Goal: Task Accomplishment & Management: Use online tool/utility

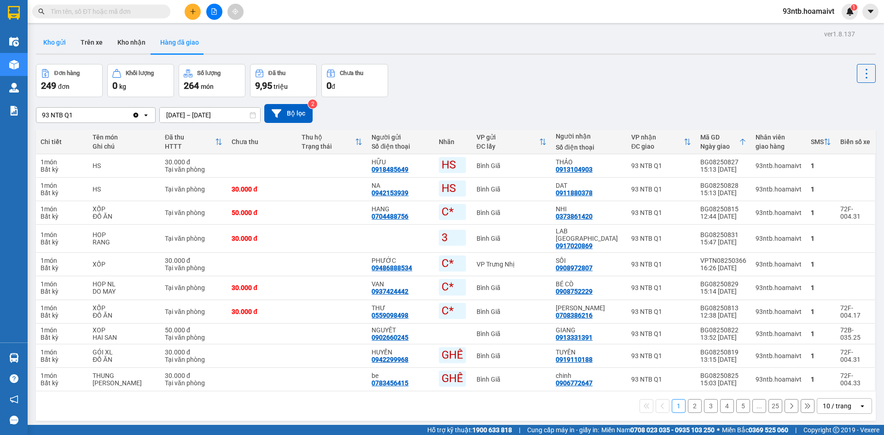
click at [53, 48] on button "Kho gửi" at bounding box center [54, 42] width 37 height 22
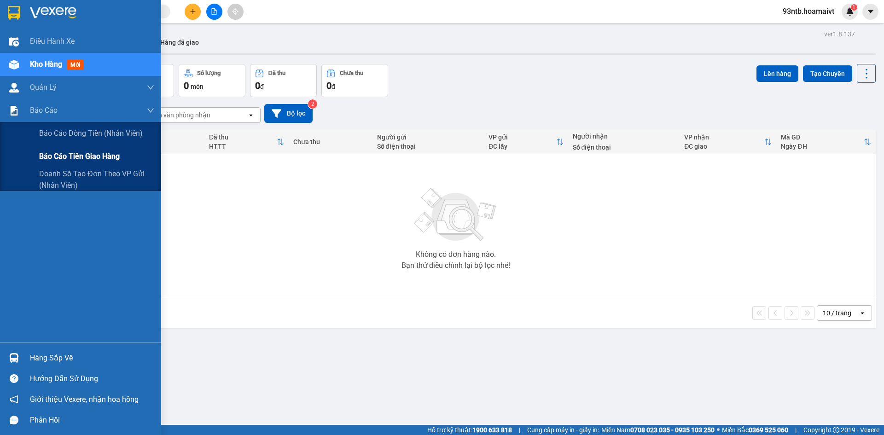
click at [24, 154] on div "Báo cáo tiền giao hàng" at bounding box center [80, 156] width 161 height 23
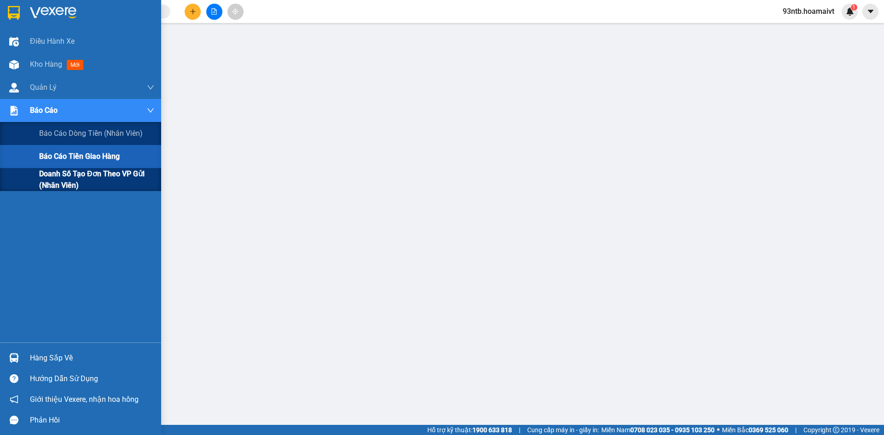
click at [19, 173] on div "Doanh số tạo đơn theo VP gửi (nhân viên)" at bounding box center [80, 179] width 161 height 23
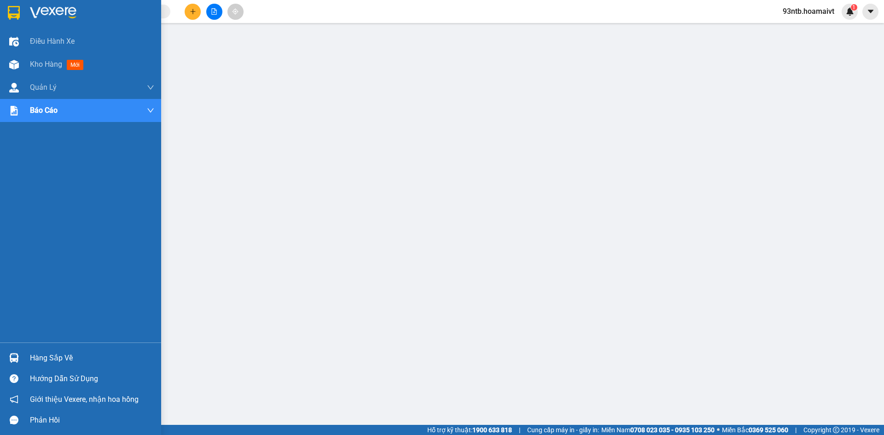
click at [14, 355] on img at bounding box center [14, 358] width 10 height 10
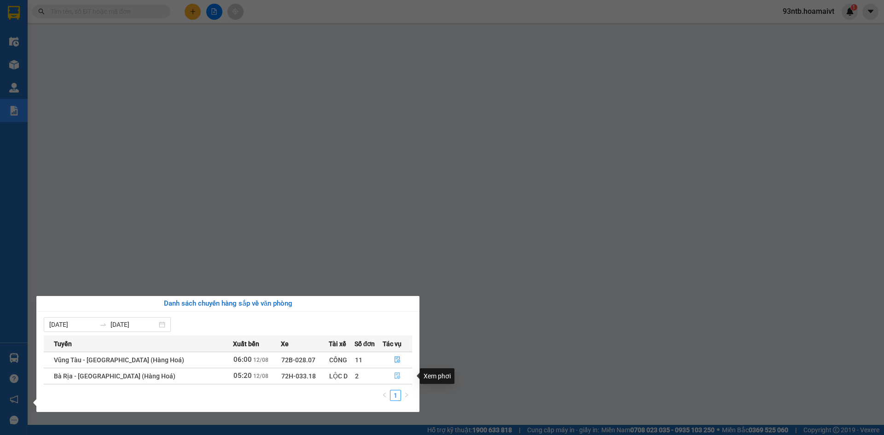
click at [395, 375] on icon "file-done" at bounding box center [397, 375] width 6 height 6
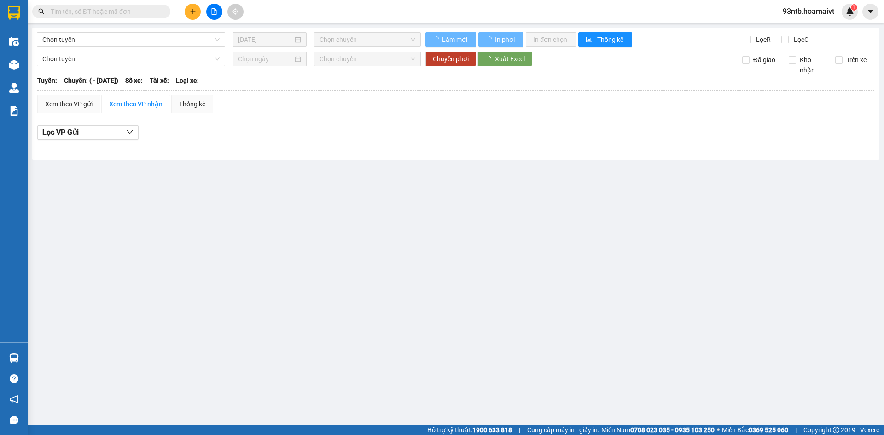
type input "12/08/2025"
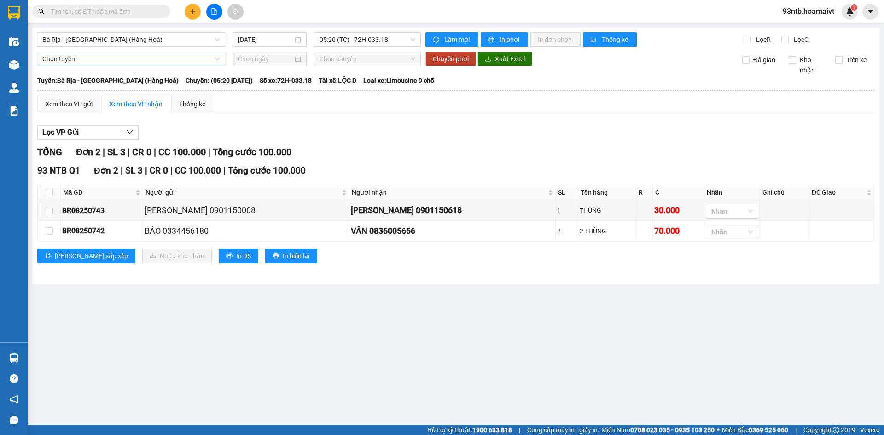
click at [81, 59] on span "Chọn tuyến" at bounding box center [130, 59] width 177 height 14
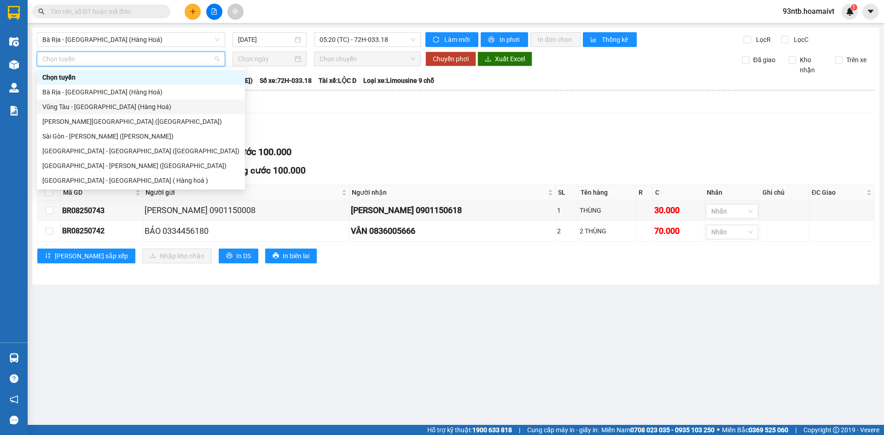
click at [80, 105] on div "Vũng Tàu - [GEOGRAPHIC_DATA] (Hàng Hoá)" at bounding box center [140, 107] width 197 height 10
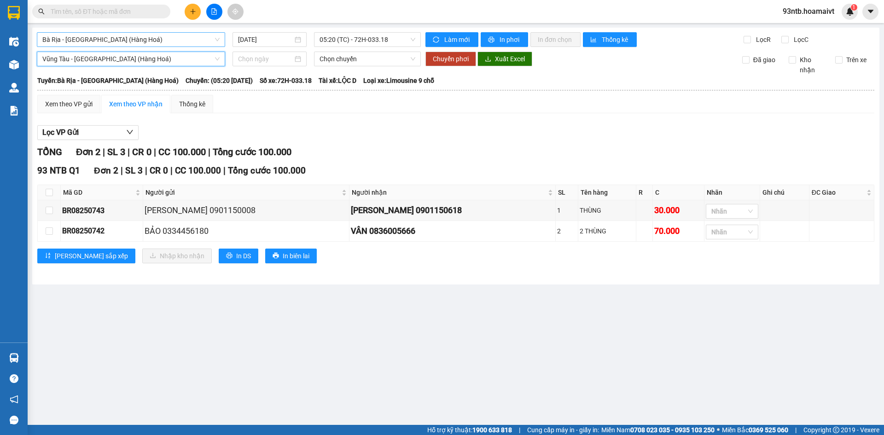
click at [133, 37] on span "Bà Rịa - Sài Gòn (Hàng Hoá)" at bounding box center [130, 40] width 177 height 14
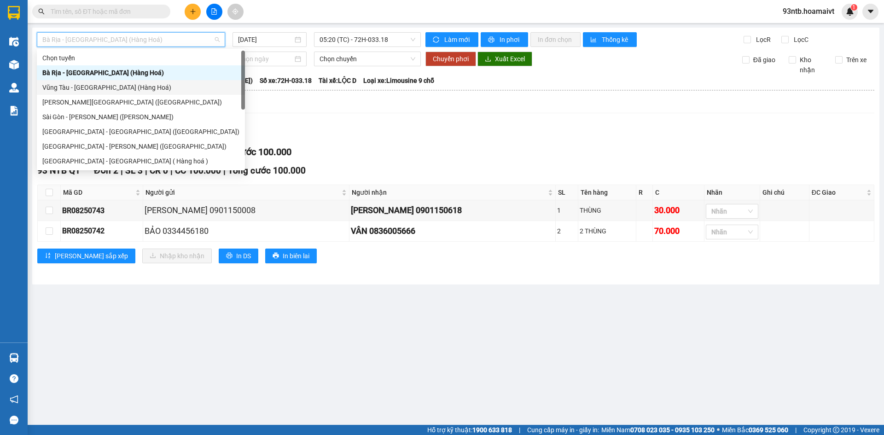
click at [88, 86] on div "Vũng Tàu - [GEOGRAPHIC_DATA] (Hàng Hoá)" at bounding box center [140, 87] width 197 height 10
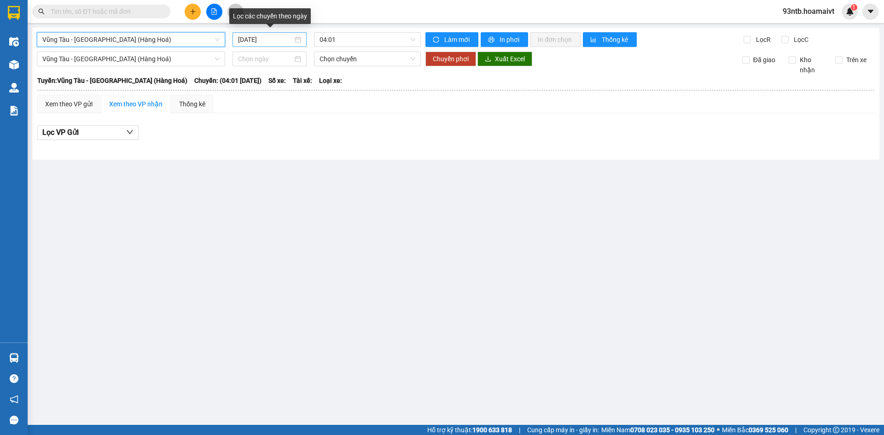
click at [279, 39] on input "12/08/2025" at bounding box center [265, 40] width 55 height 10
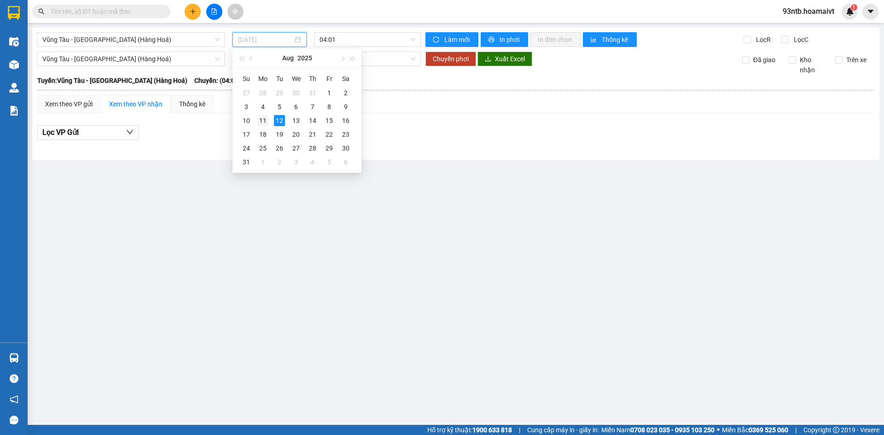
click at [263, 119] on div "11" at bounding box center [262, 120] width 11 height 11
type input "11/08/2025"
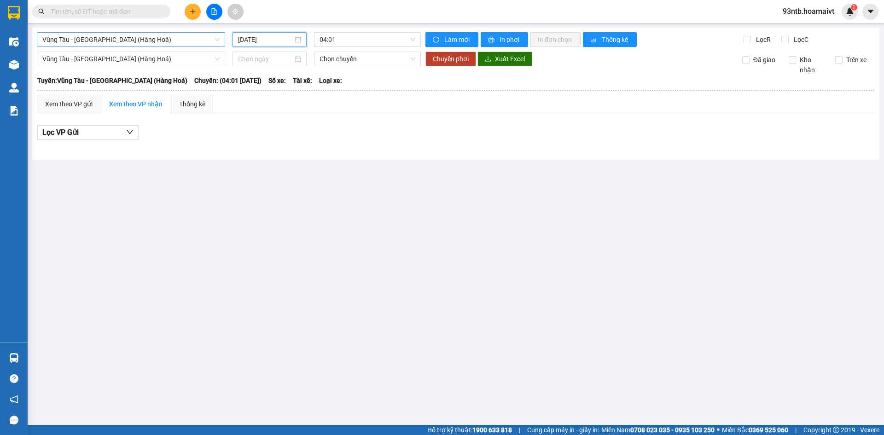
click at [142, 40] on span "Vũng Tàu - [GEOGRAPHIC_DATA] (Hàng Hoá)" at bounding box center [130, 40] width 177 height 14
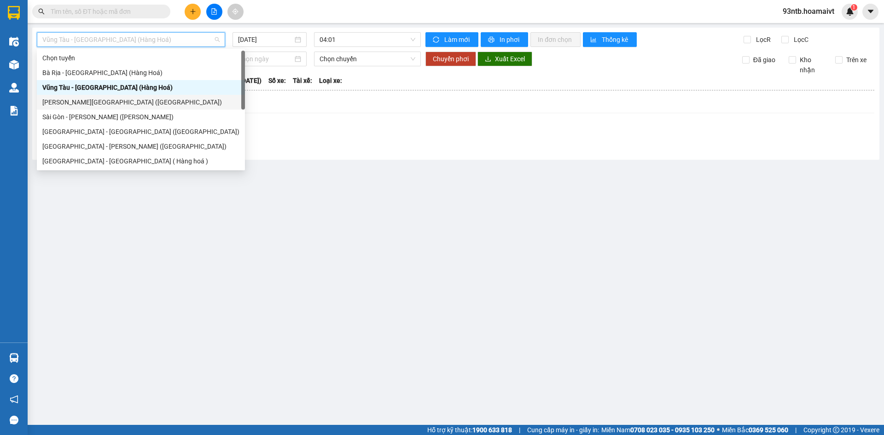
click at [88, 100] on div "Trưng Nhị - Sài Gòn (Hàng Hoá)" at bounding box center [140, 102] width 197 height 10
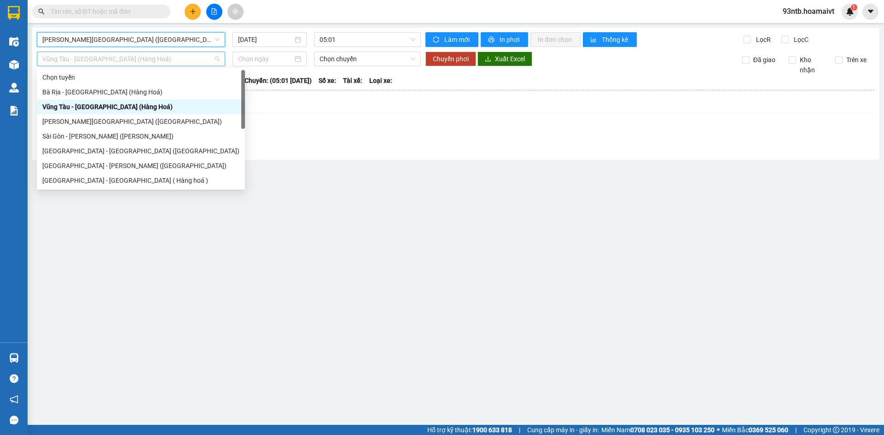
click at [143, 63] on span "Vũng Tàu - [GEOGRAPHIC_DATA] (Hàng Hoá)" at bounding box center [130, 59] width 177 height 14
click at [87, 122] on div "Trưng Nhị - Sài Gòn (Hàng Hoá)" at bounding box center [140, 121] width 197 height 10
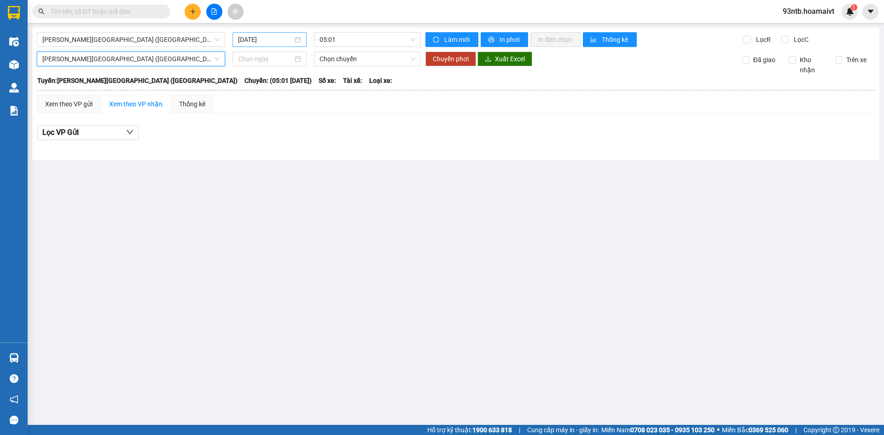
click at [281, 39] on input "12/08/2025" at bounding box center [265, 40] width 55 height 10
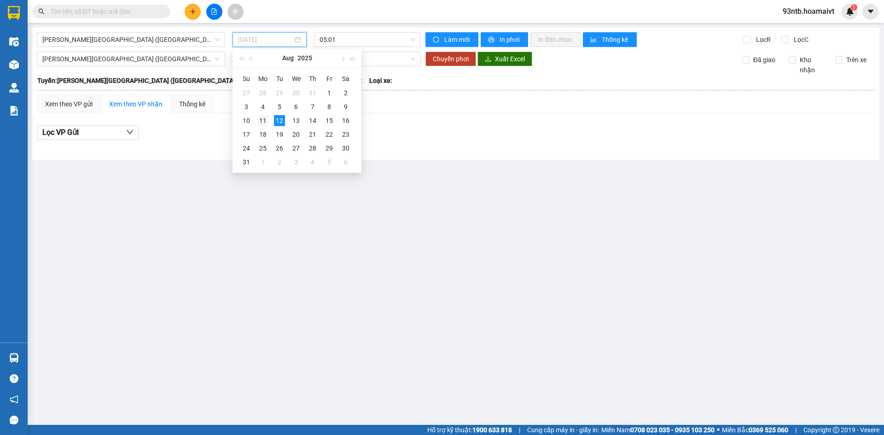
click at [262, 120] on div "11" at bounding box center [262, 120] width 11 height 11
type input "11/08/2025"
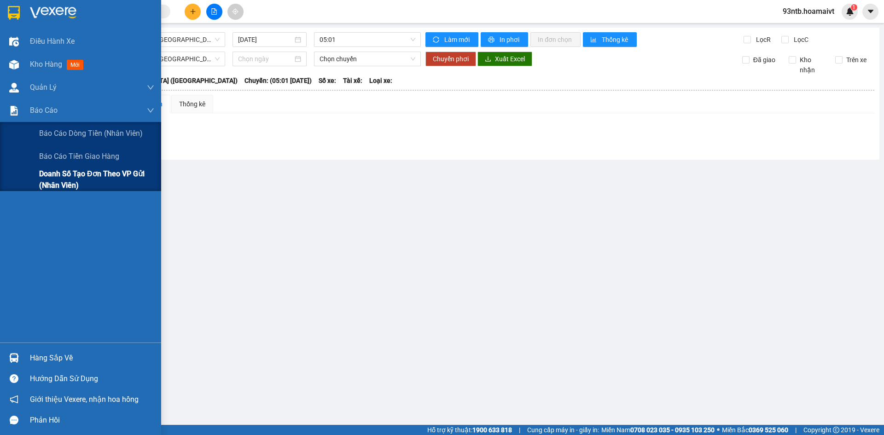
click at [22, 176] on div "Doanh số tạo đơn theo VP gửi (nhân viên)" at bounding box center [80, 179] width 161 height 23
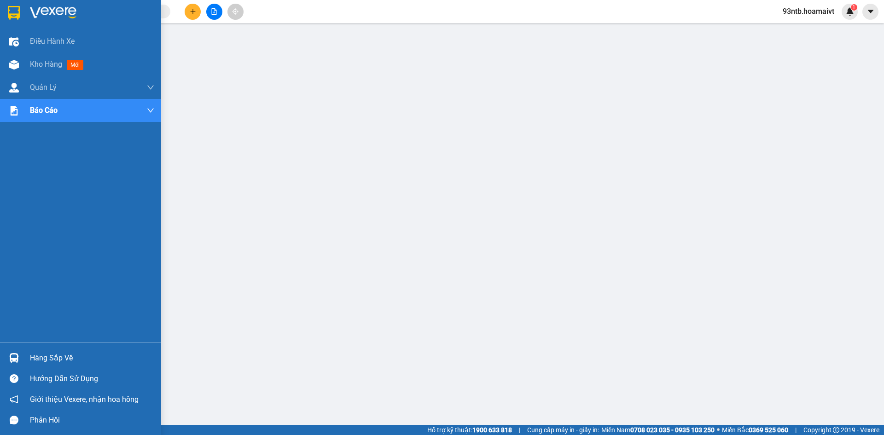
click at [15, 357] on img at bounding box center [14, 358] width 10 height 10
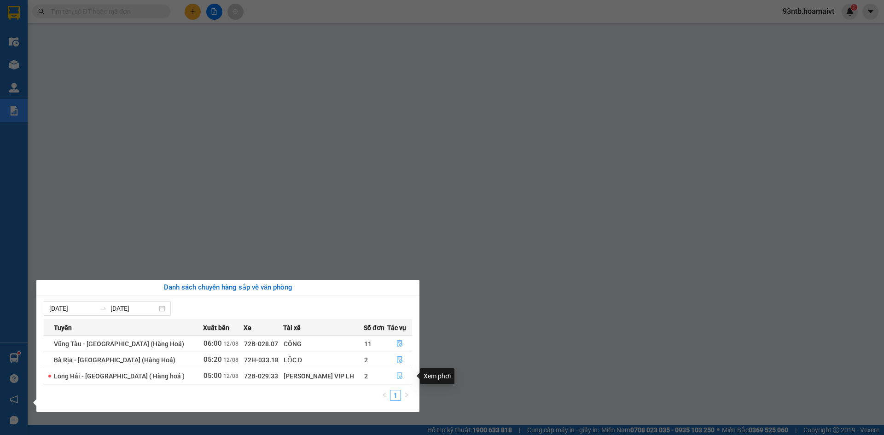
click at [396, 373] on icon "file-done" at bounding box center [399, 375] width 6 height 6
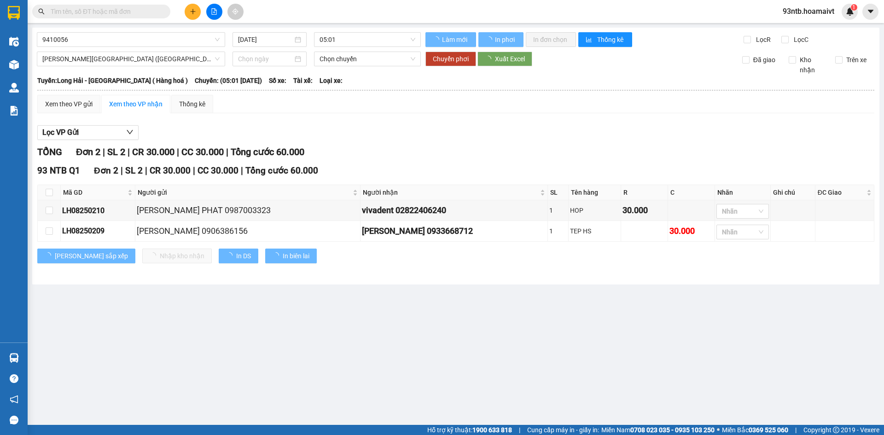
type input "12/08/2025"
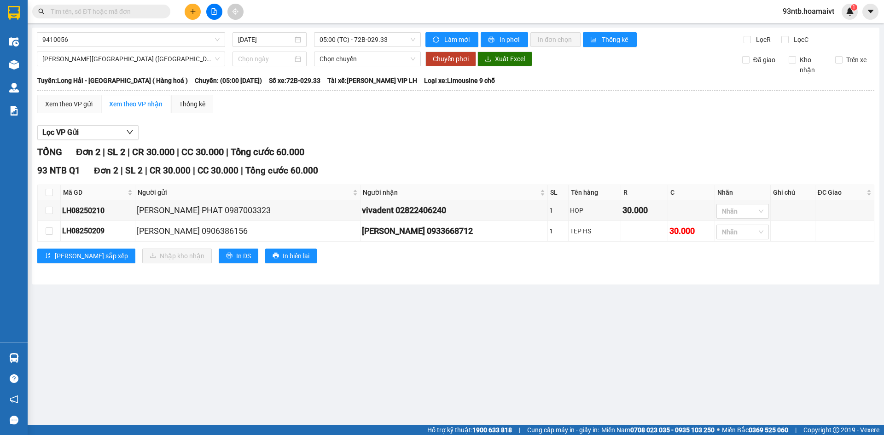
click at [119, 8] on input "text" at bounding box center [105, 11] width 109 height 10
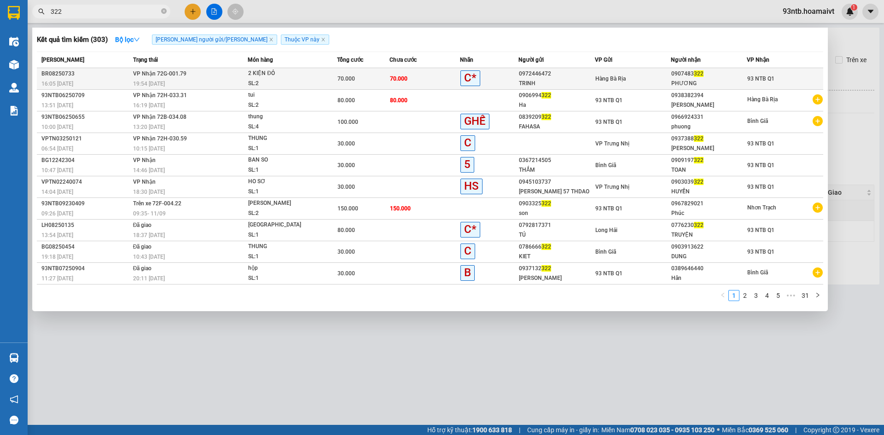
type input "322"
click at [417, 77] on td "70.000" at bounding box center [424, 79] width 70 height 22
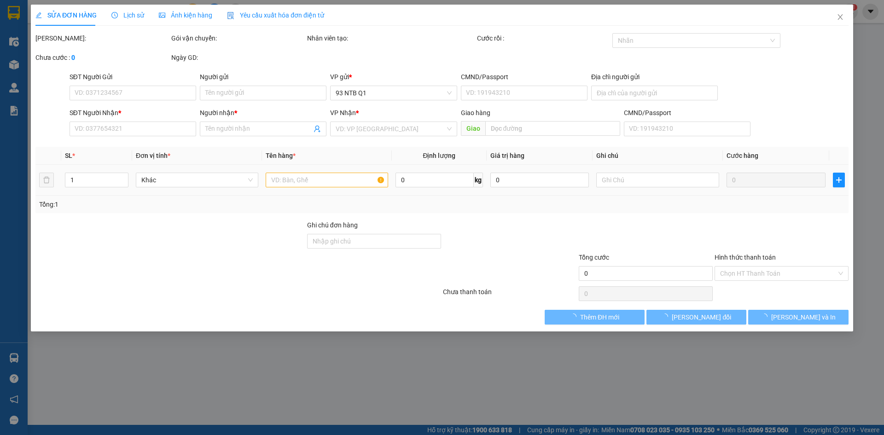
type input "0972446472"
type input "TRINH"
type input "0907483322"
type input "PHƯƠNG"
type input "70.000"
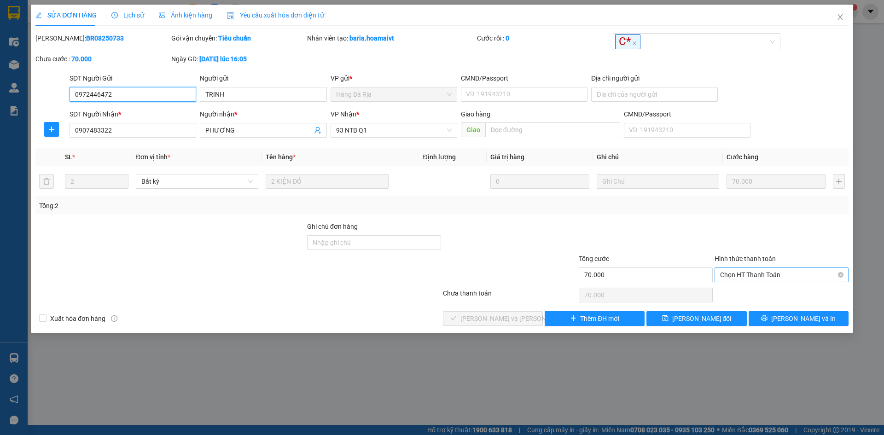
click at [747, 273] on span "Chọn HT Thanh Toán" at bounding box center [781, 275] width 123 height 14
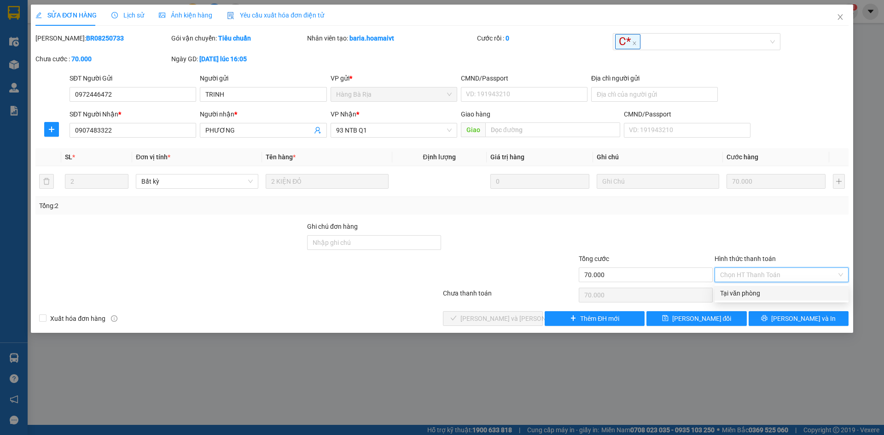
click at [738, 290] on div "Tại văn phòng" at bounding box center [781, 293] width 123 height 10
type input "0"
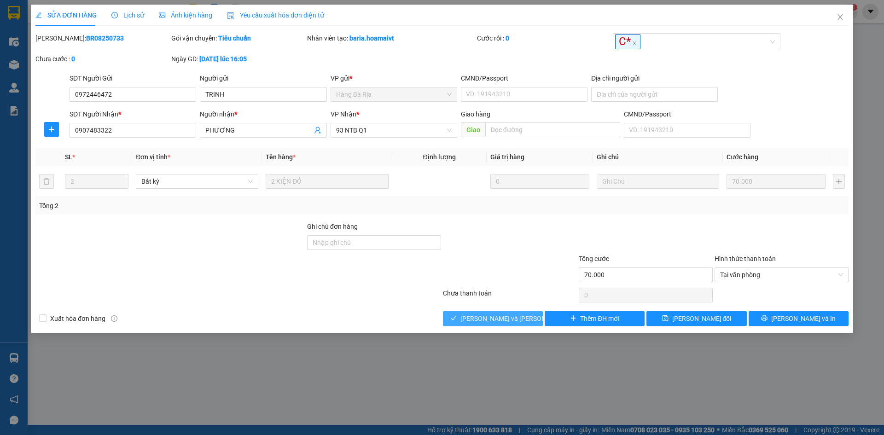
click at [487, 317] on span "[PERSON_NAME] và [PERSON_NAME] hàng" at bounding box center [522, 318] width 124 height 10
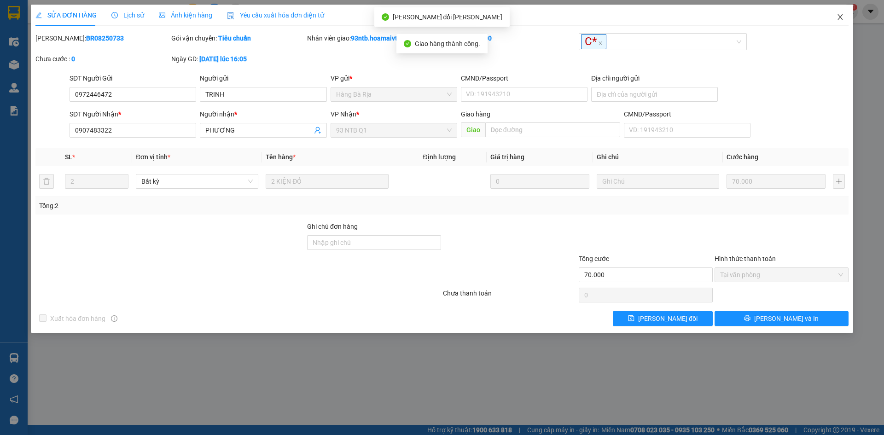
click at [840, 16] on icon "close" at bounding box center [839, 16] width 7 height 7
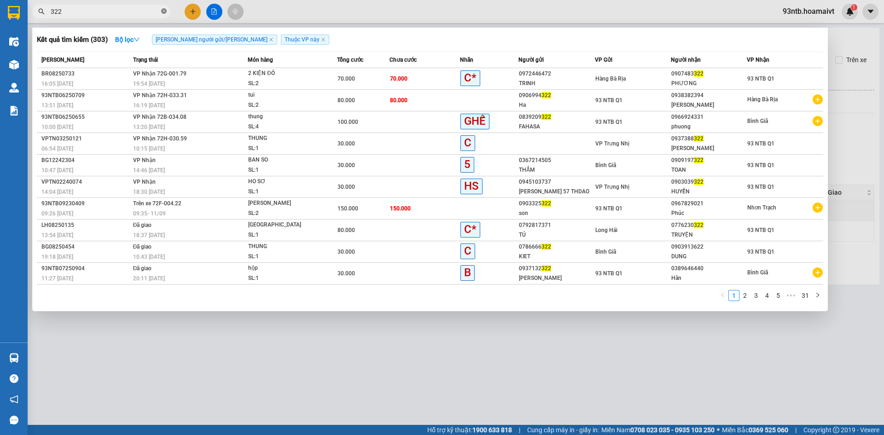
click at [166, 11] on icon "close-circle" at bounding box center [164, 11] width 6 height 6
type input "643"
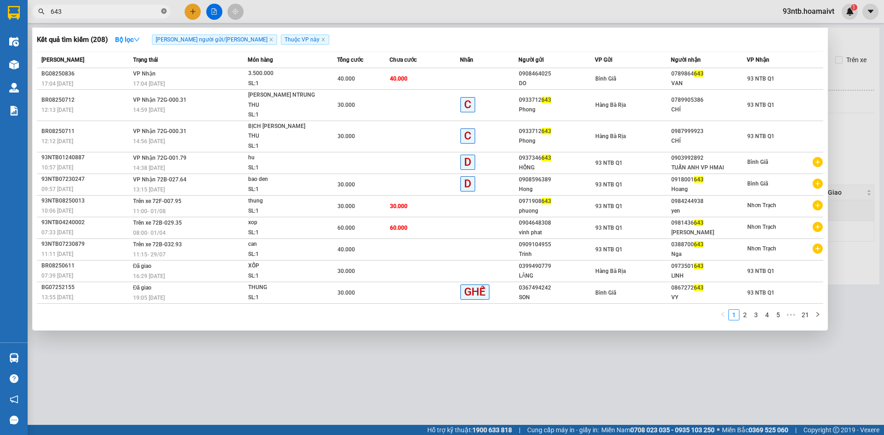
click at [162, 10] on icon "close-circle" at bounding box center [164, 11] width 6 height 6
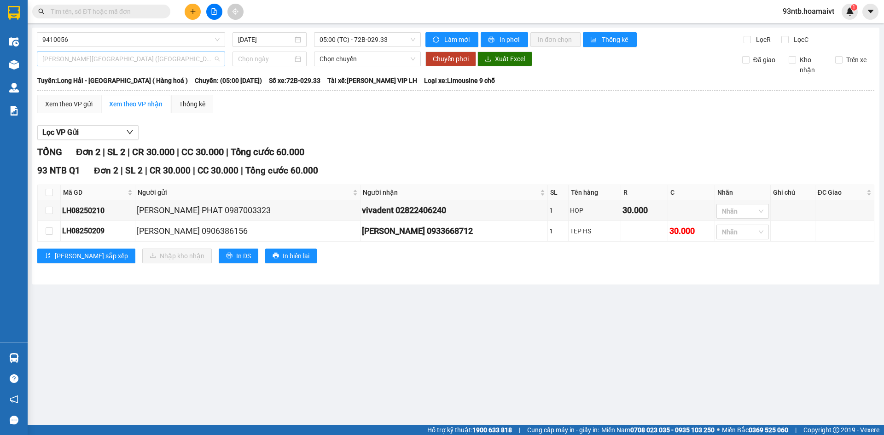
click at [144, 59] on span "Trưng Nhị - Sài Gòn (Hàng Hoá)" at bounding box center [130, 59] width 177 height 14
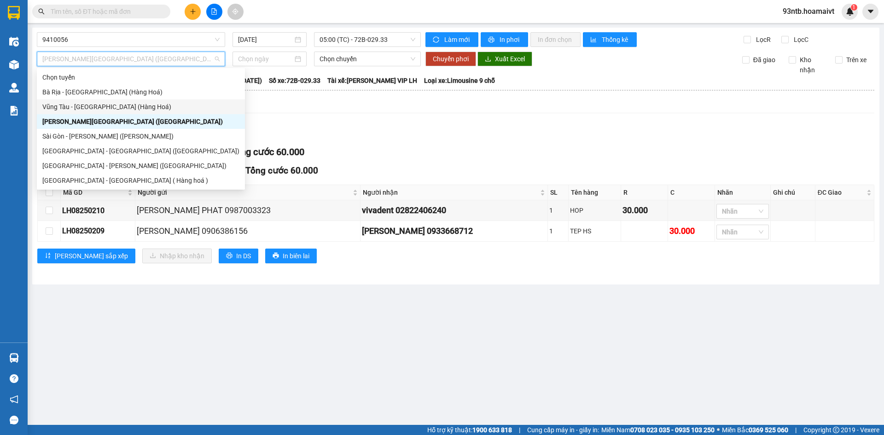
click at [84, 107] on div "Vũng Tàu - [GEOGRAPHIC_DATA] (Hàng Hoá)" at bounding box center [140, 107] width 197 height 10
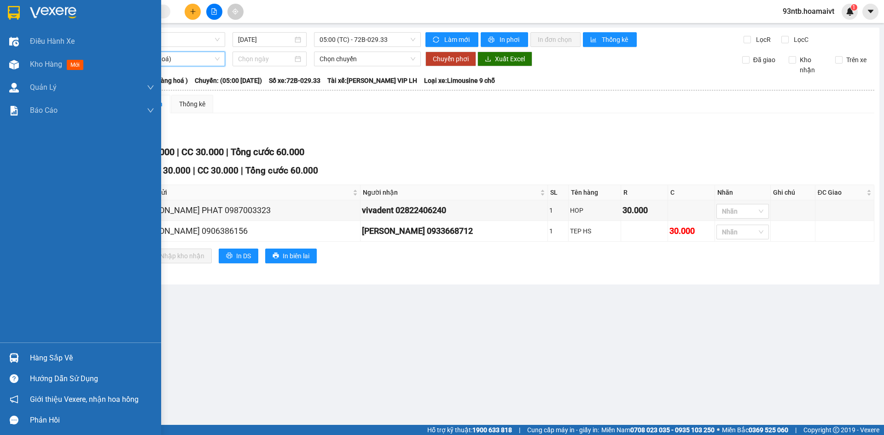
click at [12, 353] on img at bounding box center [14, 358] width 10 height 10
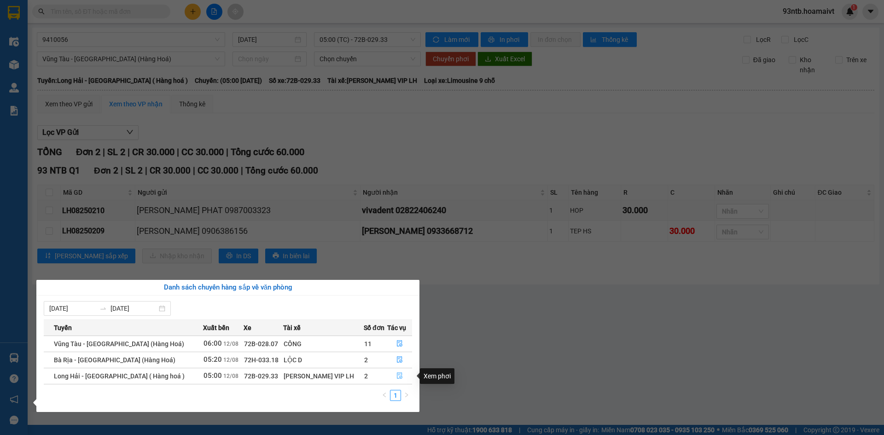
click at [396, 374] on icon "file-done" at bounding box center [399, 375] width 6 height 6
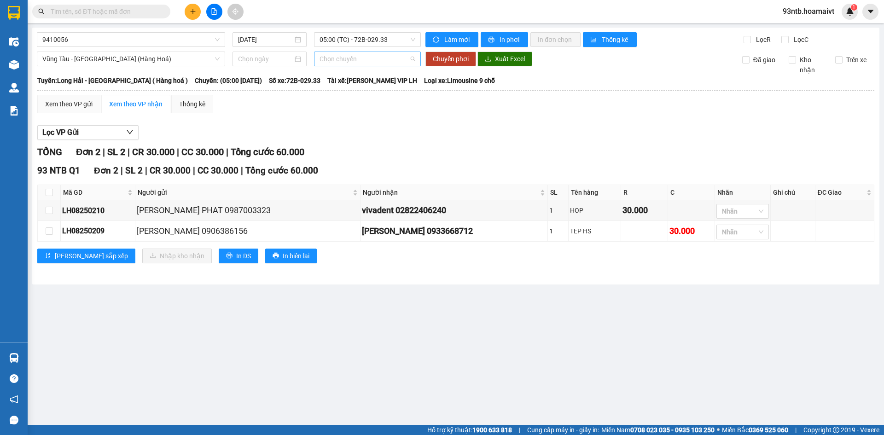
click at [362, 60] on span "Chọn chuyến" at bounding box center [367, 59] width 96 height 14
click at [264, 61] on input at bounding box center [265, 59] width 55 height 10
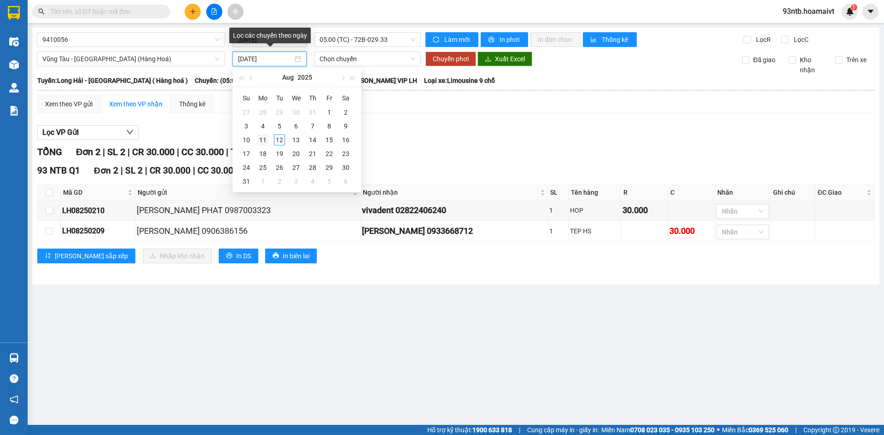
type input "11/08/2025"
click at [265, 137] on div "11" at bounding box center [262, 139] width 11 height 11
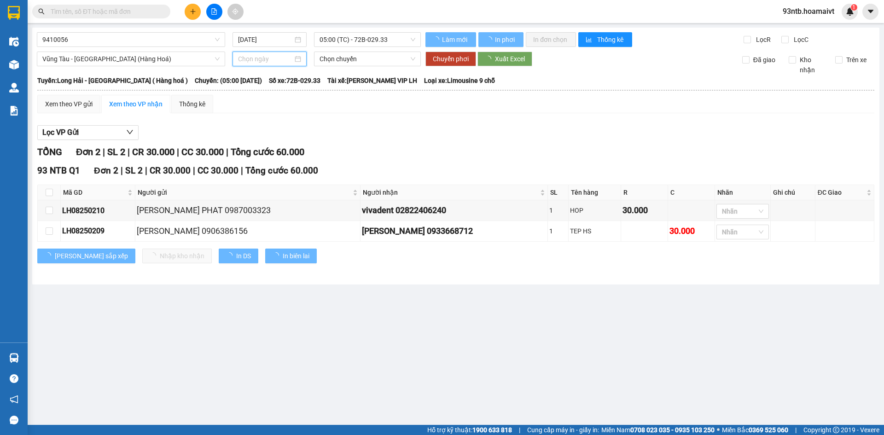
type input "11/08/2025"
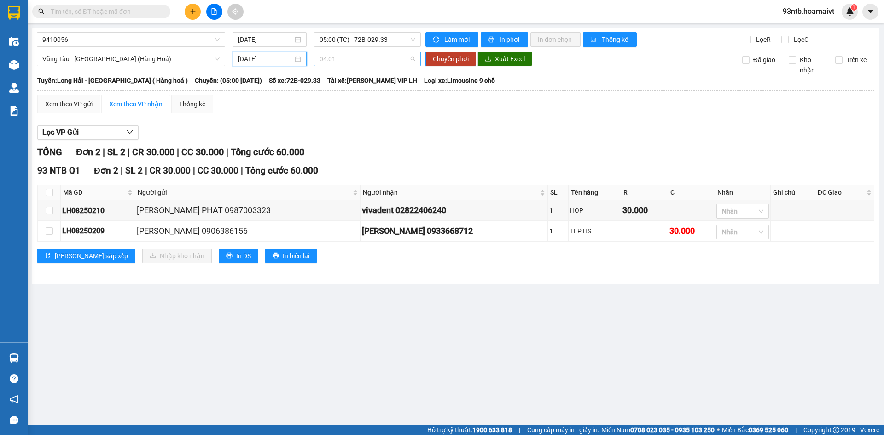
click at [360, 60] on span "04:01" at bounding box center [367, 59] width 96 height 14
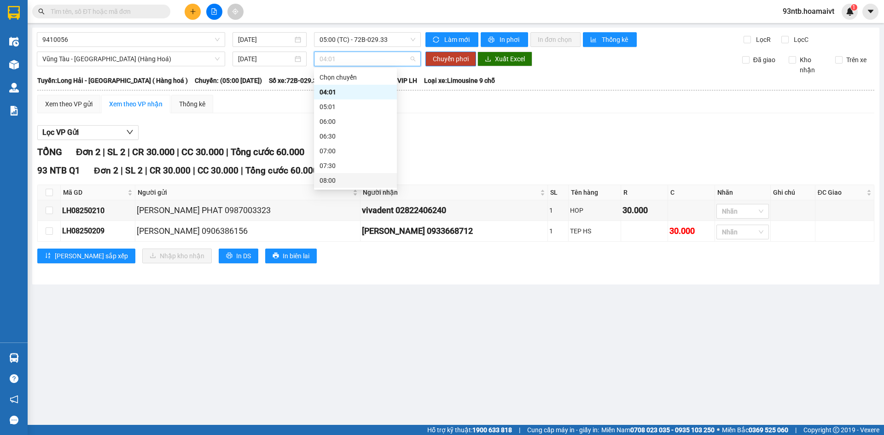
click at [435, 147] on div "TỔNG Đơn 2 | SL 2 | CR 30.000 | CC 30.000 | Tổng cước 60.000" at bounding box center [455, 152] width 837 height 14
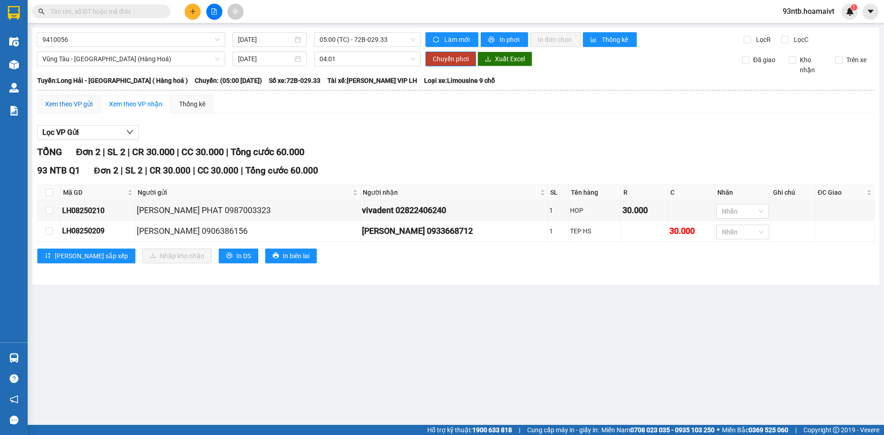
click at [74, 105] on div "Xem theo VP gửi" at bounding box center [68, 104] width 47 height 10
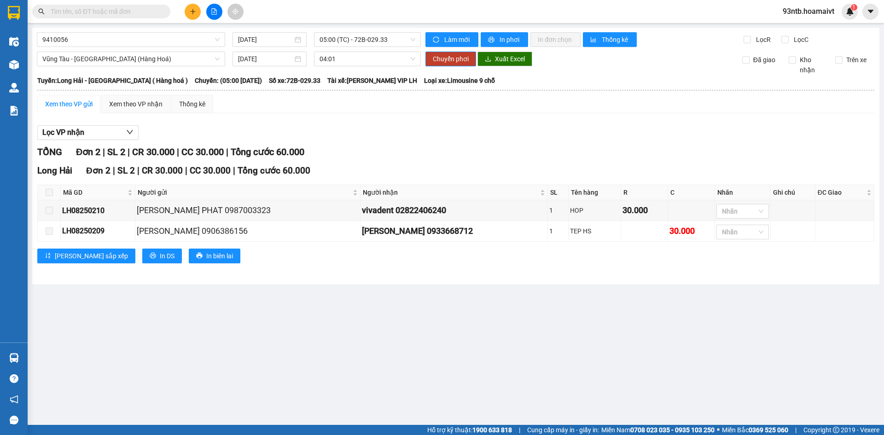
click at [86, 14] on input "text" at bounding box center [105, 11] width 109 height 10
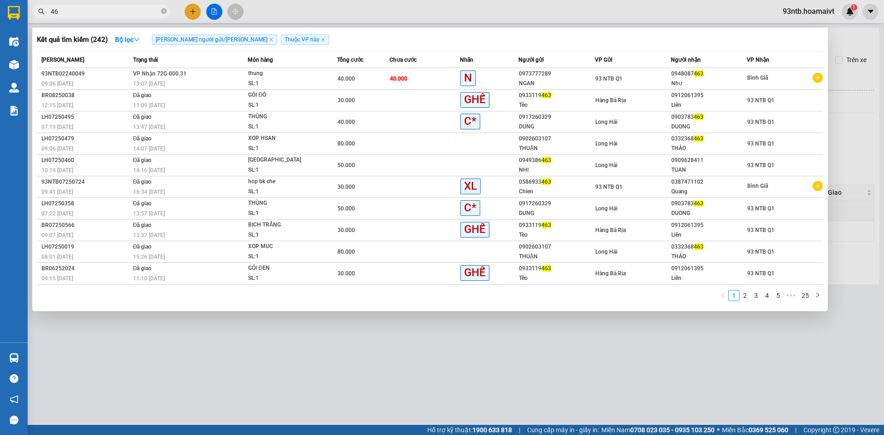
type input "4"
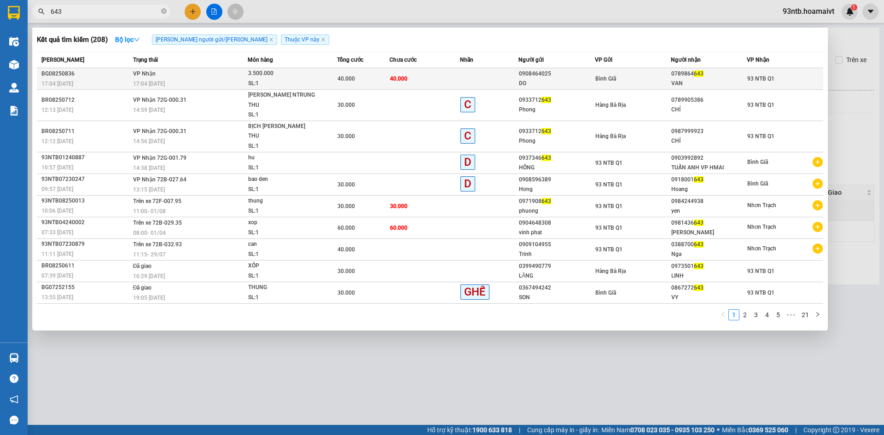
type input "643"
click at [225, 81] on div "17:04 - 11/08" at bounding box center [190, 84] width 115 height 10
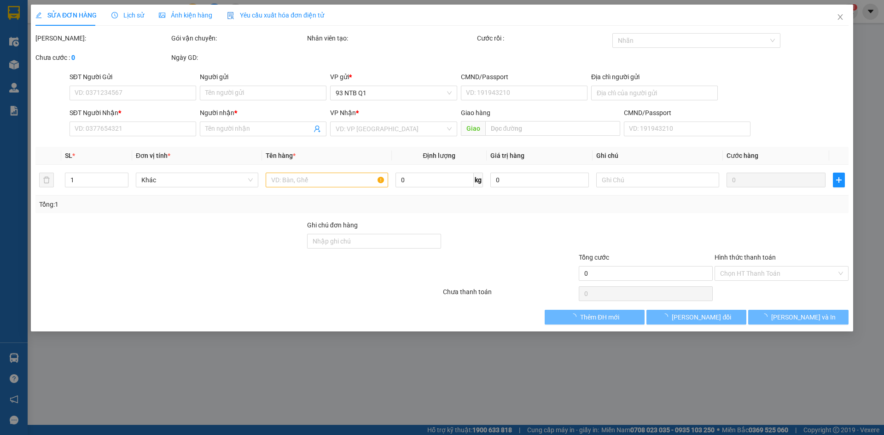
type input "0908464025"
type input "DO"
type input "0789864643"
type input "VAN"
type input "40.000"
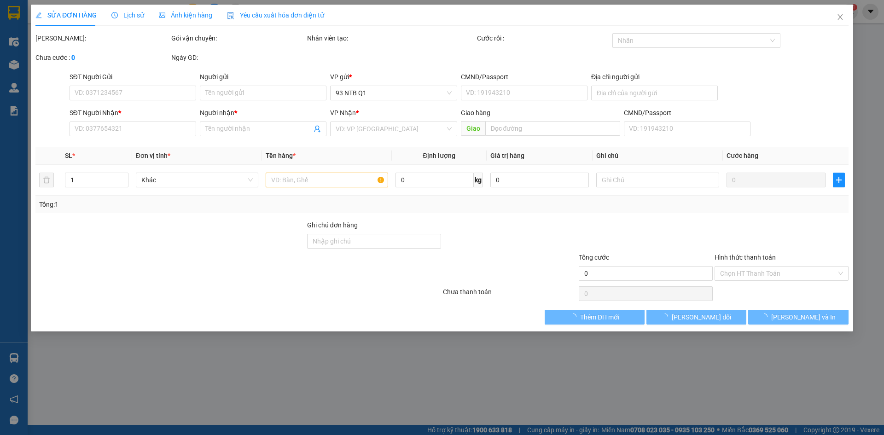
type input "40.000"
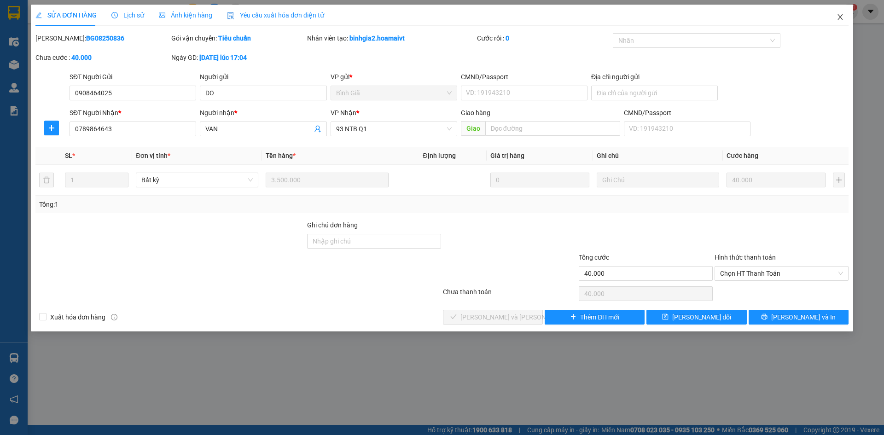
click at [840, 16] on icon "close" at bounding box center [839, 16] width 7 height 7
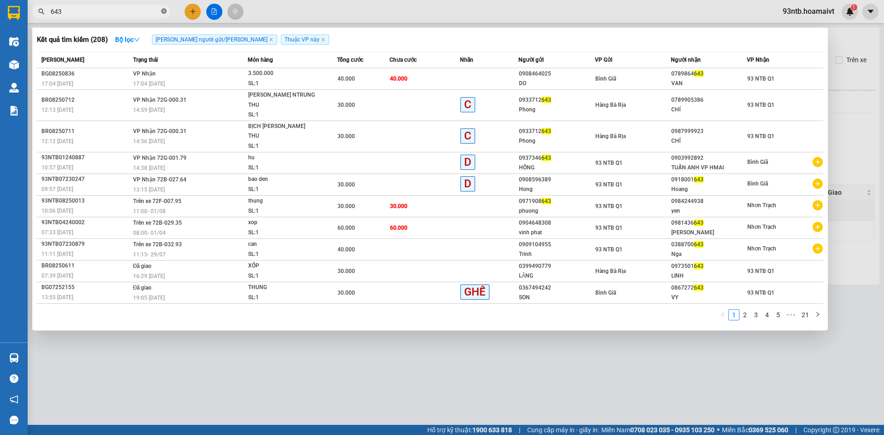
click at [163, 9] on icon "close-circle" at bounding box center [164, 11] width 6 height 6
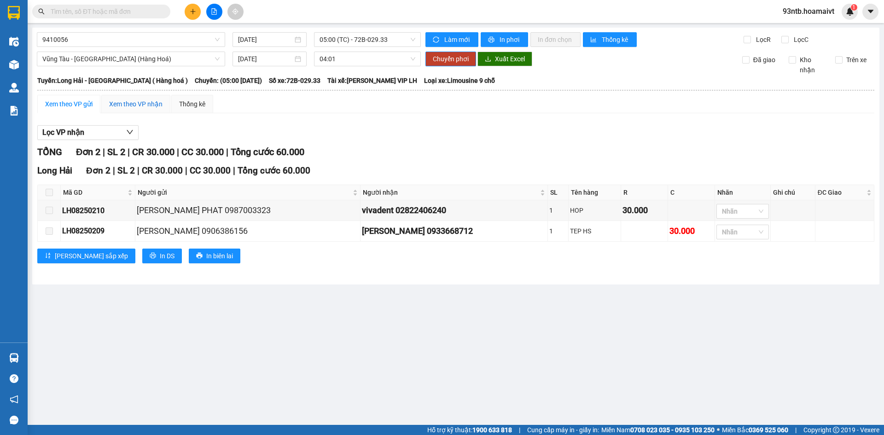
click at [143, 108] on div "Xem theo VP nhận" at bounding box center [135, 104] width 53 height 10
click at [65, 110] on div "Xem theo VP gửi" at bounding box center [68, 104] width 63 height 18
click at [140, 108] on div "Xem theo VP nhận" at bounding box center [135, 104] width 53 height 10
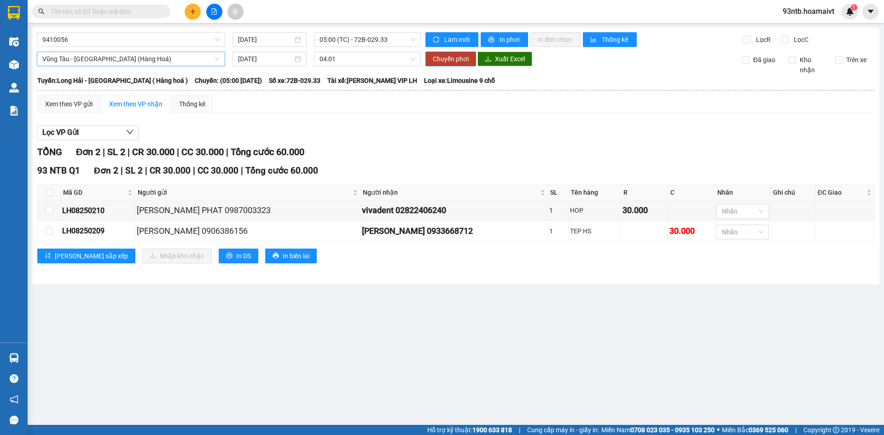
click at [139, 62] on span "Vũng Tàu - [GEOGRAPHIC_DATA] (Hàng Hoá)" at bounding box center [130, 59] width 177 height 14
click at [353, 64] on span "04:01" at bounding box center [367, 59] width 96 height 14
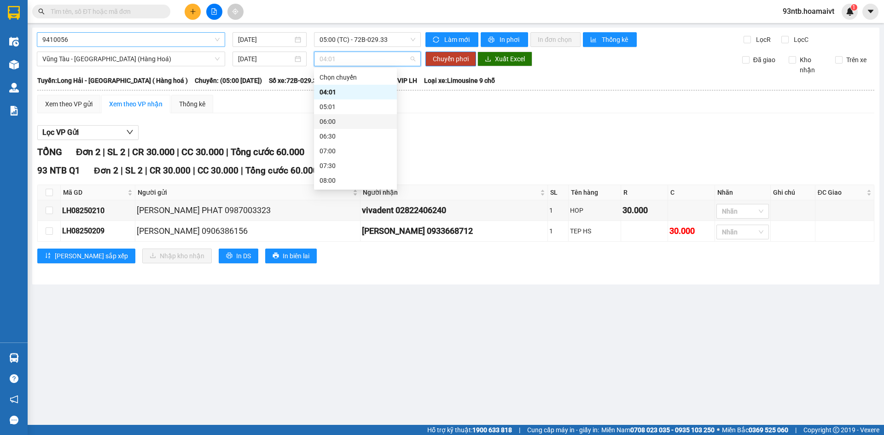
click at [77, 37] on span "9410056" at bounding box center [130, 40] width 177 height 14
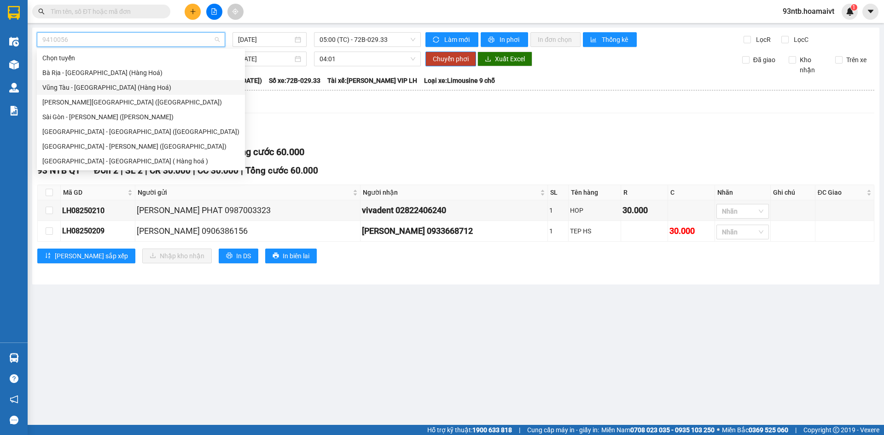
click at [66, 87] on div "Vũng Tàu - [GEOGRAPHIC_DATA] (Hàng Hoá)" at bounding box center [140, 87] width 197 height 10
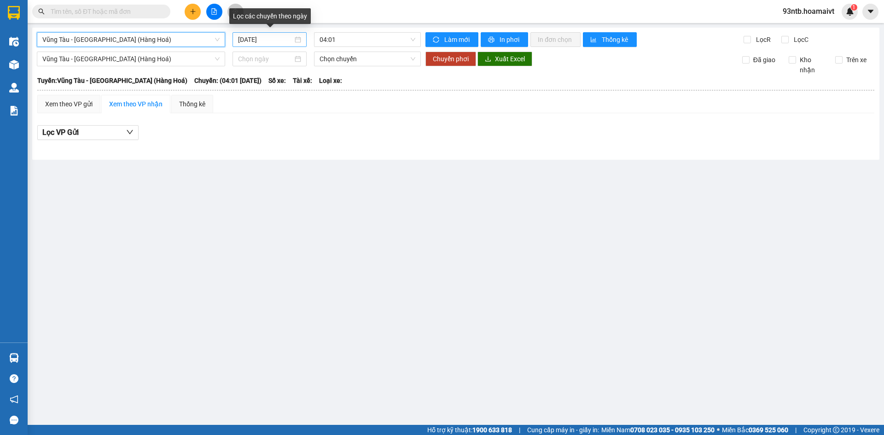
click at [281, 41] on input "12/08/2025" at bounding box center [265, 40] width 55 height 10
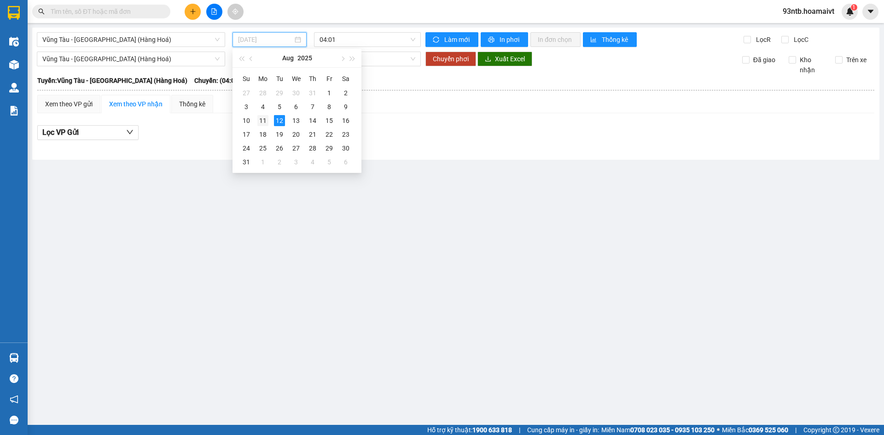
click at [262, 119] on div "11" at bounding box center [262, 120] width 11 height 11
type input "11/08/2025"
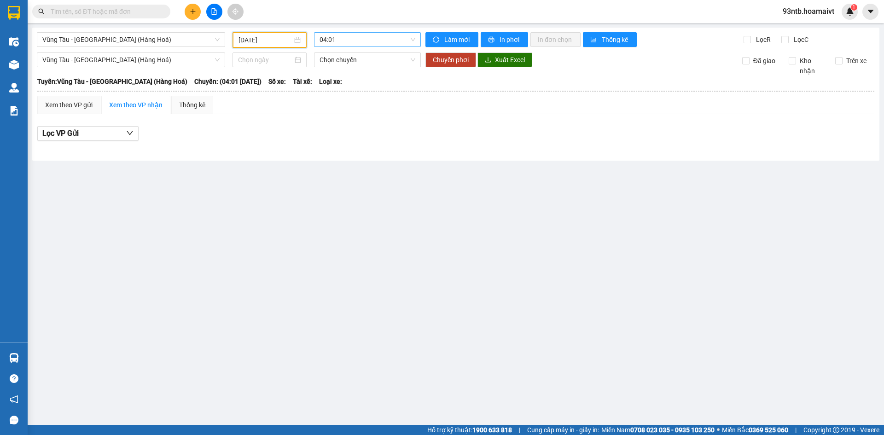
click at [363, 41] on span "04:01" at bounding box center [367, 40] width 96 height 14
click at [68, 113] on div "Xem theo VP gửi" at bounding box center [68, 105] width 63 height 18
click at [366, 39] on span "04:01" at bounding box center [367, 40] width 96 height 14
click at [311, 221] on main "Vũng Tàu - Sài Gòn (Hàng Hoá) 11/08/2025 04:01 Làm mới In phơi In đơn chọn Th…" at bounding box center [442, 212] width 884 height 425
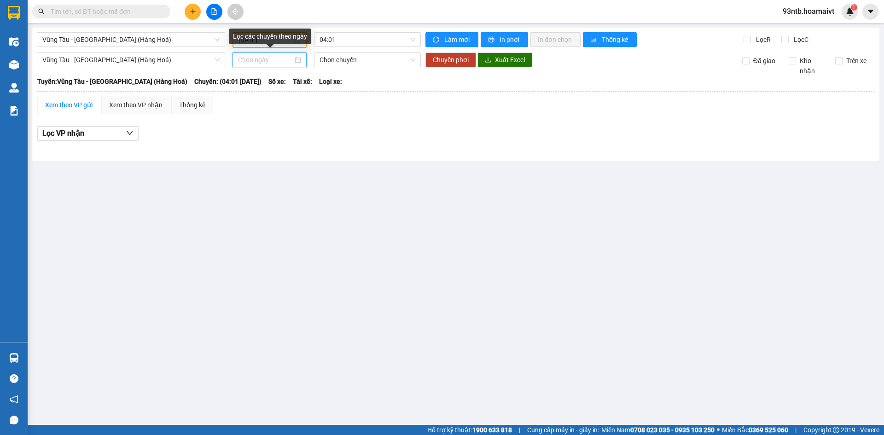
click at [275, 61] on input at bounding box center [265, 60] width 55 height 10
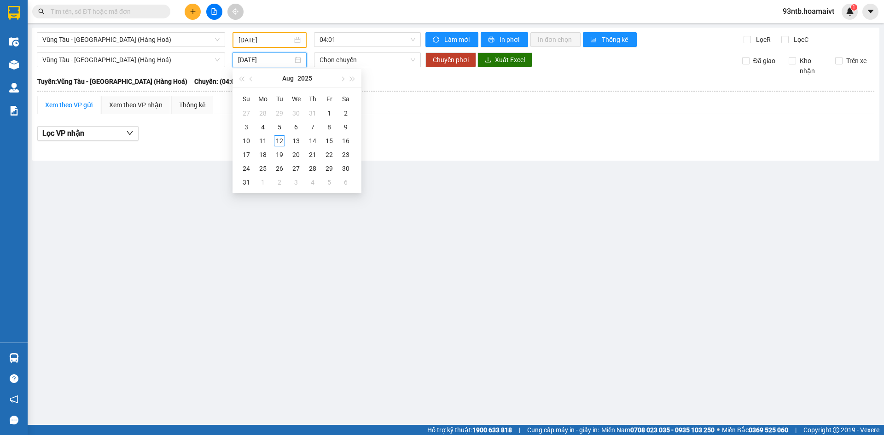
type input "12/08/2025"
click at [278, 39] on input "11/08/2025" at bounding box center [265, 40] width 54 height 10
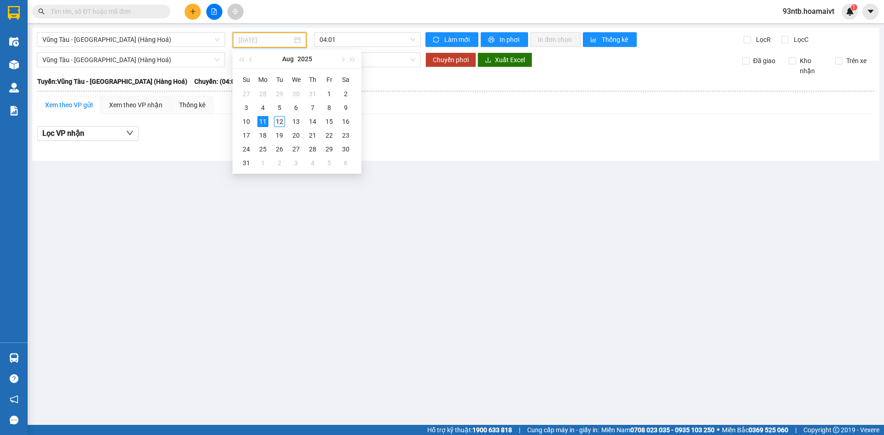
click at [282, 121] on div "12" at bounding box center [279, 121] width 11 height 11
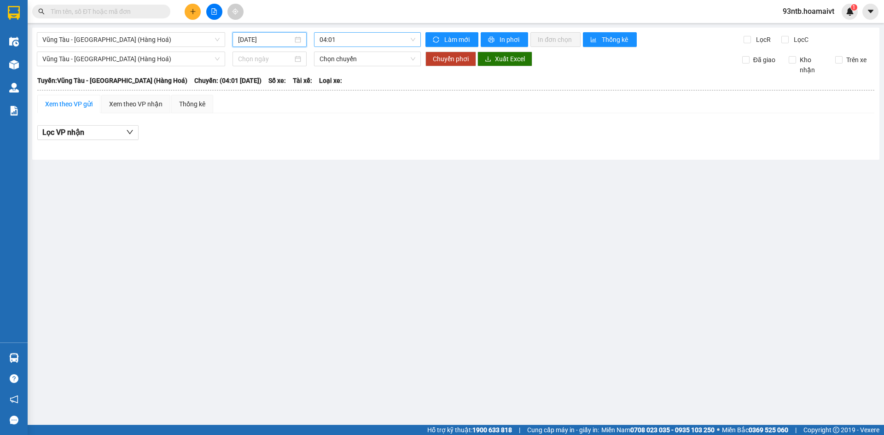
click at [358, 37] on span "04:01" at bounding box center [367, 40] width 96 height 14
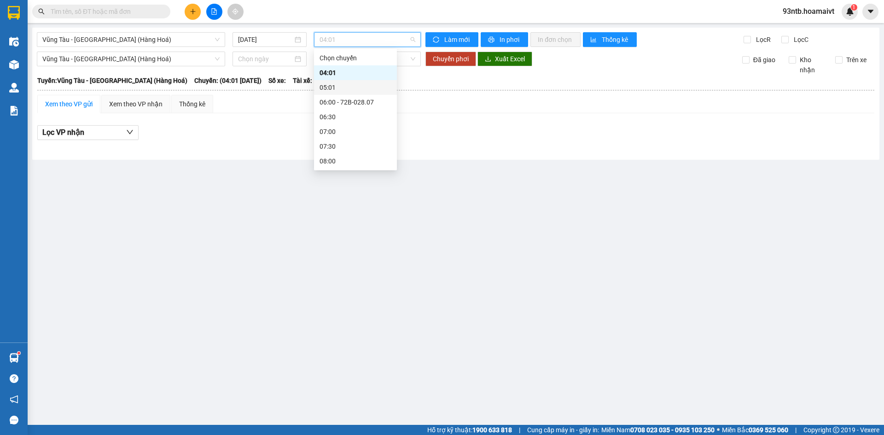
click at [347, 85] on div "05:01" at bounding box center [355, 87] width 72 height 10
click at [354, 41] on span "05:01" at bounding box center [367, 40] width 96 height 14
click at [346, 71] on div "04:01" at bounding box center [355, 73] width 72 height 10
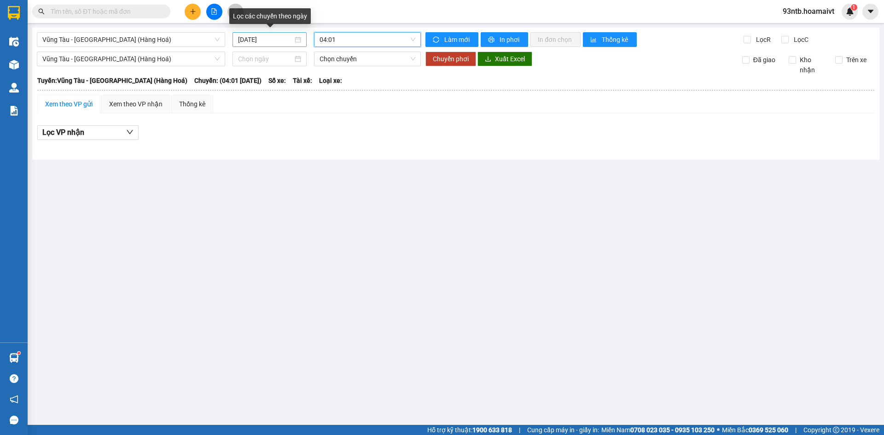
click at [282, 36] on input "12/08/2025" at bounding box center [265, 40] width 55 height 10
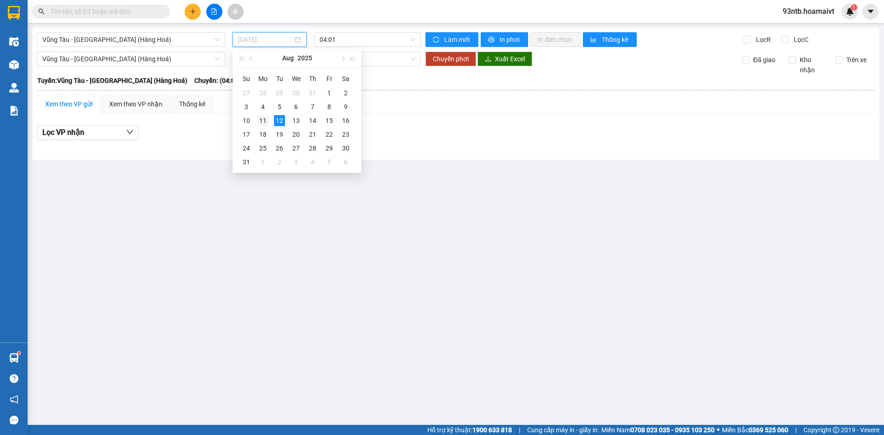
click at [263, 121] on div "11" at bounding box center [262, 120] width 11 height 11
type input "11/08/2025"
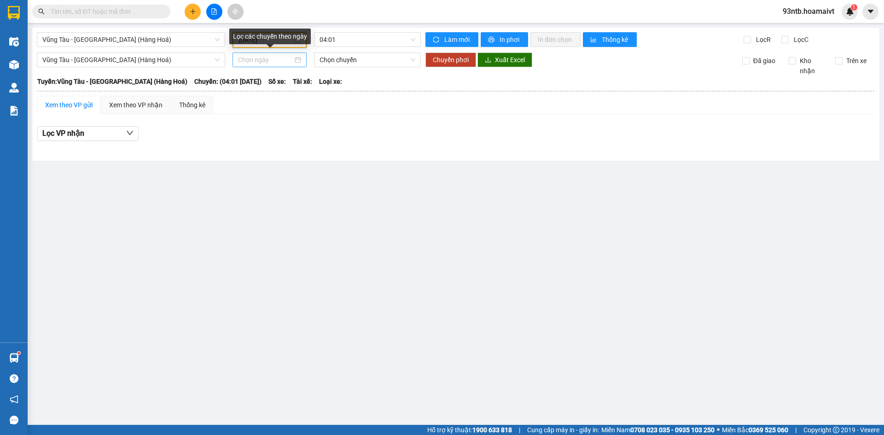
click at [264, 64] on input at bounding box center [265, 60] width 55 height 10
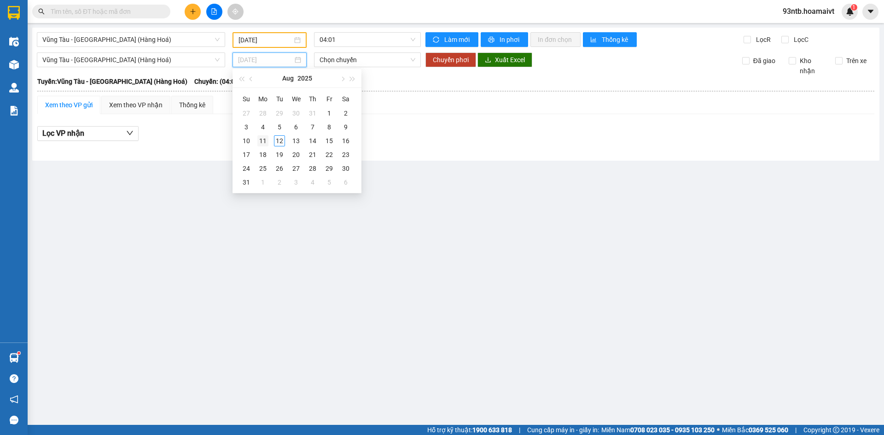
type input "11/08/2025"
click at [265, 140] on div "11" at bounding box center [262, 140] width 11 height 11
type input "11/08/2025"
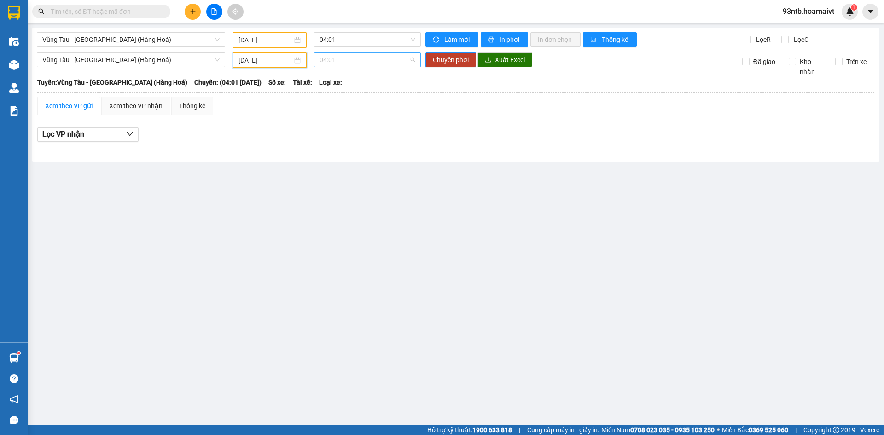
click at [350, 61] on span "04:01" at bounding box center [367, 60] width 96 height 14
click at [359, 35] on span "04:01" at bounding box center [367, 40] width 96 height 14
click at [225, 253] on main "Vũng Tàu - Sài Gòn (Hàng Hoá) 11/08/2025 04:01 Làm mới In phơi In đơn chọn Th…" at bounding box center [442, 212] width 884 height 425
click at [350, 38] on span "04:01" at bounding box center [367, 40] width 96 height 14
click at [345, 87] on div "05:01" at bounding box center [355, 87] width 72 height 10
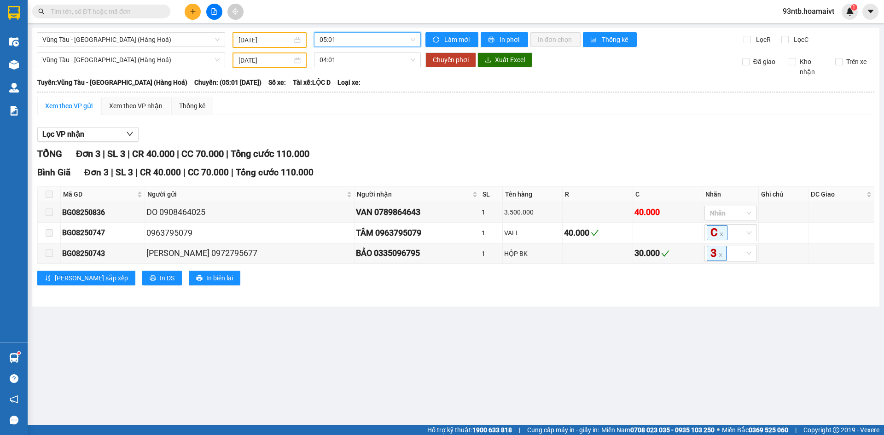
click at [75, 12] on input "text" at bounding box center [105, 11] width 109 height 10
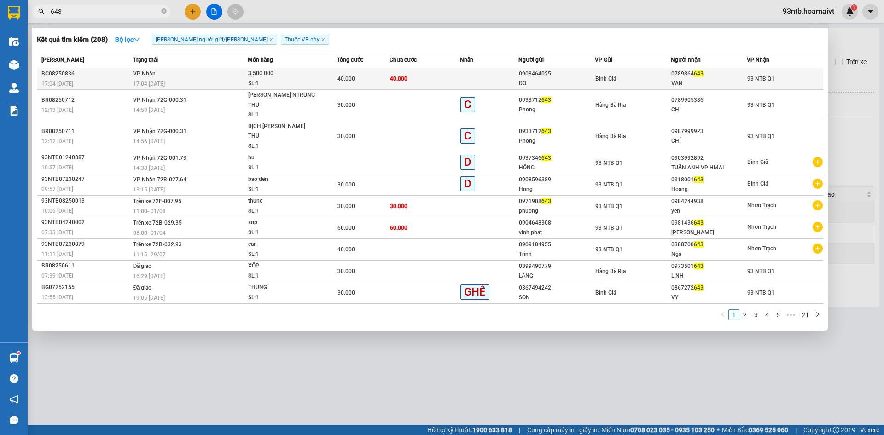
type input "643"
click at [438, 75] on td "40.000" at bounding box center [424, 79] width 70 height 22
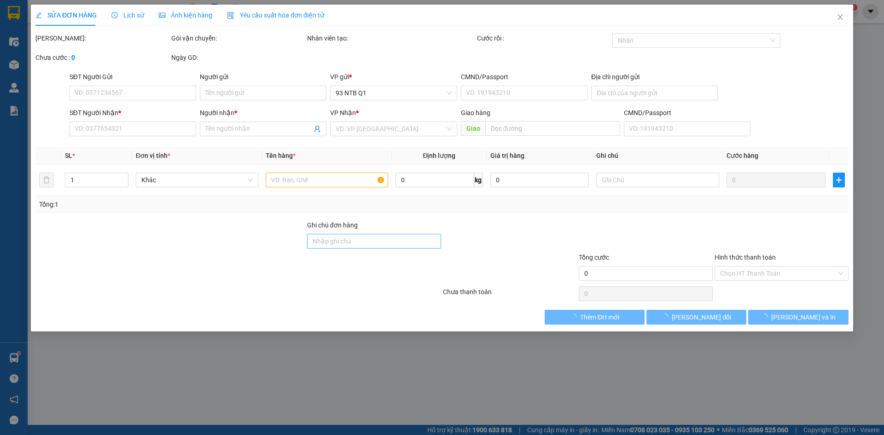
type input "0908464025"
type input "DO"
type input "0789864643"
type input "VAN"
type input "40.000"
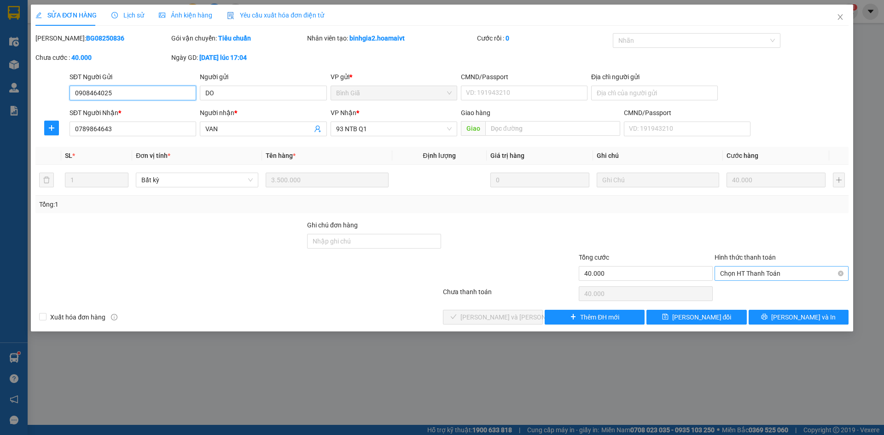
click at [756, 270] on span "Chọn HT Thanh Toán" at bounding box center [781, 274] width 123 height 14
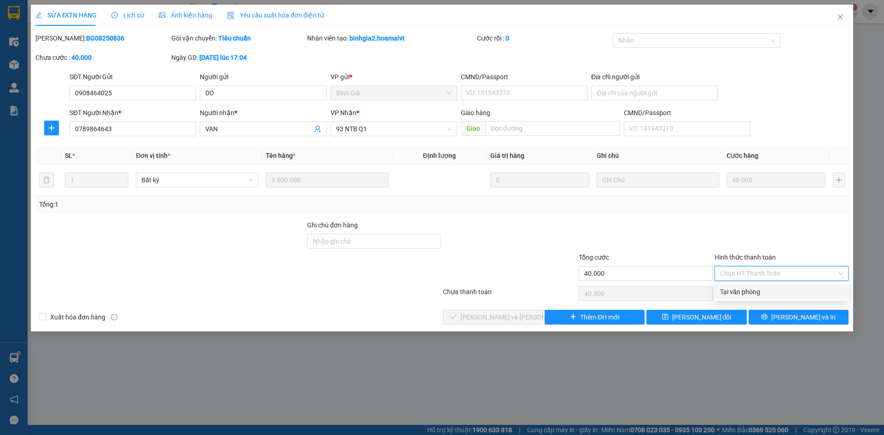
click at [745, 290] on div "Tại văn phòng" at bounding box center [781, 292] width 123 height 10
type input "0"
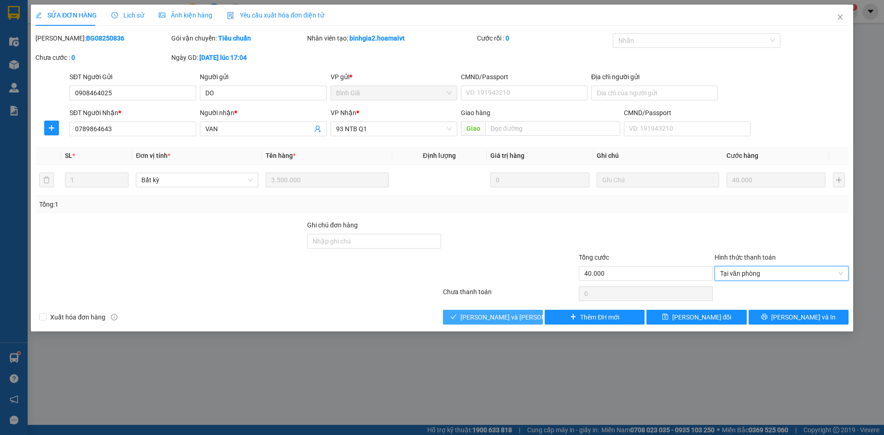
click at [457, 316] on icon "check" at bounding box center [453, 316] width 6 height 6
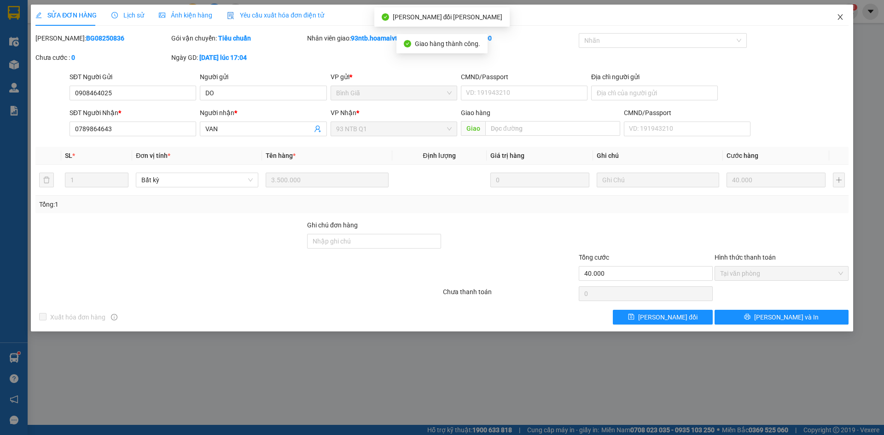
click at [839, 15] on icon "close" at bounding box center [839, 16] width 7 height 7
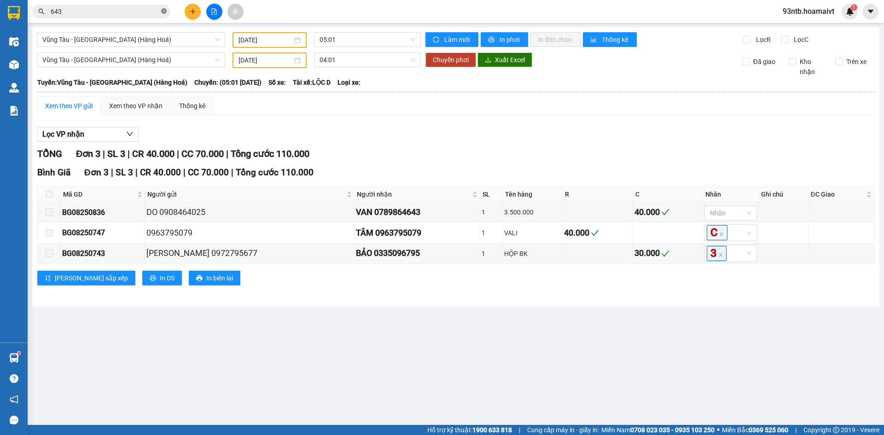
click at [163, 11] on icon "close-circle" at bounding box center [164, 11] width 6 height 6
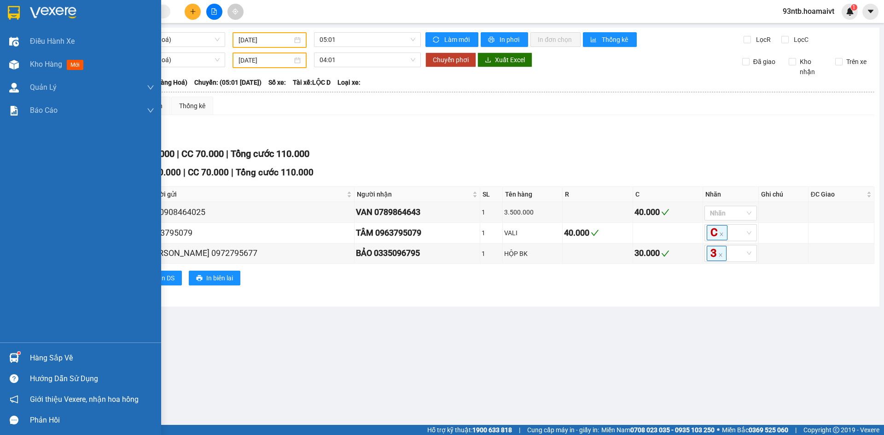
click at [14, 358] on img at bounding box center [14, 358] width 10 height 10
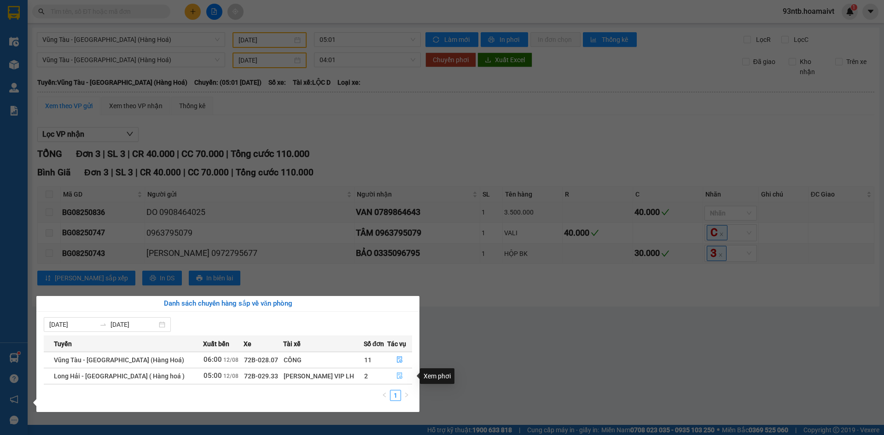
click at [396, 374] on icon "file-done" at bounding box center [399, 375] width 6 height 6
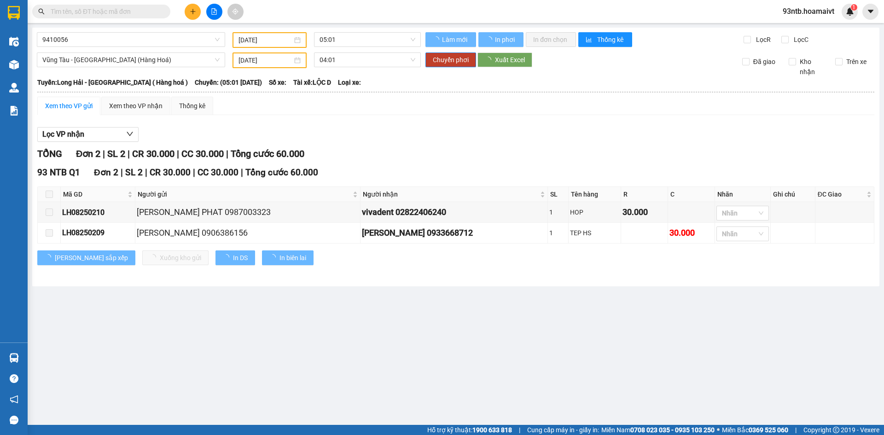
type input "12/08/2025"
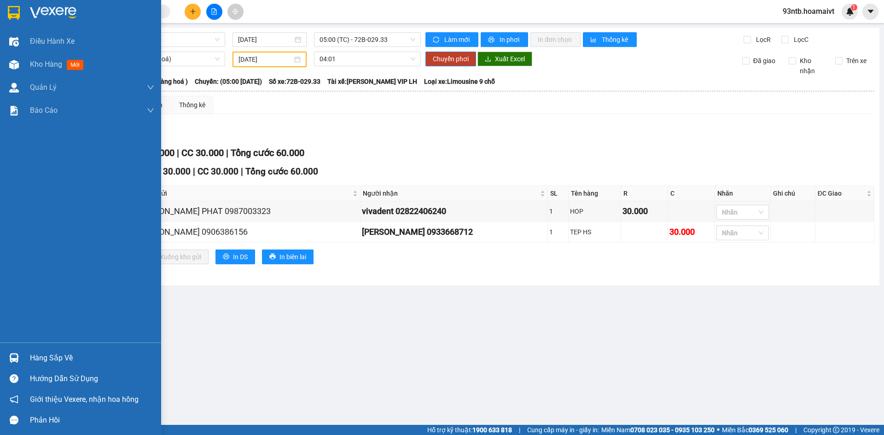
click at [12, 358] on img at bounding box center [14, 358] width 10 height 10
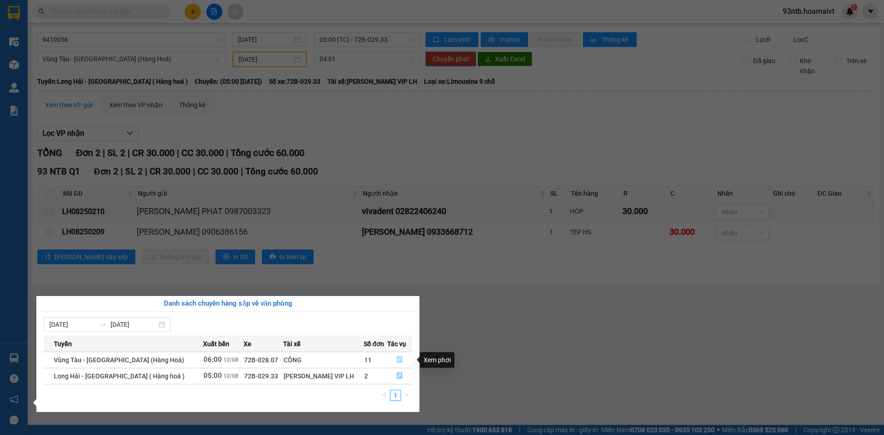
click at [396, 357] on icon "file-done" at bounding box center [399, 359] width 6 height 6
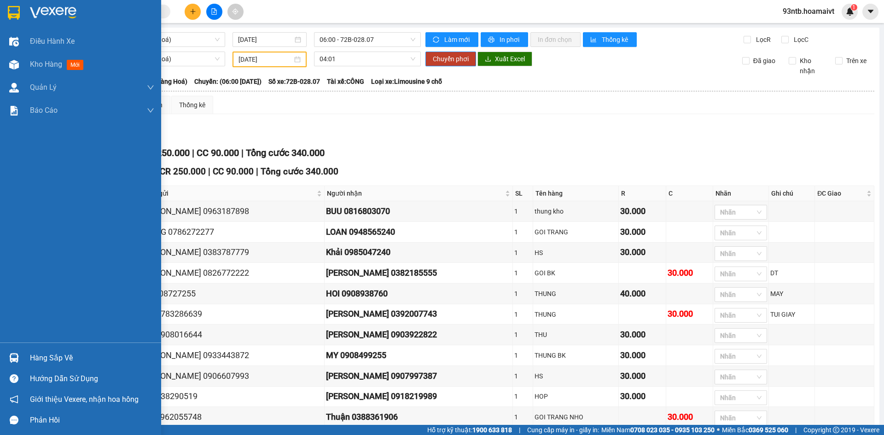
click at [12, 357] on img at bounding box center [14, 358] width 10 height 10
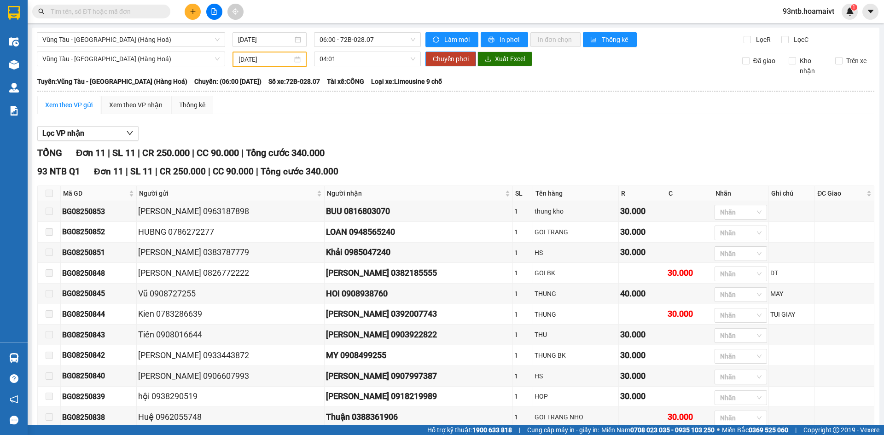
click at [376, 110] on section "Kết quả tìm kiếm ( 208 ) Bộ lọc Tìm người gửi/nhận Thuộc VP này Mã ĐH Trạng thá…" at bounding box center [442, 217] width 884 height 435
click at [83, 12] on input "text" at bounding box center [105, 11] width 109 height 10
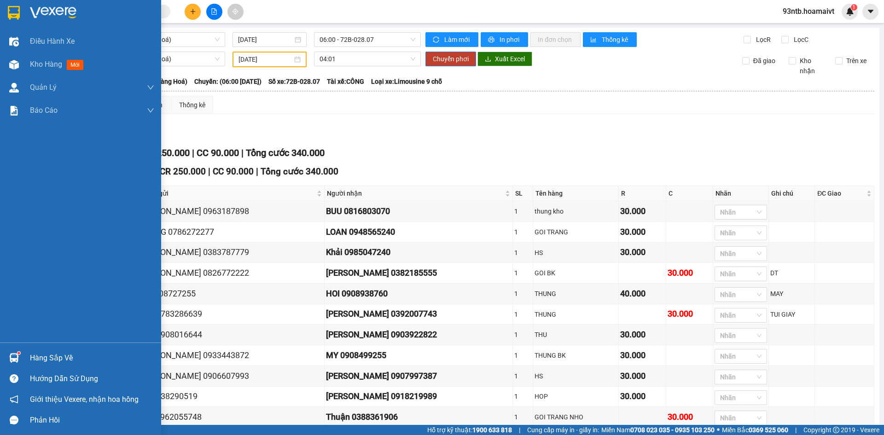
click at [13, 356] on img at bounding box center [14, 358] width 10 height 10
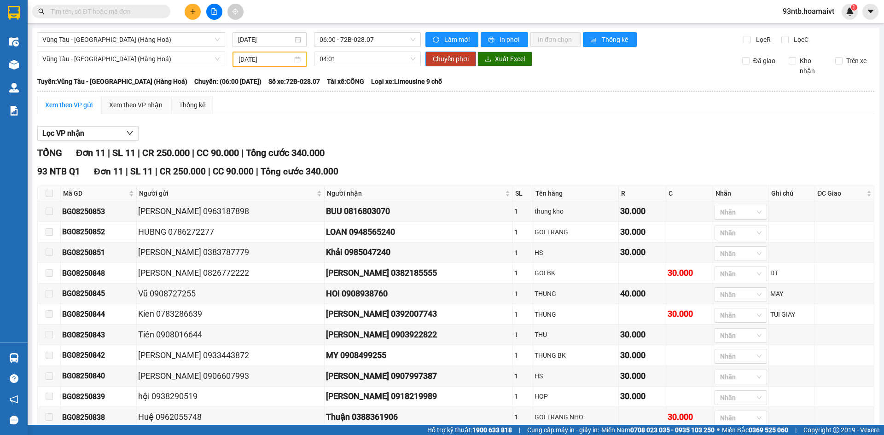
click at [410, 122] on section "Kết quả tìm kiếm ( 208 ) Bộ lọc Tìm người gửi/nhận Thuộc VP này Mã ĐH Trạng thá…" at bounding box center [442, 217] width 884 height 435
click at [78, 9] on input "text" at bounding box center [105, 11] width 109 height 10
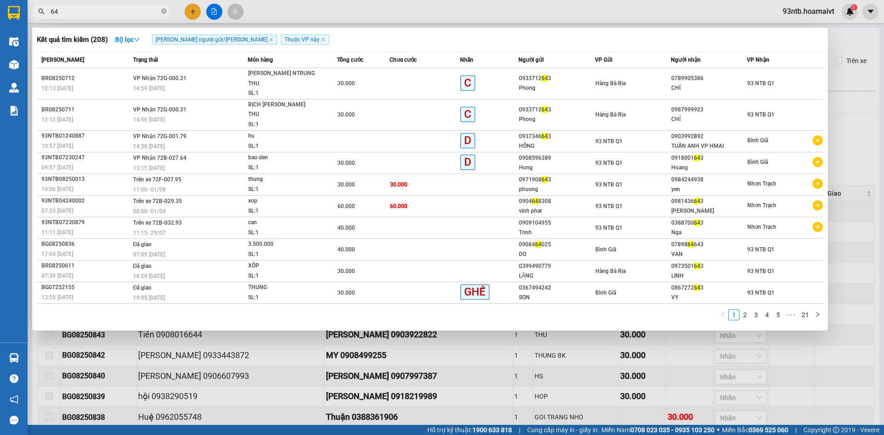
type input "6"
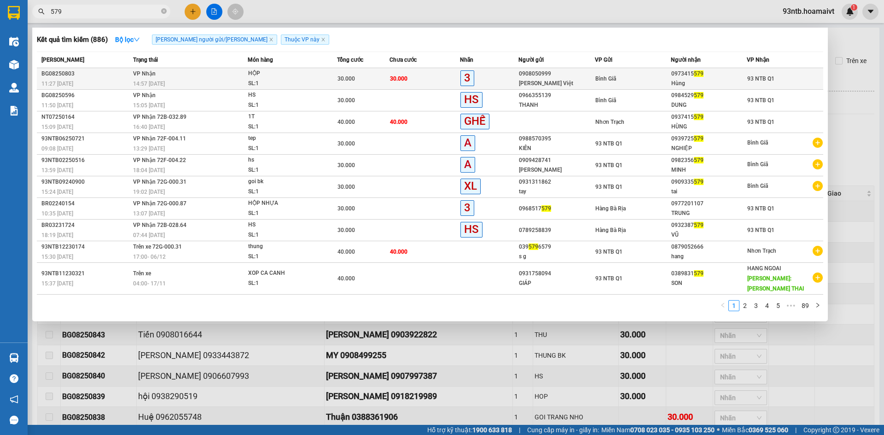
type input "579"
click at [376, 73] on td "30.000" at bounding box center [363, 79] width 53 height 22
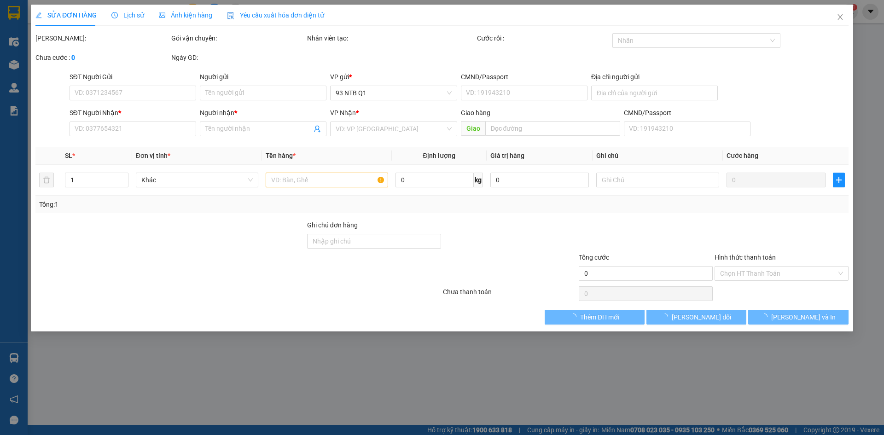
type input "0908050999"
type input "Hiền Rồng Việt"
type input "0973415579"
type input "Hùng"
type input "30.000"
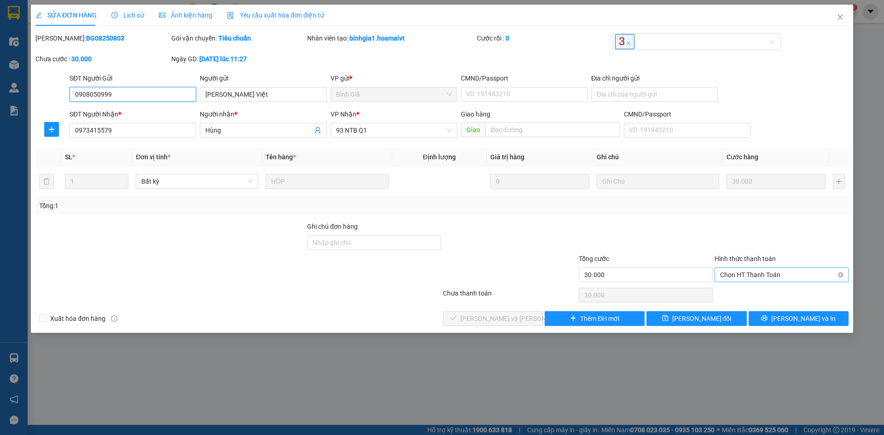
click at [743, 271] on span "Chọn HT Thanh Toán" at bounding box center [781, 275] width 123 height 14
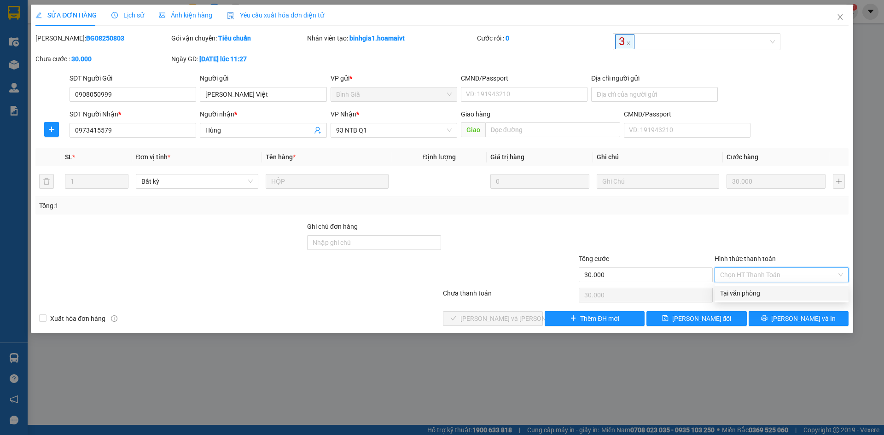
click at [737, 291] on div "Tại văn phòng" at bounding box center [781, 293] width 123 height 10
type input "0"
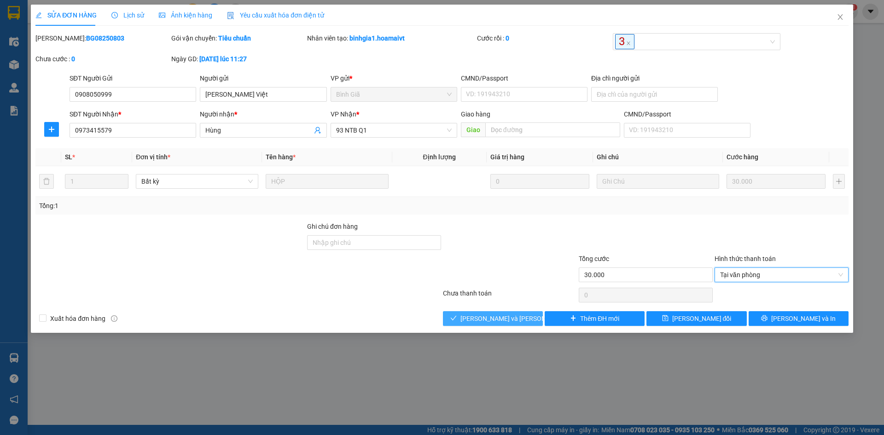
click at [470, 318] on button "[PERSON_NAME] và [PERSON_NAME] hàng" at bounding box center [493, 318] width 100 height 15
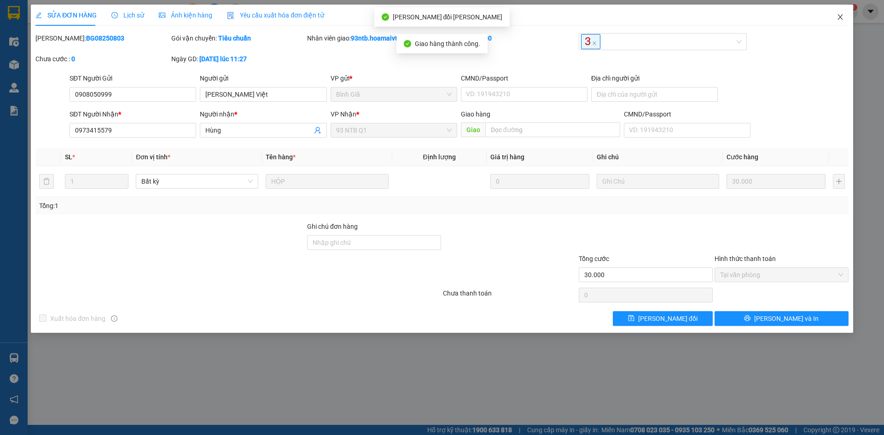
click at [841, 15] on icon "close" at bounding box center [839, 16] width 7 height 7
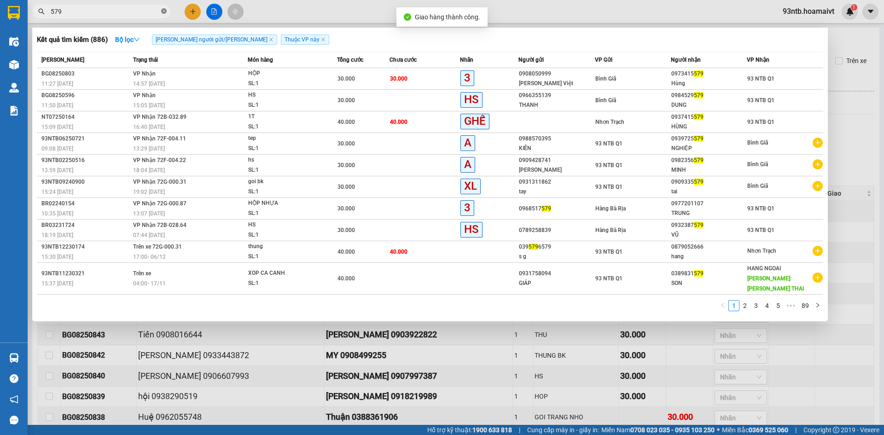
click at [164, 11] on icon "close-circle" at bounding box center [164, 11] width 6 height 6
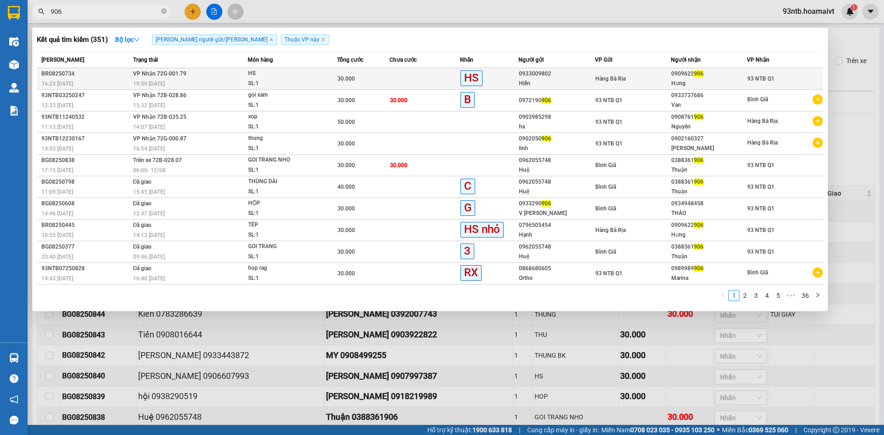
type input "906"
click at [381, 79] on div "30.000" at bounding box center [363, 79] width 52 height 10
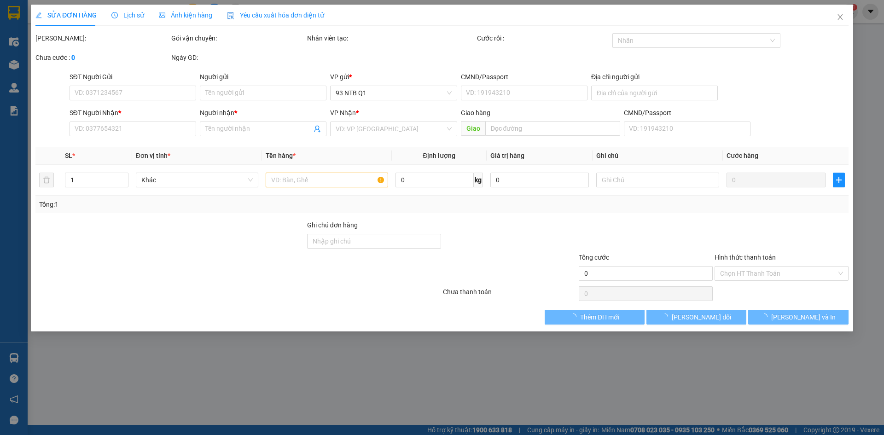
type input "0933009802"
type input "Hiền"
type input "0909622906"
type input "Hưng"
type input "30.000"
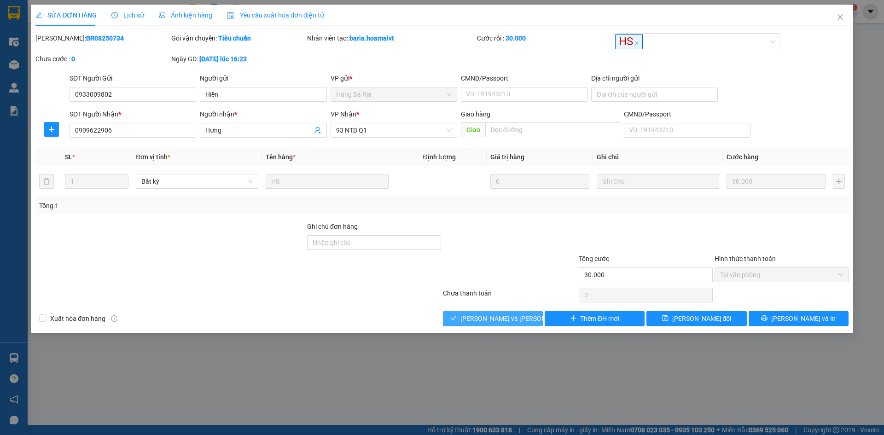
click at [487, 318] on span "[PERSON_NAME] và [PERSON_NAME] hàng" at bounding box center [522, 318] width 124 height 10
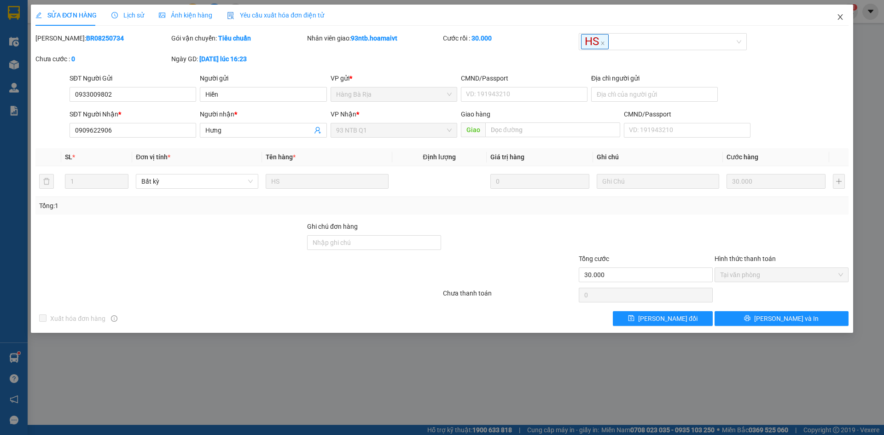
click at [840, 14] on icon "close" at bounding box center [839, 16] width 7 height 7
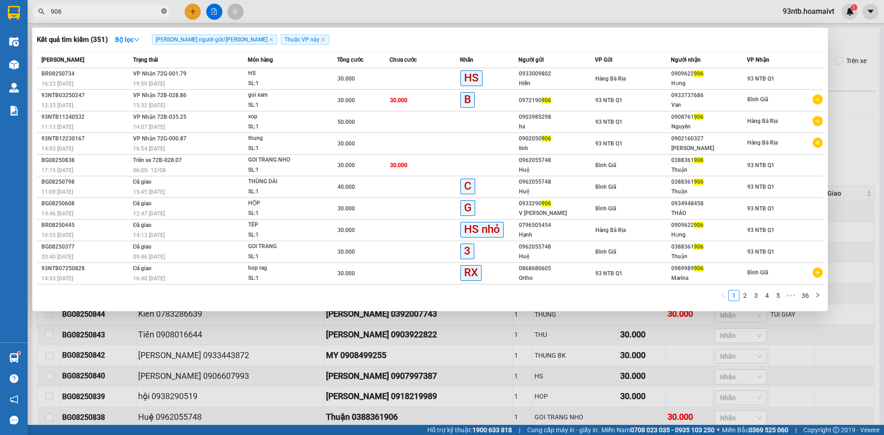
click at [165, 11] on icon "close-circle" at bounding box center [164, 11] width 6 height 6
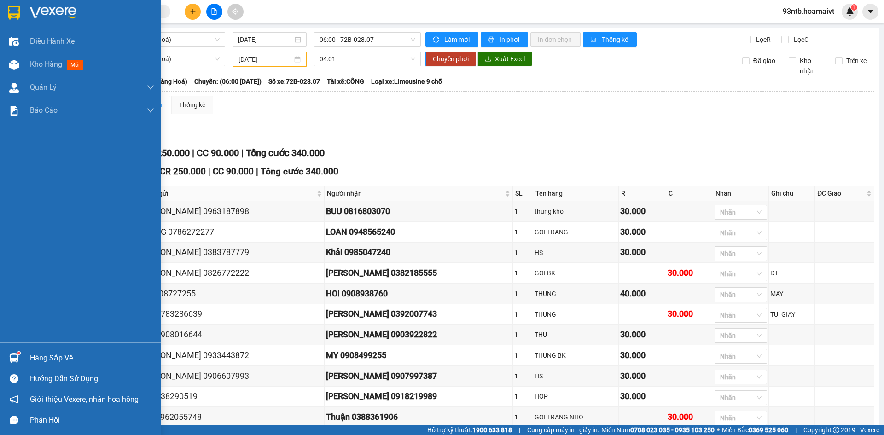
click at [12, 356] on img at bounding box center [14, 358] width 10 height 10
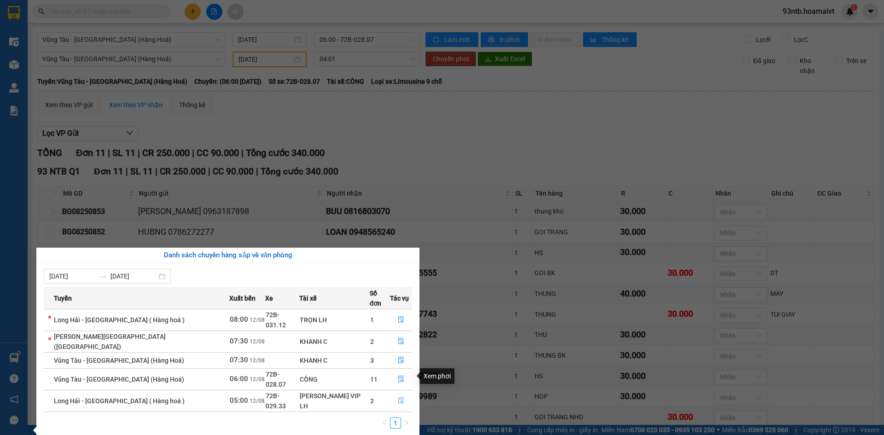
click at [398, 397] on icon "file-done" at bounding box center [401, 400] width 6 height 6
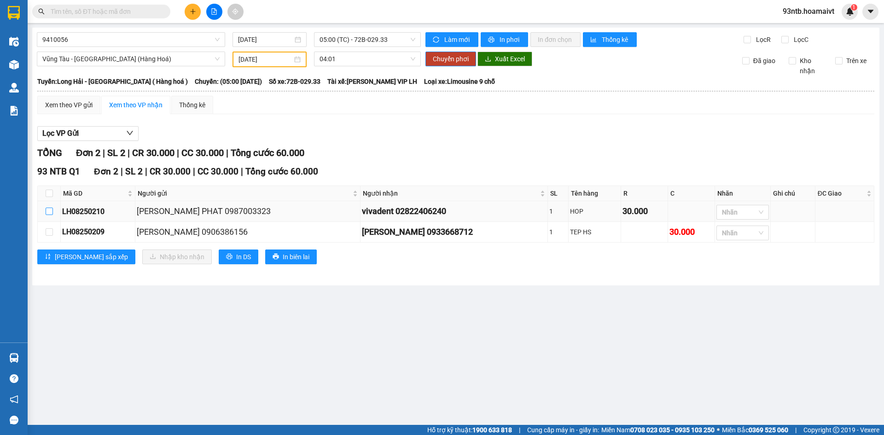
click at [49, 211] on input "checkbox" at bounding box center [49, 211] width 7 height 7
checkbox input "true"
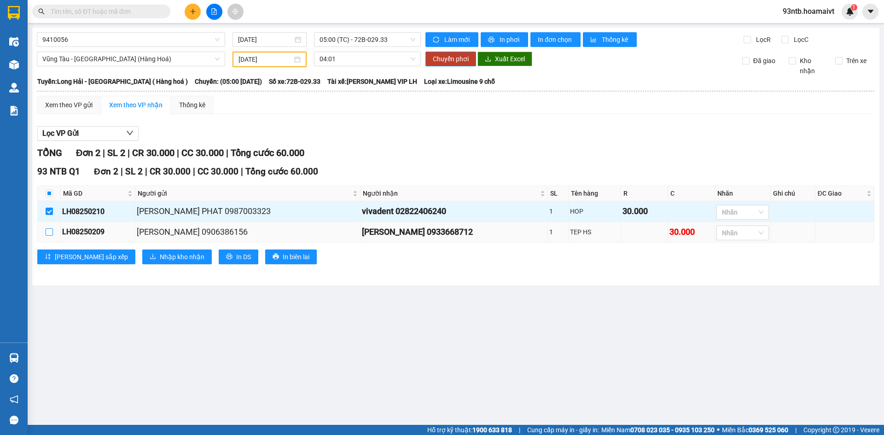
click at [49, 234] on input "checkbox" at bounding box center [49, 231] width 7 height 7
checkbox input "true"
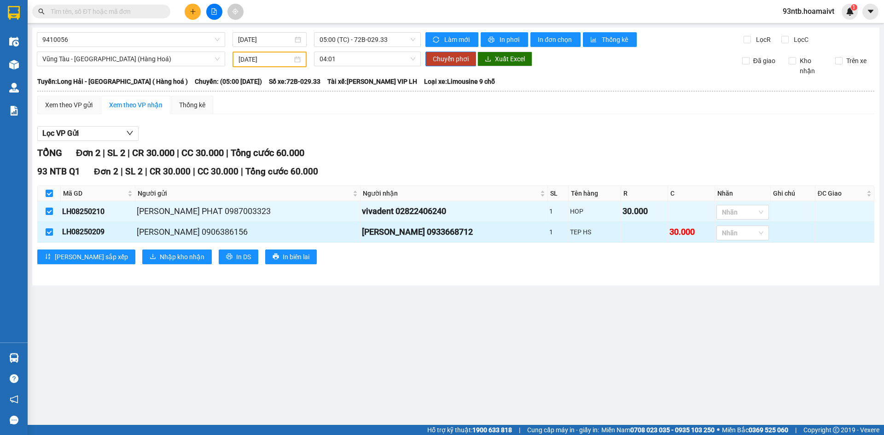
checkbox input "true"
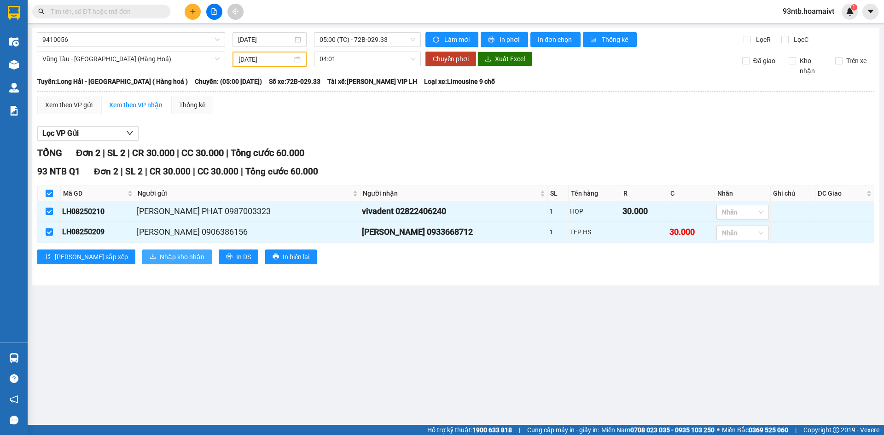
click at [160, 256] on span "Nhập kho nhận" at bounding box center [182, 257] width 45 height 10
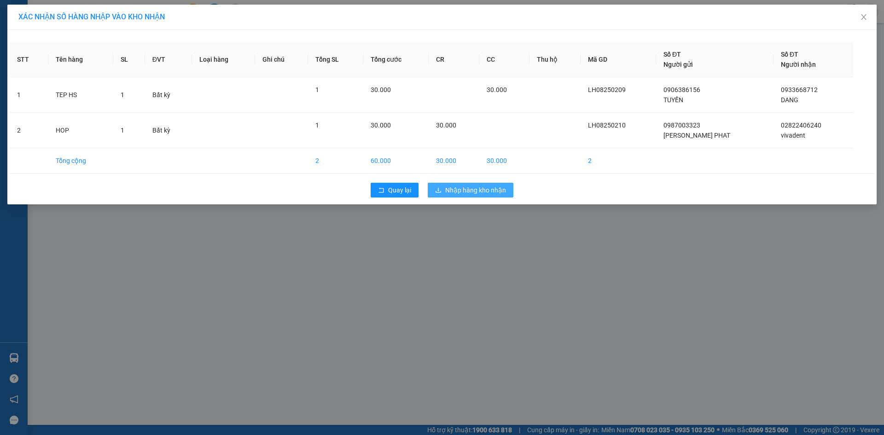
click at [475, 188] on span "Nhập hàng kho nhận" at bounding box center [475, 190] width 61 height 10
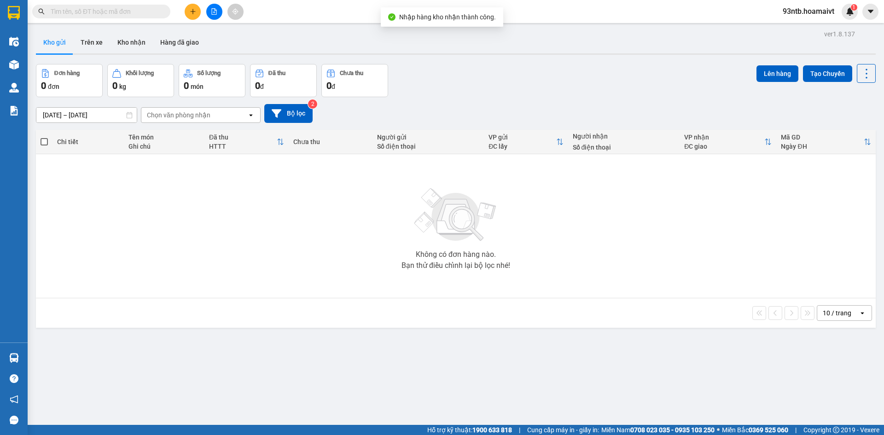
click at [85, 10] on input "text" at bounding box center [105, 11] width 109 height 10
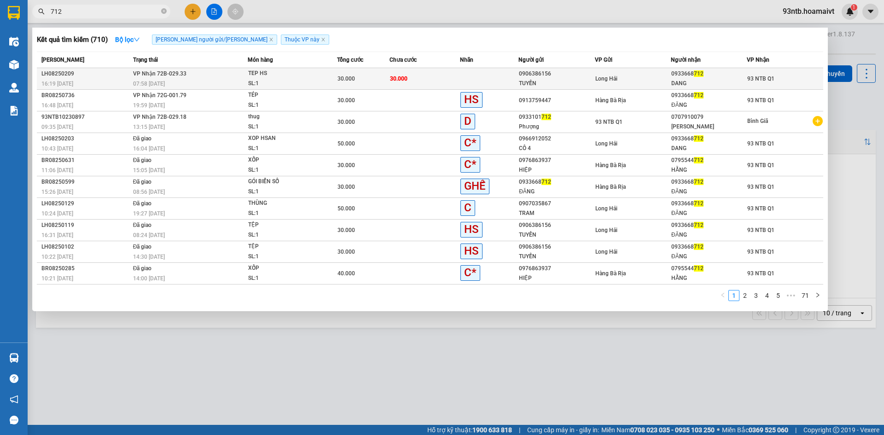
type input "712"
click at [440, 76] on td "30.000" at bounding box center [424, 79] width 70 height 22
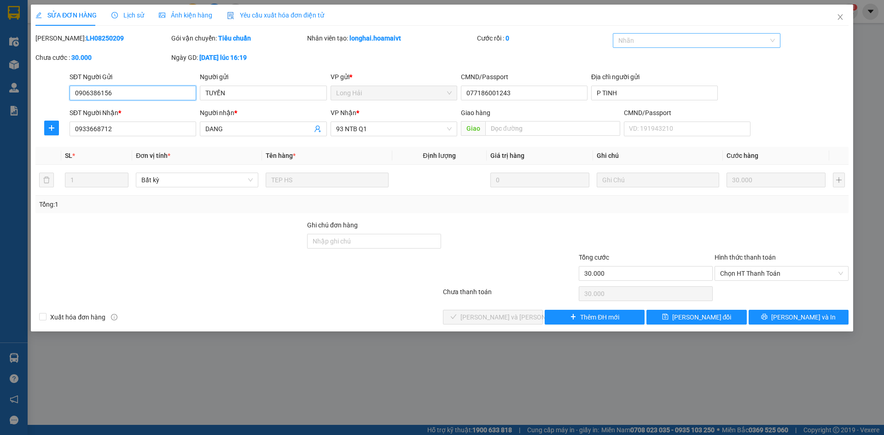
click at [655, 39] on div at bounding box center [692, 40] width 154 height 11
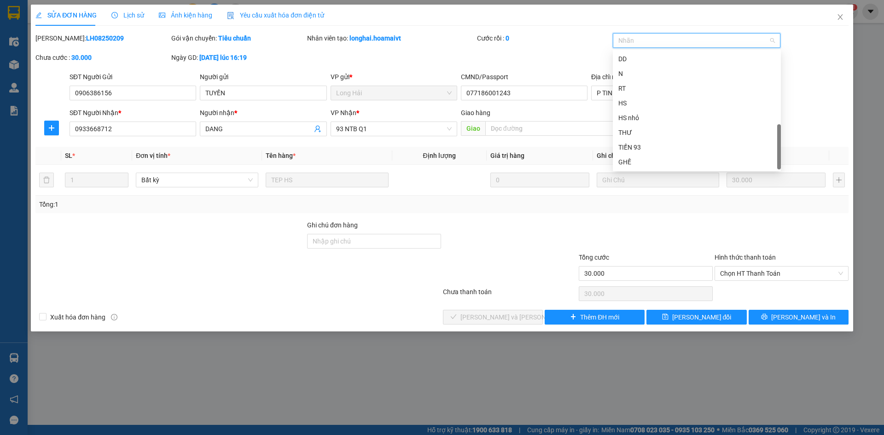
scroll to position [265, 0]
click at [647, 130] on div "THƯ" at bounding box center [696, 133] width 157 height 10
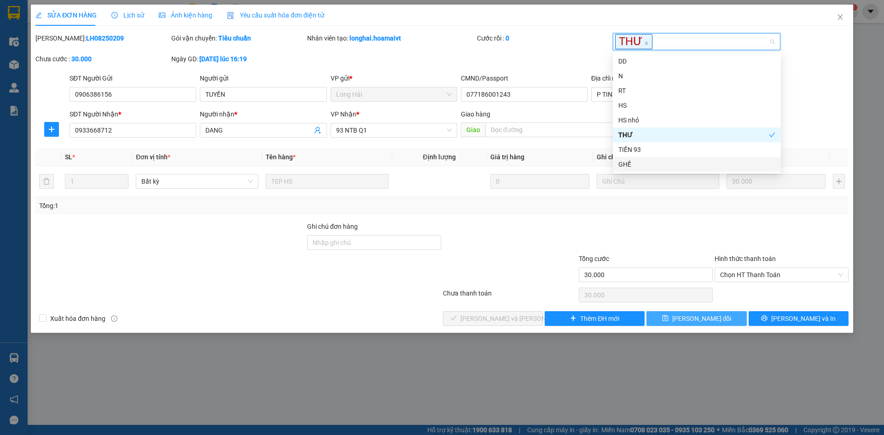
click at [663, 317] on button "[PERSON_NAME] đổi" at bounding box center [696, 318] width 100 height 15
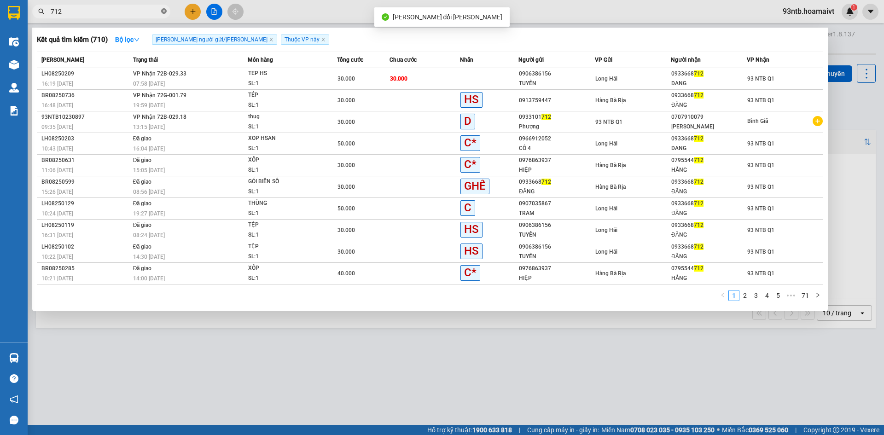
click at [165, 10] on icon "close-circle" at bounding box center [164, 11] width 6 height 6
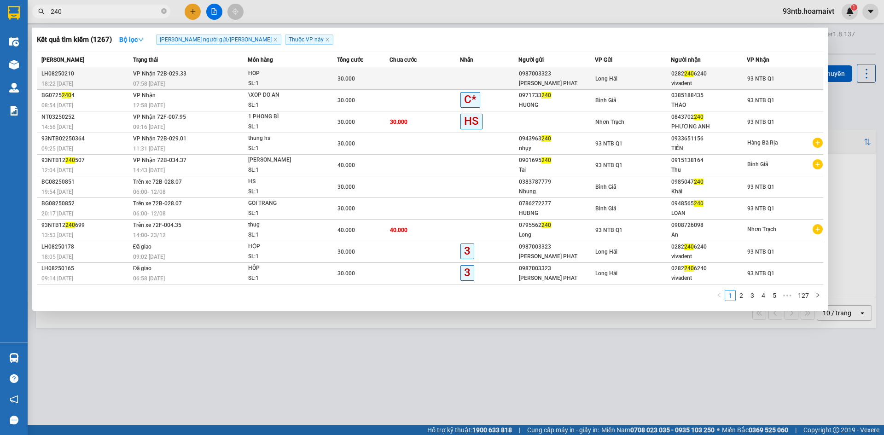
type input "240"
click at [434, 79] on td at bounding box center [424, 79] width 70 height 22
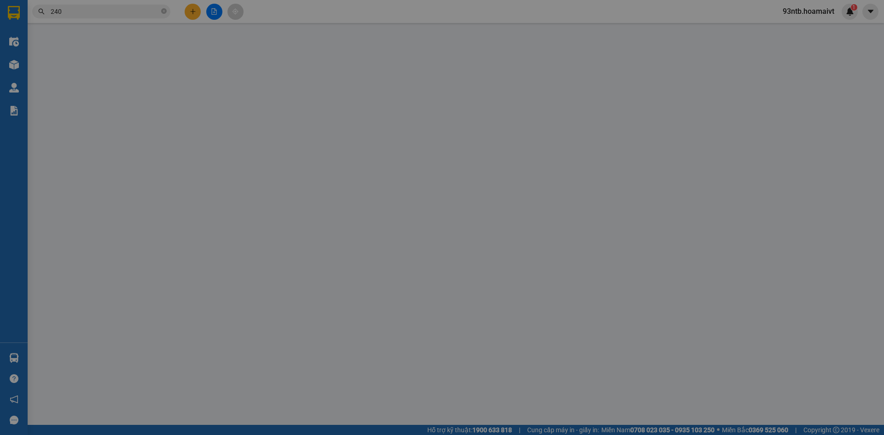
type input "0987003323"
type input "NK THUAN PHAT"
type input "077098002622"
type input "LONG HAI"
type input "02822406240"
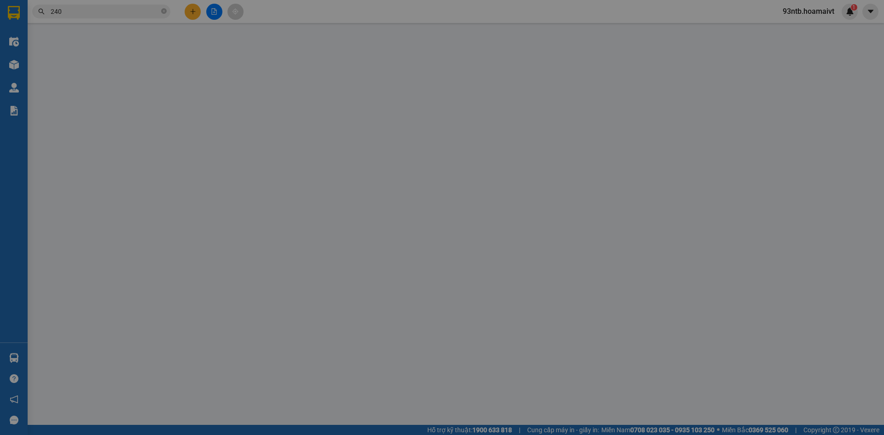
type input "vivadent"
type input "30.000"
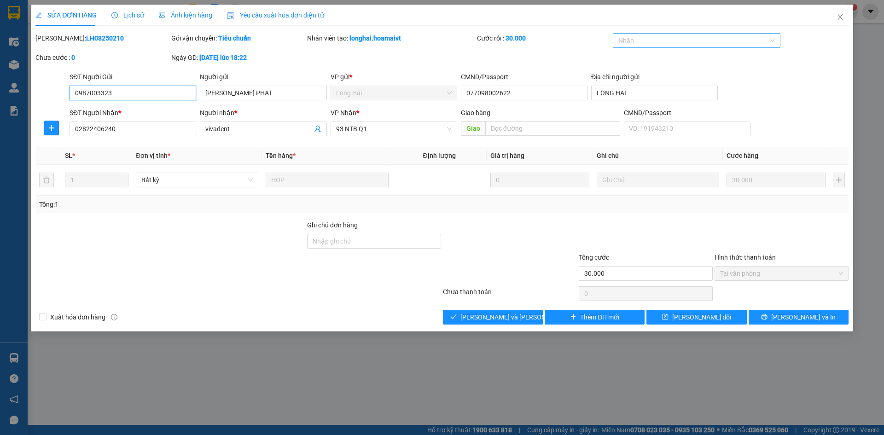
click at [648, 39] on div at bounding box center [692, 40] width 154 height 11
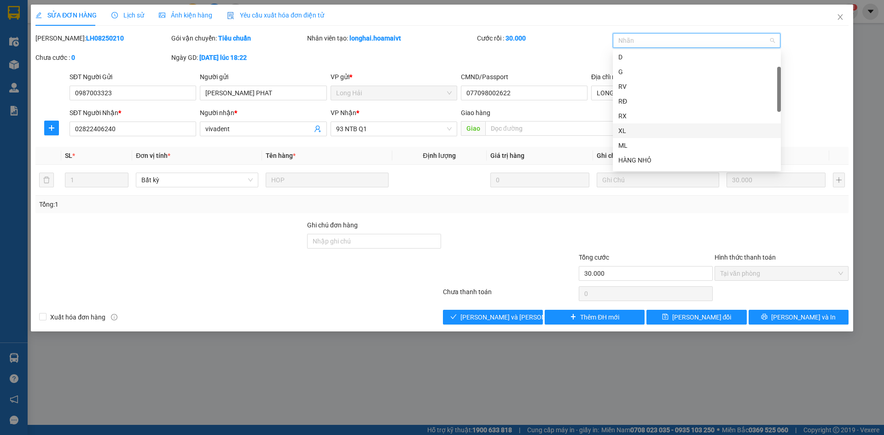
scroll to position [138, 0]
click at [642, 91] on div "3" at bounding box center [697, 97] width 168 height 15
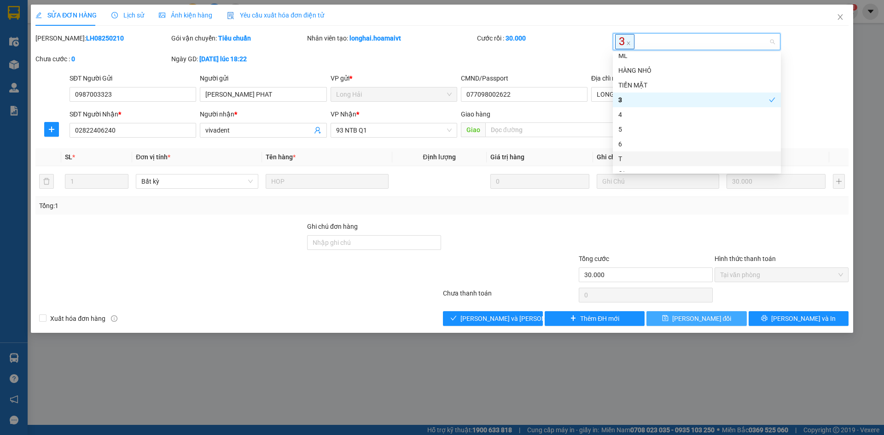
click at [665, 315] on button "[PERSON_NAME] đổi" at bounding box center [696, 318] width 100 height 15
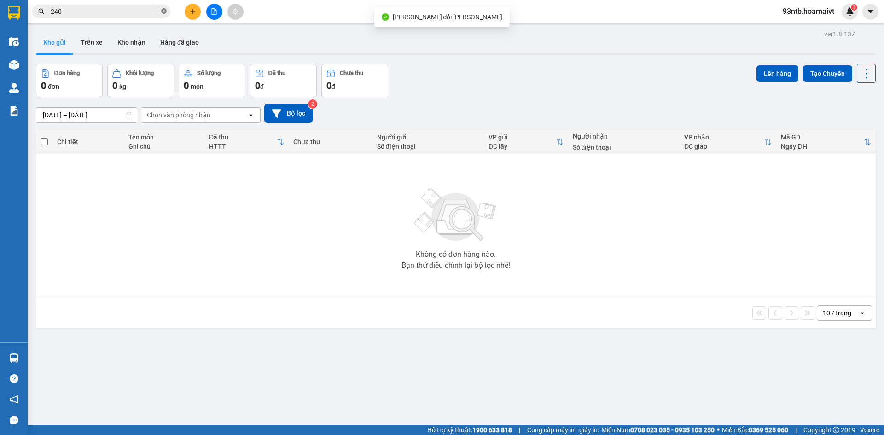
click at [164, 8] on span at bounding box center [164, 11] width 6 height 9
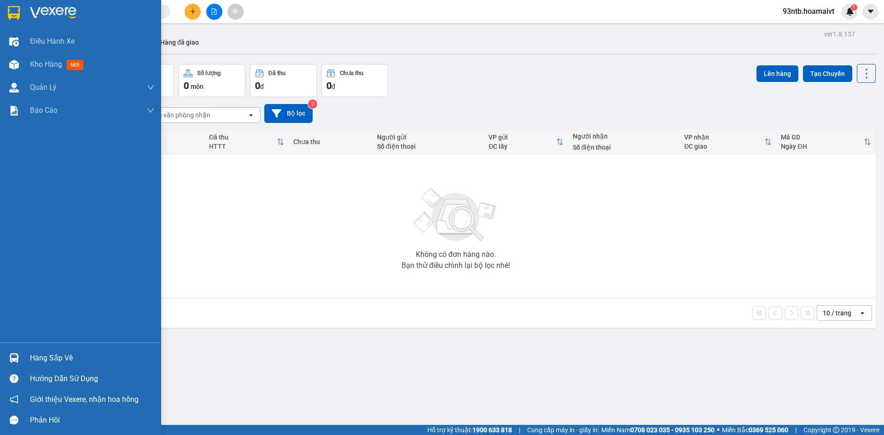
click at [12, 356] on img at bounding box center [14, 358] width 10 height 10
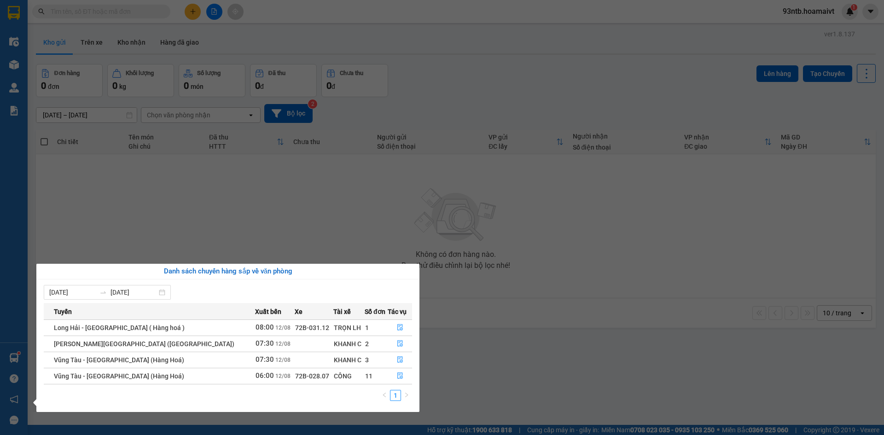
click at [318, 200] on section "Kết quả tìm kiếm ( 1267 ) Bộ lọc Tìm người gửi/nhận Thuộc VP này Mã ĐH Trạng th…" at bounding box center [442, 217] width 884 height 435
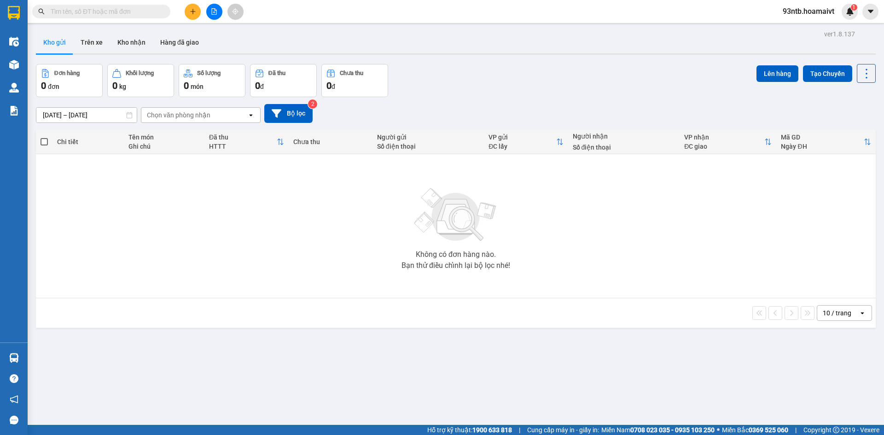
click at [80, 12] on input "text" at bounding box center [105, 11] width 109 height 10
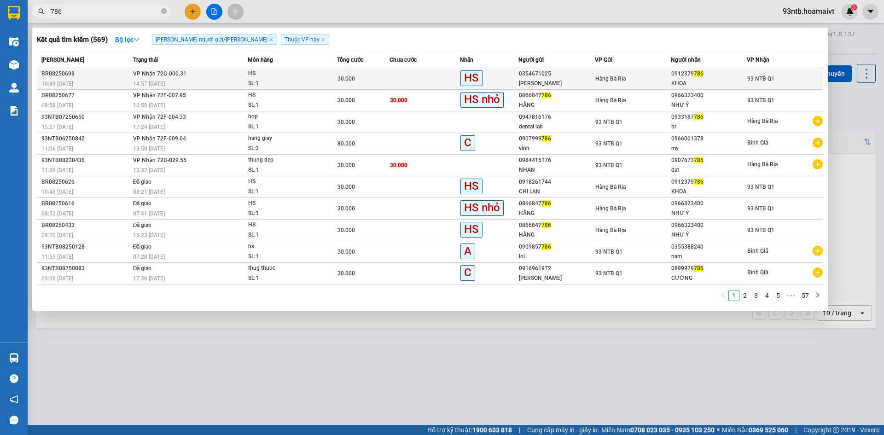
type input "786"
click at [412, 75] on td at bounding box center [424, 79] width 70 height 22
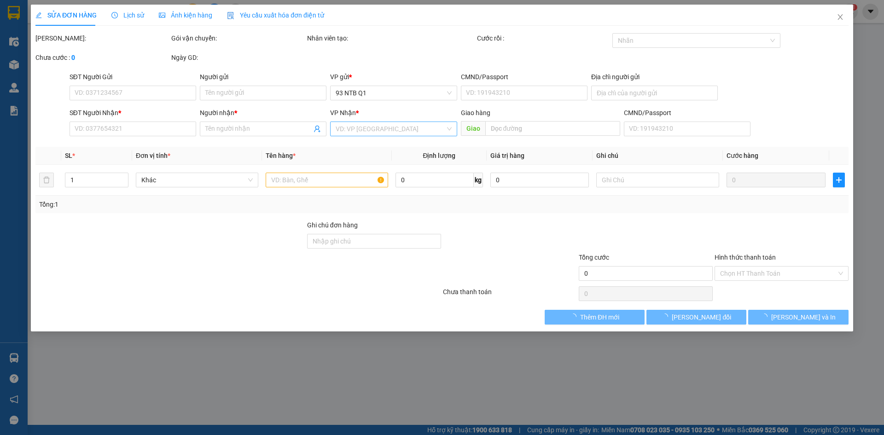
type input "0354671025"
type input "QUỲNH ANH"
type input "077302004329"
type input "0912379786"
type input "KHOA"
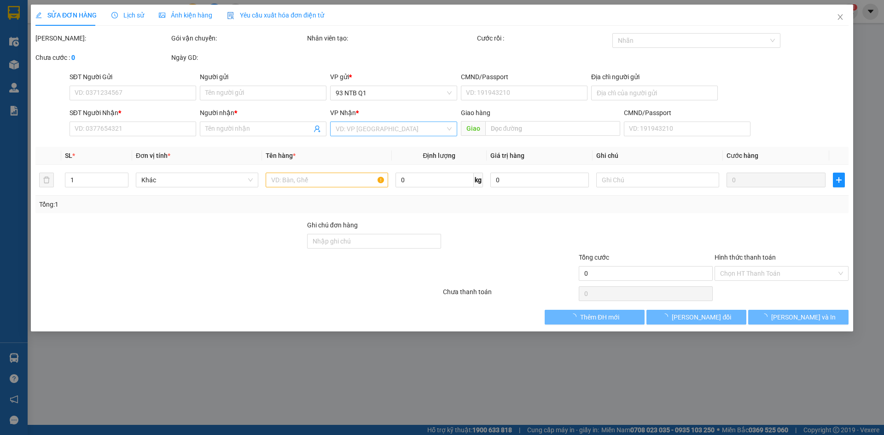
type input "30.000"
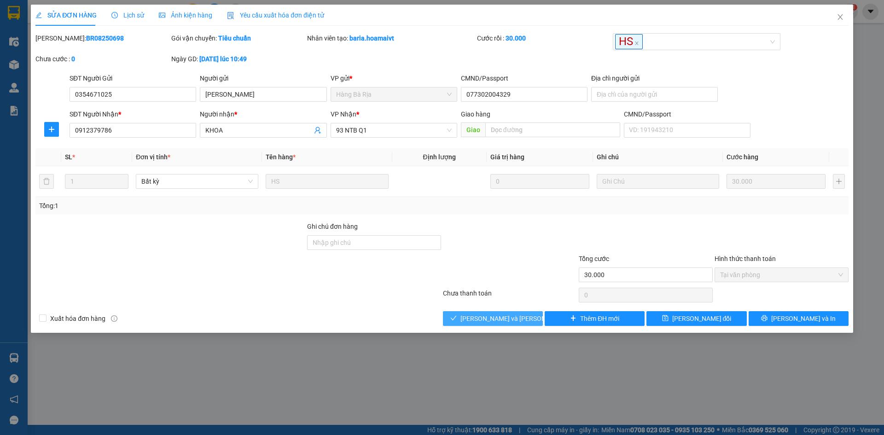
click at [495, 318] on span "[PERSON_NAME] và [PERSON_NAME] hàng" at bounding box center [522, 318] width 124 height 10
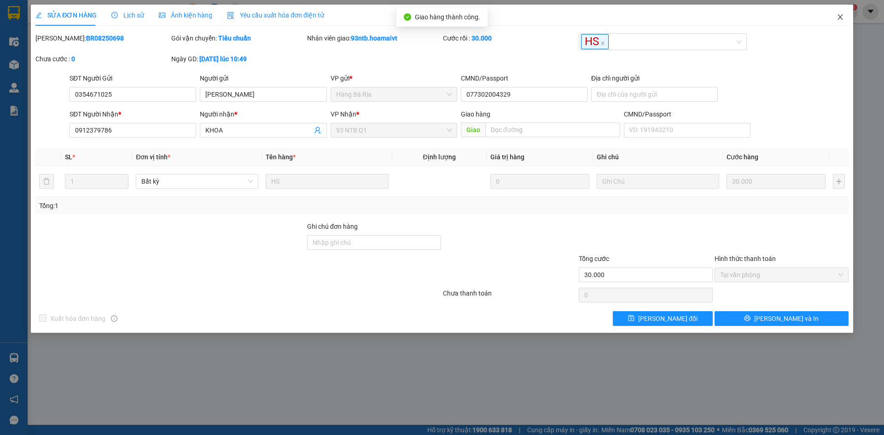
click at [840, 14] on icon "close" at bounding box center [839, 16] width 7 height 7
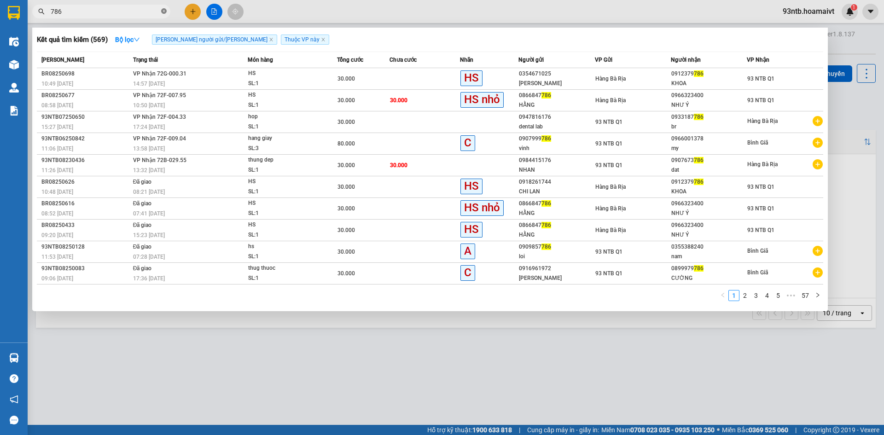
click at [164, 11] on icon "close-circle" at bounding box center [164, 11] width 6 height 6
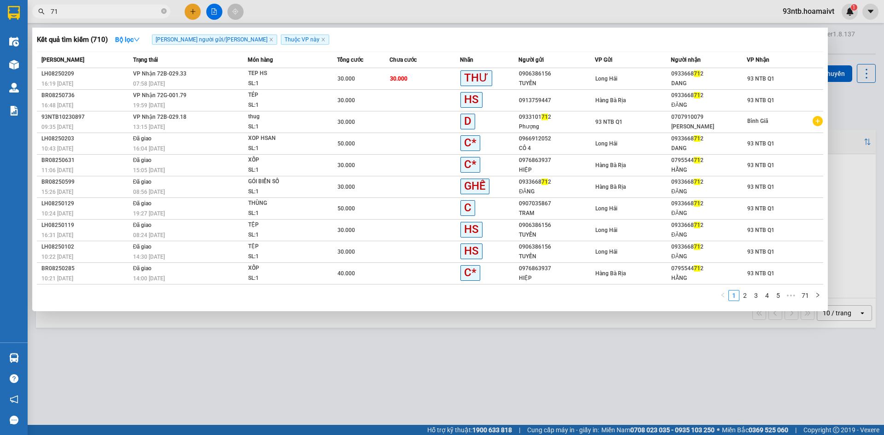
type input "7"
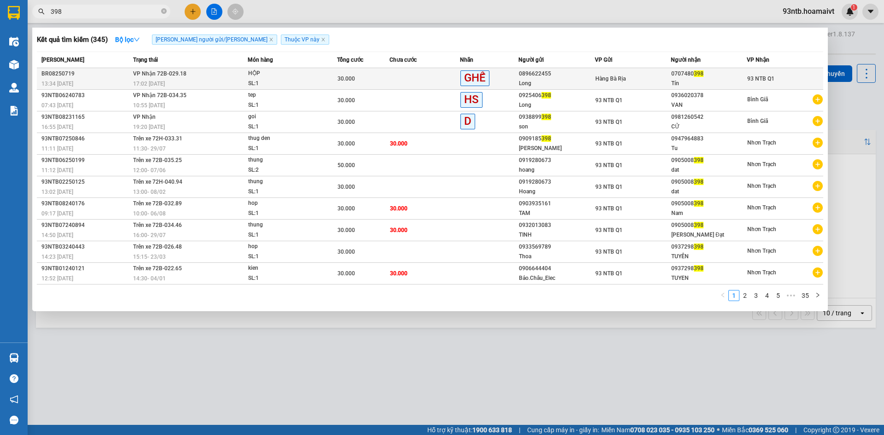
type input "398"
click at [404, 77] on td at bounding box center [424, 79] width 70 height 22
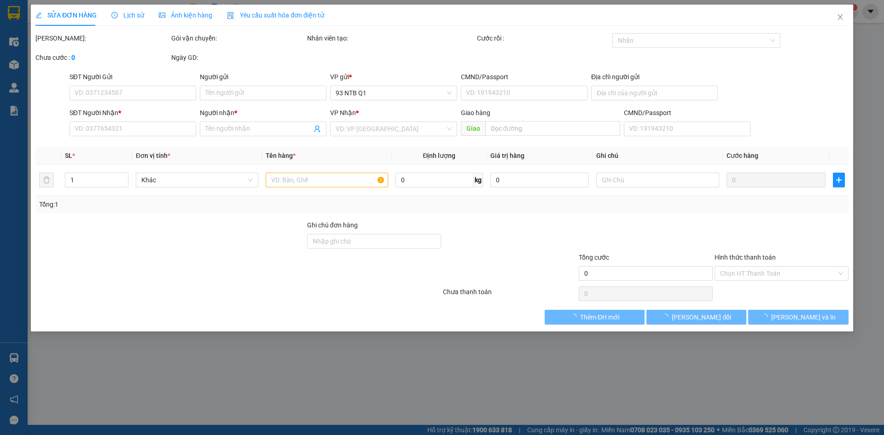
type input "0896622455"
type input "Long"
type input "072084008681"
type input "0707480398"
type input "Tín"
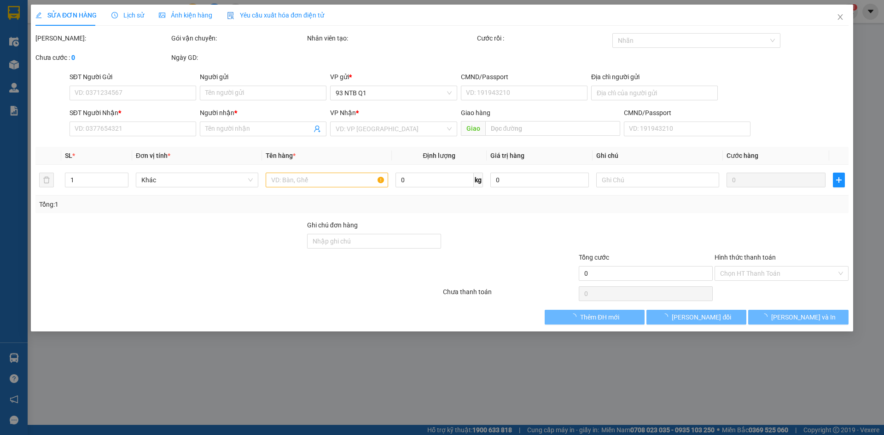
type input "30.000"
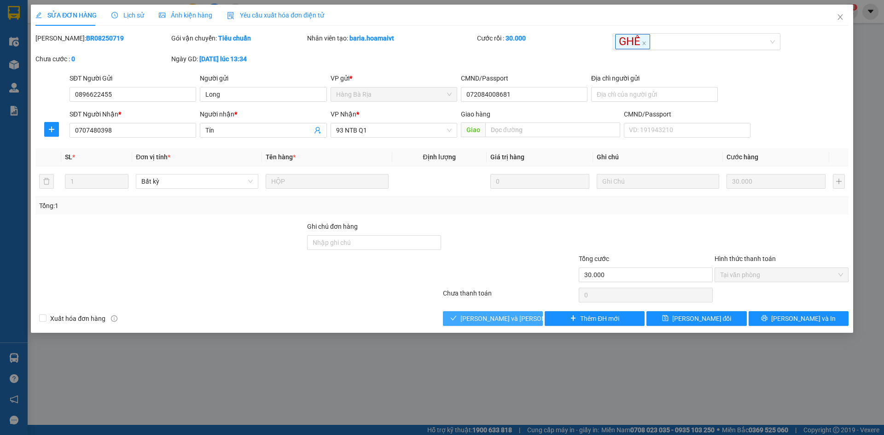
click at [487, 318] on span "[PERSON_NAME] và [PERSON_NAME] hàng" at bounding box center [522, 318] width 124 height 10
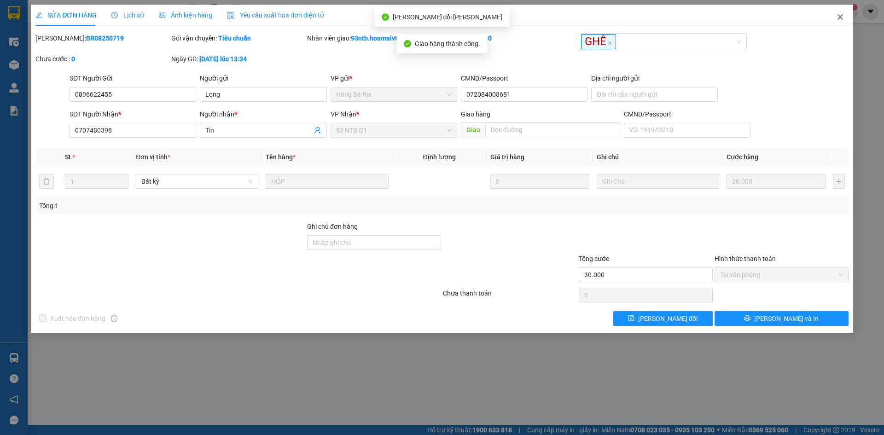
click at [840, 14] on icon "close" at bounding box center [839, 16] width 7 height 7
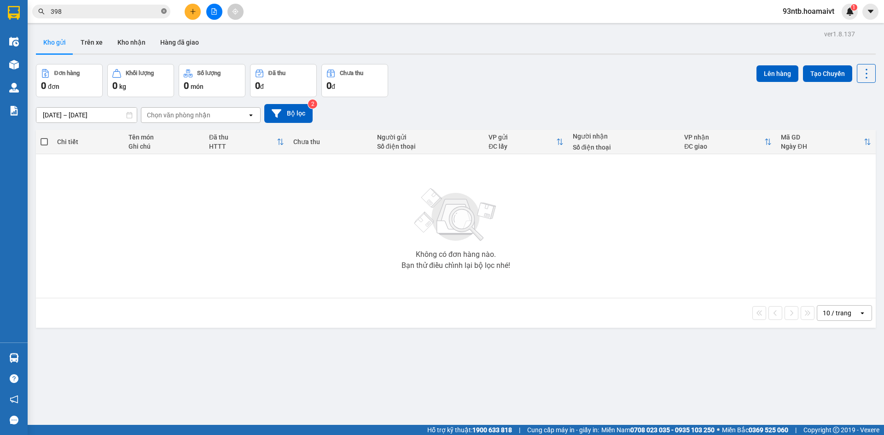
click at [162, 10] on icon "close-circle" at bounding box center [164, 11] width 6 height 6
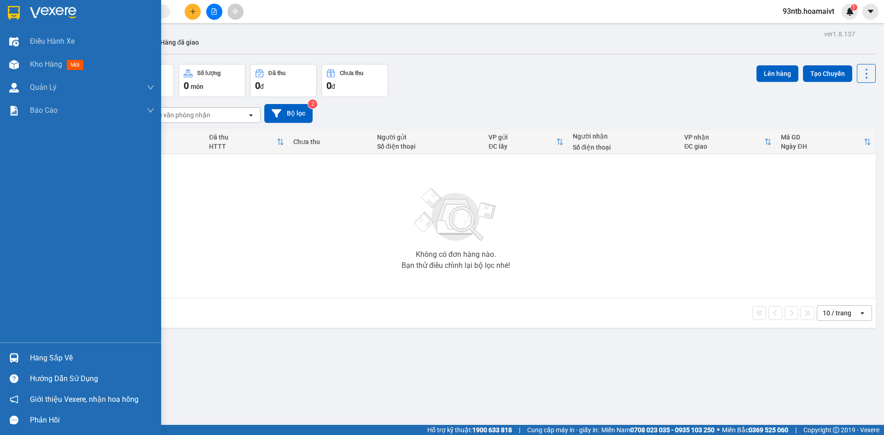
click at [13, 354] on img at bounding box center [14, 358] width 10 height 10
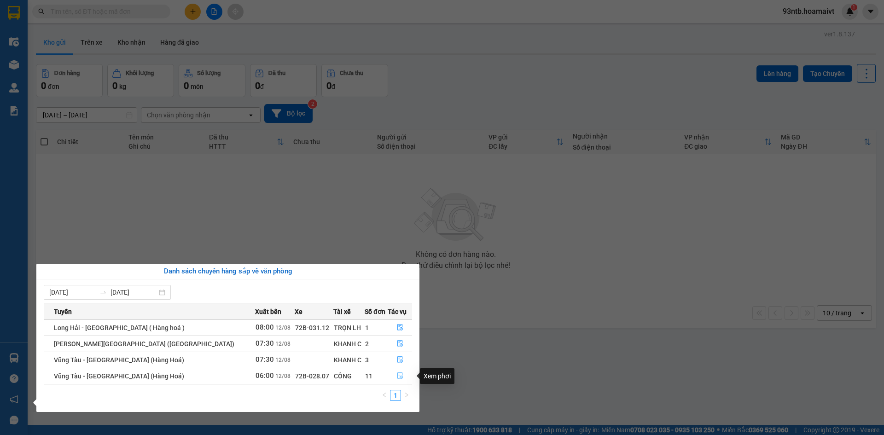
click at [397, 373] on icon "file-done" at bounding box center [400, 375] width 6 height 6
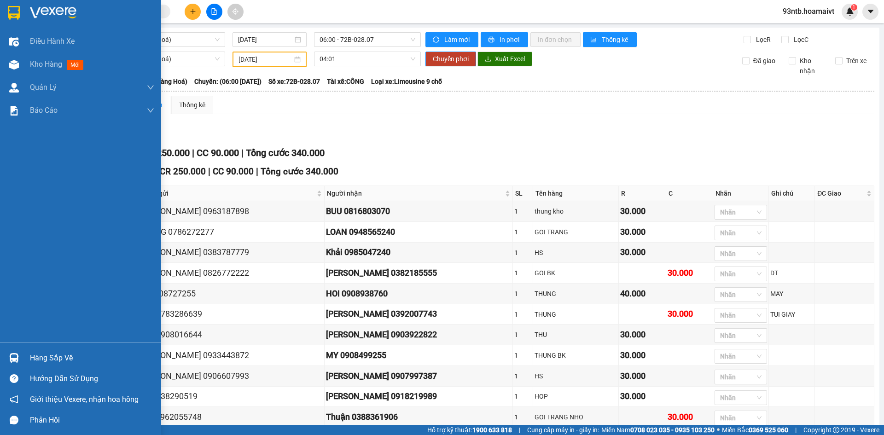
click at [12, 357] on img at bounding box center [14, 358] width 10 height 10
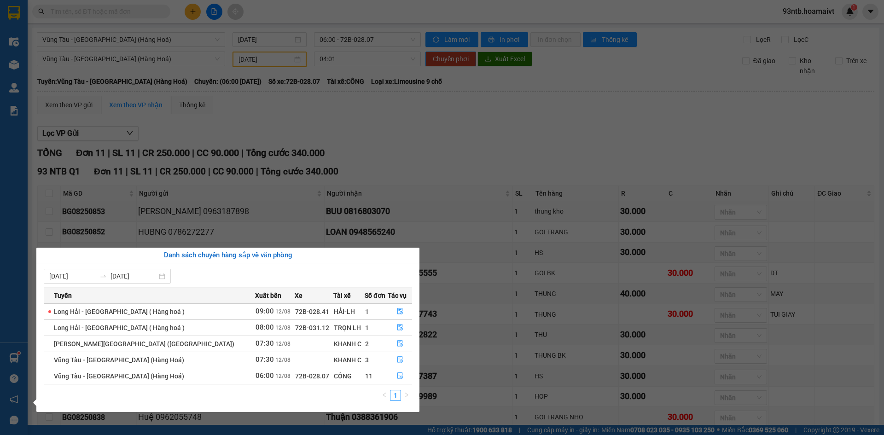
click at [451, 128] on section "Kết quả tìm kiếm ( 345 ) Bộ lọc Tìm người gửi/nhận Thuộc VP này Mã ĐH Trạng thá…" at bounding box center [442, 217] width 884 height 435
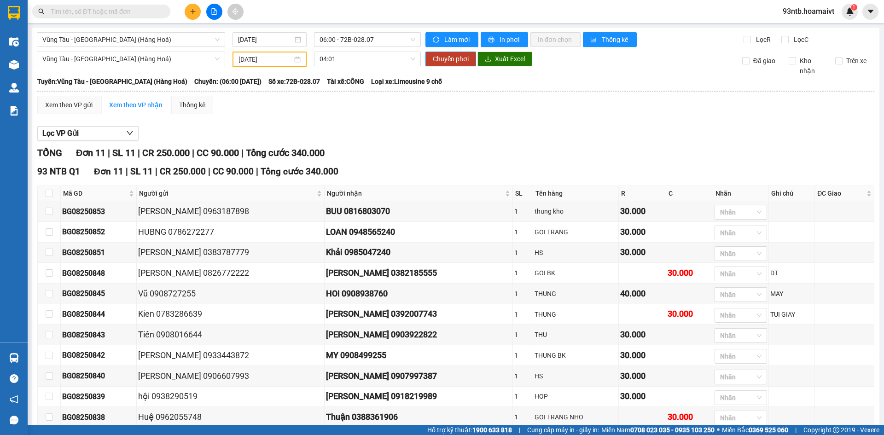
click at [73, 12] on input "text" at bounding box center [105, 11] width 109 height 10
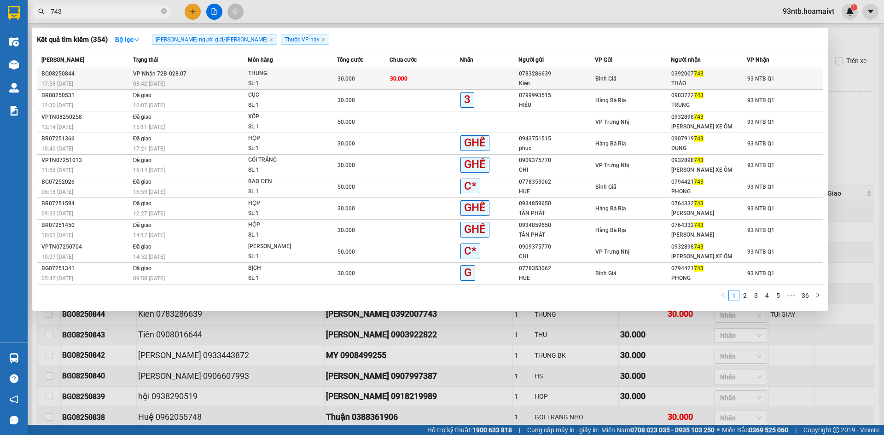
type input "743"
click at [452, 74] on td "30.000" at bounding box center [424, 79] width 70 height 22
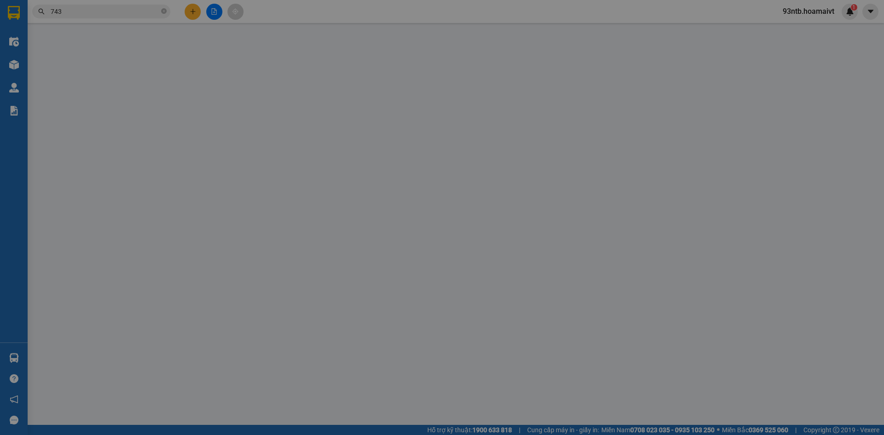
type input "0783286639"
type input "Kien"
type input "0392007743"
type input "THẢO"
type input "30.000"
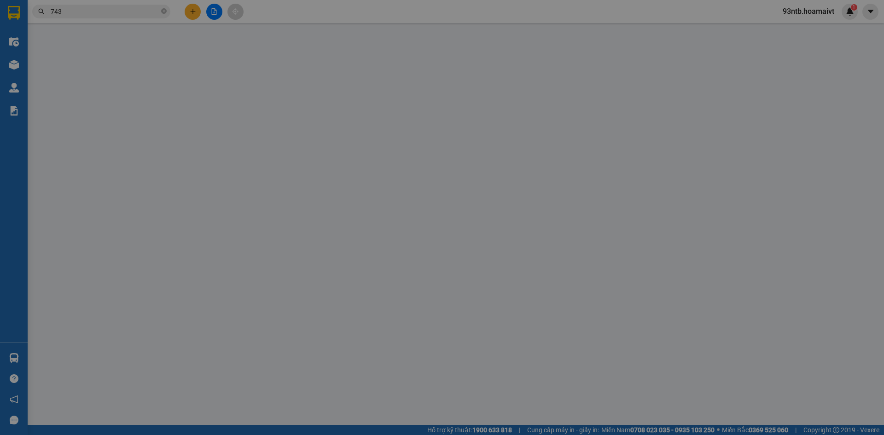
type input "30.000"
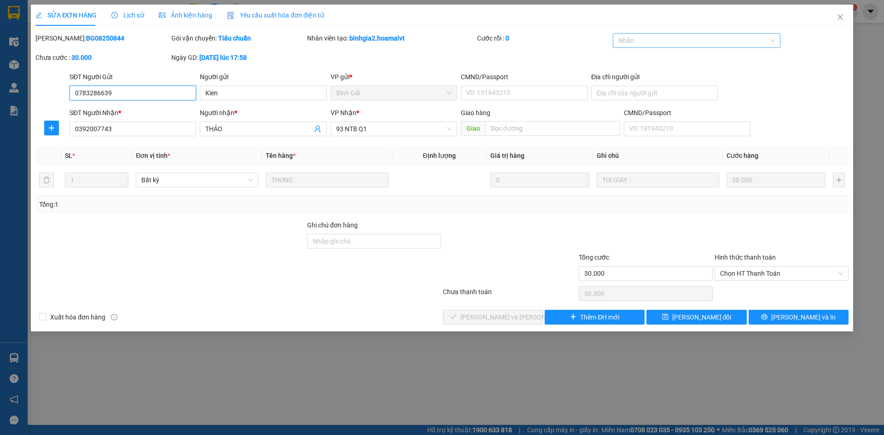
click at [650, 43] on div at bounding box center [692, 40] width 154 height 11
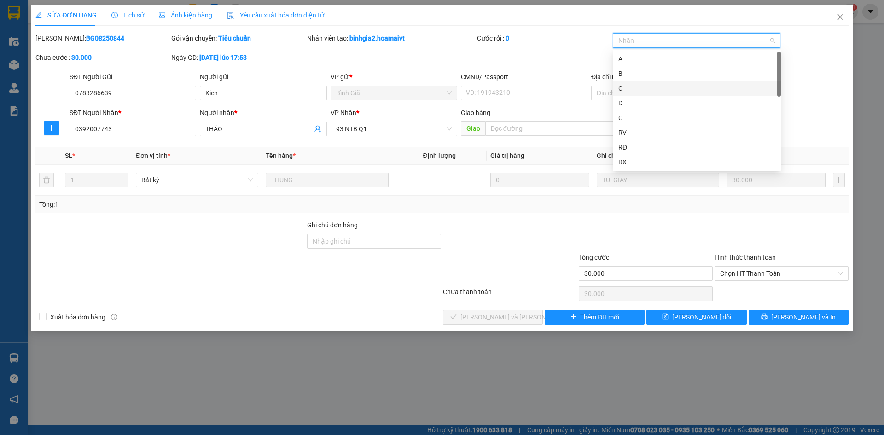
click at [645, 90] on div "C" at bounding box center [696, 88] width 157 height 10
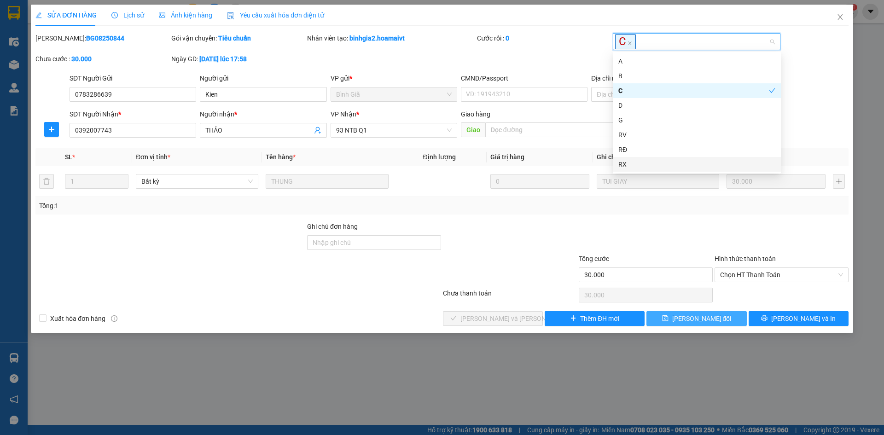
click at [663, 316] on button "[PERSON_NAME] đổi" at bounding box center [696, 318] width 100 height 15
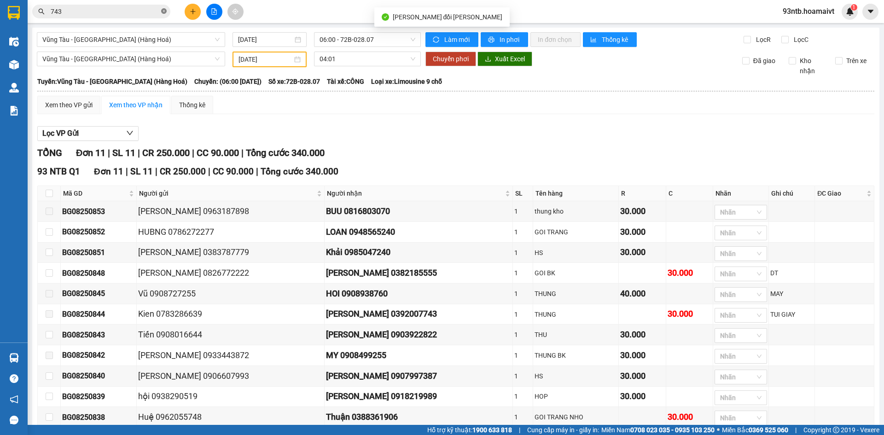
click at [162, 10] on icon "close-circle" at bounding box center [164, 11] width 6 height 6
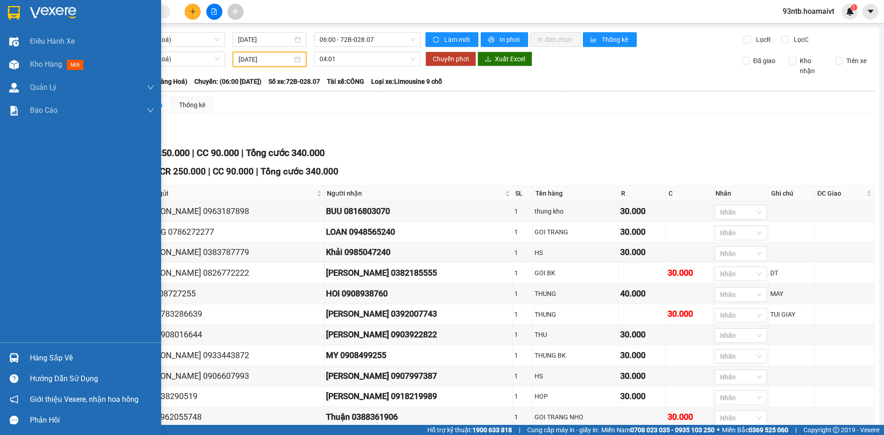
click at [13, 357] on img at bounding box center [14, 358] width 10 height 10
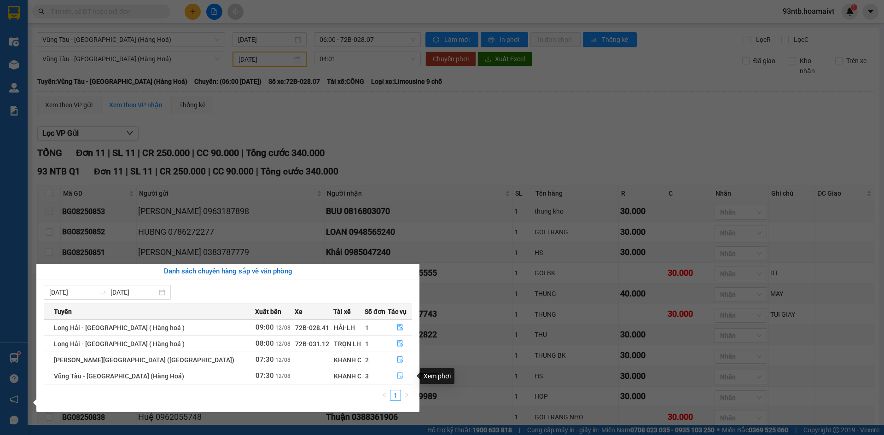
click at [397, 376] on icon "file-done" at bounding box center [400, 375] width 6 height 6
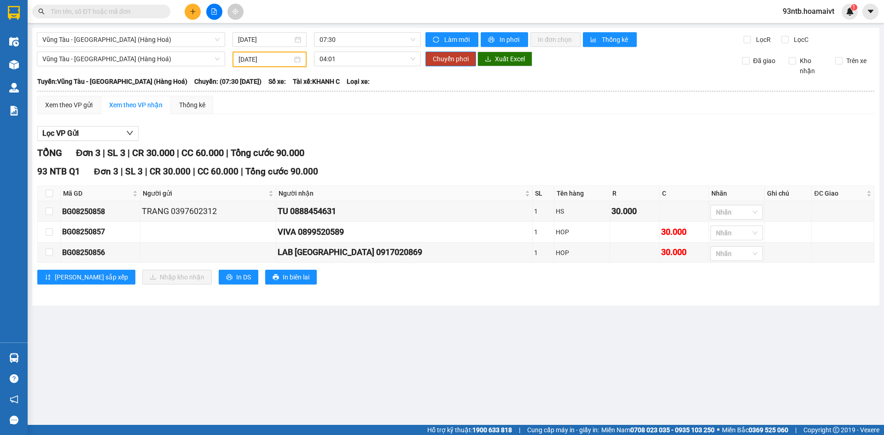
click at [79, 11] on input "text" at bounding box center [105, 11] width 109 height 10
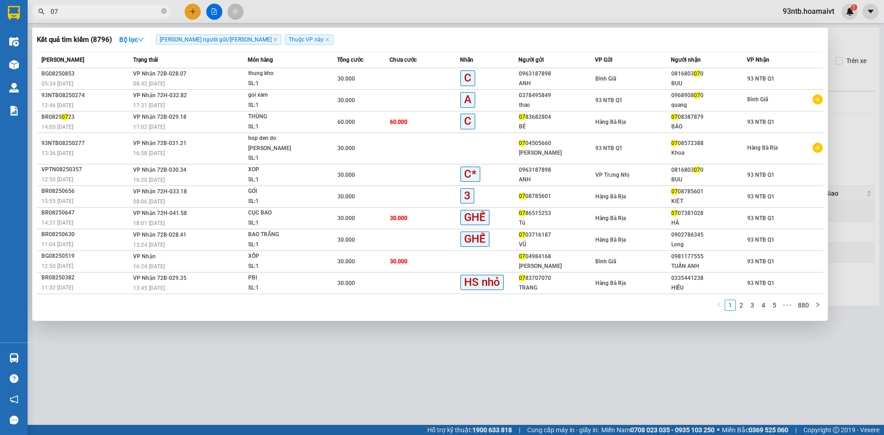
type input "0"
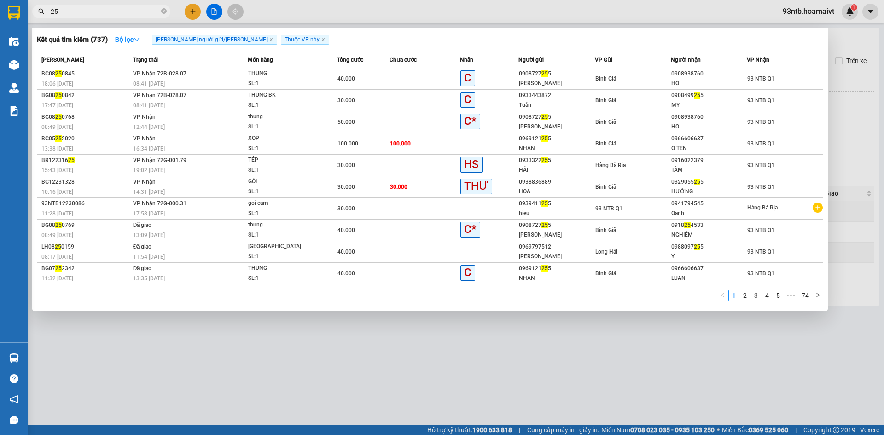
type input "2"
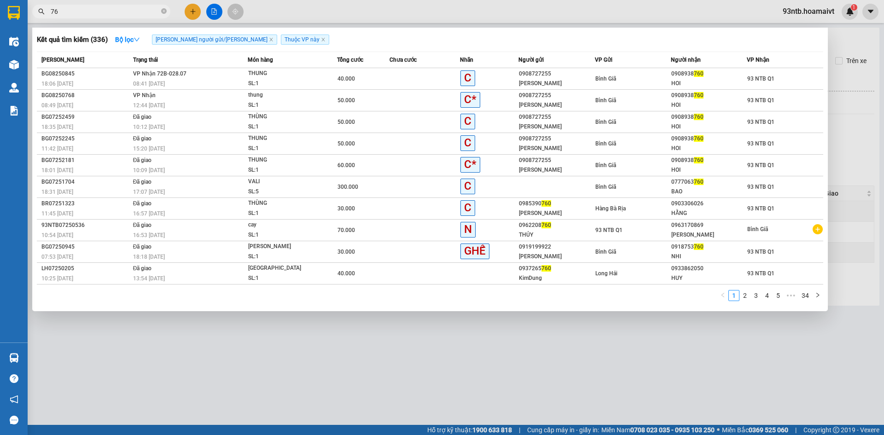
type input "7"
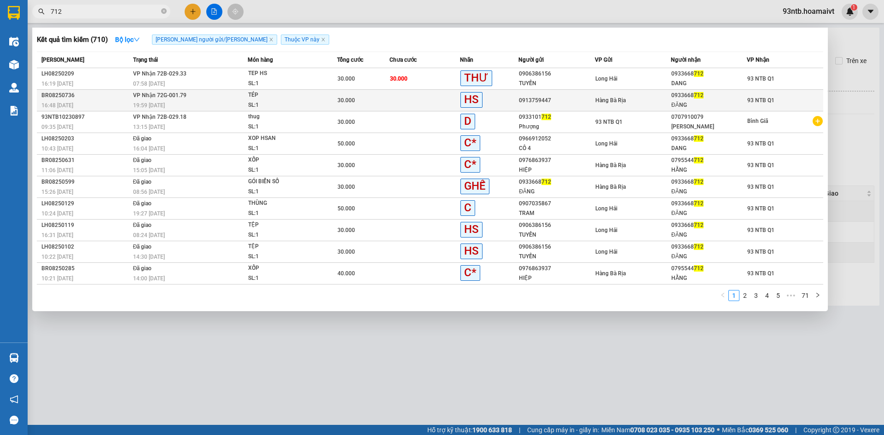
type input "712"
click at [415, 100] on td at bounding box center [424, 101] width 70 height 22
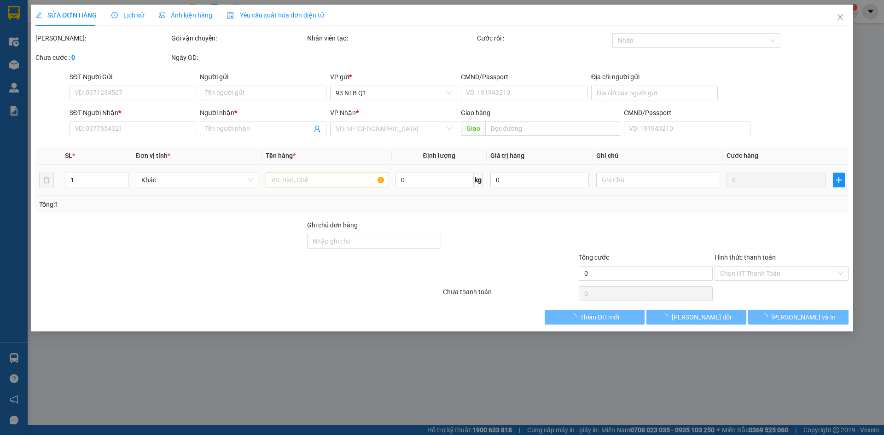
type input "0913759447"
type input "0933668712"
type input "ĐĂNG"
type input "30.000"
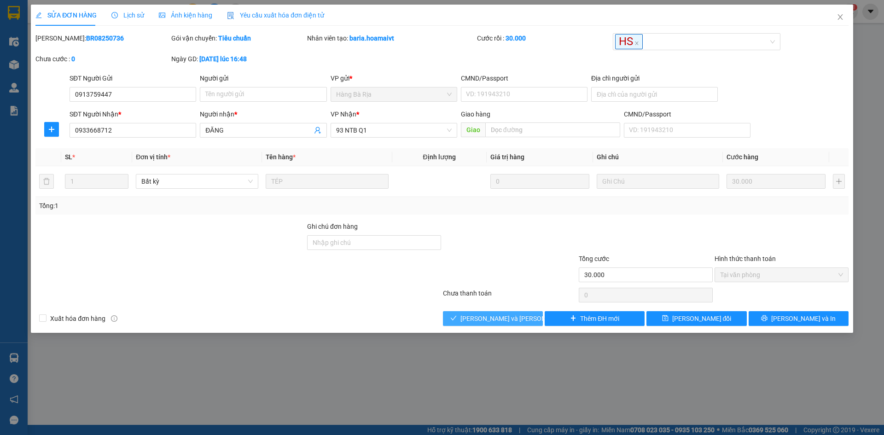
click at [482, 316] on span "[PERSON_NAME] và [PERSON_NAME] hàng" at bounding box center [522, 318] width 124 height 10
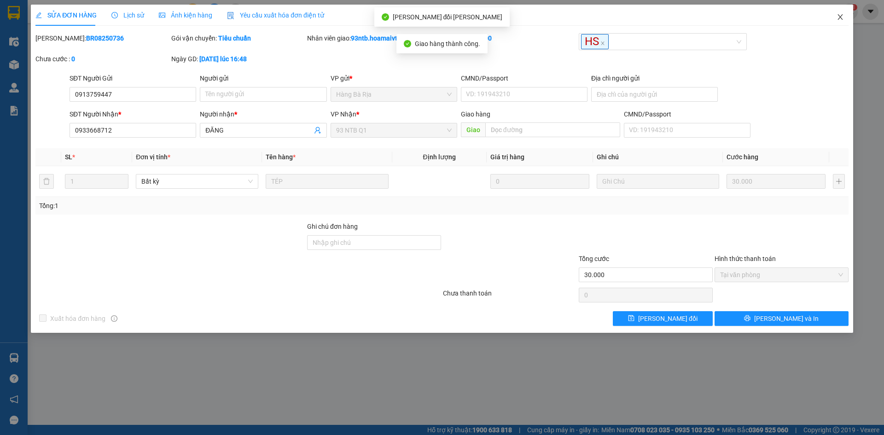
click at [841, 13] on span "Close" at bounding box center [840, 18] width 26 height 26
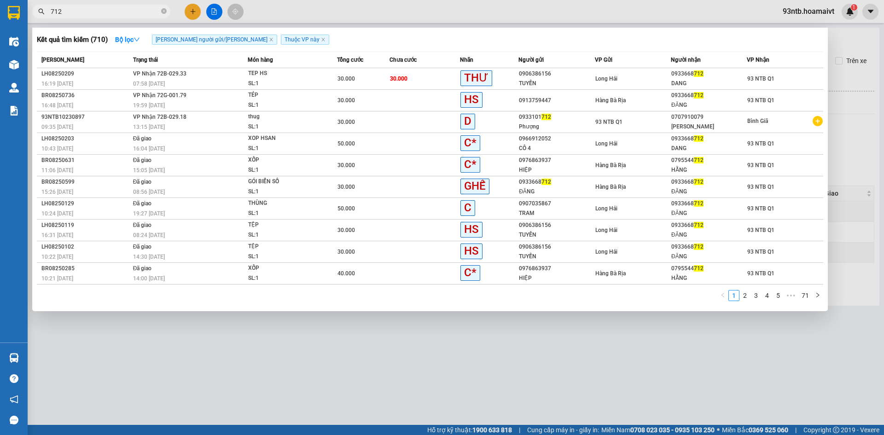
click at [111, 9] on input "712" at bounding box center [105, 11] width 109 height 10
type input "7"
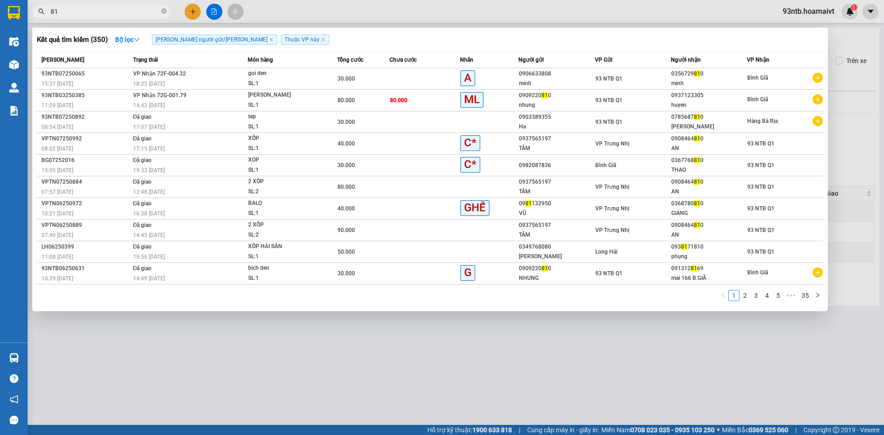
type input "8"
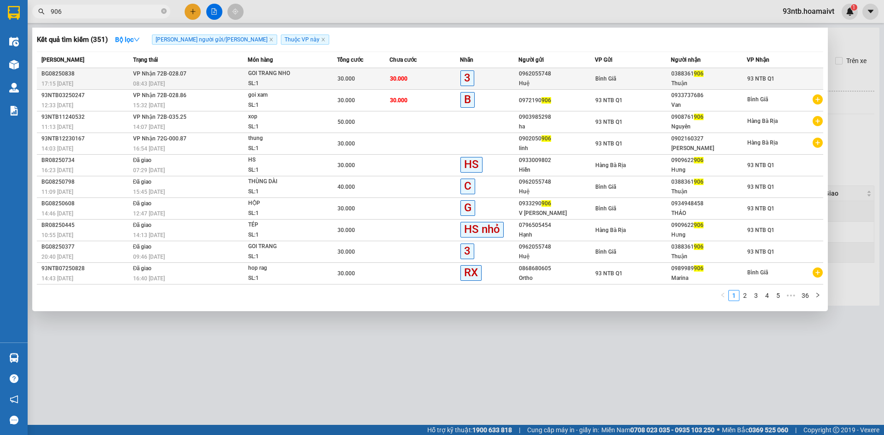
type input "906"
click at [449, 78] on td "30.000" at bounding box center [424, 79] width 70 height 22
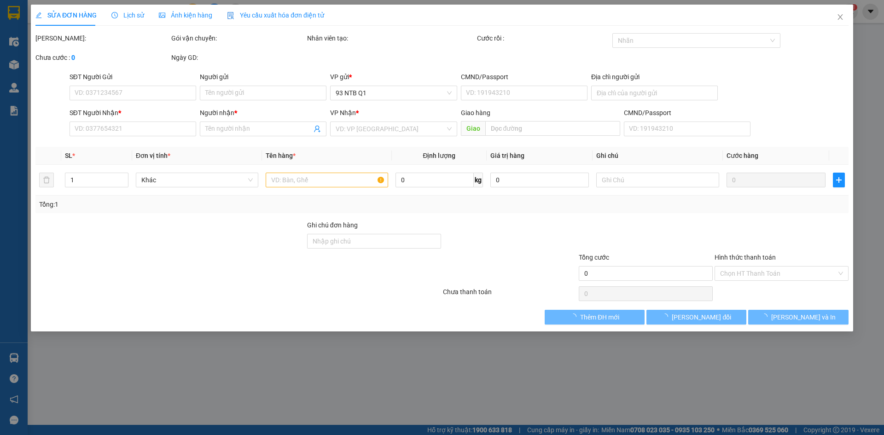
type input "0962055748"
type input "Huệ"
type input "0388361906"
type input "Thuận"
type input "30.000"
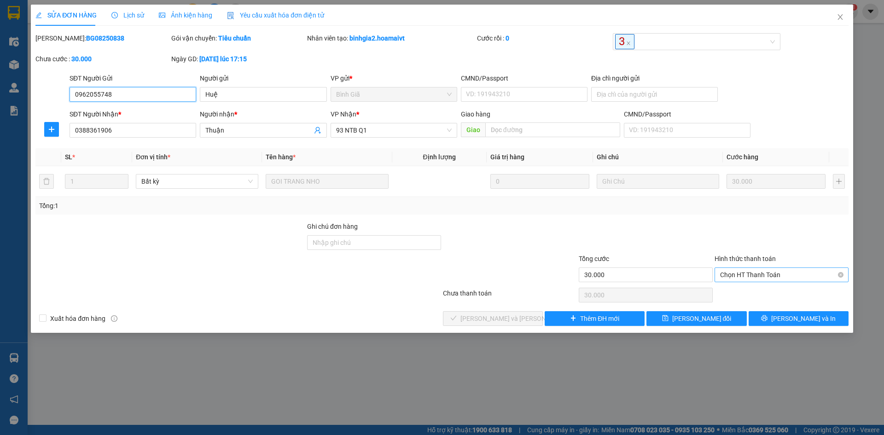
click at [772, 273] on span "Chọn HT Thanh Toán" at bounding box center [781, 275] width 123 height 14
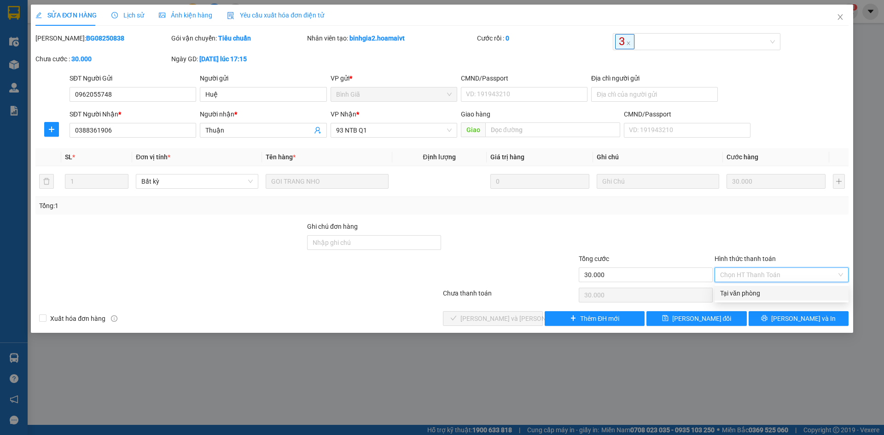
click at [751, 288] on div "Tại văn phòng" at bounding box center [781, 293] width 123 height 10
type input "0"
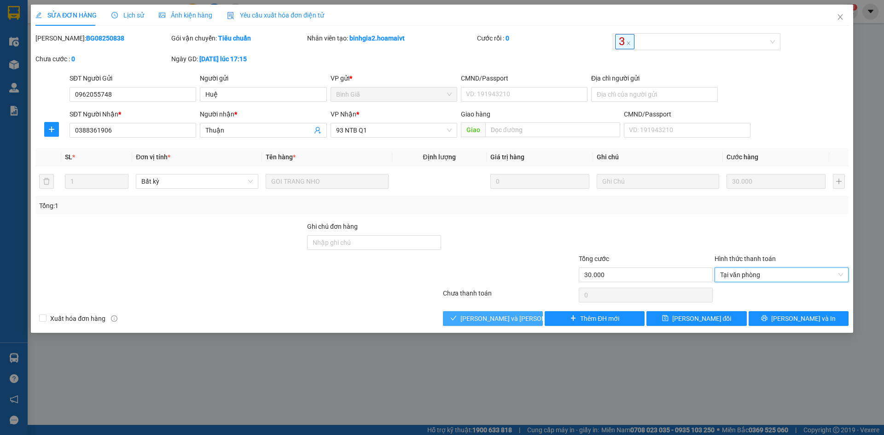
click at [480, 319] on span "[PERSON_NAME] và [PERSON_NAME] hàng" at bounding box center [522, 318] width 124 height 10
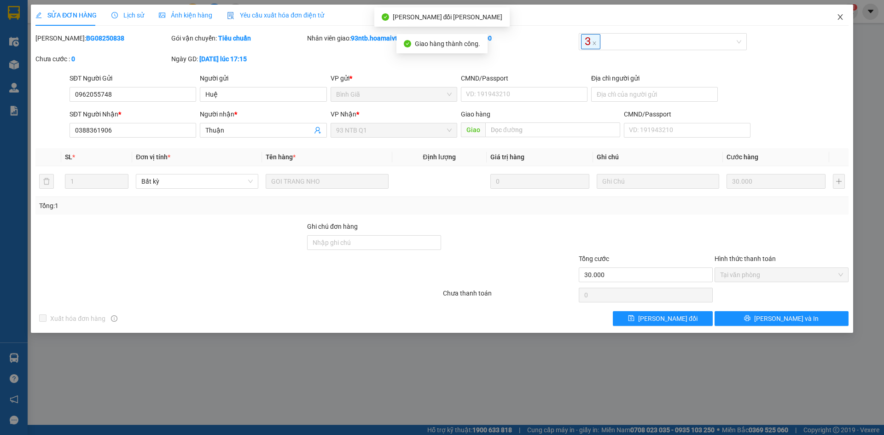
click at [841, 15] on icon "close" at bounding box center [839, 16] width 7 height 7
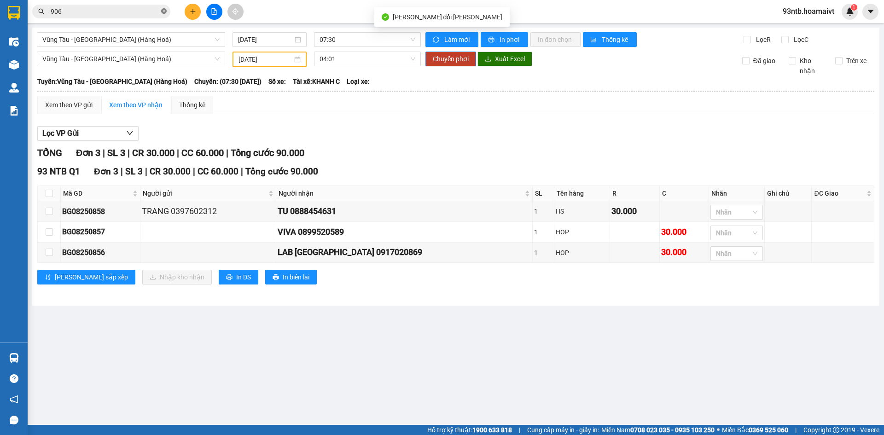
click at [163, 10] on icon "close-circle" at bounding box center [164, 11] width 6 height 6
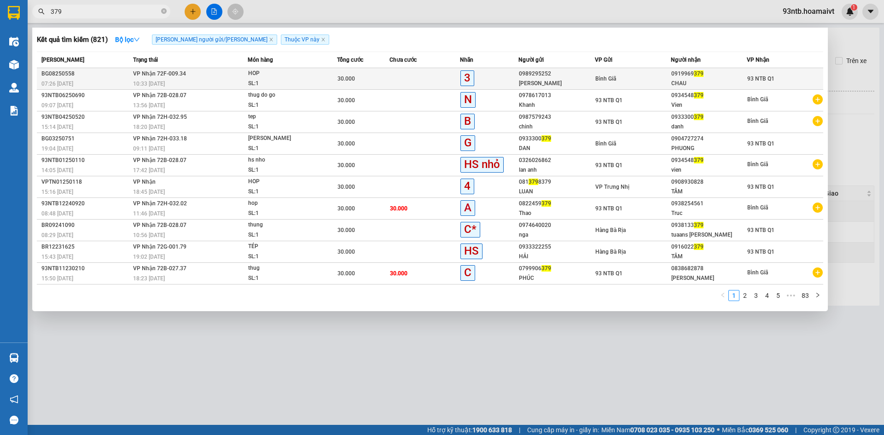
type input "379"
click at [383, 70] on td "30.000" at bounding box center [363, 79] width 53 height 22
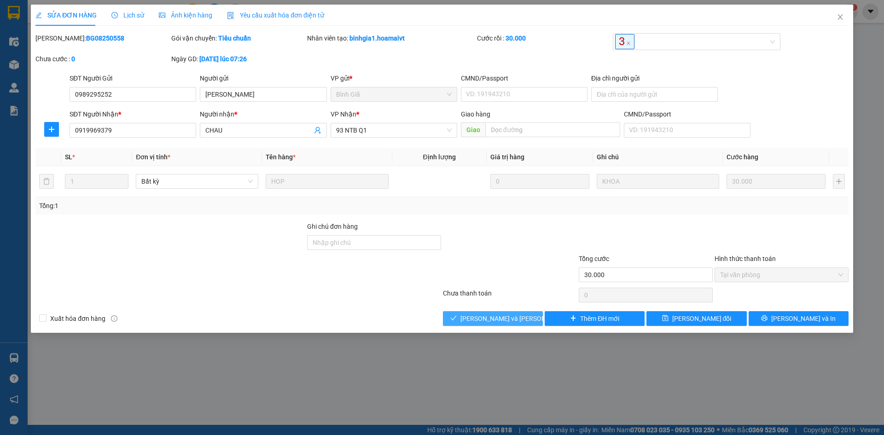
click at [457, 320] on icon "check" at bounding box center [453, 318] width 6 height 6
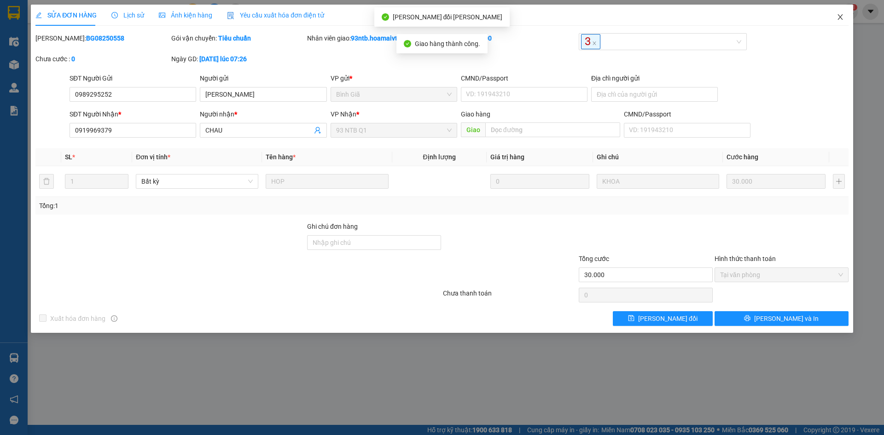
click at [841, 15] on icon "close" at bounding box center [839, 16] width 7 height 7
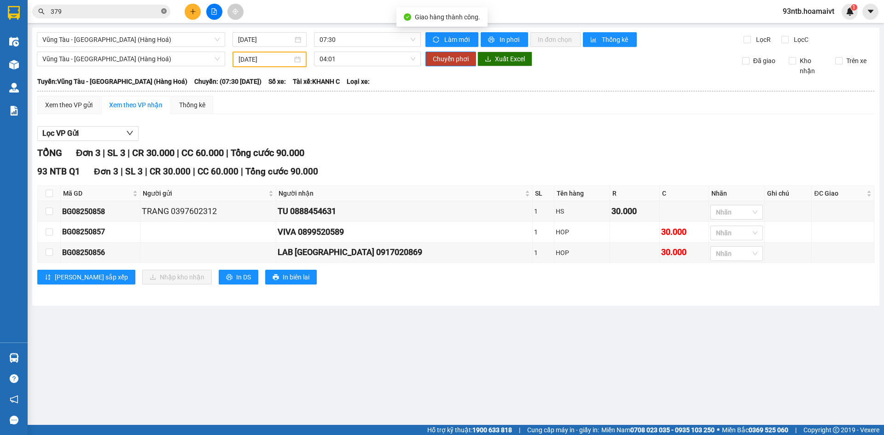
click at [163, 11] on icon "close-circle" at bounding box center [164, 11] width 6 height 6
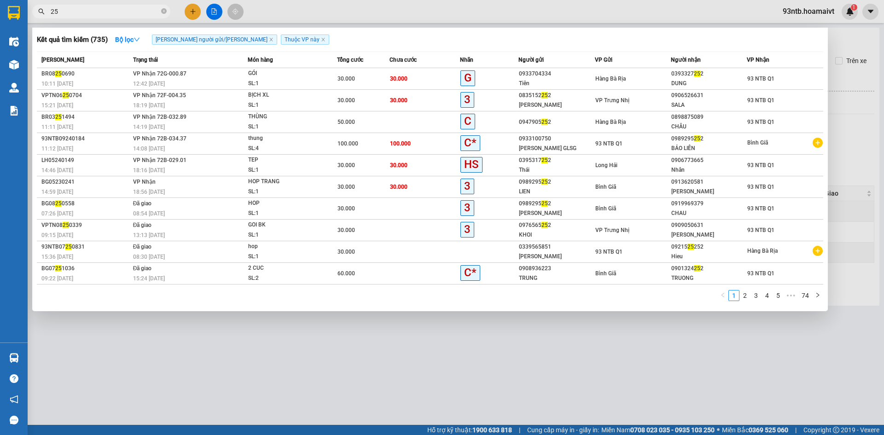
type input "2"
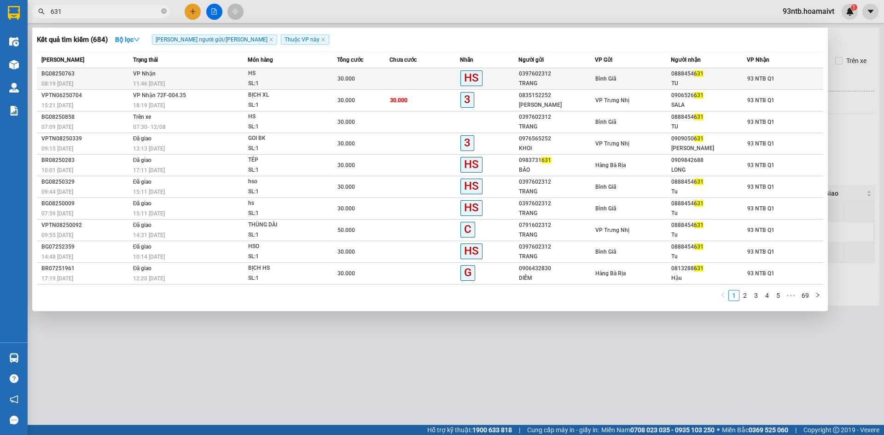
type input "631"
click at [402, 72] on td at bounding box center [424, 79] width 70 height 22
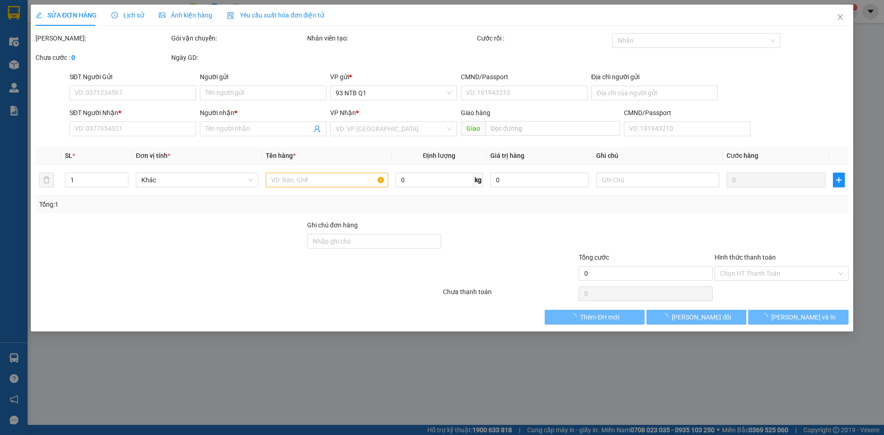
type input "0397602312"
type input "TRANG"
type input "0888454631"
type input "TU"
type input "30.000"
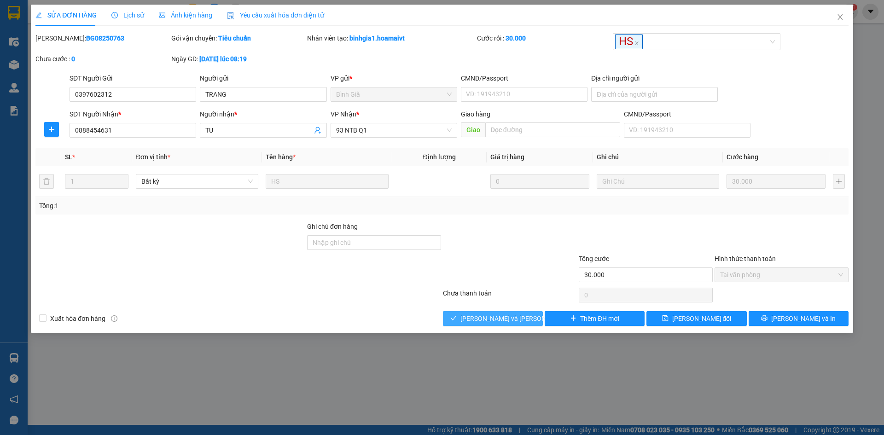
click at [479, 313] on span "[PERSON_NAME] và [PERSON_NAME] hàng" at bounding box center [522, 318] width 124 height 10
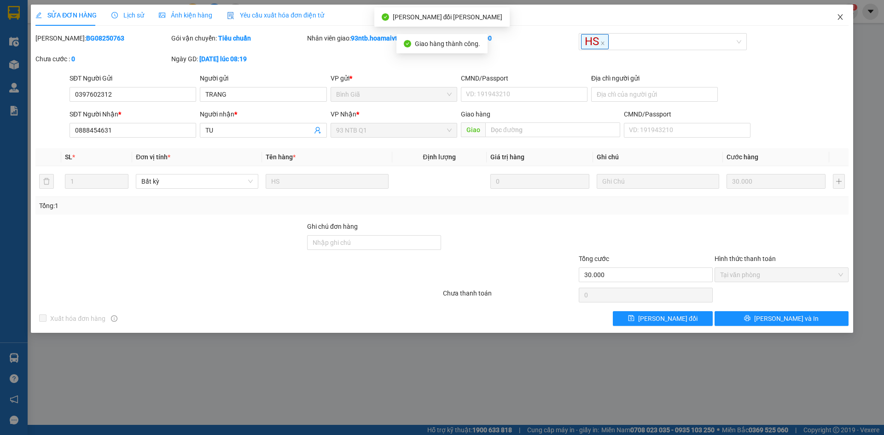
click at [841, 17] on icon "close" at bounding box center [839, 16] width 7 height 7
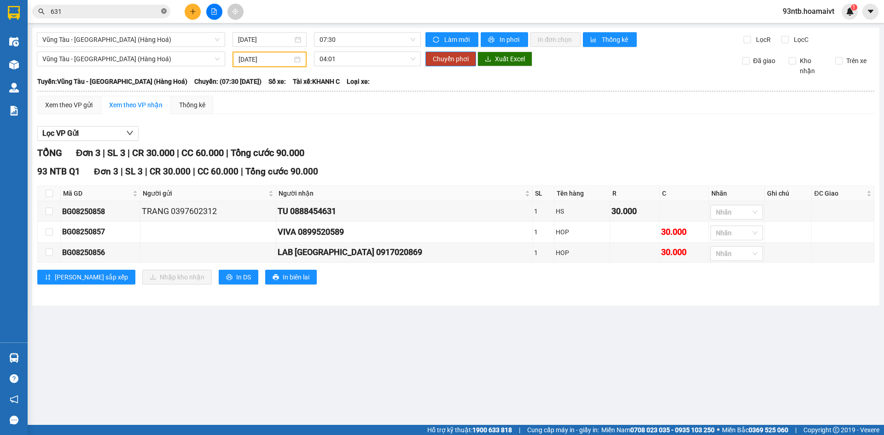
click at [163, 12] on icon "close-circle" at bounding box center [164, 11] width 6 height 6
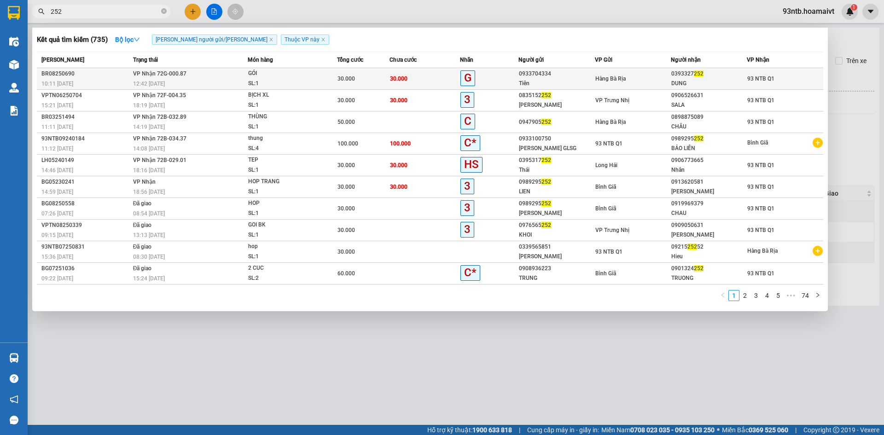
type input "252"
click at [433, 77] on td "30.000" at bounding box center [424, 79] width 70 height 22
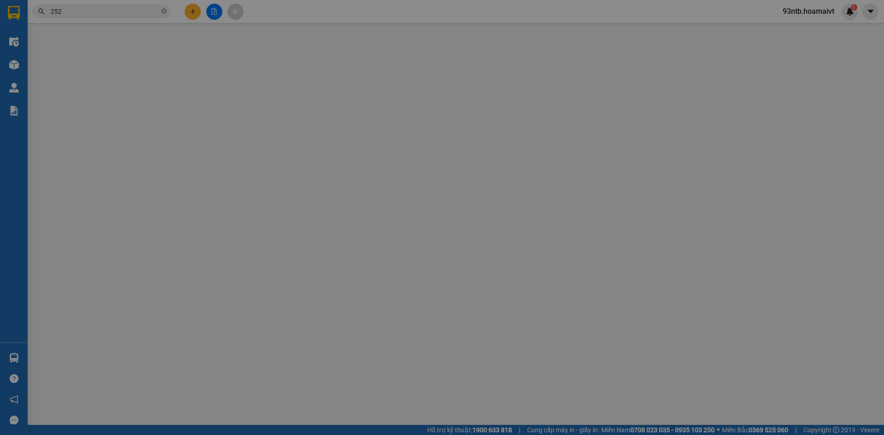
type input "0933704334"
type input "Tiên"
type input "079070030849"
type input "0393327252"
type input "DUNG"
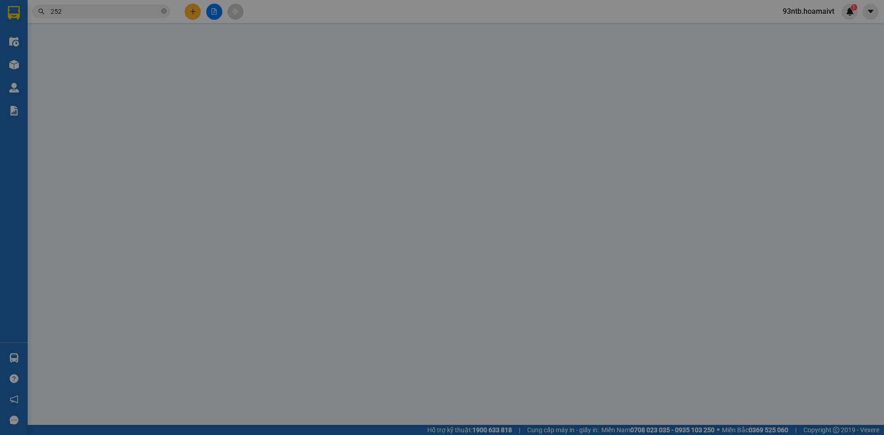
type input "30.000"
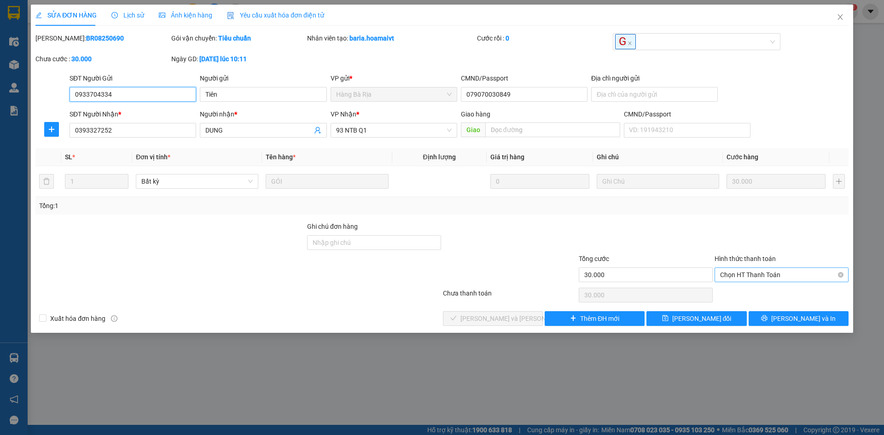
click at [763, 269] on span "Chọn HT Thanh Toán" at bounding box center [781, 275] width 123 height 14
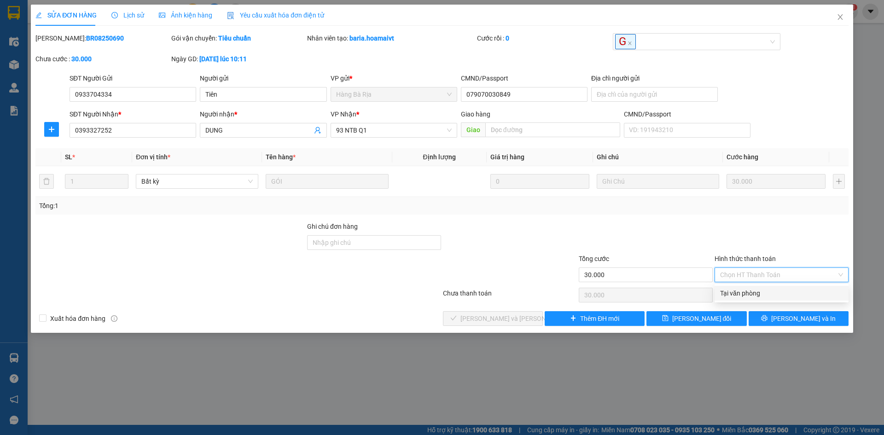
click at [753, 294] on div "Tại văn phòng" at bounding box center [781, 293] width 123 height 10
type input "0"
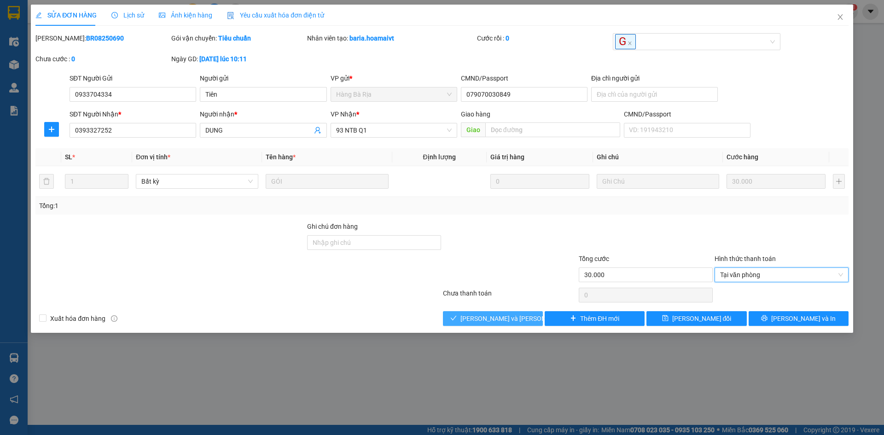
click at [477, 314] on span "[PERSON_NAME] và [PERSON_NAME] hàng" at bounding box center [522, 318] width 124 height 10
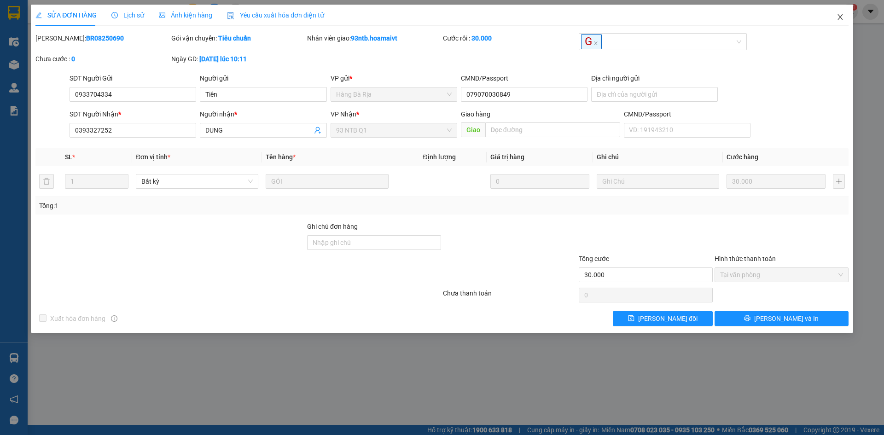
click at [840, 15] on icon "close" at bounding box center [839, 16] width 7 height 7
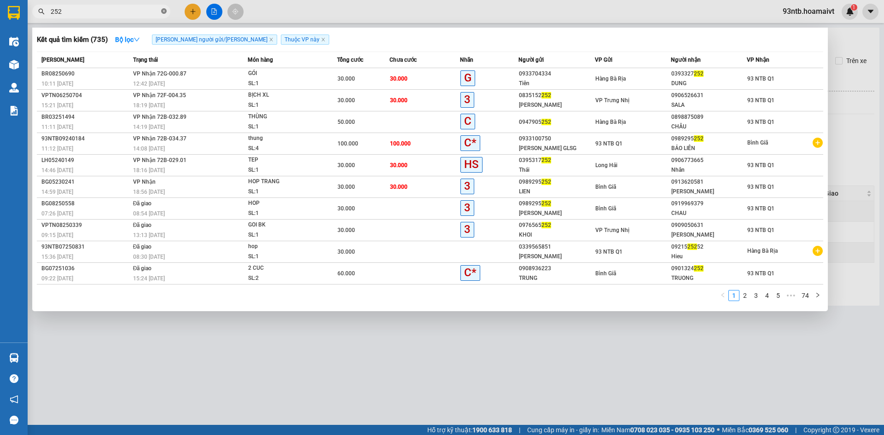
click at [163, 10] on icon "close-circle" at bounding box center [164, 11] width 6 height 6
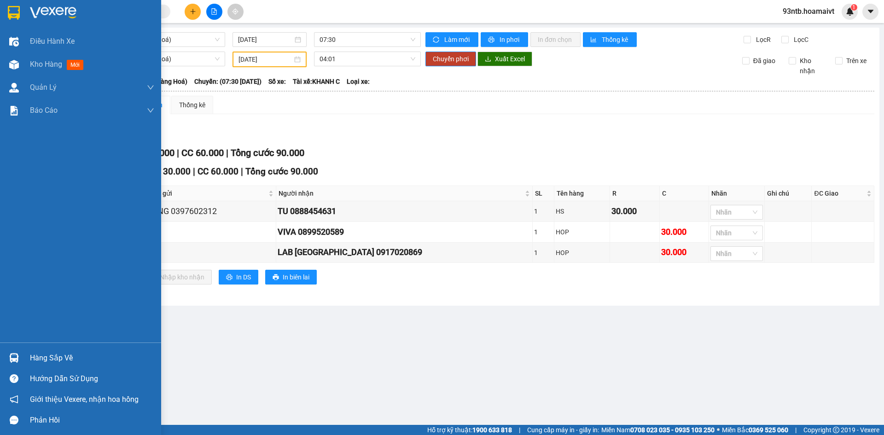
click at [14, 359] on img at bounding box center [14, 358] width 10 height 10
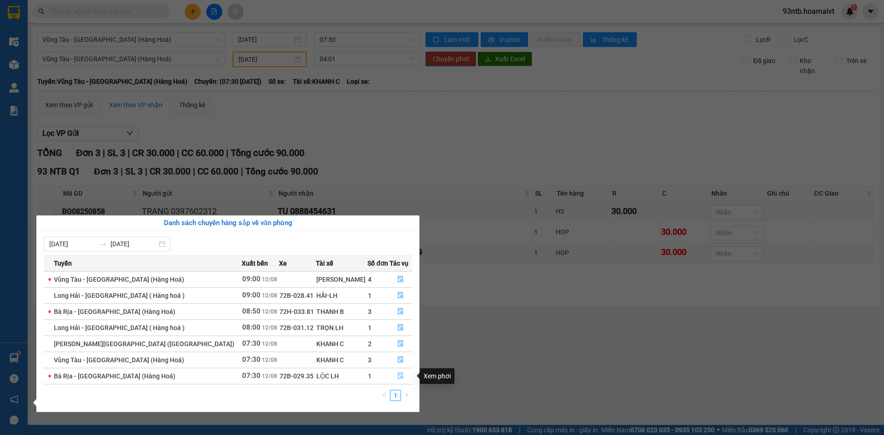
click at [397, 375] on icon "file-done" at bounding box center [400, 375] width 6 height 6
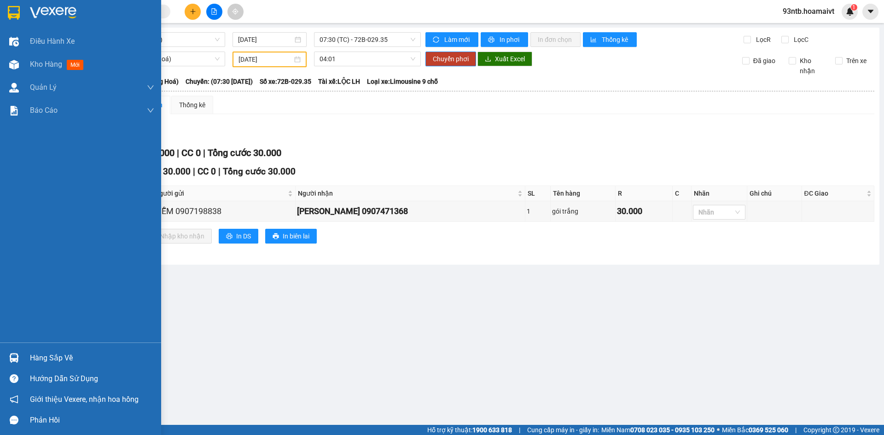
click at [12, 354] on img at bounding box center [14, 358] width 10 height 10
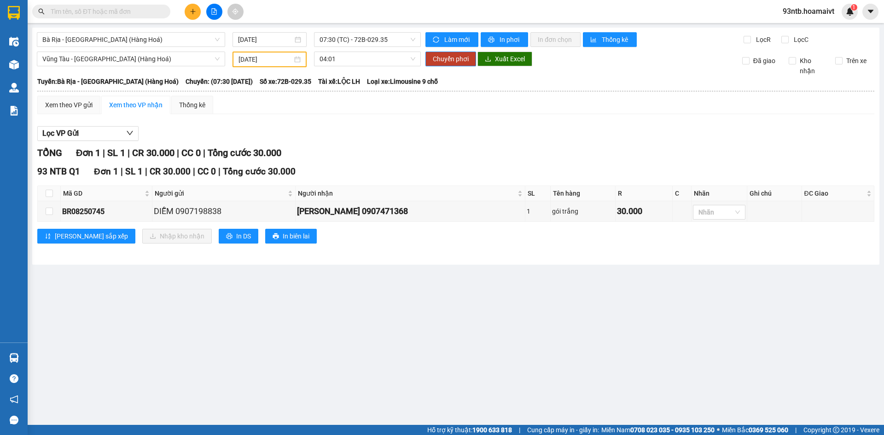
click at [464, 139] on section "Kết quả tìm kiếm ( 735 ) Bộ lọc Tìm người gửi/nhận Thuộc VP này Mã ĐH Trạng thá…" at bounding box center [442, 217] width 884 height 435
click at [86, 10] on input "text" at bounding box center [105, 11] width 109 height 10
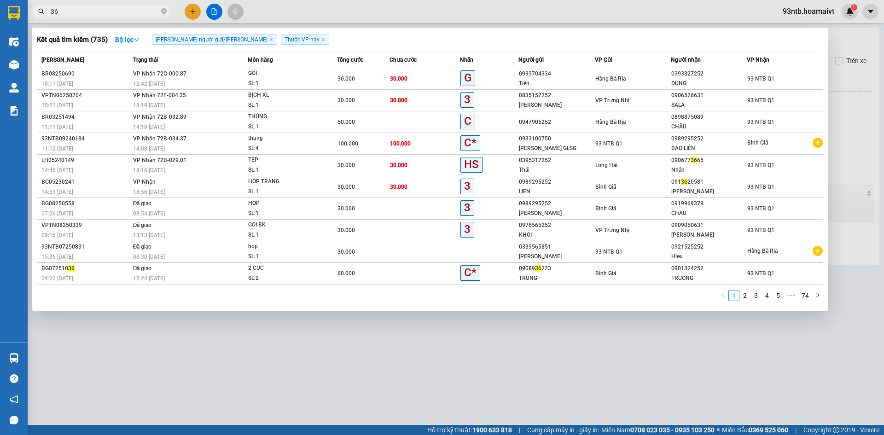
type input "368"
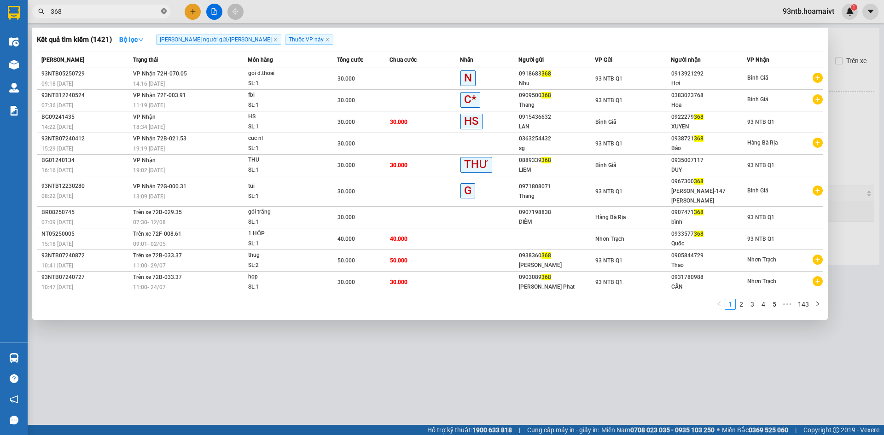
click at [163, 8] on span at bounding box center [164, 11] width 6 height 9
type input "240"
click at [163, 11] on icon "close-circle" at bounding box center [164, 11] width 6 height 6
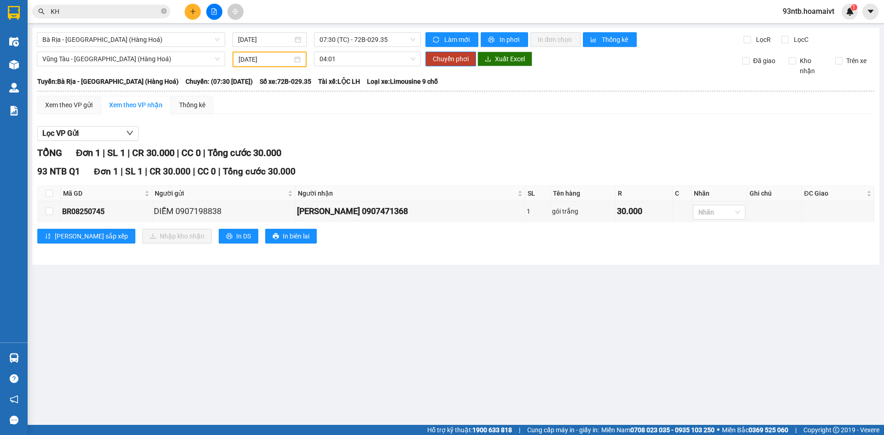
type input "K"
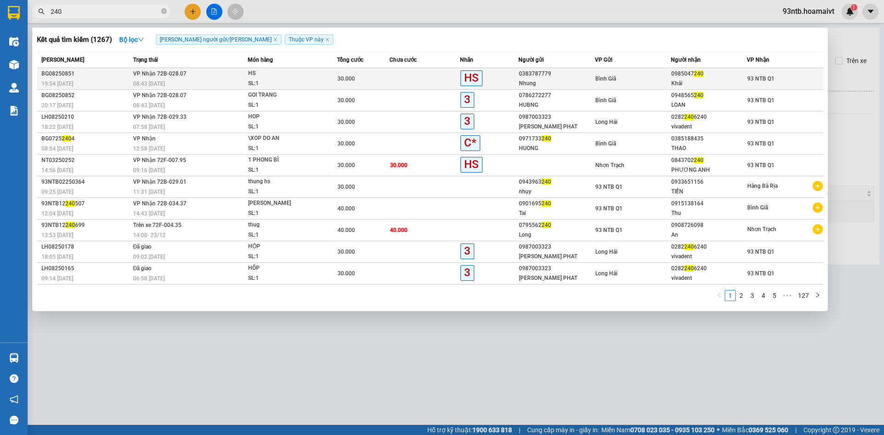
type input "240"
click at [394, 76] on td at bounding box center [424, 79] width 70 height 22
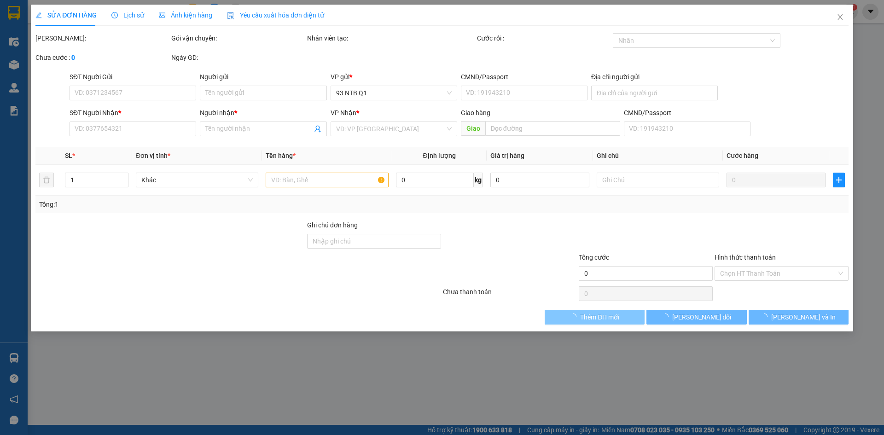
type input "0383787779"
type input "Nhung"
type input "0985047240"
type input "Khải"
type input "30.000"
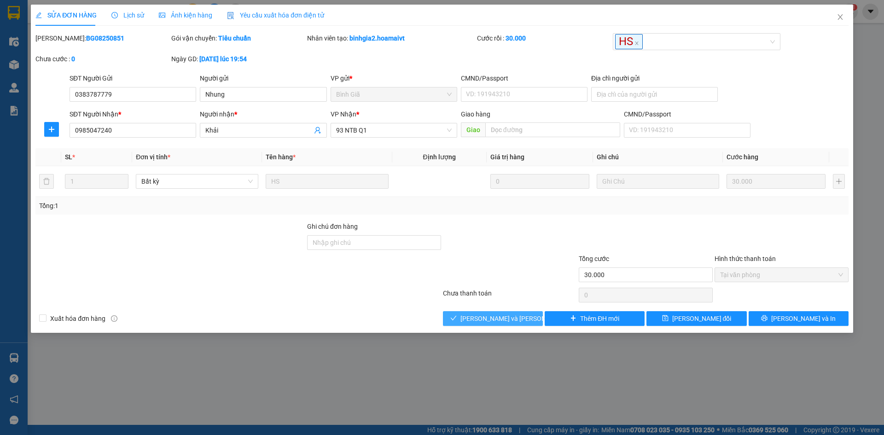
click at [472, 317] on button "[PERSON_NAME] và [PERSON_NAME] hàng" at bounding box center [493, 318] width 100 height 15
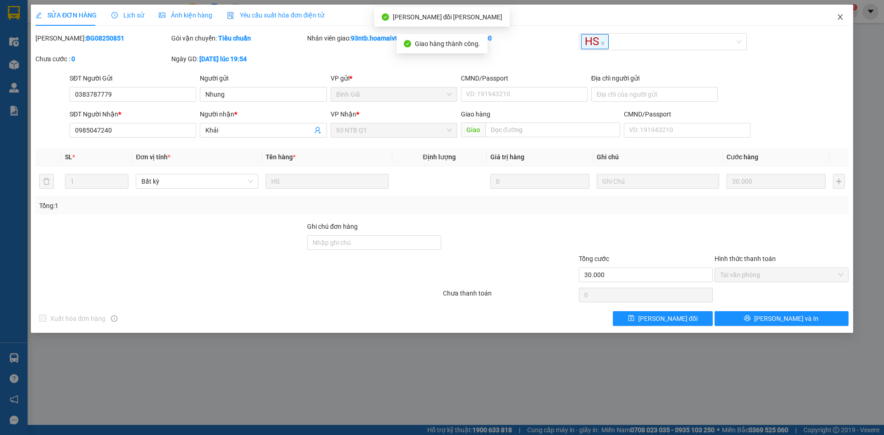
click at [841, 15] on icon "close" at bounding box center [839, 16] width 7 height 7
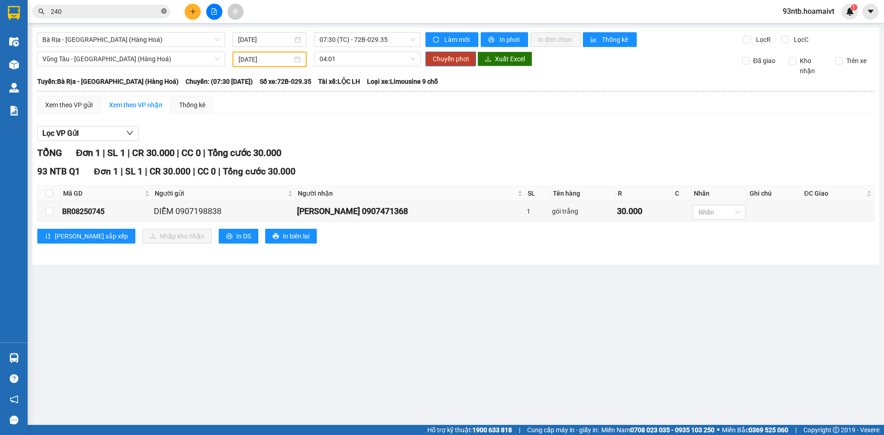
click at [162, 11] on icon "close-circle" at bounding box center [164, 11] width 6 height 6
click at [195, 9] on icon "plus" at bounding box center [193, 11] width 6 height 6
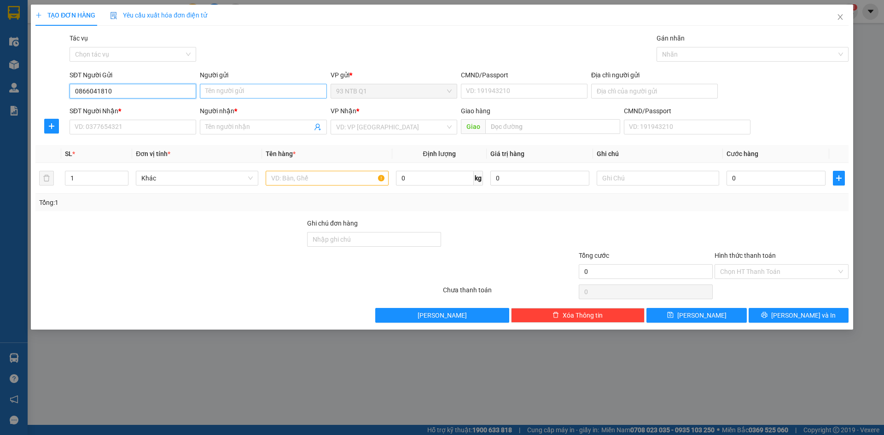
type input "0866041810"
click at [216, 88] on input "Người gửi" at bounding box center [263, 91] width 127 height 15
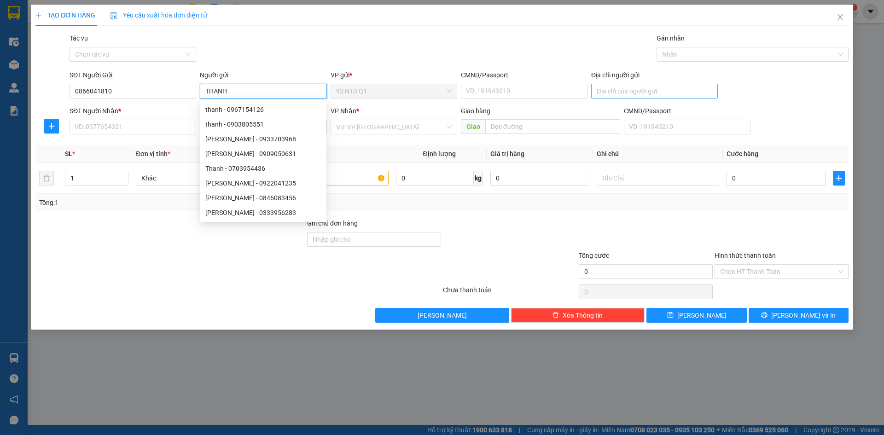
type input "THANH"
click at [628, 89] on input "Địa chỉ người gửi" at bounding box center [654, 91] width 127 height 15
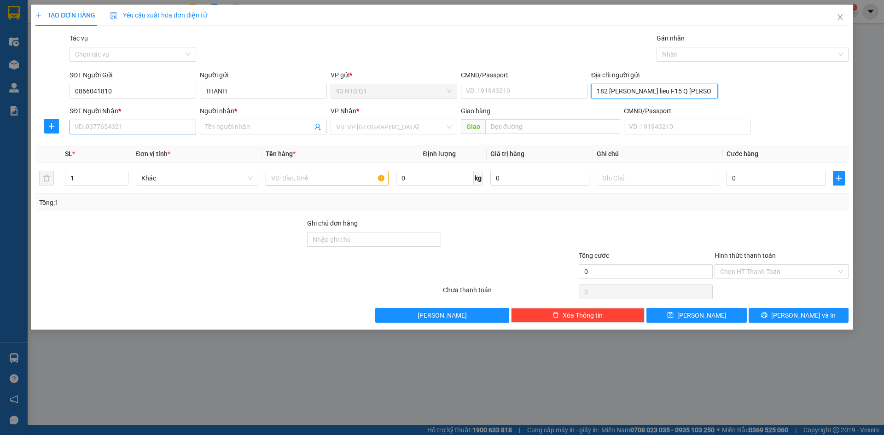
type input "182 Tran huy lieu F15 Q phu nhuan"
click at [103, 128] on input "SĐT Người Nhận *" at bounding box center [133, 127] width 127 height 15
type input "0972811316"
click at [221, 128] on input "Người nhận *" at bounding box center [258, 127] width 106 height 10
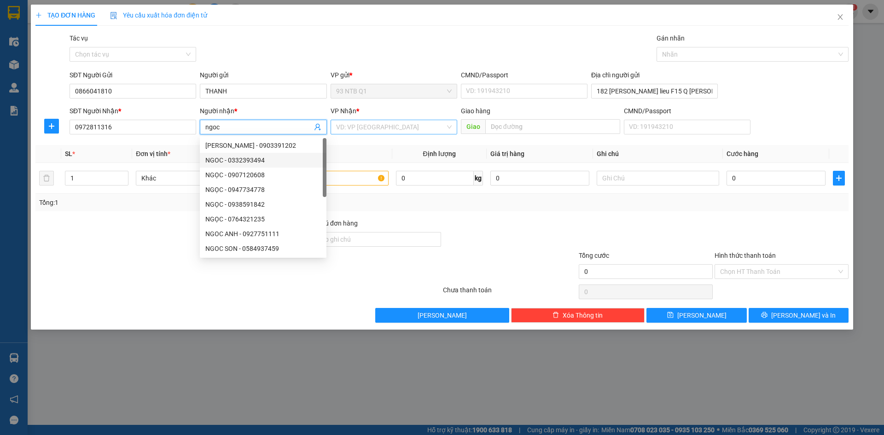
type input "ngoc"
click at [373, 125] on input "search" at bounding box center [390, 127] width 109 height 14
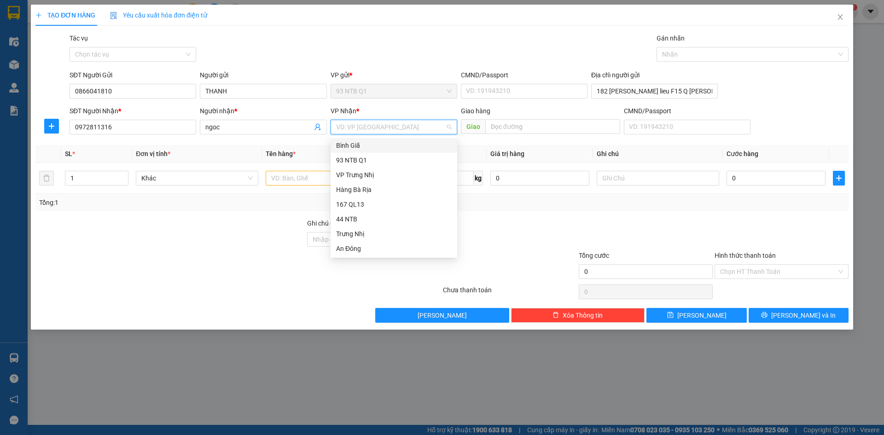
click at [377, 141] on div "Bình Giã" at bounding box center [394, 145] width 116 height 10
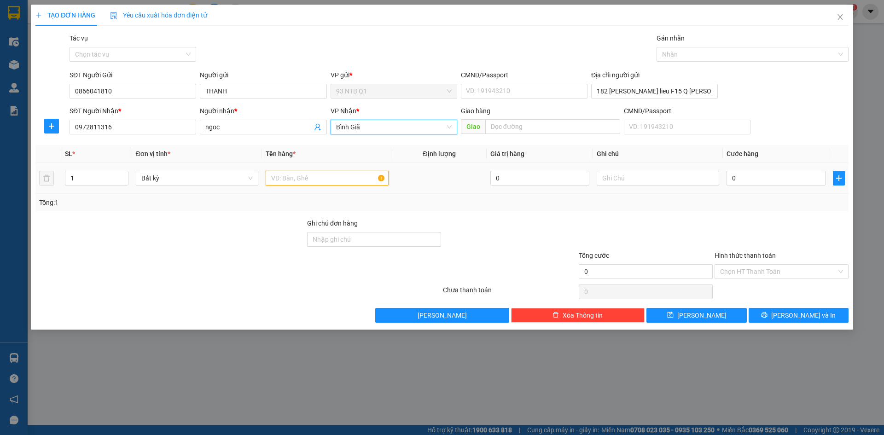
click at [285, 179] on input "text" at bounding box center [327, 178] width 122 height 15
type input "goi BK"
click at [623, 176] on input "text" at bounding box center [658, 178] width 122 height 15
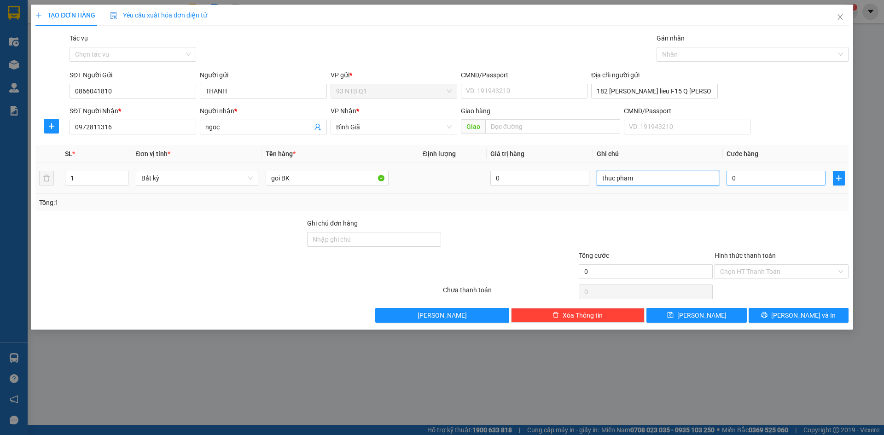
type input "thuc pham"
click at [760, 179] on input "0" at bounding box center [775, 178] width 99 height 15
type input "3"
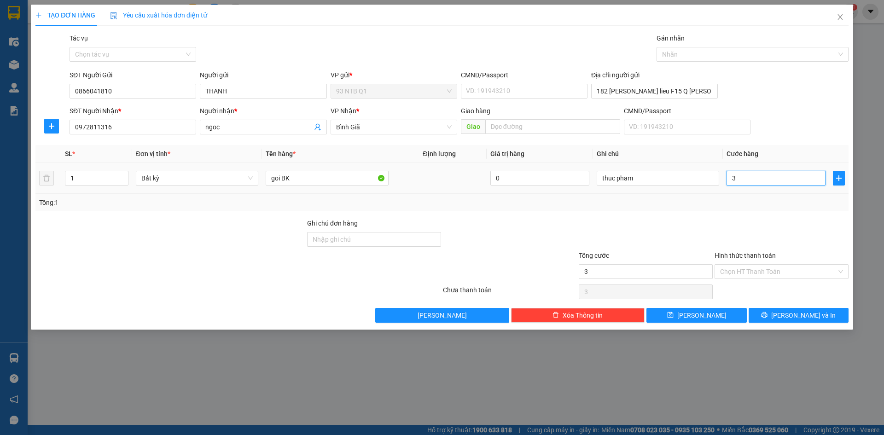
type input "30"
type input "30.000"
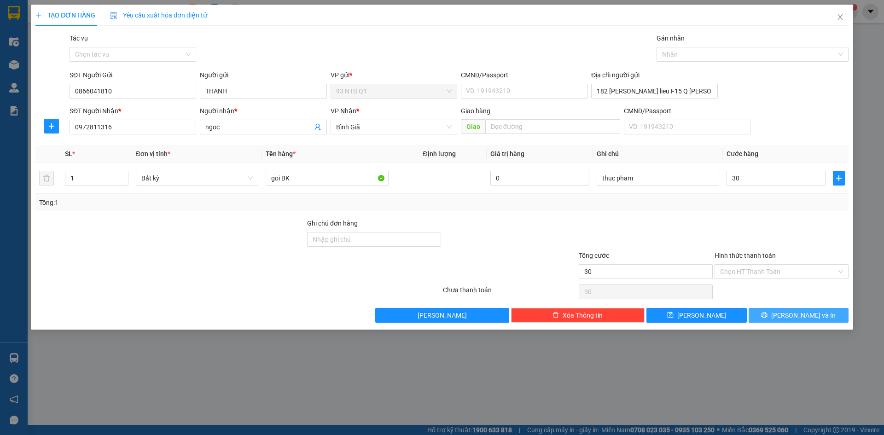
type input "30.000"
click at [768, 313] on button "[PERSON_NAME] và In" at bounding box center [798, 315] width 100 height 15
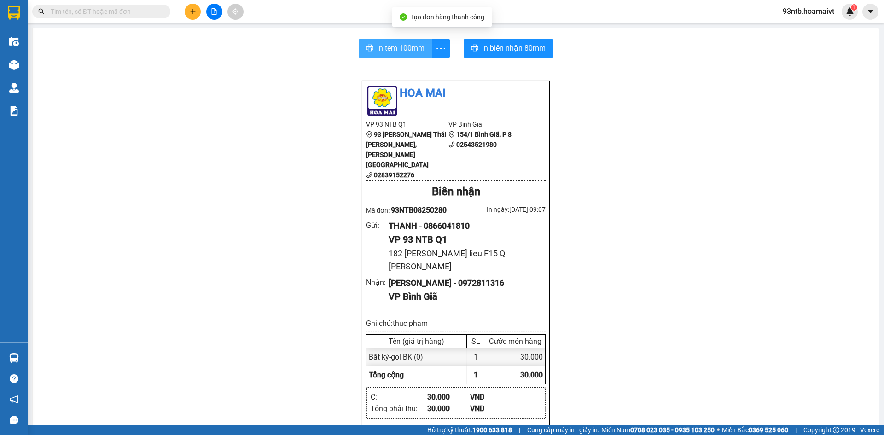
click at [388, 46] on span "In tem 100mm" at bounding box center [400, 48] width 47 height 12
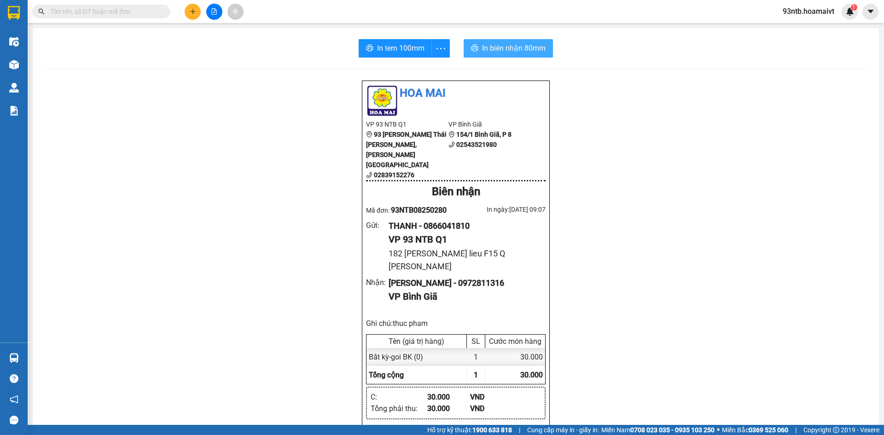
click at [497, 42] on button "In biên nhận 80mm" at bounding box center [508, 48] width 89 height 18
click at [403, 47] on span "In tem 100mm" at bounding box center [400, 48] width 47 height 12
click at [81, 9] on input "text" at bounding box center [105, 11] width 109 height 10
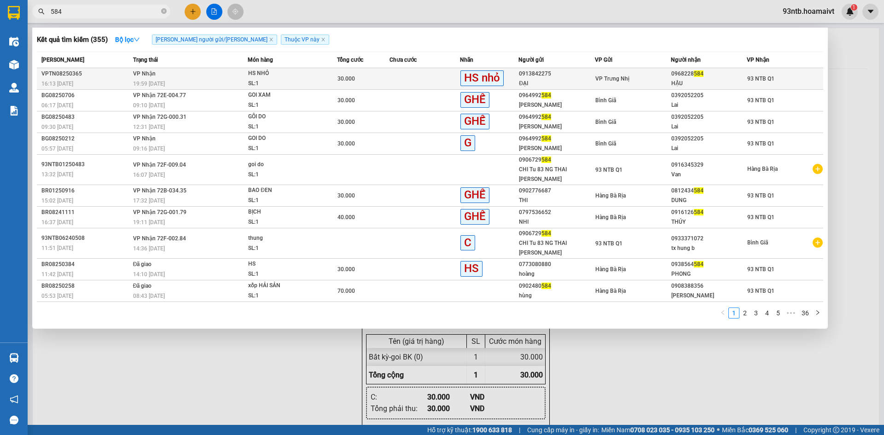
type input "584"
click at [401, 75] on td at bounding box center [424, 79] width 70 height 22
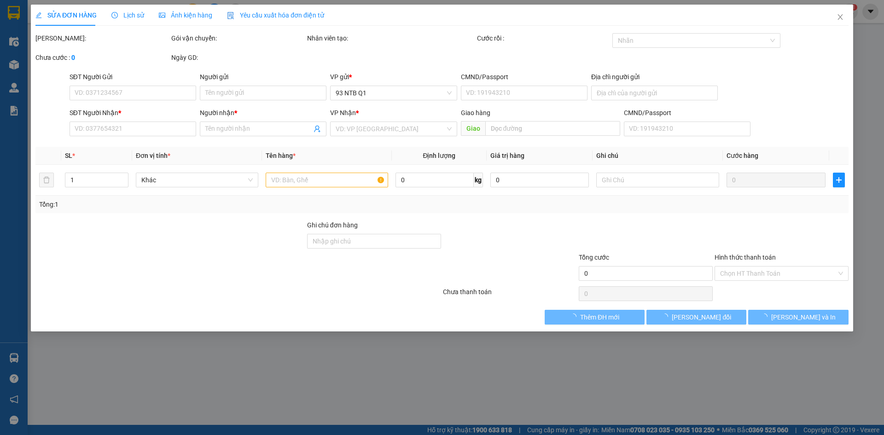
type input "0913842275"
type input "ĐẠI"
type input "0968228584"
type input "HẬU"
type input "30.000"
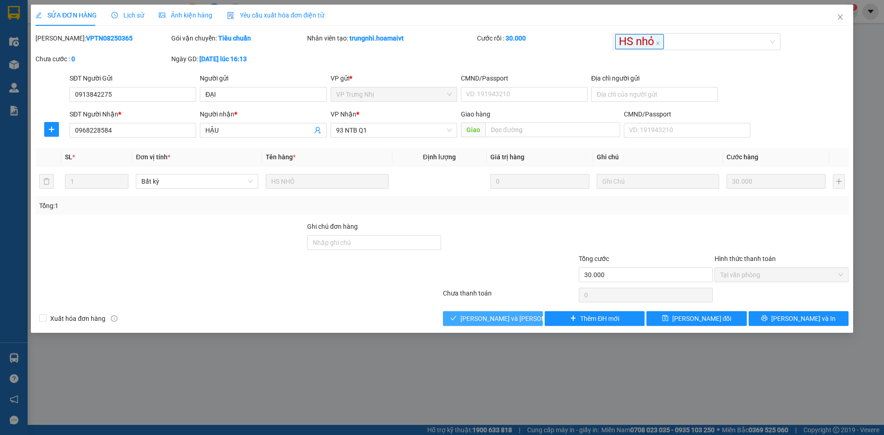
click at [486, 319] on span "[PERSON_NAME] và [PERSON_NAME] hàng" at bounding box center [522, 318] width 124 height 10
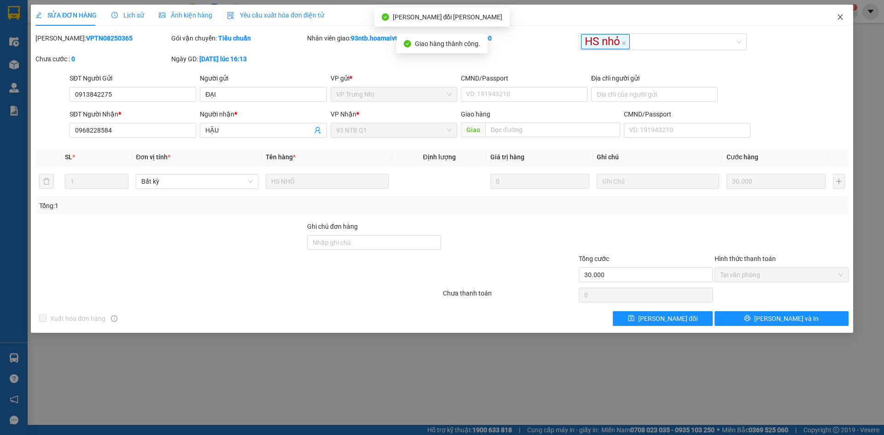
click at [839, 14] on icon "close" at bounding box center [839, 16] width 7 height 7
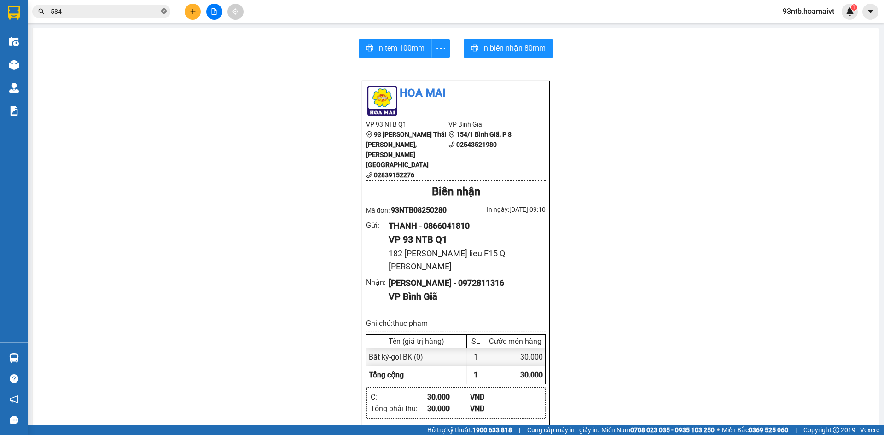
click at [164, 9] on icon "close-circle" at bounding box center [164, 11] width 6 height 6
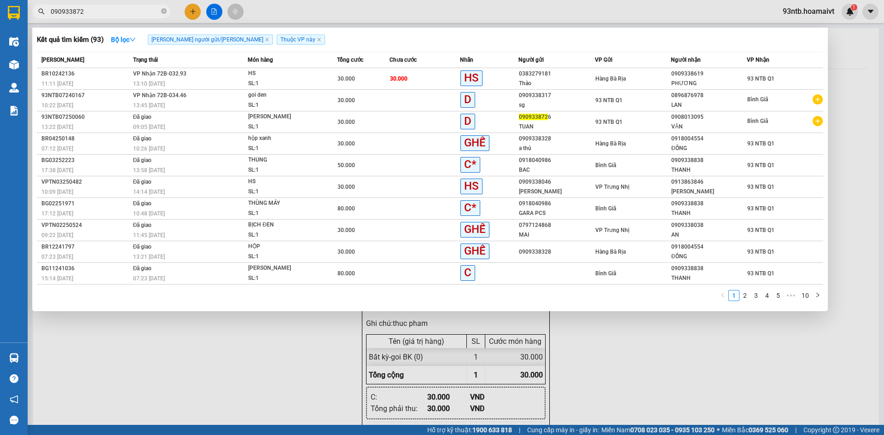
type input "0909338726"
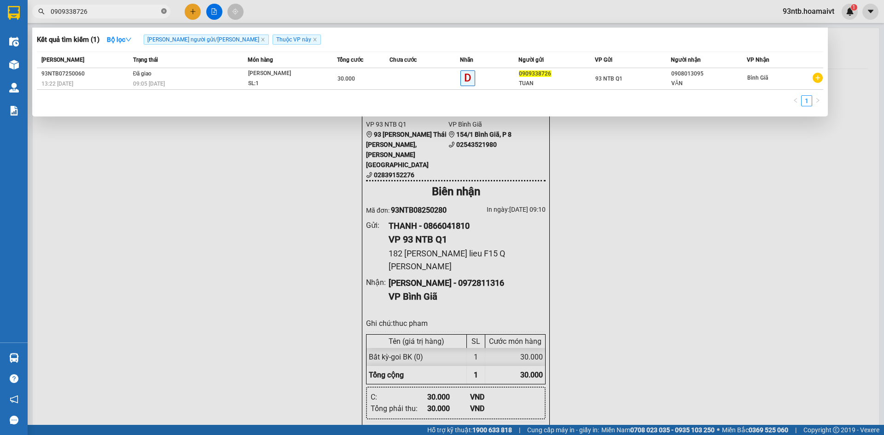
click at [162, 10] on icon "close-circle" at bounding box center [164, 11] width 6 height 6
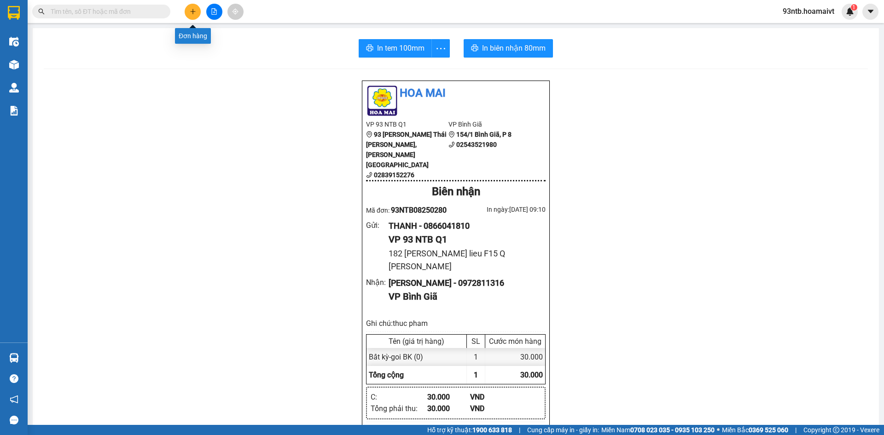
click at [191, 10] on icon "plus" at bounding box center [193, 11] width 6 height 6
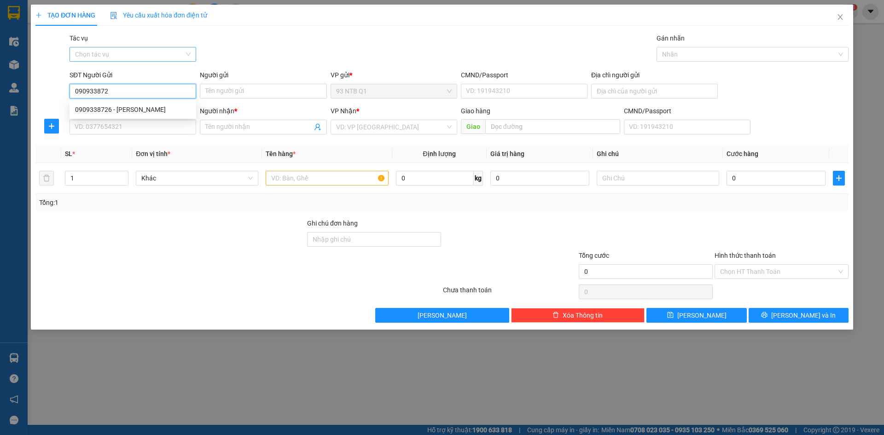
type input "0909338726"
click at [142, 110] on div "0909338726 - TUAN" at bounding box center [133, 109] width 116 height 10
type input "TUAN"
type input "079094019075"
type input "0908013095"
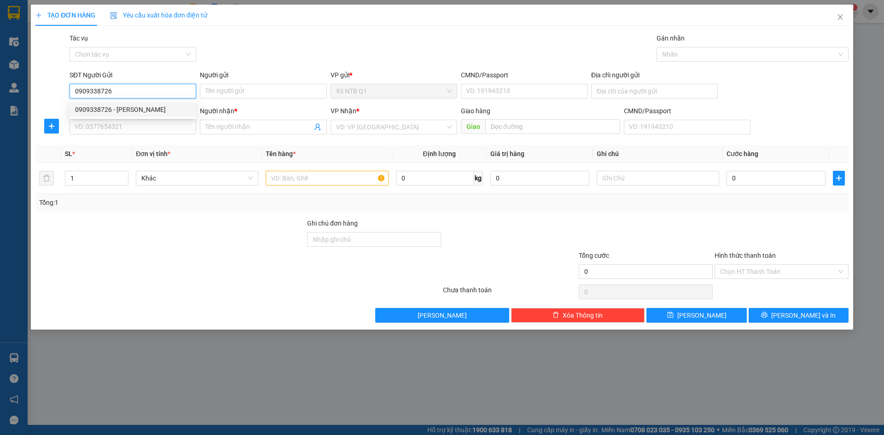
type input "VĂN"
type input "0909338726"
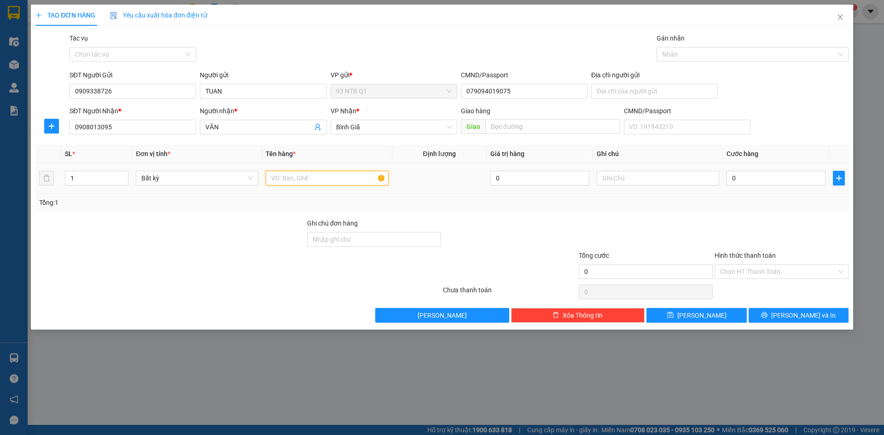
click at [287, 179] on input "text" at bounding box center [327, 178] width 122 height 15
type input "goi den"
click at [628, 174] on input "text" at bounding box center [658, 178] width 122 height 15
type input "giay"
click at [758, 178] on input "0" at bounding box center [775, 178] width 99 height 15
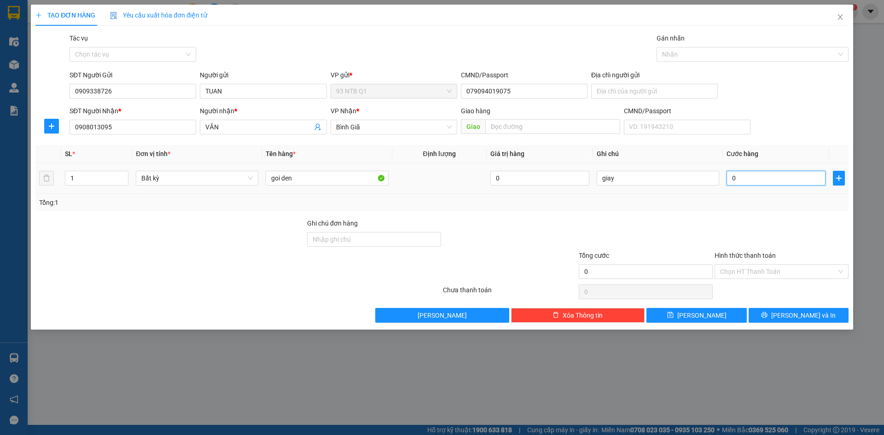
type input "3"
type input "30"
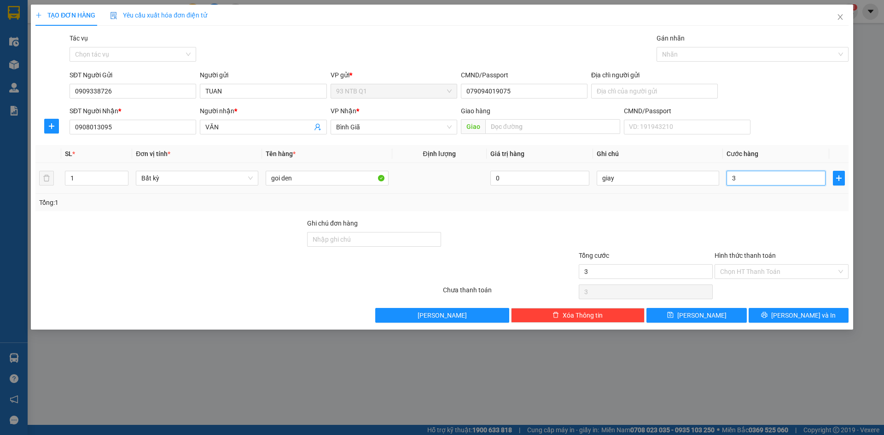
type input "30"
type input "30.000"
click at [770, 313] on button "[PERSON_NAME] và In" at bounding box center [798, 315] width 100 height 15
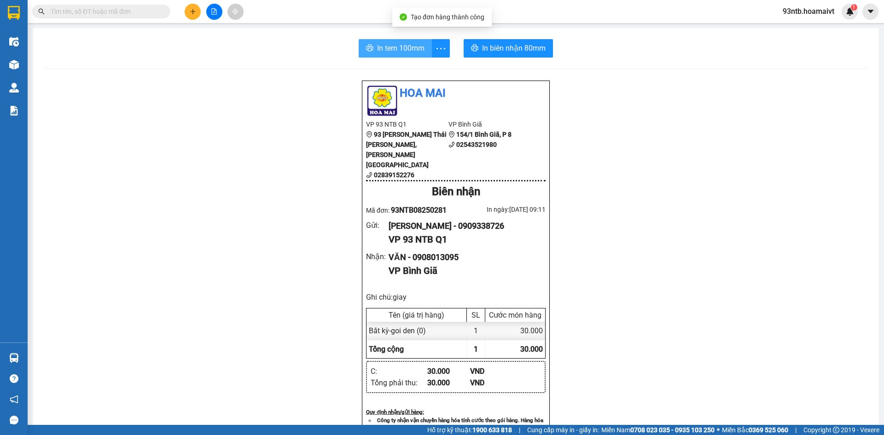
click at [377, 47] on span "In tem 100mm" at bounding box center [400, 48] width 47 height 12
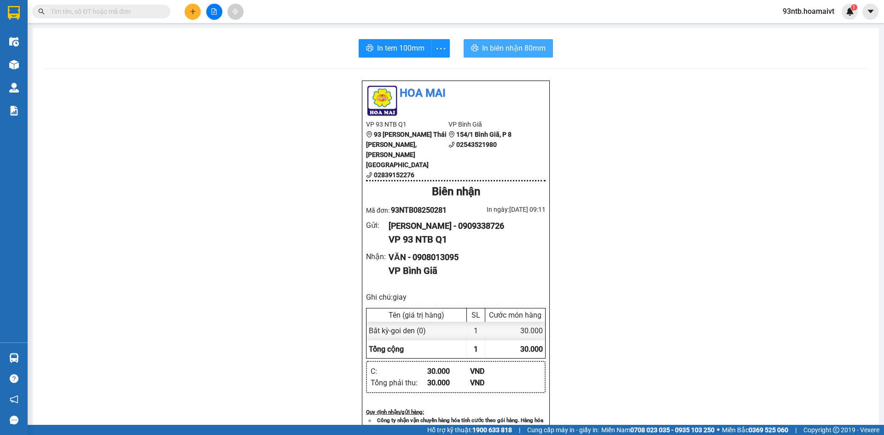
click at [485, 48] on span "In biên nhận 80mm" at bounding box center [514, 48] width 64 height 12
click at [81, 14] on input "text" at bounding box center [105, 11] width 109 height 10
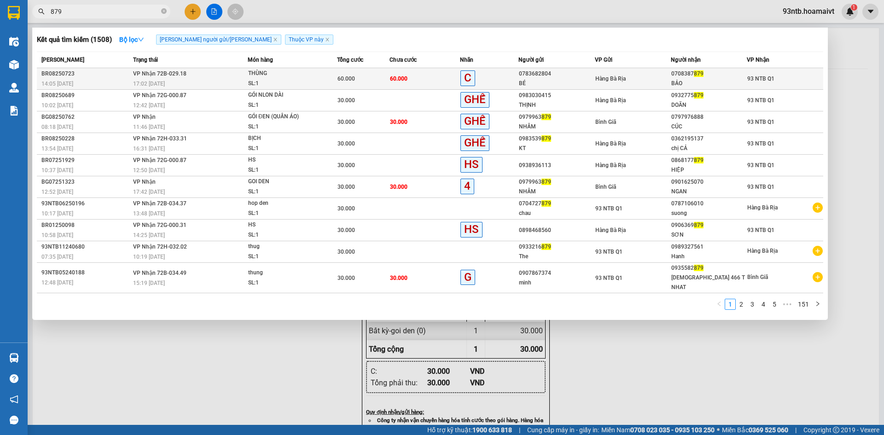
type input "879"
click at [430, 77] on td "60.000" at bounding box center [424, 79] width 70 height 22
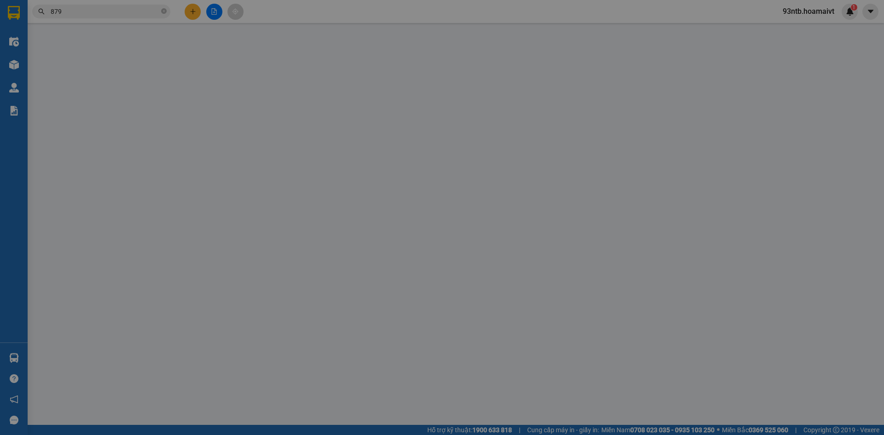
type input "0783682804"
type input "BÉ"
type input "077300005227"
type input "0708387879"
type input "BẢO"
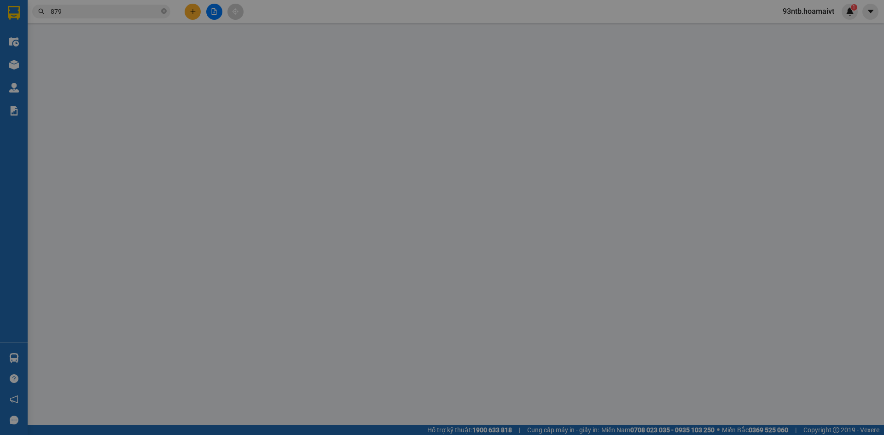
type input "60.000"
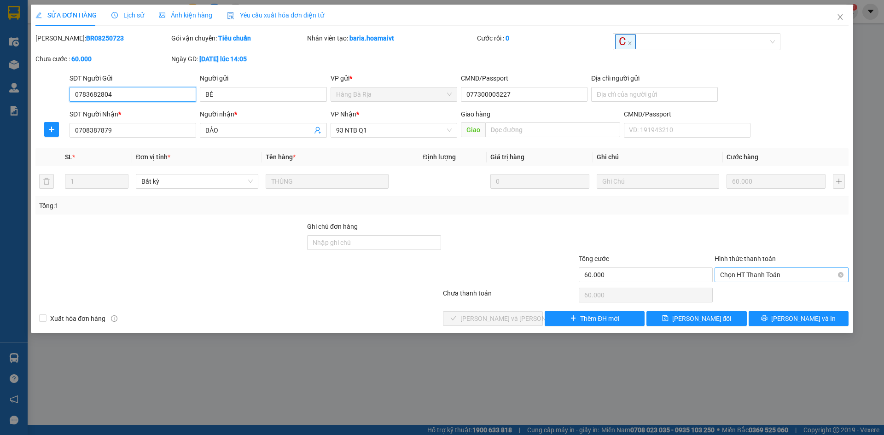
click at [756, 271] on span "Chọn HT Thanh Toán" at bounding box center [781, 275] width 123 height 14
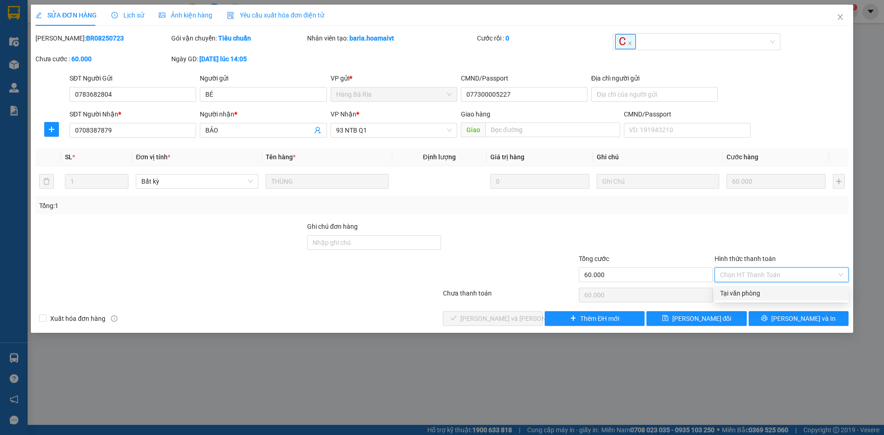
click at [744, 290] on div "Tại văn phòng" at bounding box center [781, 293] width 123 height 10
type input "0"
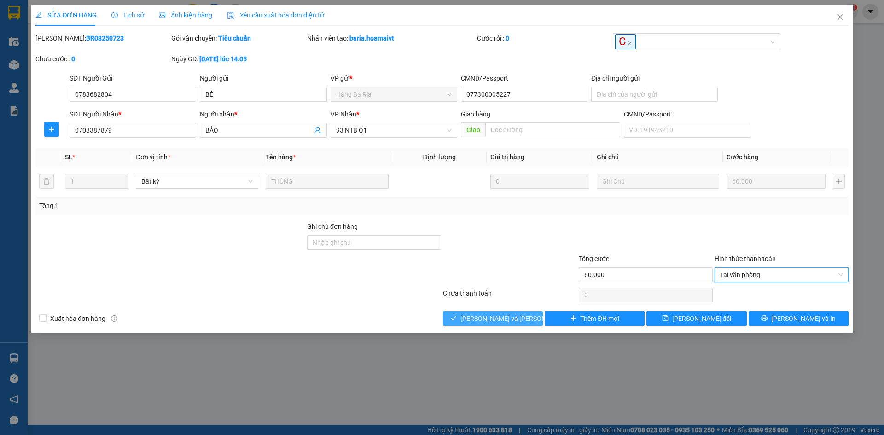
click at [480, 317] on span "[PERSON_NAME] và [PERSON_NAME] hàng" at bounding box center [522, 318] width 124 height 10
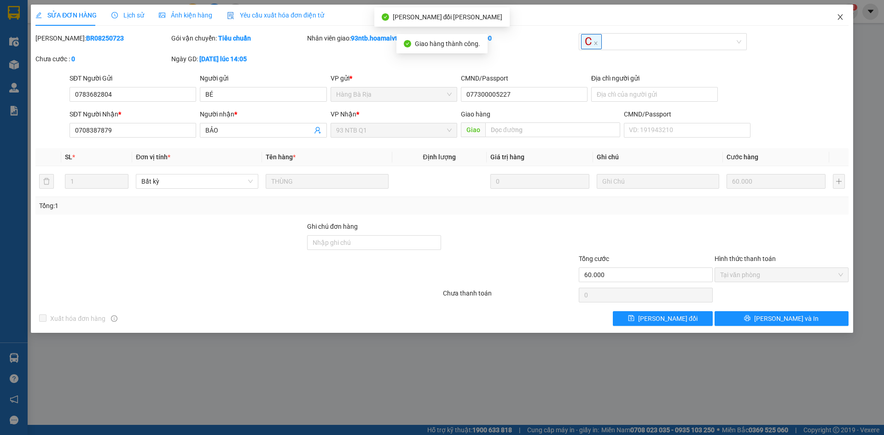
click at [841, 14] on icon "close" at bounding box center [839, 16] width 7 height 7
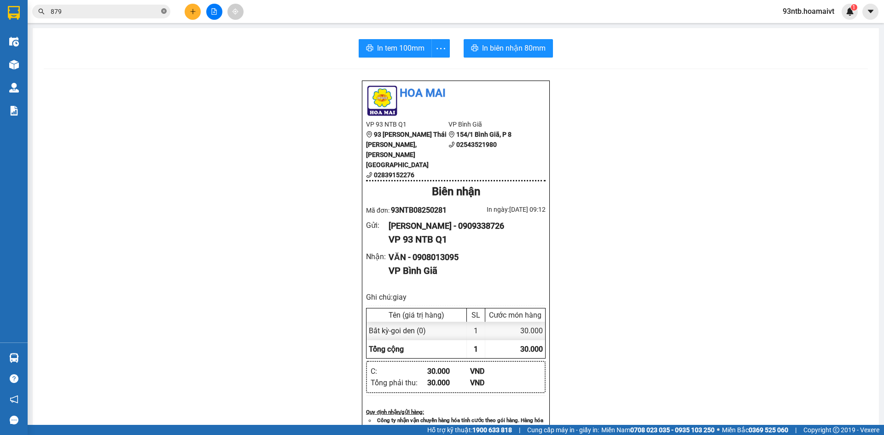
click at [164, 11] on icon "close-circle" at bounding box center [164, 11] width 6 height 6
click at [195, 9] on icon "plus" at bounding box center [193, 11] width 6 height 6
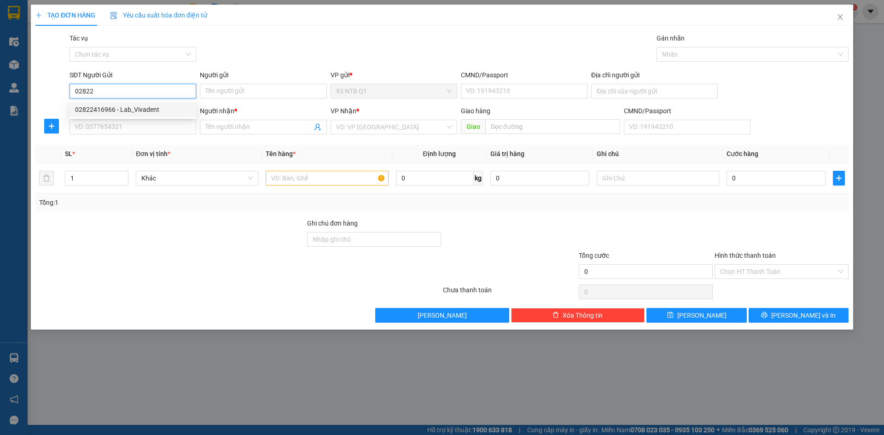
click at [163, 108] on div "02822416966 - Lab_Vivadent" at bounding box center [133, 109] width 116 height 10
type input "02822416966"
type input "Lab_Vivadent"
type input "079065027654"
type input "0915532605"
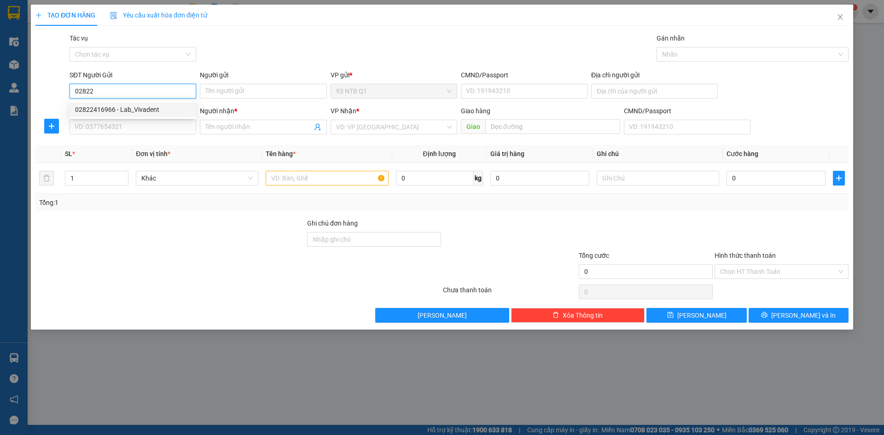
type input "Đức"
type input "02822416966"
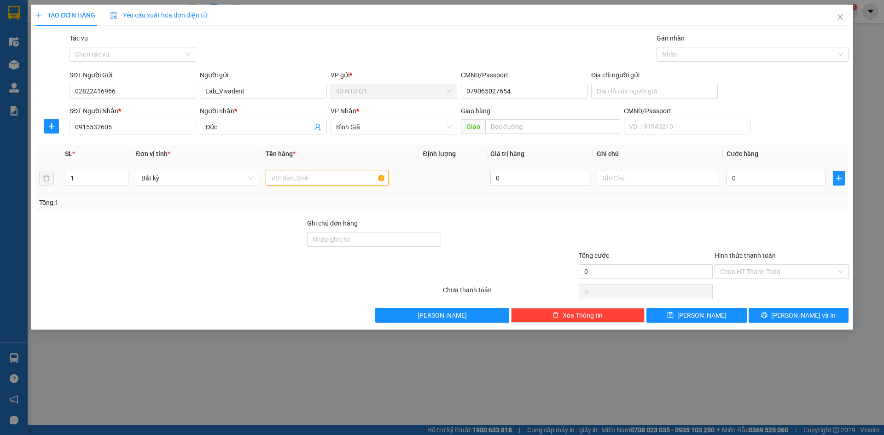
click at [288, 180] on input "text" at bounding box center [327, 178] width 122 height 15
type input "hop"
click at [751, 177] on input "0" at bounding box center [775, 178] width 99 height 15
type input "3"
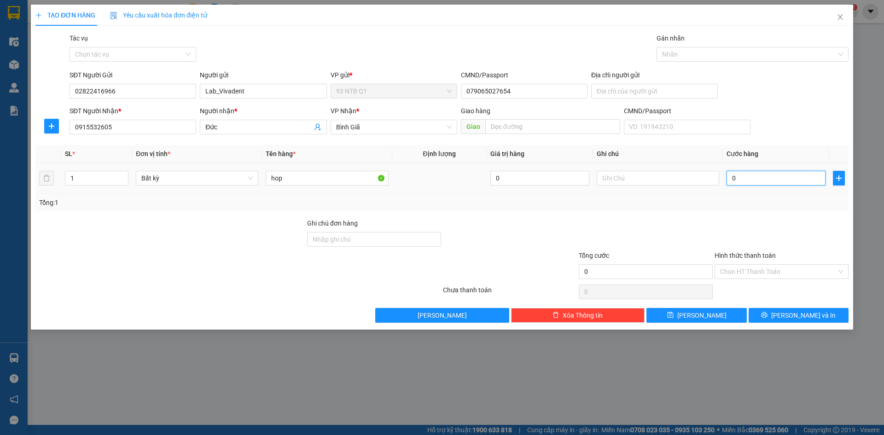
type input "3"
type input "30"
type input "30.000"
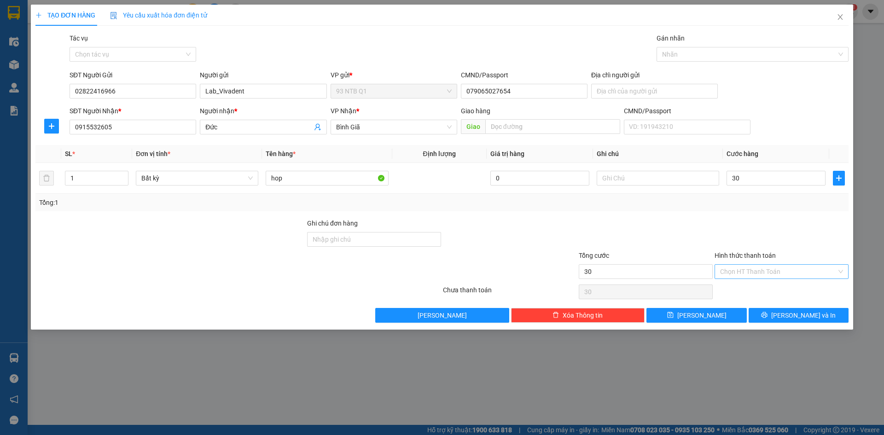
type input "30.000"
click at [751, 267] on input "Hình thức thanh toán" at bounding box center [778, 272] width 116 height 14
click at [754, 285] on div "Tại văn phòng" at bounding box center [781, 290] width 123 height 10
type input "0"
click at [768, 314] on button "[PERSON_NAME] và In" at bounding box center [798, 315] width 100 height 15
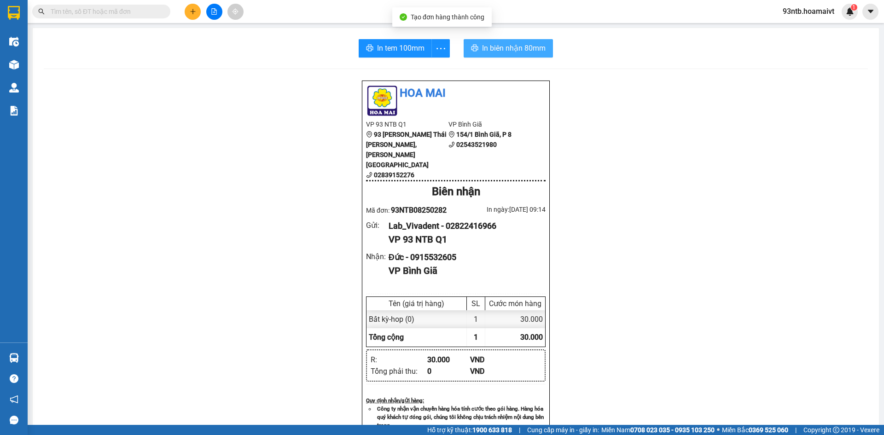
click at [514, 48] on span "In biên nhận 80mm" at bounding box center [514, 48] width 64 height 12
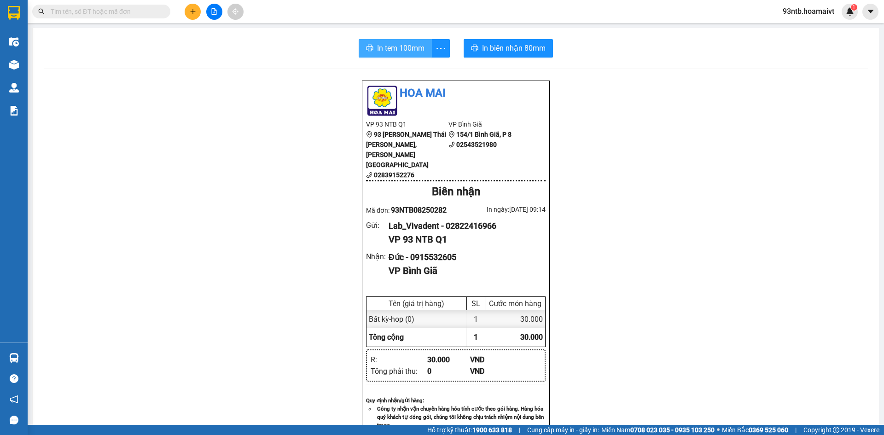
click at [382, 45] on span "In tem 100mm" at bounding box center [400, 48] width 47 height 12
click at [195, 12] on icon "plus" at bounding box center [192, 11] width 5 height 0
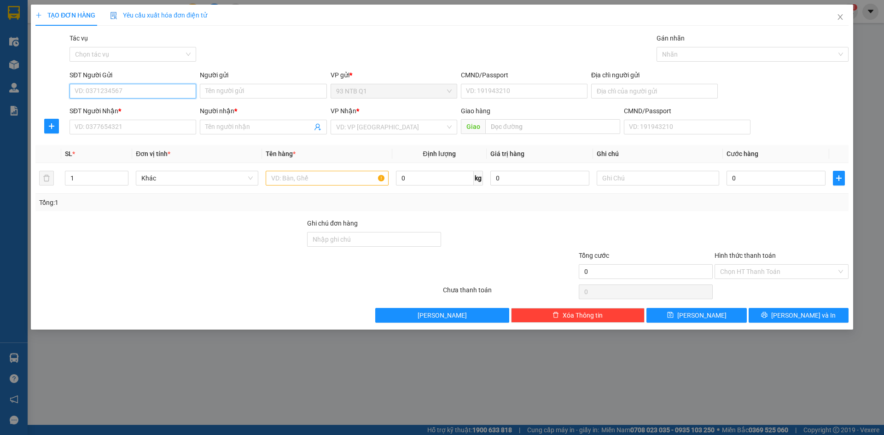
click at [134, 88] on input "SĐT Người Gửi" at bounding box center [133, 91] width 127 height 15
click at [156, 107] on div "02822416966 - Lab_Vivadent" at bounding box center [133, 109] width 116 height 10
type input "02822416966"
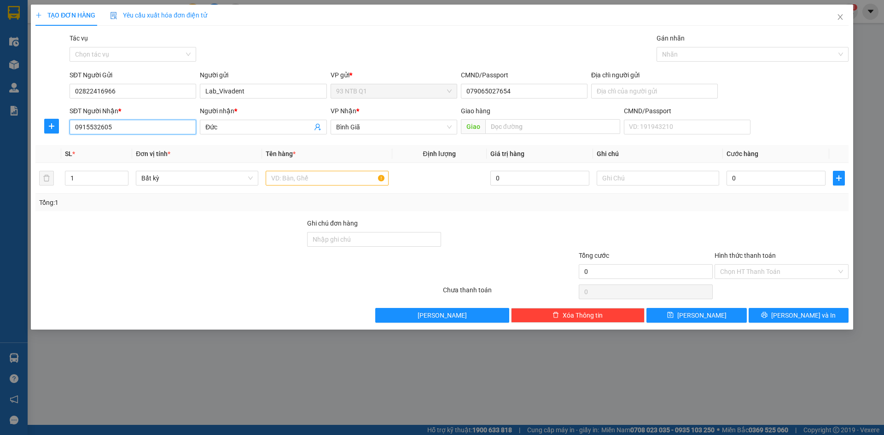
click at [116, 126] on input "0915532605" at bounding box center [133, 127] width 127 height 15
click at [151, 144] on div "0926010968 - Thuận Phát" at bounding box center [151, 145] width 153 height 10
click at [300, 180] on input "text" at bounding box center [327, 178] width 122 height 15
click at [761, 179] on input "0" at bounding box center [775, 178] width 99 height 15
click at [754, 268] on input "Hình thức thanh toán" at bounding box center [778, 272] width 116 height 14
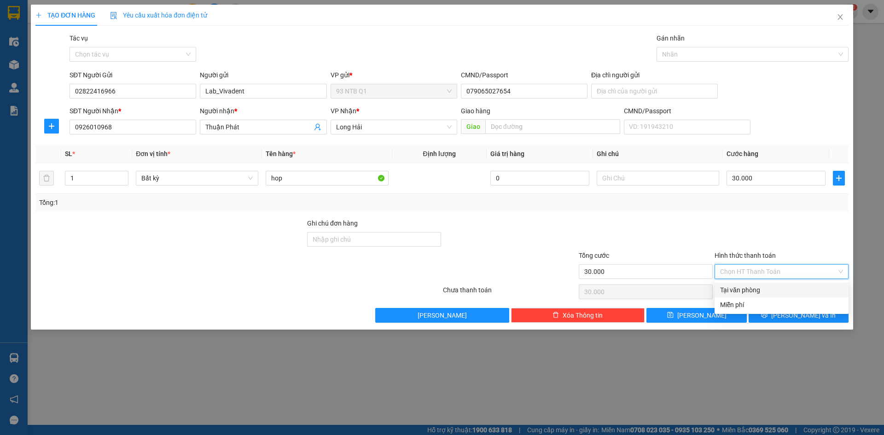
click at [752, 289] on div "Tại văn phòng" at bounding box center [781, 290] width 123 height 10
click at [767, 317] on button "[PERSON_NAME] và In" at bounding box center [798, 315] width 100 height 15
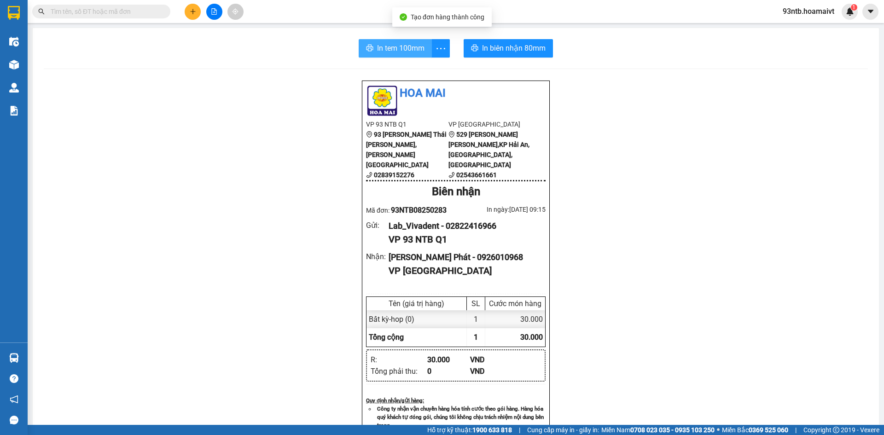
click at [389, 44] on span "In tem 100mm" at bounding box center [400, 48] width 47 height 12
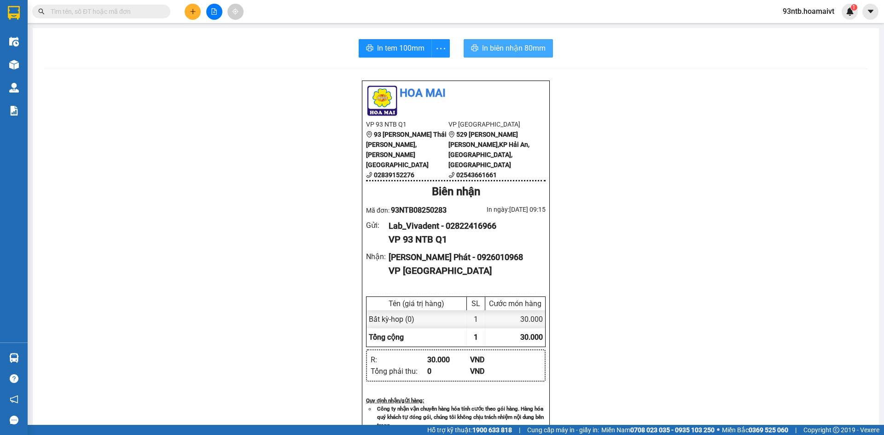
click at [500, 42] on span "In biên nhận 80mm" at bounding box center [514, 48] width 64 height 12
click at [108, 12] on input "text" at bounding box center [105, 11] width 109 height 10
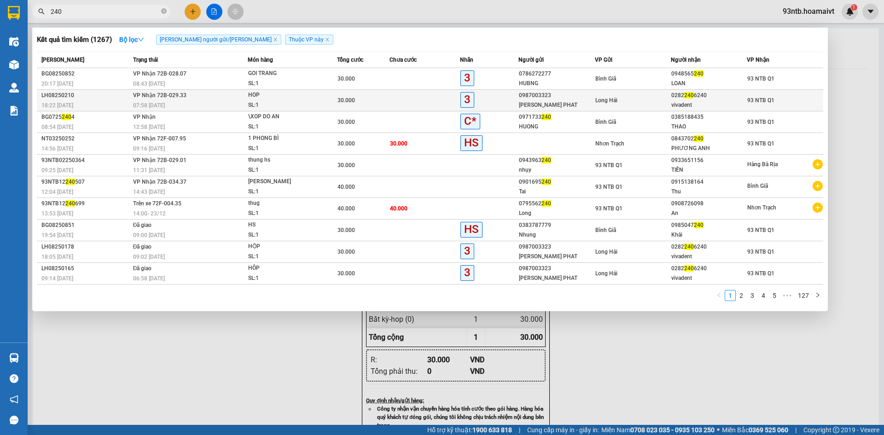
click at [400, 102] on td at bounding box center [424, 101] width 70 height 22
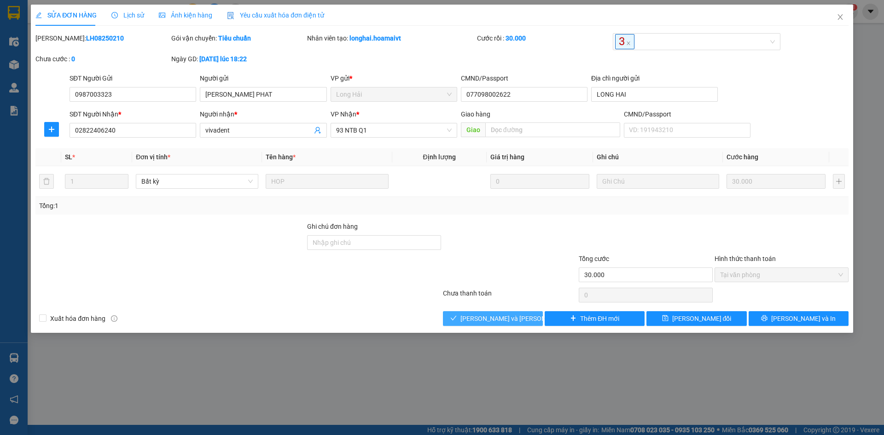
click at [474, 311] on button "[PERSON_NAME] và [PERSON_NAME] hàng" at bounding box center [493, 318] width 100 height 15
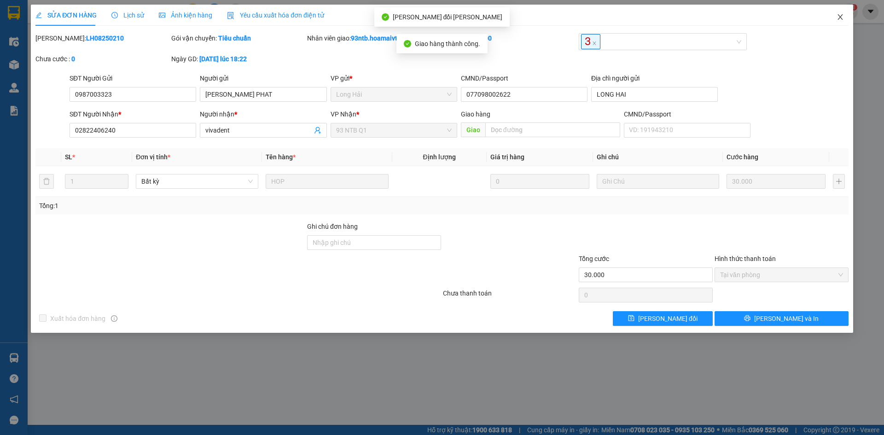
click at [842, 15] on icon "close" at bounding box center [839, 16] width 7 height 7
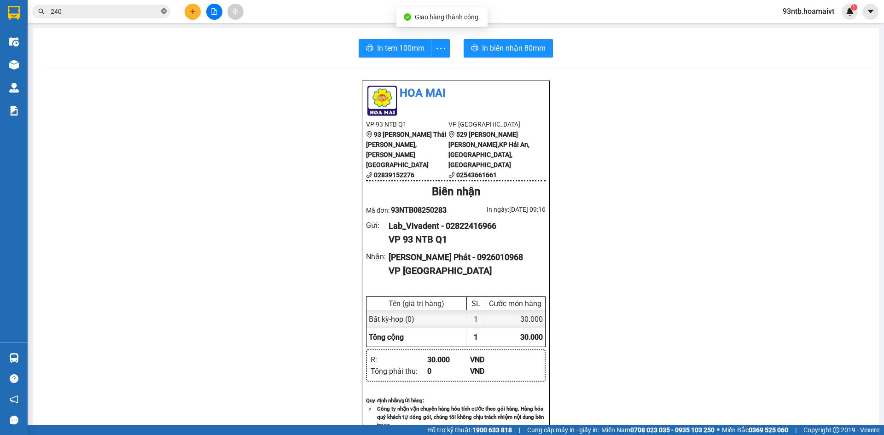
click at [165, 9] on icon "close-circle" at bounding box center [164, 11] width 6 height 6
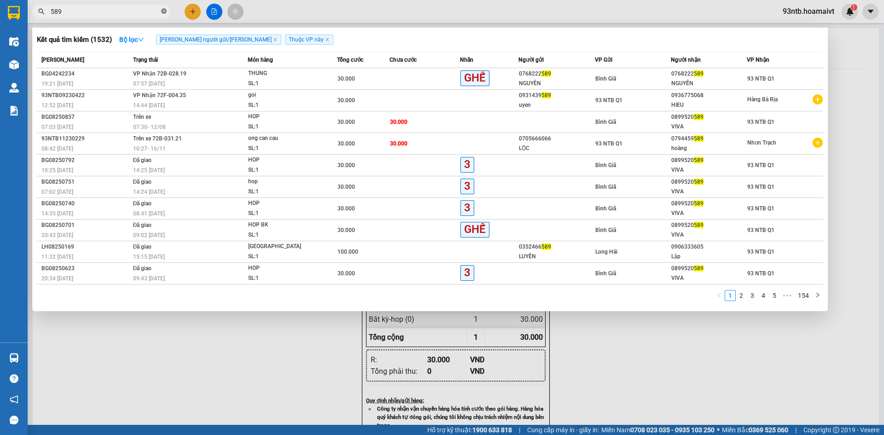
click at [162, 10] on icon "close-circle" at bounding box center [164, 11] width 6 height 6
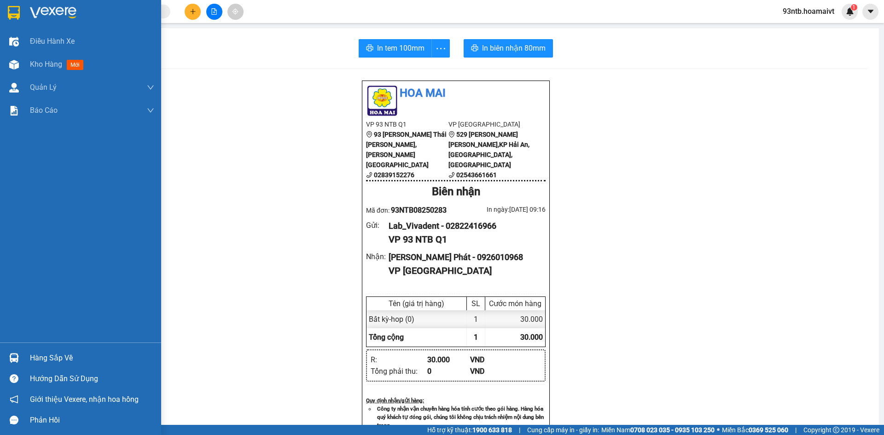
click at [12, 356] on img at bounding box center [14, 358] width 10 height 10
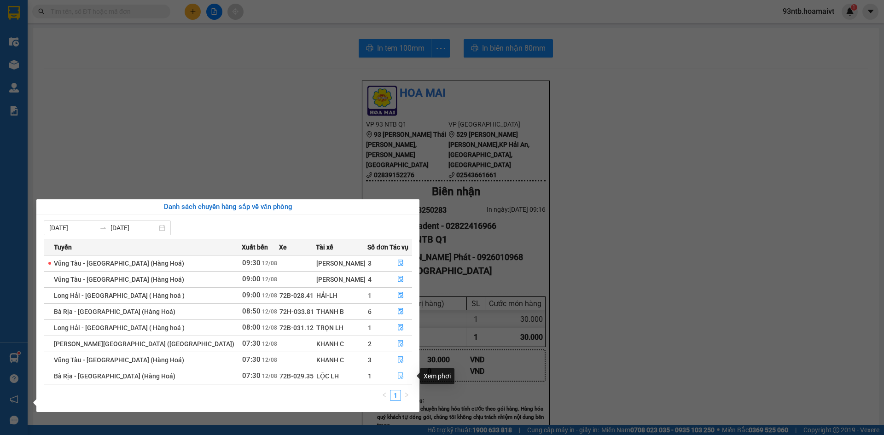
click at [398, 374] on icon "file-done" at bounding box center [401, 376] width 6 height 6
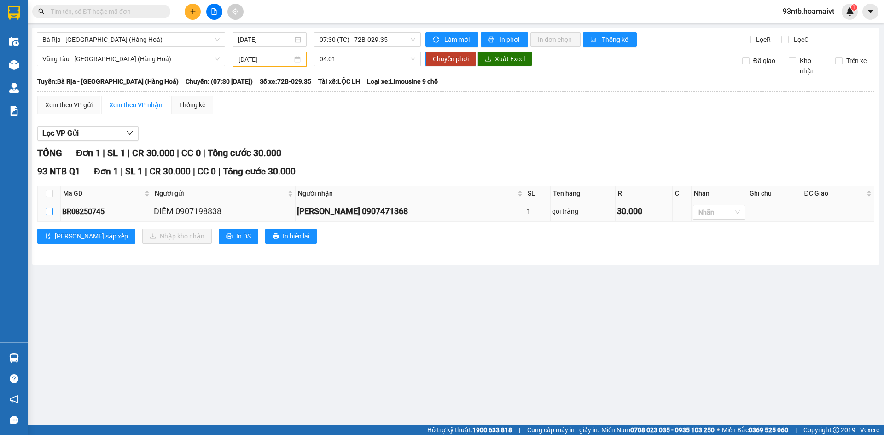
click at [47, 211] on input "checkbox" at bounding box center [49, 211] width 7 height 7
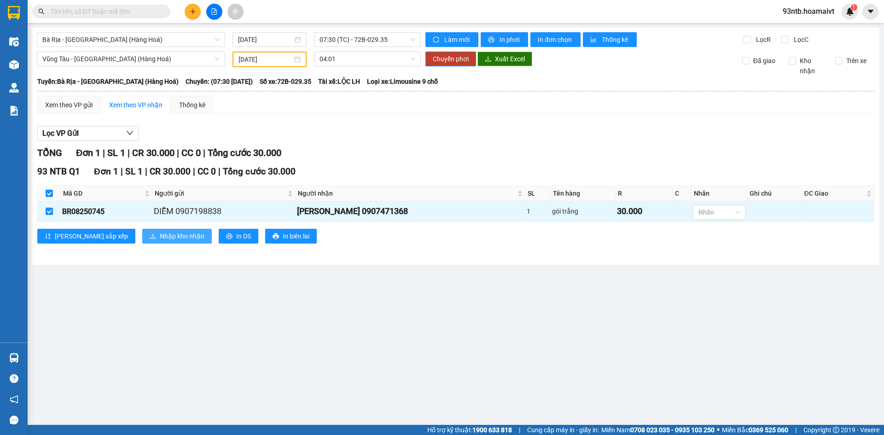
click at [160, 236] on span "Nhập kho nhận" at bounding box center [182, 236] width 45 height 10
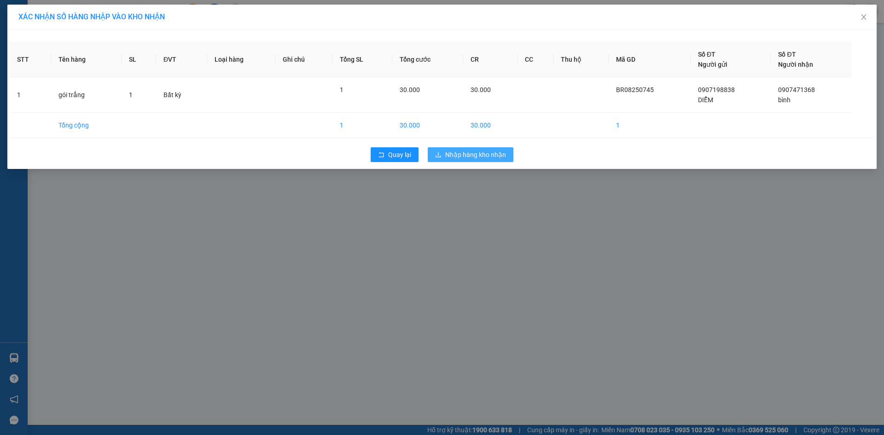
click at [468, 153] on span "Nhập hàng kho nhận" at bounding box center [475, 155] width 61 height 10
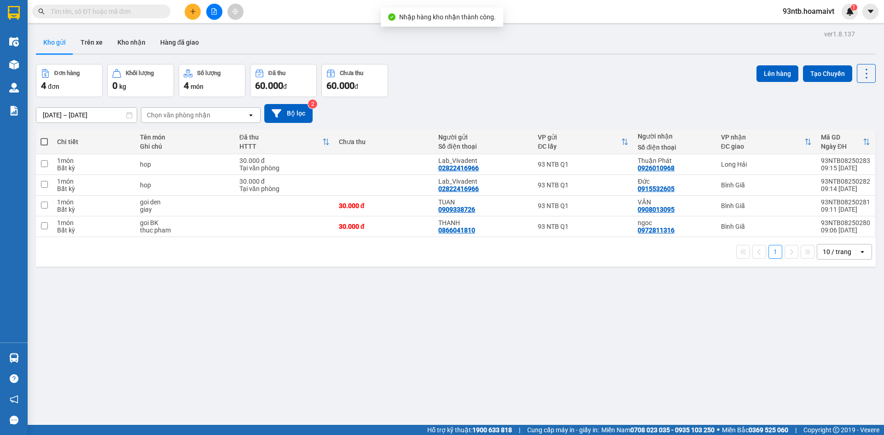
click at [93, 11] on input "text" at bounding box center [105, 11] width 109 height 10
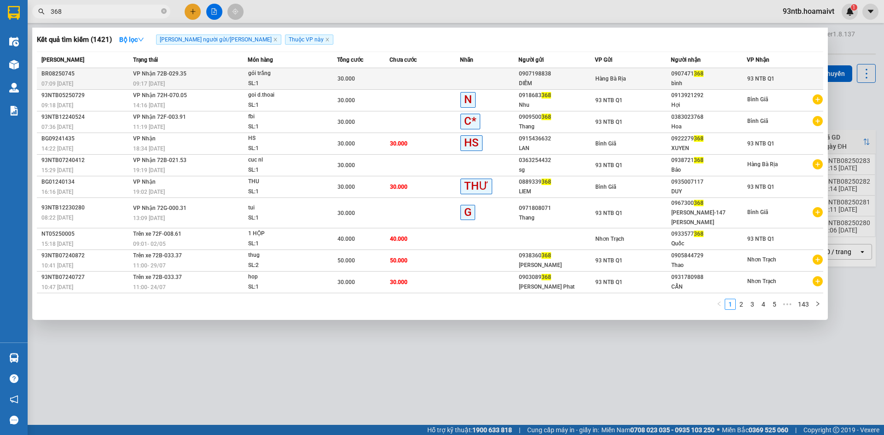
click at [397, 77] on td at bounding box center [424, 79] width 70 height 22
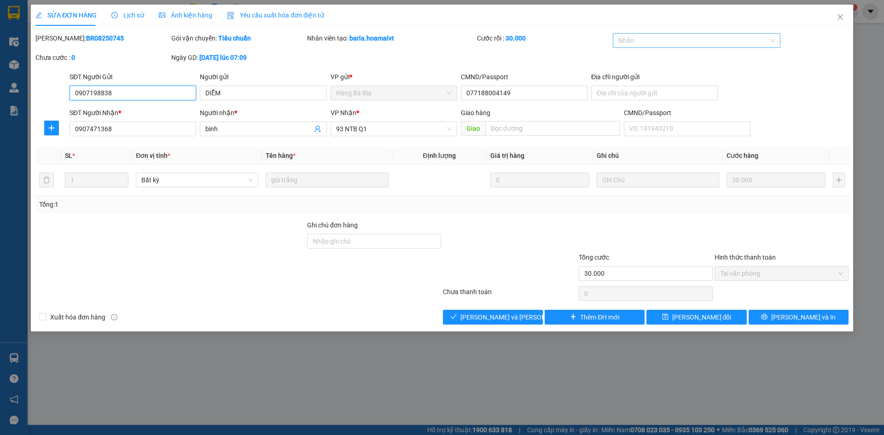
click at [647, 40] on div at bounding box center [692, 40] width 154 height 11
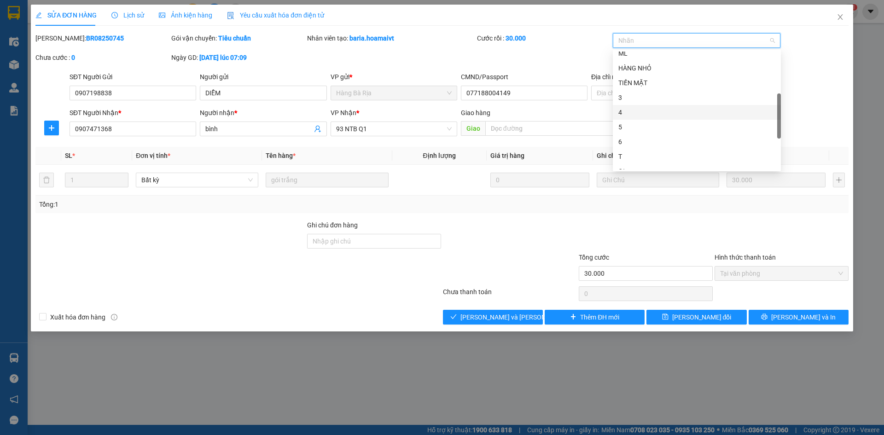
scroll to position [261, 0]
click at [643, 165] on div "GHẾ" at bounding box center [696, 166] width 157 height 10
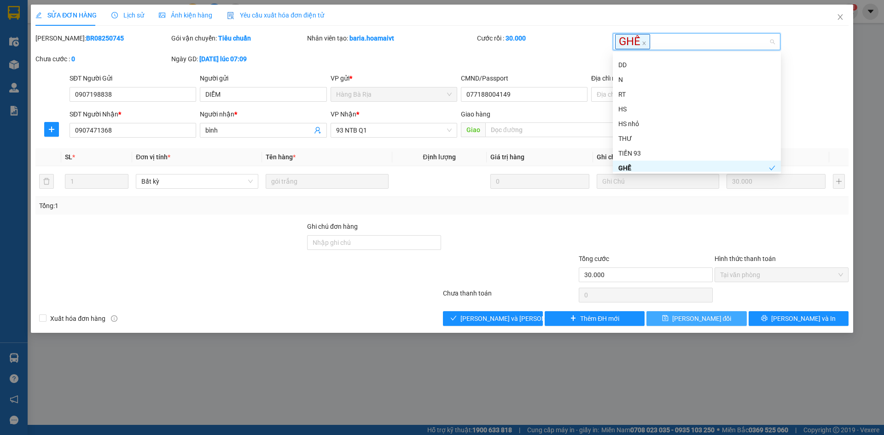
click at [668, 319] on button "[PERSON_NAME] đổi" at bounding box center [696, 318] width 100 height 15
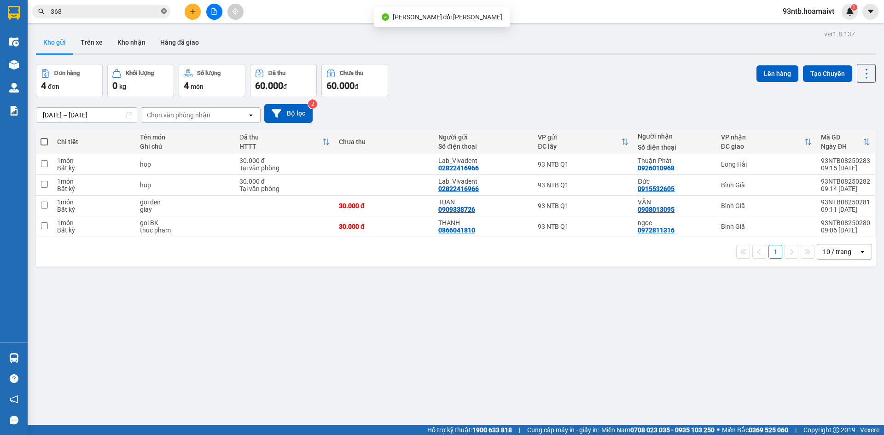
click at [164, 9] on icon "close-circle" at bounding box center [164, 11] width 6 height 6
click at [44, 182] on input "checkbox" at bounding box center [44, 184] width 7 height 7
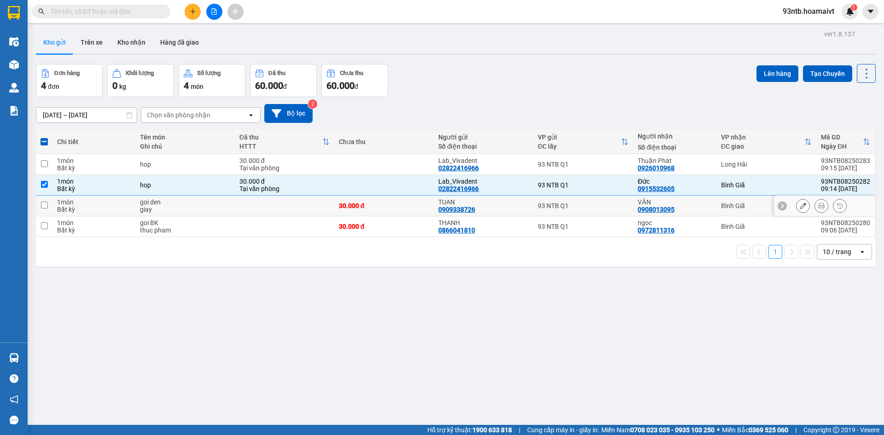
click at [45, 202] on input "checkbox" at bounding box center [44, 205] width 7 height 7
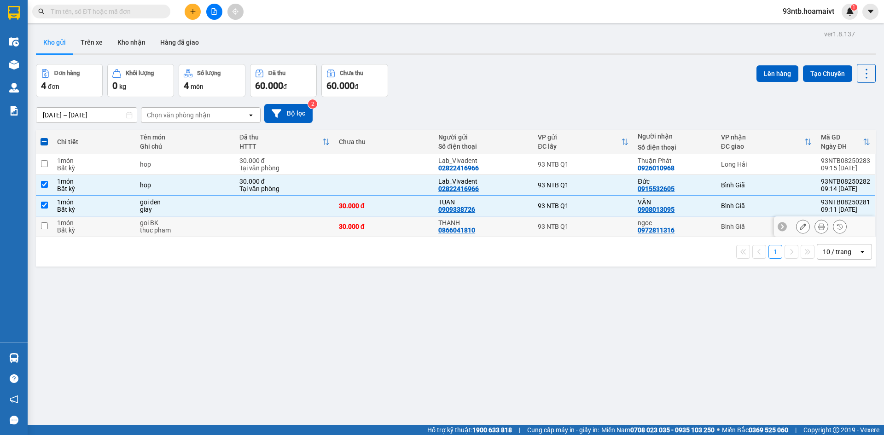
click at [43, 226] on input "checkbox" at bounding box center [44, 225] width 7 height 7
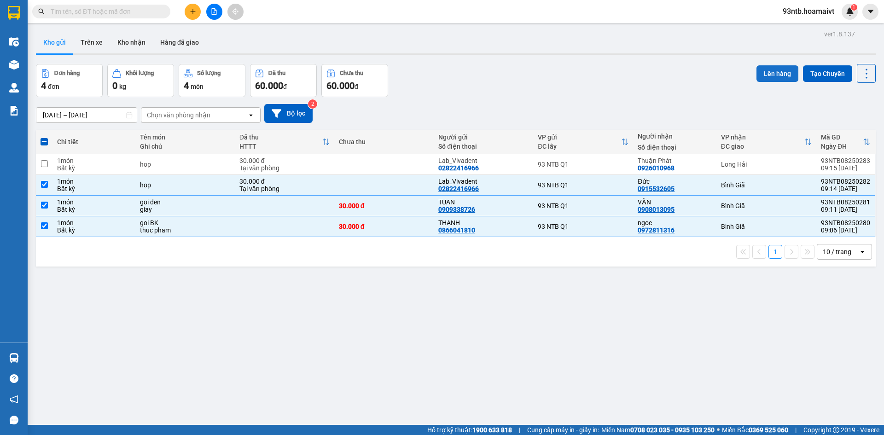
click at [769, 69] on button "Lên hàng" at bounding box center [777, 73] width 42 height 17
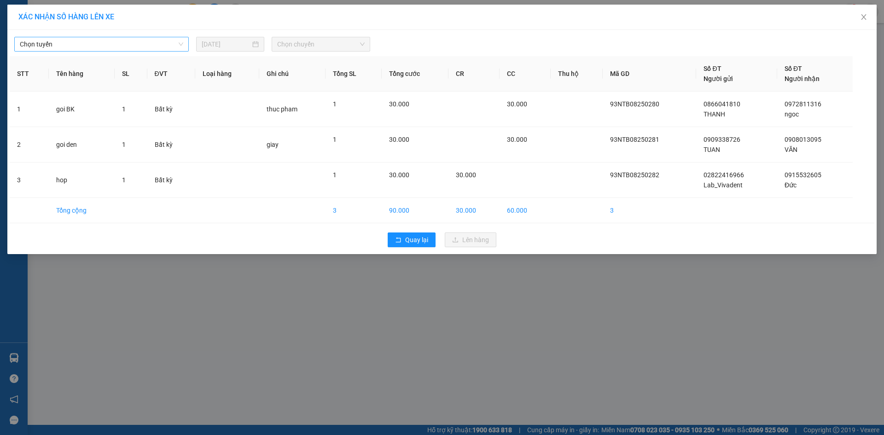
click at [80, 46] on span "Chọn tuyến" at bounding box center [101, 44] width 163 height 14
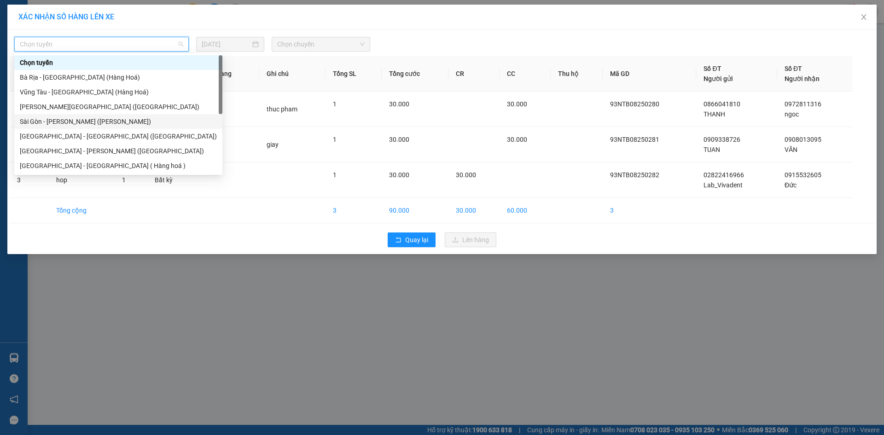
click at [61, 119] on div "Sài Gòn - Vũng Tàu (Hàng Hoá)" at bounding box center [118, 121] width 197 height 10
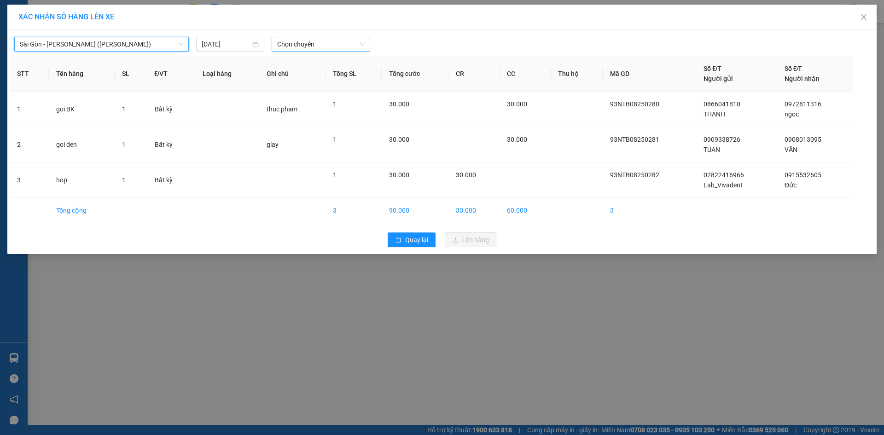
click at [318, 44] on span "Chọn chuyến" at bounding box center [320, 44] width 87 height 14
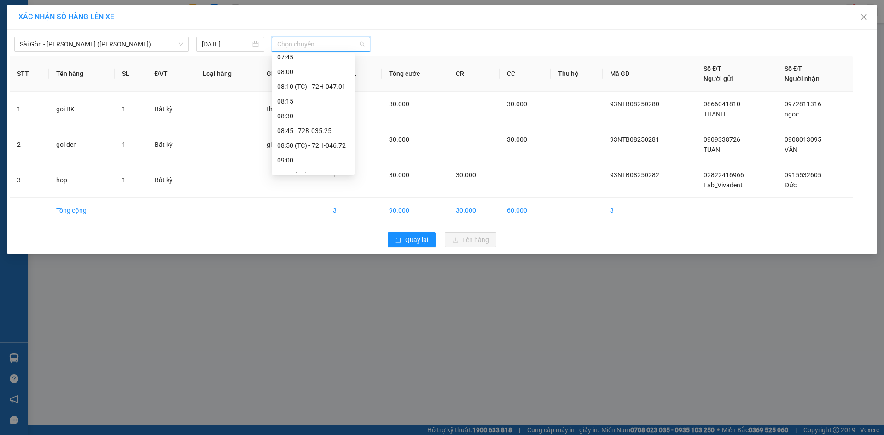
scroll to position [184, 0]
click at [302, 144] on div "09:15" at bounding box center [313, 144] width 72 height 10
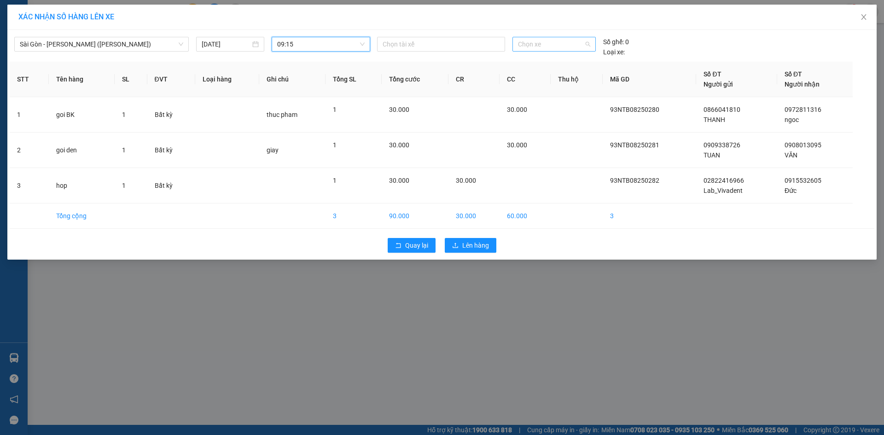
click at [540, 41] on span "Chọn xe" at bounding box center [554, 44] width 72 height 14
click at [565, 61] on div "72H-030.59" at bounding box center [554, 63] width 72 height 10
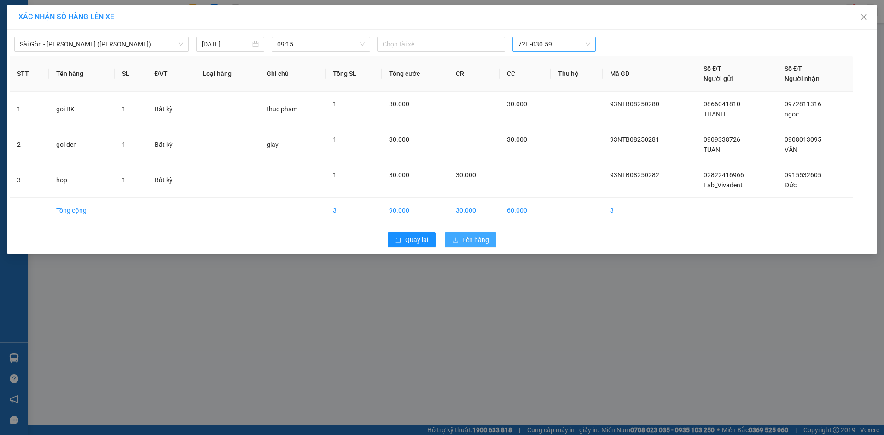
click at [477, 240] on span "Lên hàng" at bounding box center [475, 240] width 27 height 10
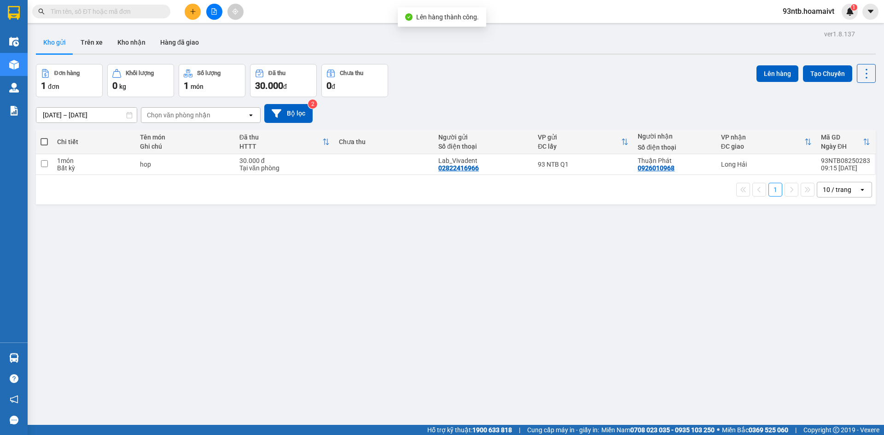
click at [73, 11] on input "text" at bounding box center [105, 11] width 109 height 10
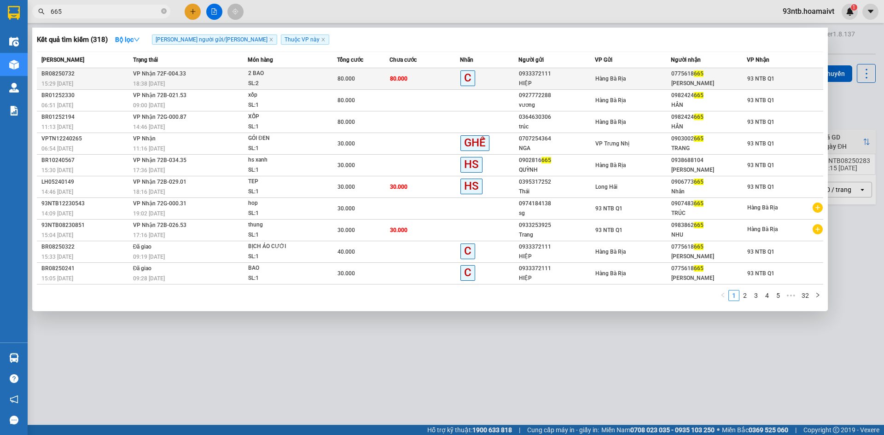
click at [426, 76] on td "80.000" at bounding box center [424, 79] width 70 height 22
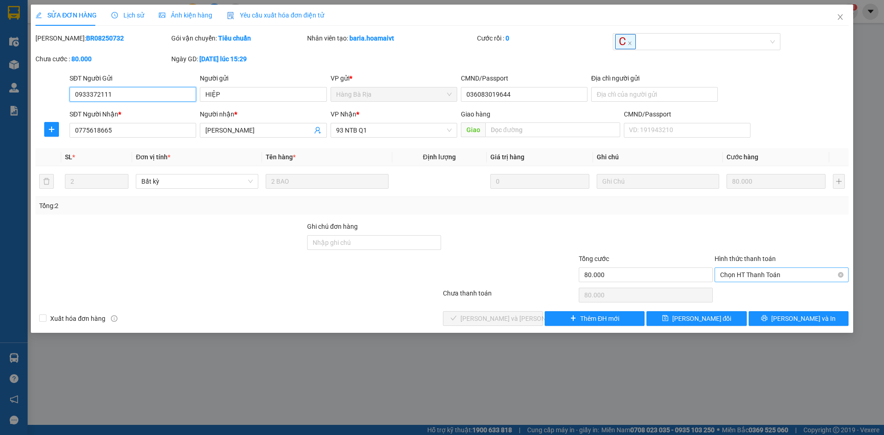
click at [762, 273] on span "Chọn HT Thanh Toán" at bounding box center [781, 275] width 123 height 14
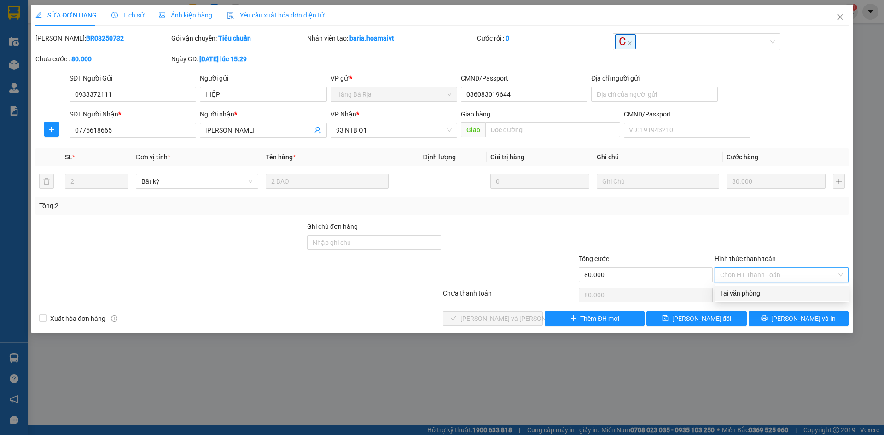
click at [754, 292] on div "Tại văn phòng" at bounding box center [781, 293] width 123 height 10
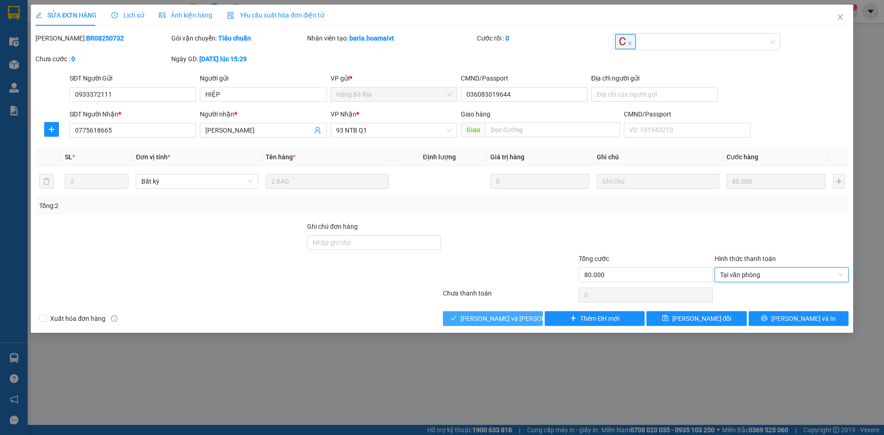
click at [472, 319] on button "[PERSON_NAME] và [PERSON_NAME] hàng" at bounding box center [493, 318] width 100 height 15
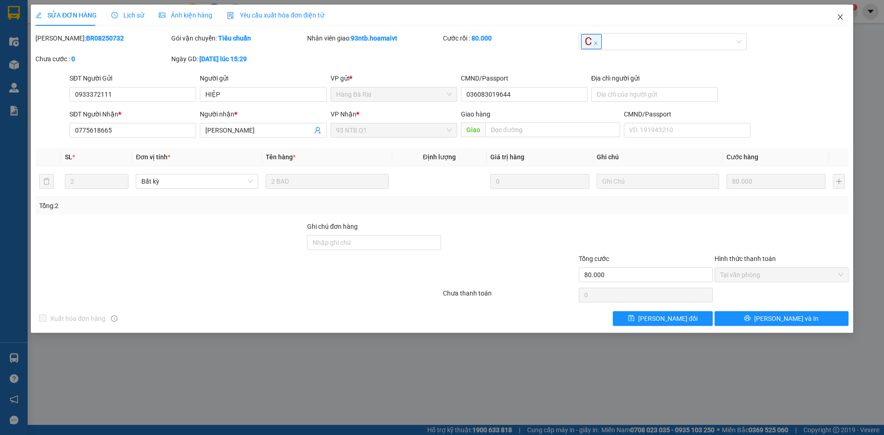
click at [839, 16] on icon "close" at bounding box center [839, 17] width 5 height 6
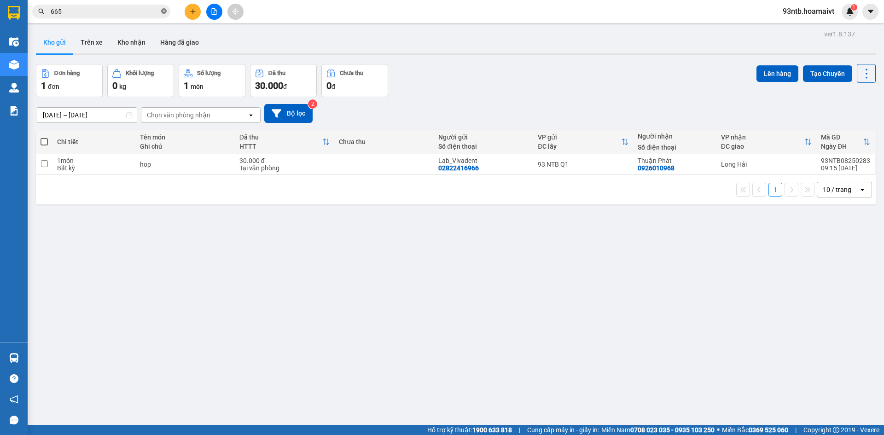
click at [163, 9] on icon "close-circle" at bounding box center [164, 11] width 6 height 6
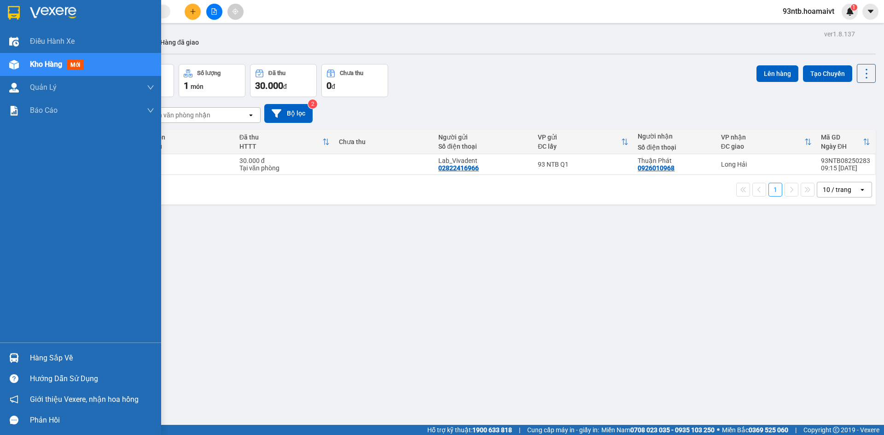
click at [12, 358] on img at bounding box center [14, 358] width 10 height 10
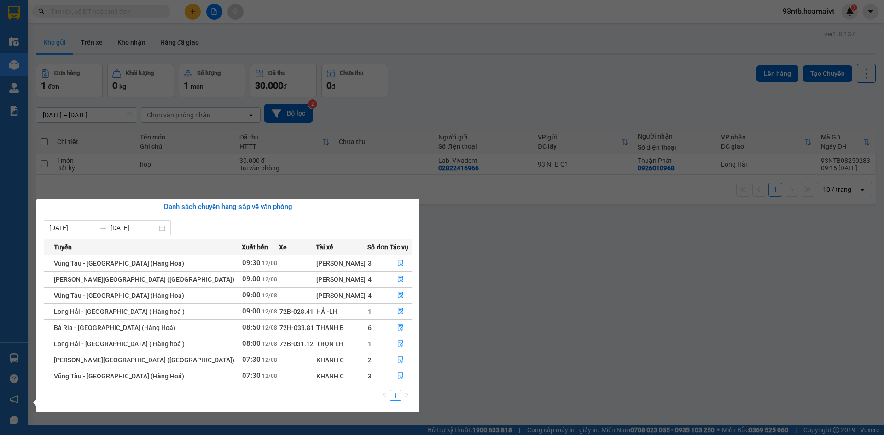
click at [424, 67] on section "Kết quả tìm kiếm ( 318 ) Bộ lọc Tìm người gửi/nhận Thuộc VP này Mã ĐH Trạng thá…" at bounding box center [442, 217] width 884 height 435
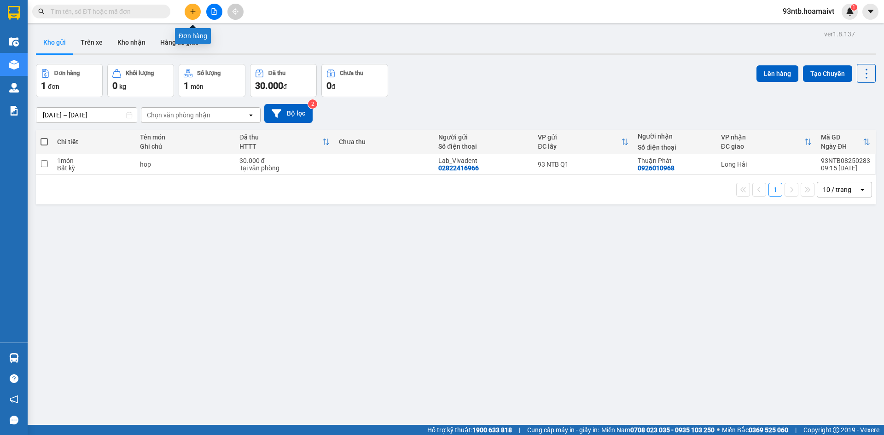
click at [191, 9] on icon "plus" at bounding box center [193, 11] width 6 height 6
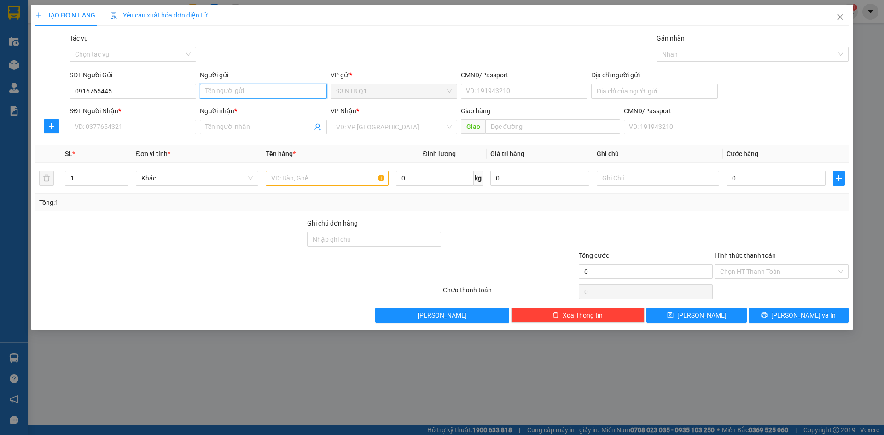
click at [229, 92] on input "Người gửi" at bounding box center [263, 91] width 127 height 15
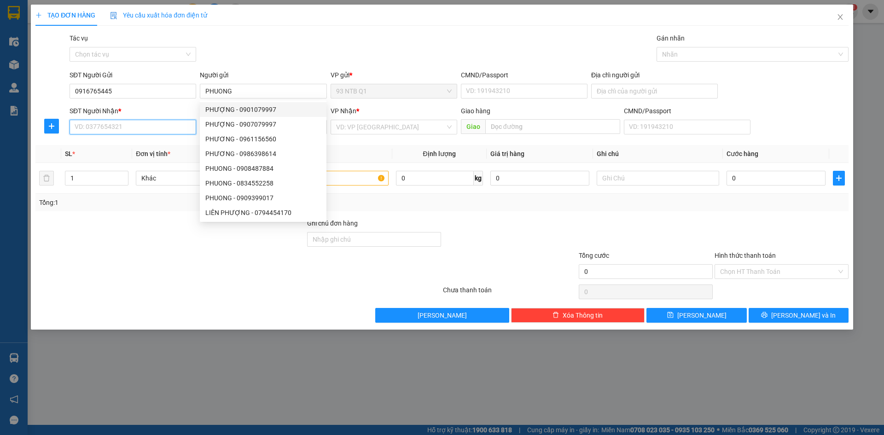
click at [105, 129] on input "SĐT Người Nhận *" at bounding box center [133, 127] width 127 height 15
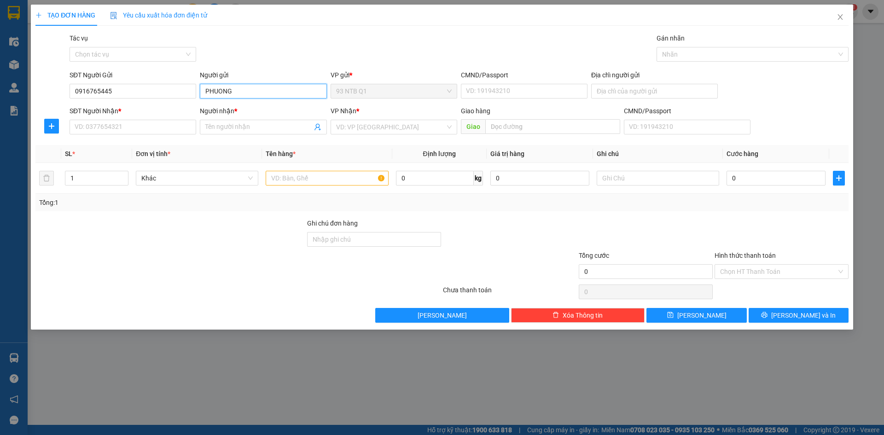
click at [243, 89] on input "PHUONG" at bounding box center [263, 91] width 127 height 15
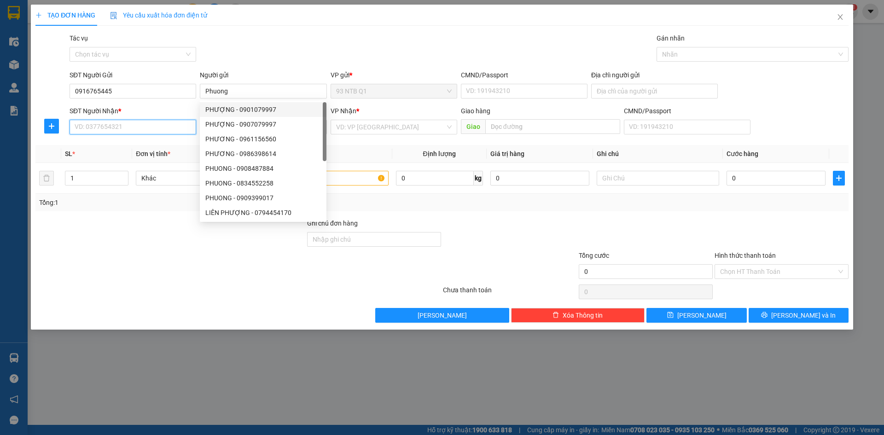
click at [97, 128] on input "SĐT Người Nhận *" at bounding box center [133, 127] width 127 height 15
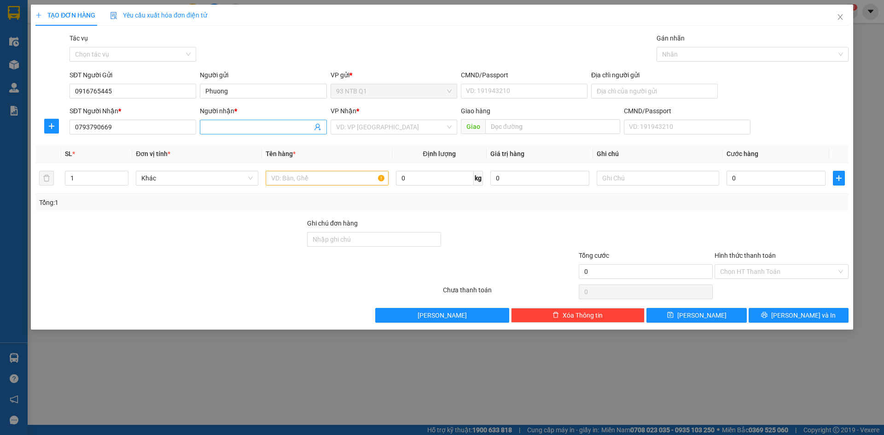
click at [224, 126] on input "Người nhận *" at bounding box center [258, 127] width 106 height 10
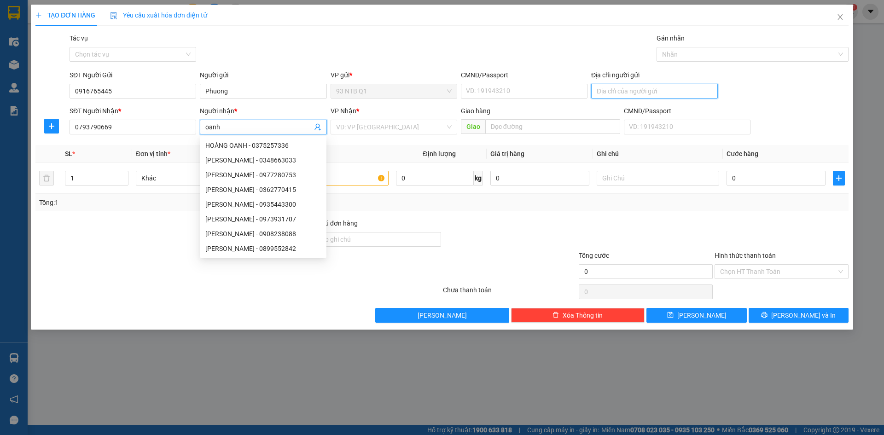
click at [614, 91] on input "Địa chỉ người gửi" at bounding box center [654, 91] width 127 height 15
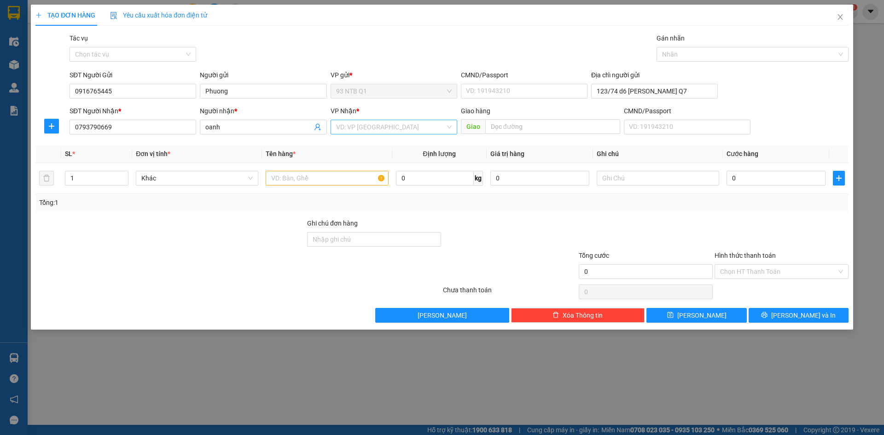
click at [360, 127] on input "search" at bounding box center [390, 127] width 109 height 14
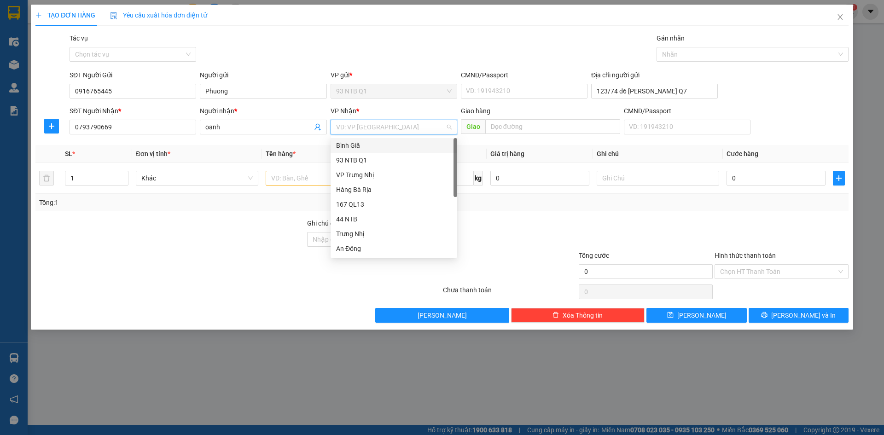
click at [361, 145] on div "Bình Giã" at bounding box center [394, 145] width 116 height 10
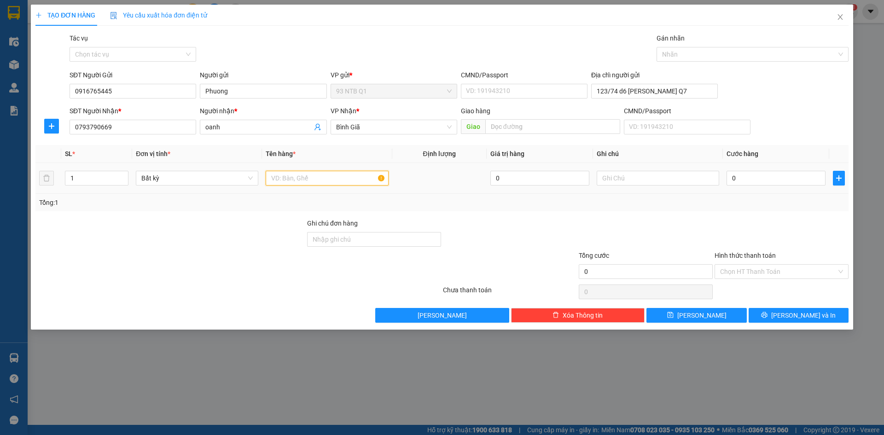
click at [294, 180] on input "text" at bounding box center [327, 178] width 122 height 15
click at [617, 177] on input "text" at bounding box center [658, 178] width 122 height 15
click at [752, 179] on input "0" at bounding box center [775, 178] width 99 height 15
click at [751, 268] on input "Hình thức thanh toán" at bounding box center [778, 272] width 116 height 14
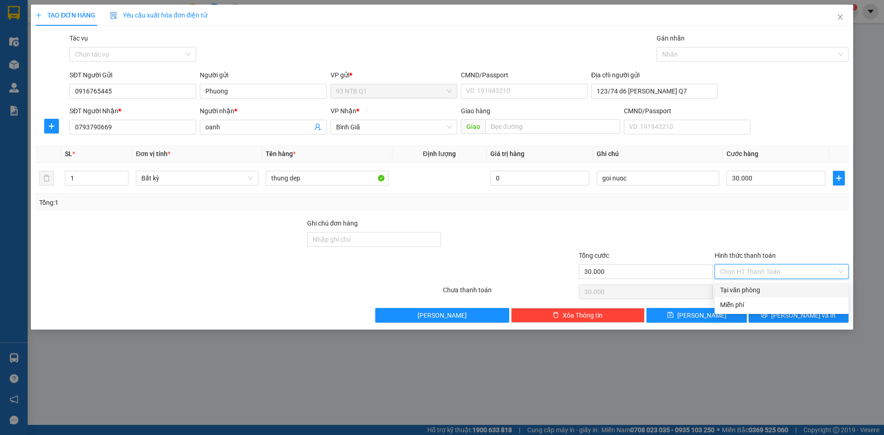
click at [748, 290] on div "Tại văn phòng" at bounding box center [781, 290] width 123 height 10
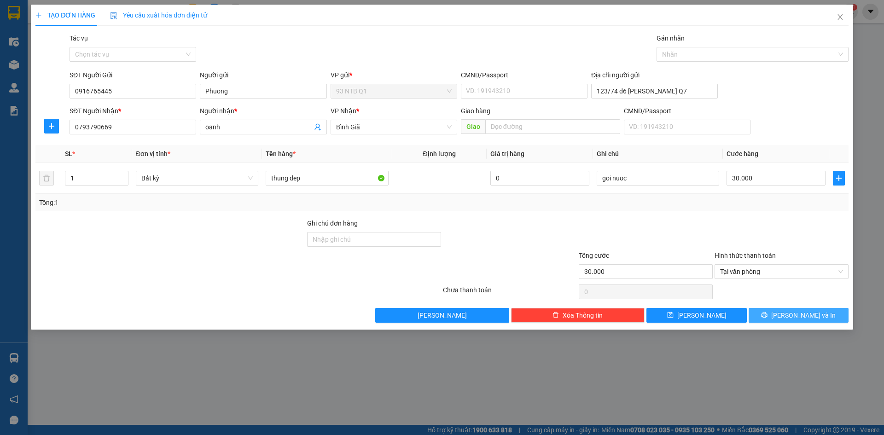
click at [765, 311] on button "[PERSON_NAME] và In" at bounding box center [798, 315] width 100 height 15
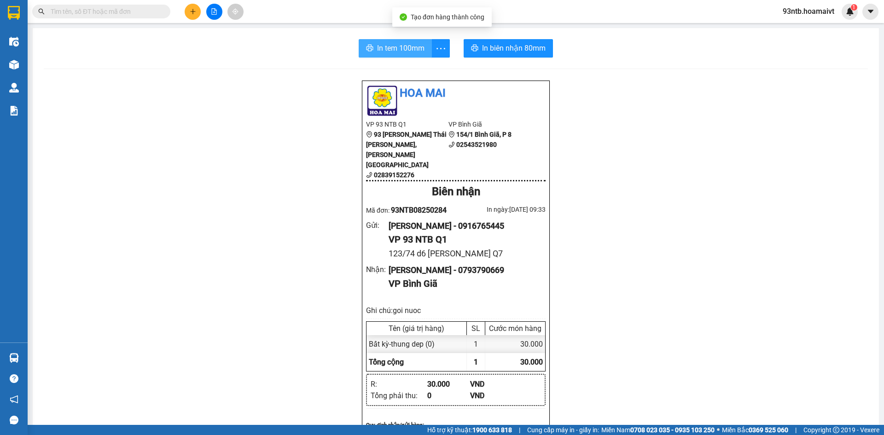
click at [412, 48] on span "In tem 100mm" at bounding box center [400, 48] width 47 height 12
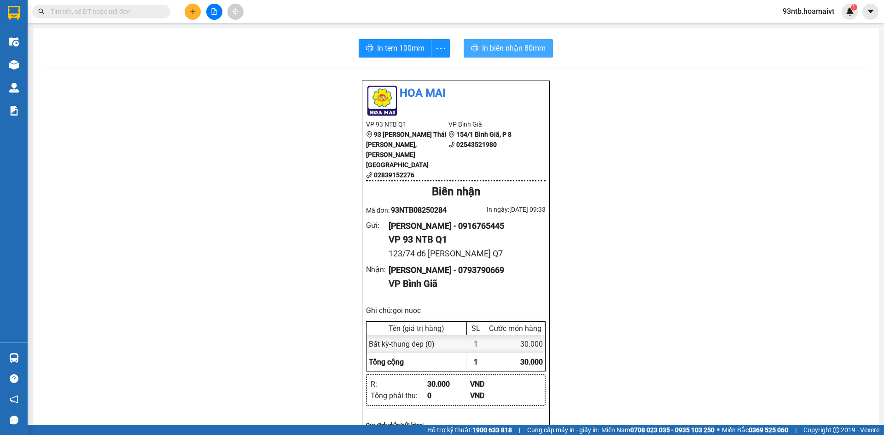
click at [483, 46] on span "In biên nhận 80mm" at bounding box center [514, 48] width 64 height 12
click at [400, 48] on span "In tem 100mm" at bounding box center [400, 48] width 47 height 12
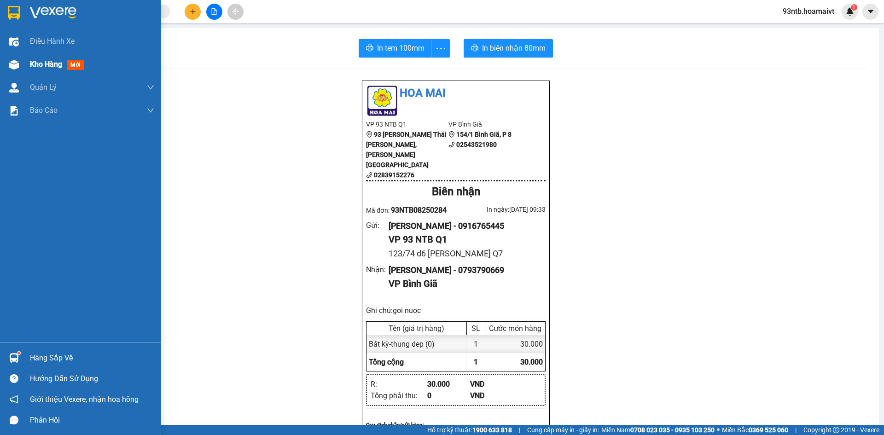
click at [12, 63] on img at bounding box center [14, 65] width 10 height 10
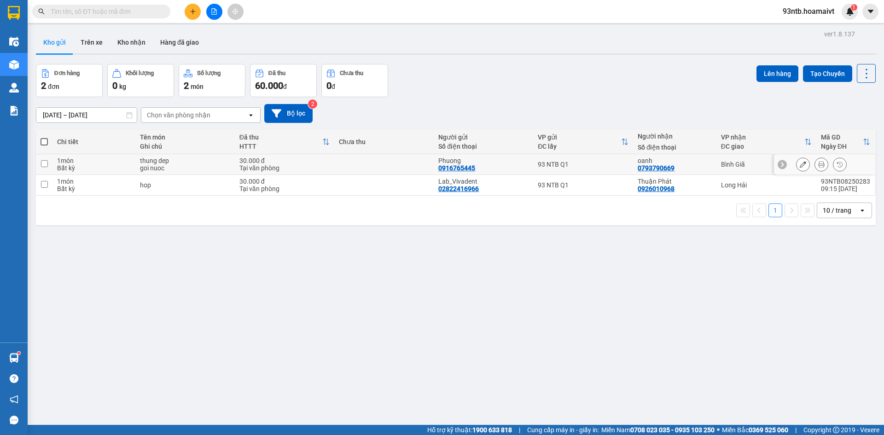
click at [44, 162] on input "checkbox" at bounding box center [44, 163] width 7 height 7
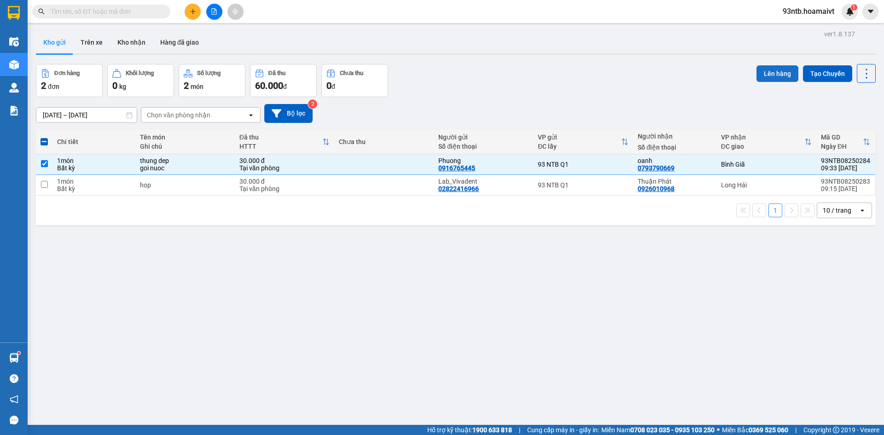
click at [774, 71] on button "Lên hàng" at bounding box center [777, 73] width 42 height 17
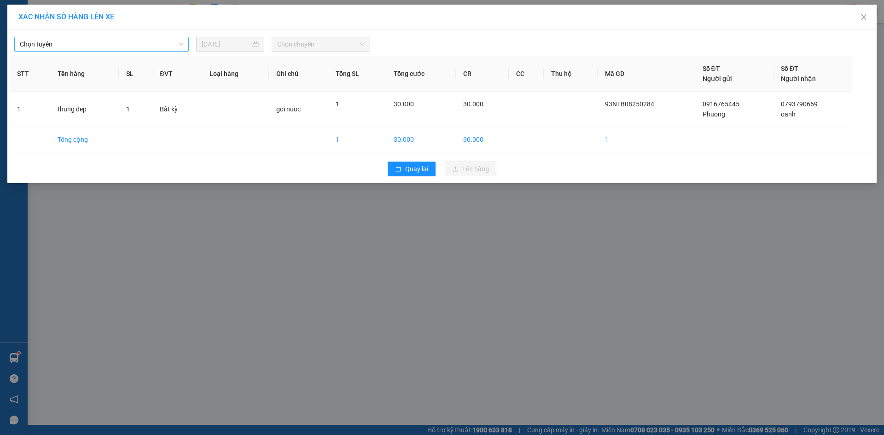
click at [75, 43] on span "Chọn tuyến" at bounding box center [101, 44] width 163 height 14
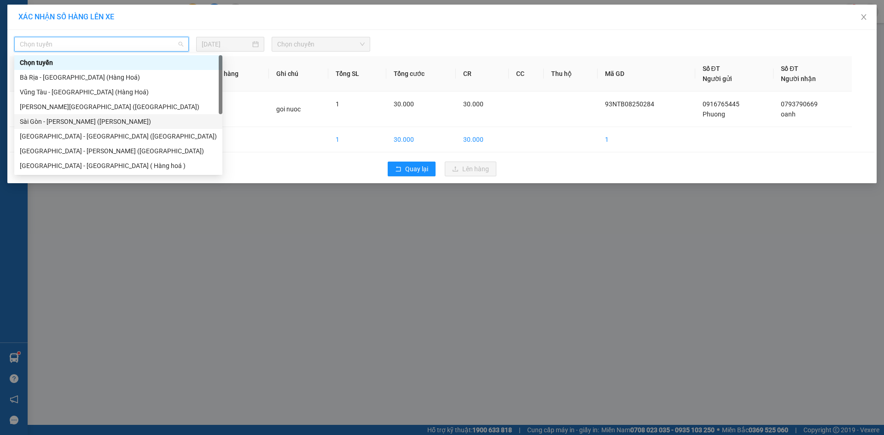
click at [52, 121] on div "Sài Gòn - Vũng Tàu (Hàng Hoá)" at bounding box center [118, 121] width 197 height 10
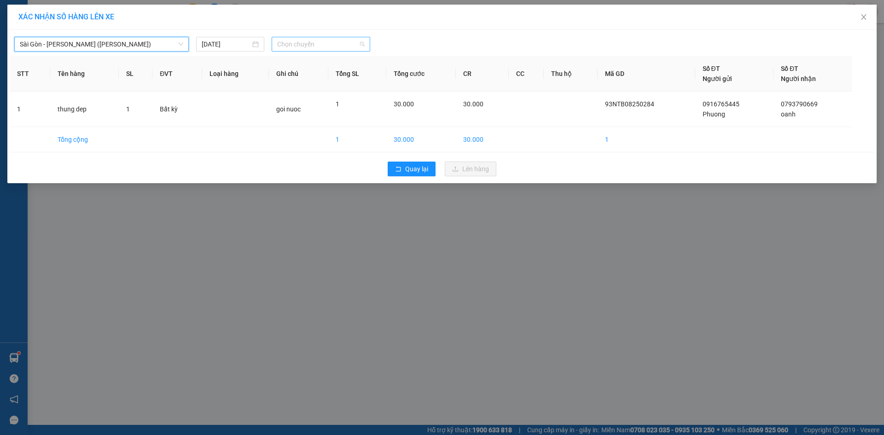
click at [321, 43] on span "Chọn chuyến" at bounding box center [320, 44] width 87 height 14
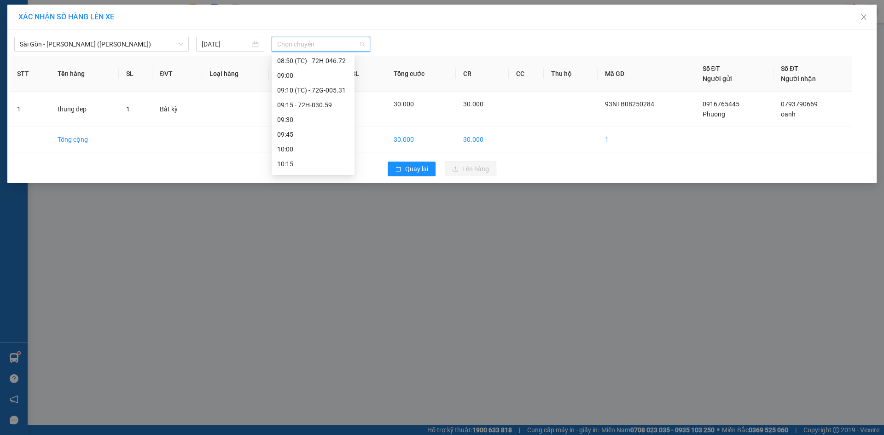
scroll to position [230, 0]
click at [308, 124] on div "09:45" at bounding box center [313, 127] width 72 height 10
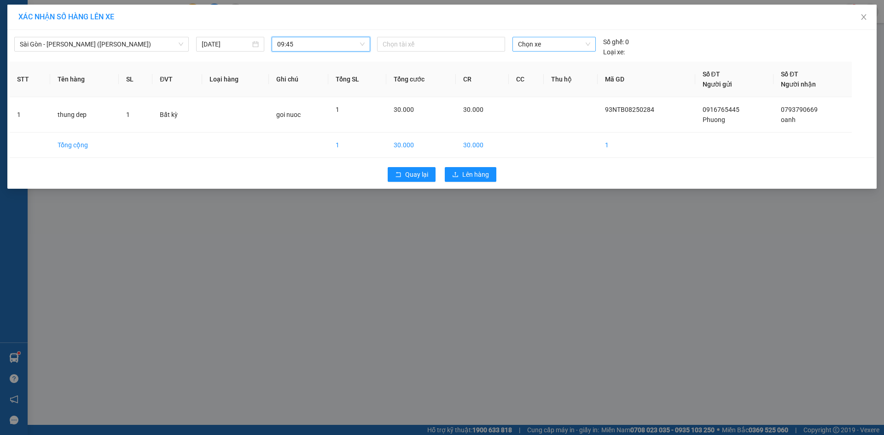
click at [562, 45] on span "Chọn xe" at bounding box center [554, 44] width 72 height 14
click at [561, 60] on div "72B-028.07" at bounding box center [554, 63] width 72 height 10
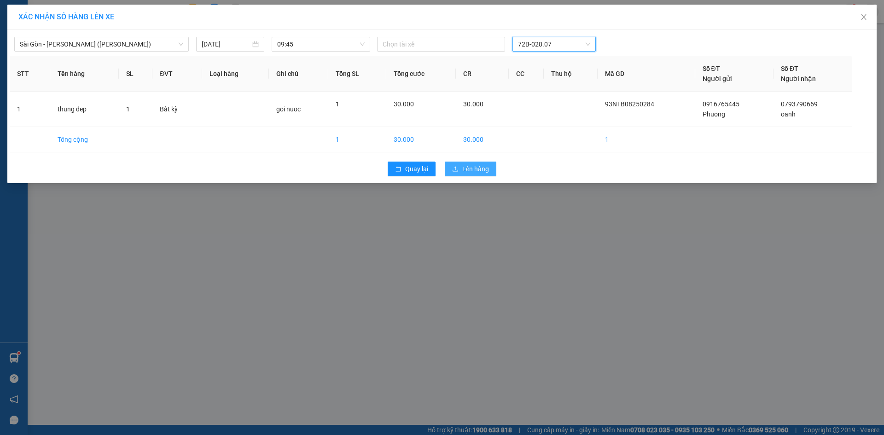
click at [476, 168] on span "Lên hàng" at bounding box center [475, 169] width 27 height 10
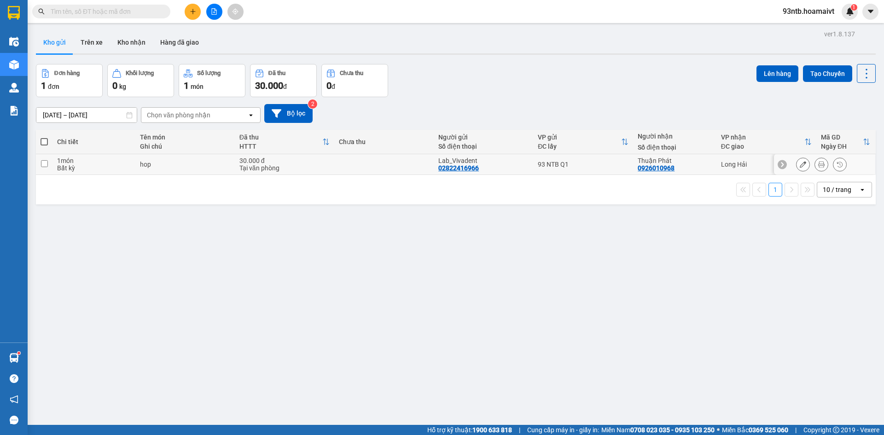
click at [43, 162] on input "checkbox" at bounding box center [44, 163] width 7 height 7
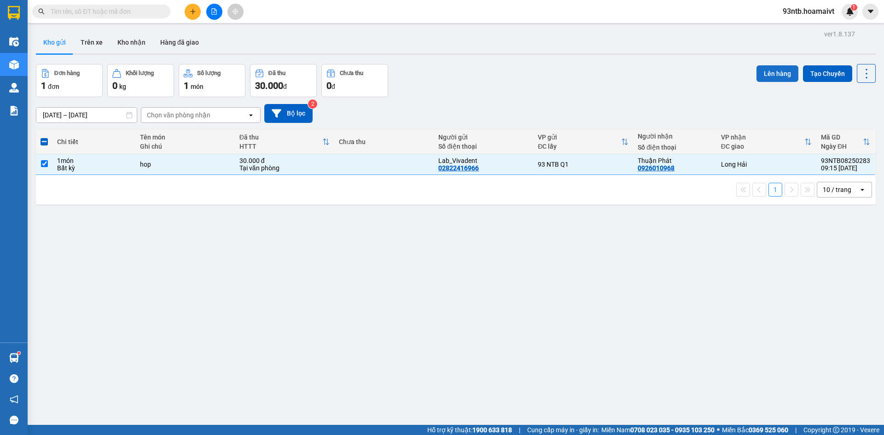
click at [763, 70] on button "Lên hàng" at bounding box center [777, 73] width 42 height 17
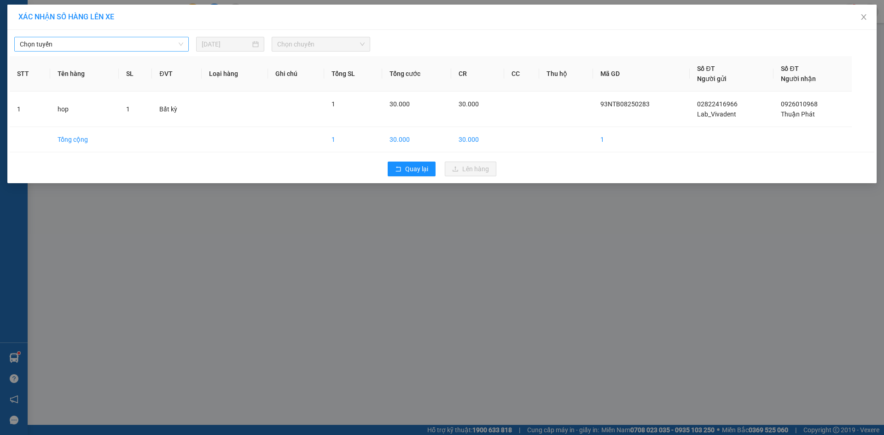
click at [64, 45] on span "Chọn tuyến" at bounding box center [101, 44] width 163 height 14
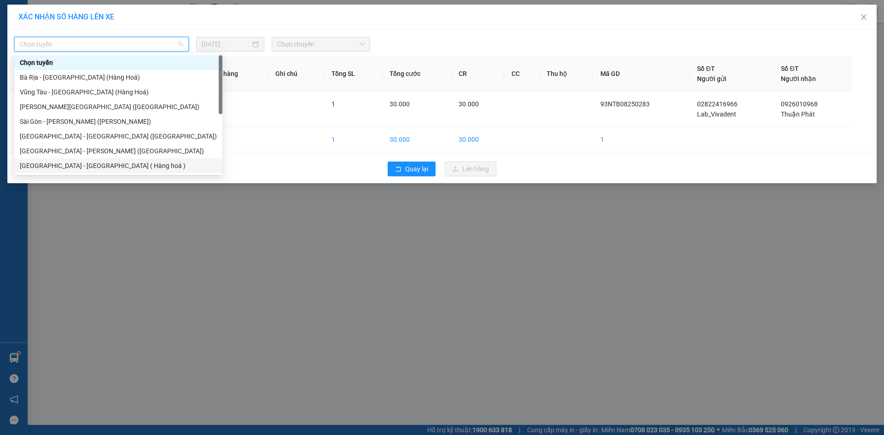
click at [52, 165] on div "Sài Gòn - Long Hải ( Hàng hoá )" at bounding box center [118, 166] width 197 height 10
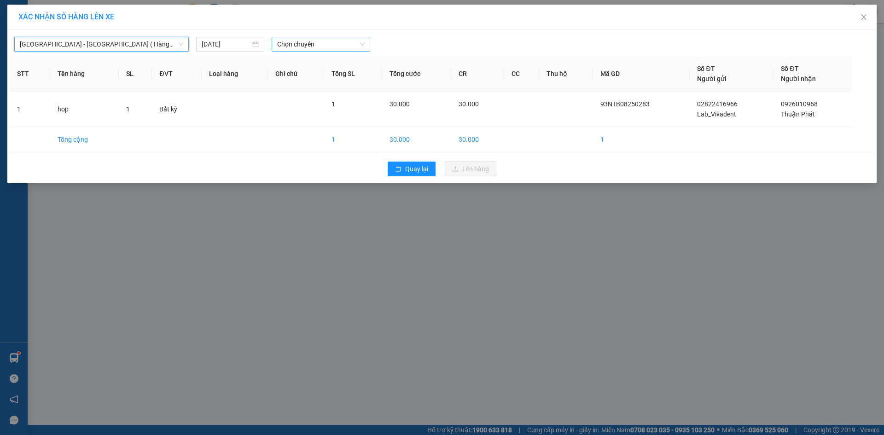
click at [323, 42] on span "Chọn chuyến" at bounding box center [320, 44] width 87 height 14
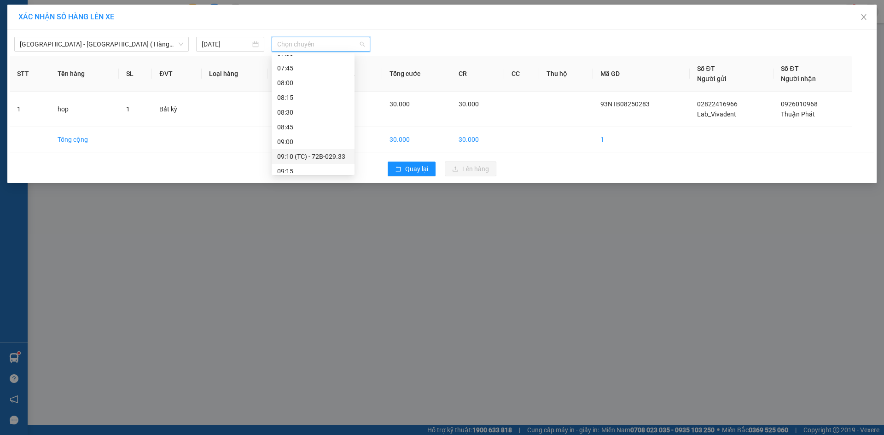
click at [324, 156] on div "09:10 (TC) - 72B-029.33" at bounding box center [313, 156] width 72 height 10
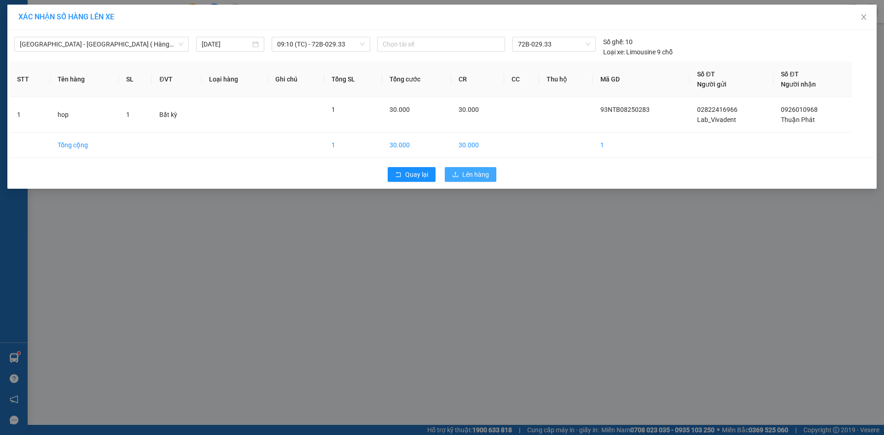
click at [470, 173] on span "Lên hàng" at bounding box center [475, 174] width 27 height 10
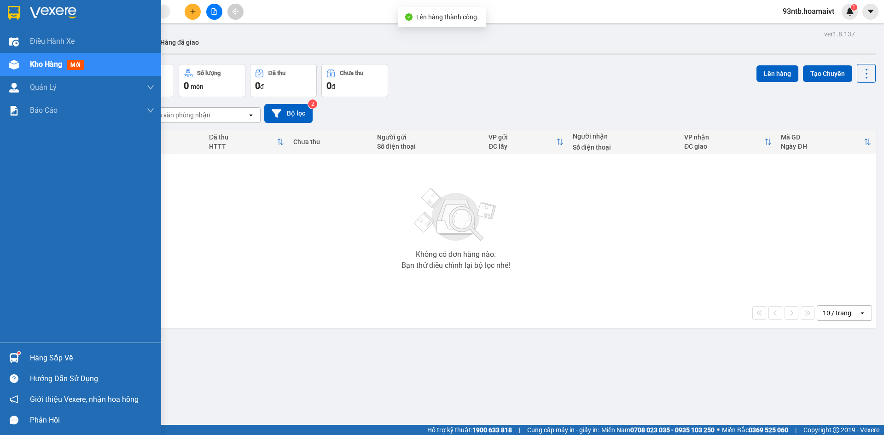
click at [13, 358] on img at bounding box center [14, 358] width 10 height 10
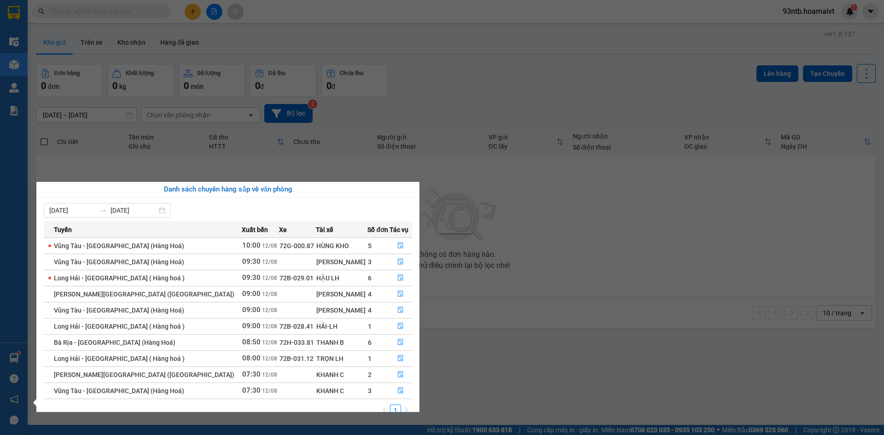
click at [453, 91] on section "Kết quả tìm kiếm ( 318 ) Bộ lọc Tìm người gửi/nhận Thuộc VP này Mã ĐH Trạng thá…" at bounding box center [442, 217] width 884 height 435
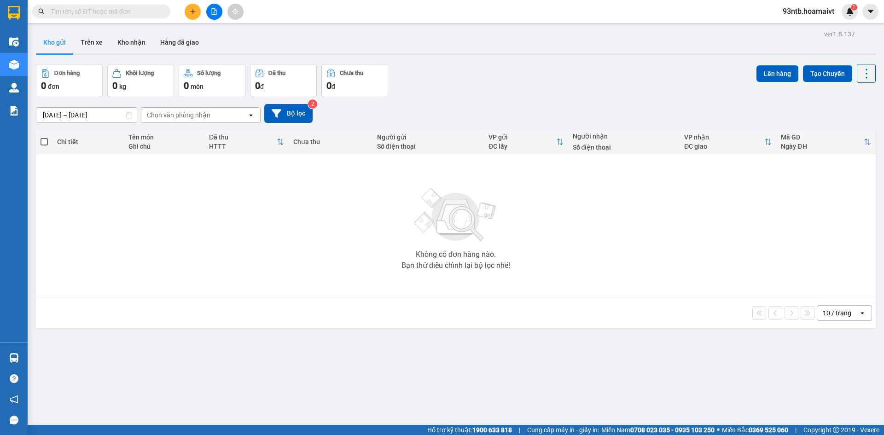
click at [120, 14] on input "text" at bounding box center [105, 11] width 109 height 10
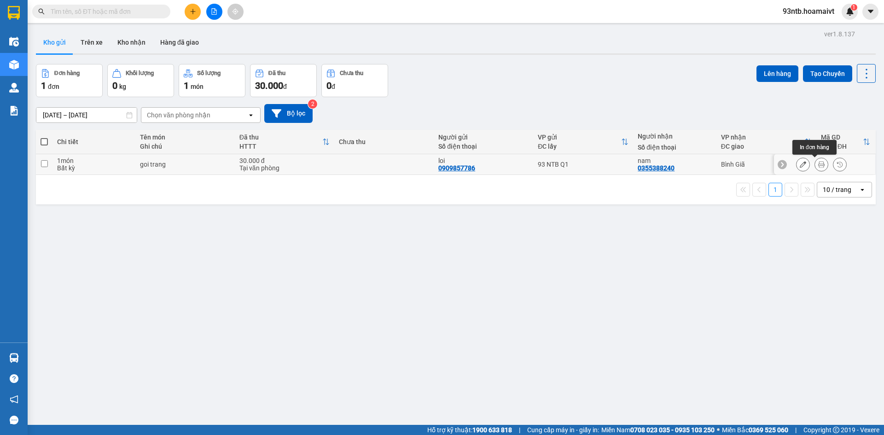
click at [818, 162] on icon at bounding box center [821, 164] width 6 height 6
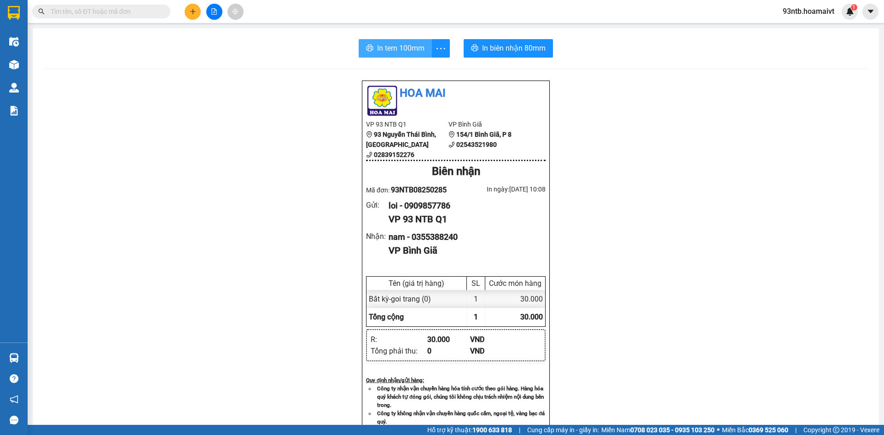
click at [406, 55] on button "In tem 100mm" at bounding box center [395, 48] width 73 height 18
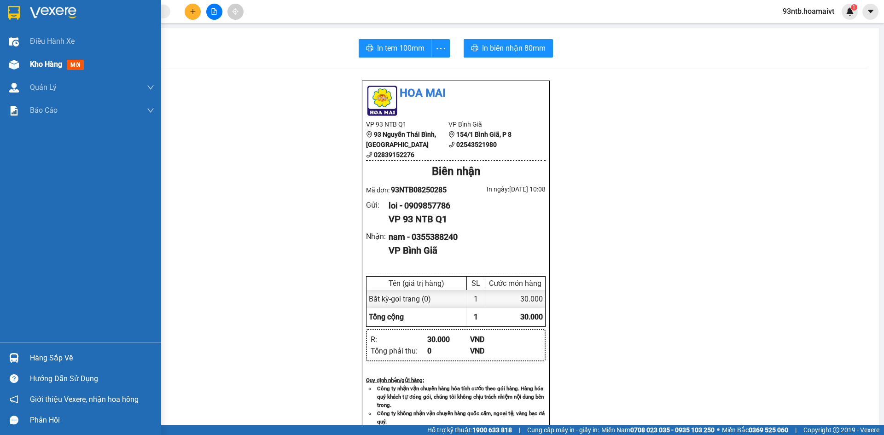
drag, startPoint x: 41, startPoint y: 73, endPoint x: 119, endPoint y: 72, distance: 78.7
click at [42, 69] on div "Kho hàng mới" at bounding box center [92, 64] width 124 height 23
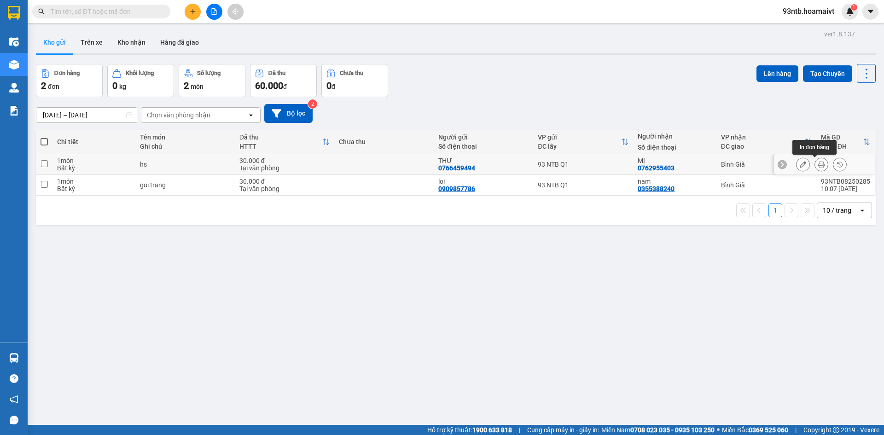
click at [818, 166] on icon at bounding box center [821, 164] width 6 height 6
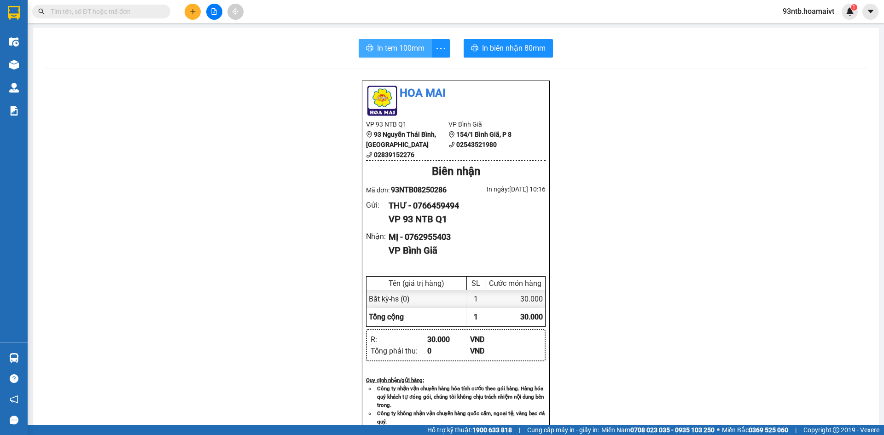
click at [389, 55] on button "In tem 100mm" at bounding box center [395, 48] width 73 height 18
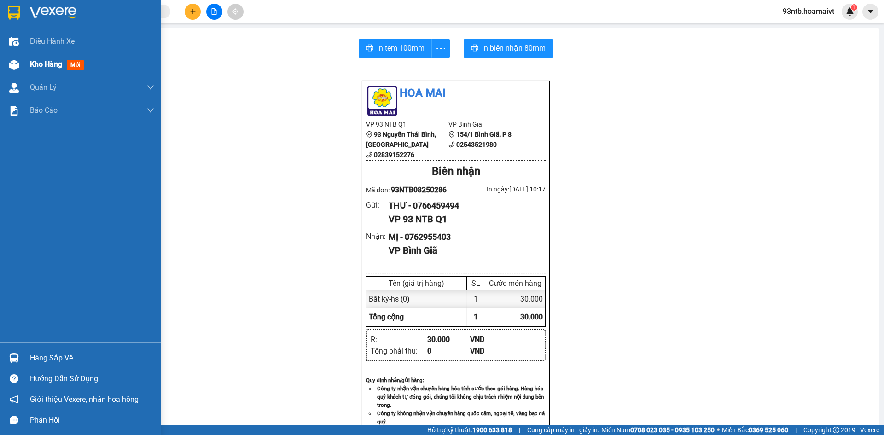
click at [44, 57] on div "Kho hàng mới" at bounding box center [92, 64] width 124 height 23
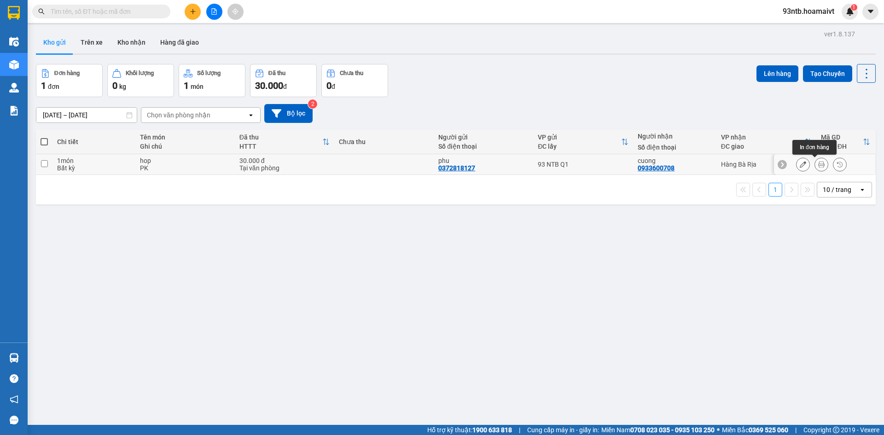
click at [815, 169] on button at bounding box center [821, 165] width 13 height 16
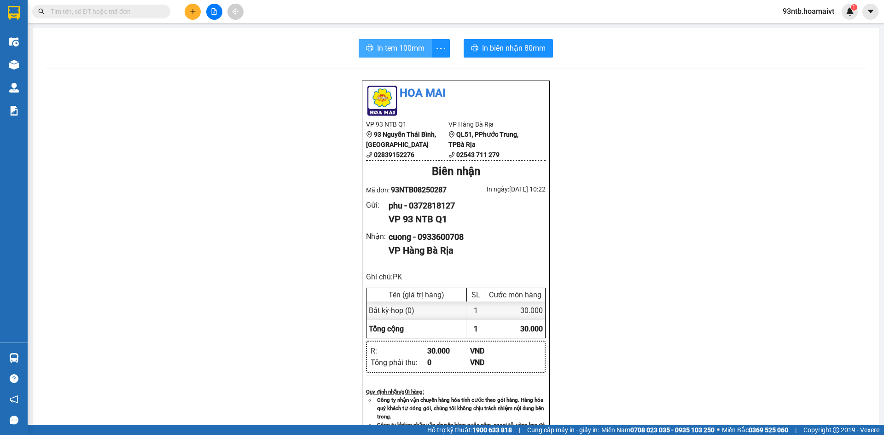
click at [400, 45] on span "In tem 100mm" at bounding box center [400, 48] width 47 height 12
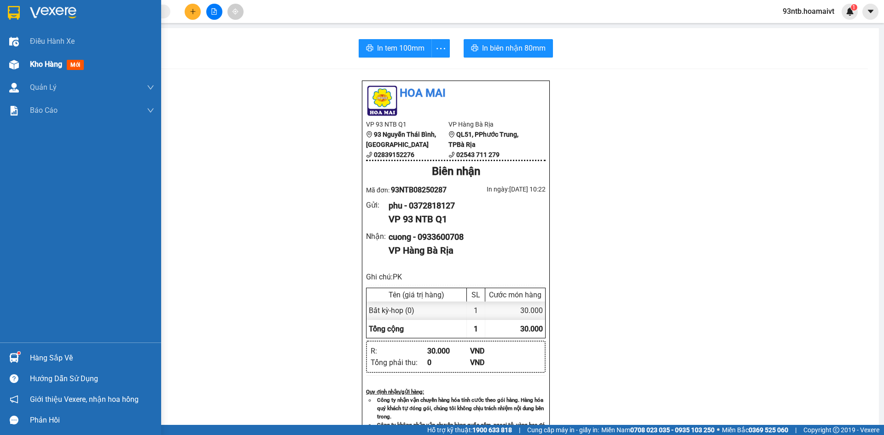
click at [50, 67] on span "Kho hàng" at bounding box center [46, 64] width 32 height 9
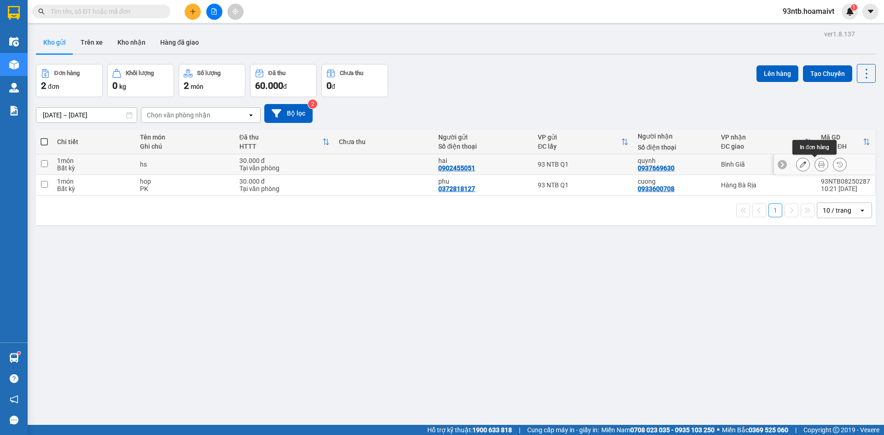
click at [818, 163] on icon at bounding box center [821, 164] width 6 height 6
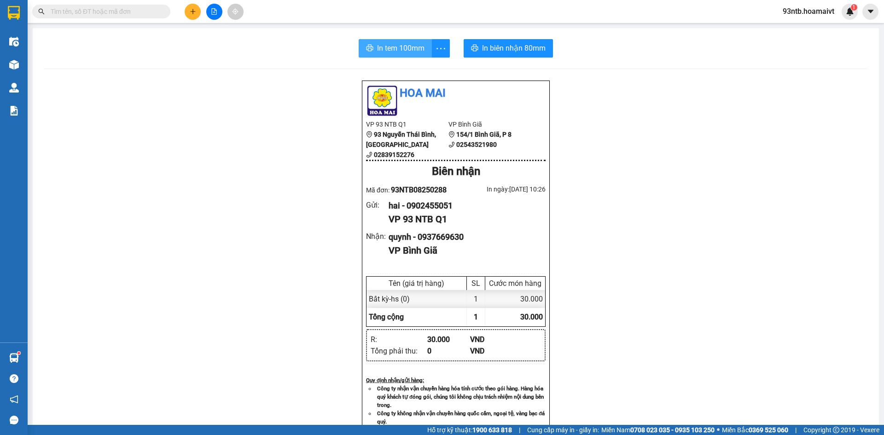
click at [394, 49] on span "In tem 100mm" at bounding box center [400, 48] width 47 height 12
click at [668, 79] on div "In tem 100mm In biên nhận 80mm Hoa Mai VP 93 NTB Q1 93 Nguyễn Thái Bình, Quậ…" at bounding box center [456, 356] width 846 height 656
click at [101, 12] on input "text" at bounding box center [105, 11] width 109 height 10
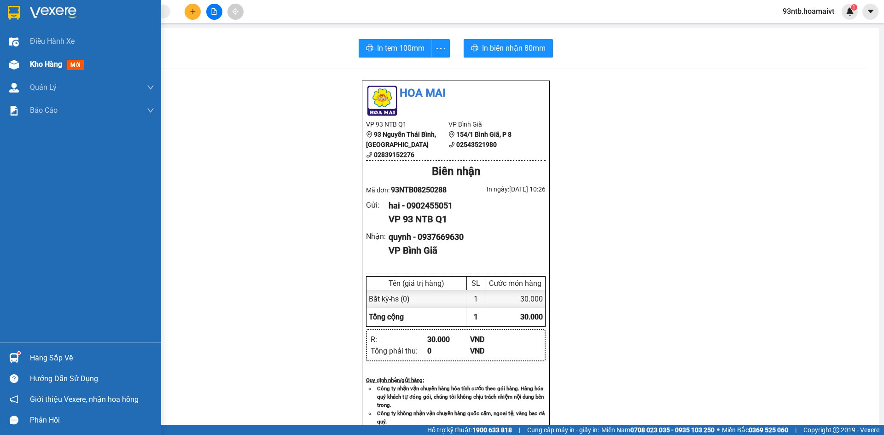
click at [43, 61] on span "Kho hàng" at bounding box center [46, 64] width 32 height 9
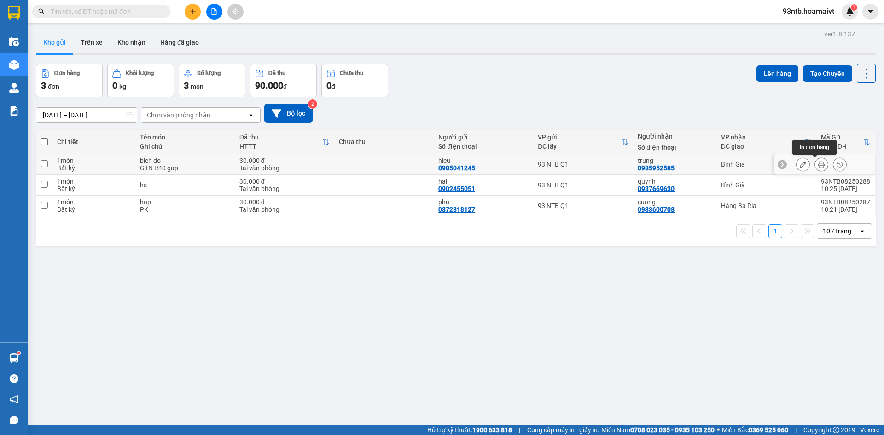
click at [815, 160] on button at bounding box center [821, 165] width 13 height 16
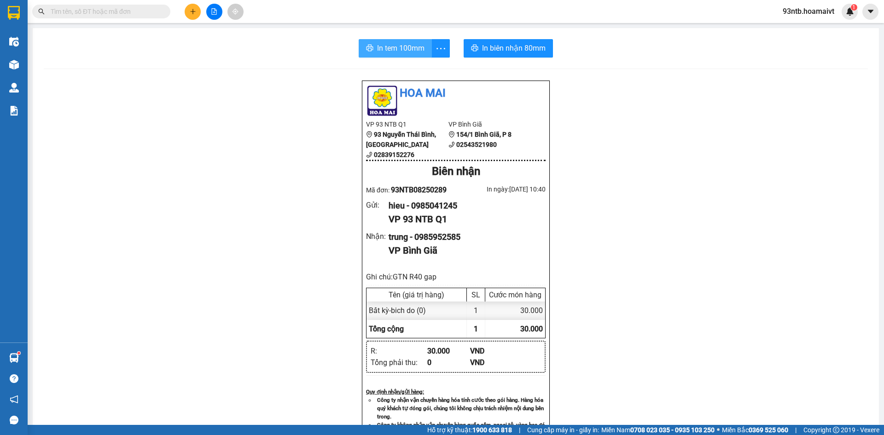
click at [392, 45] on span "In tem 100mm" at bounding box center [400, 48] width 47 height 12
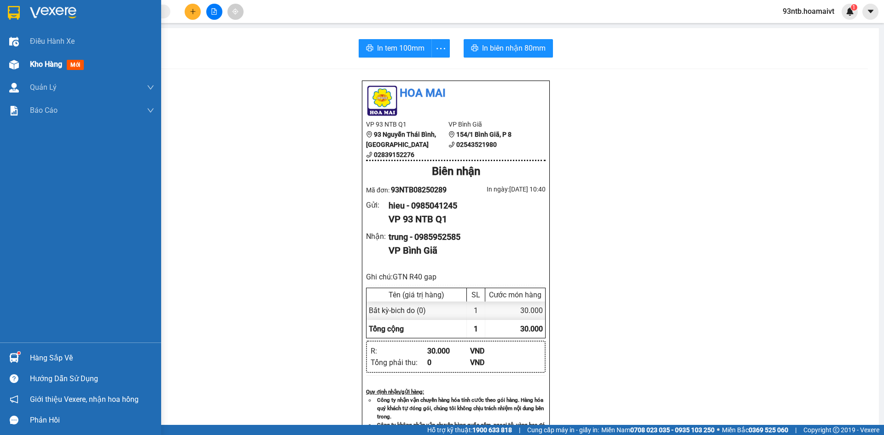
drag, startPoint x: 49, startPoint y: 69, endPoint x: 59, endPoint y: 71, distance: 10.7
click at [59, 71] on div "Kho hàng mới" at bounding box center [92, 64] width 124 height 23
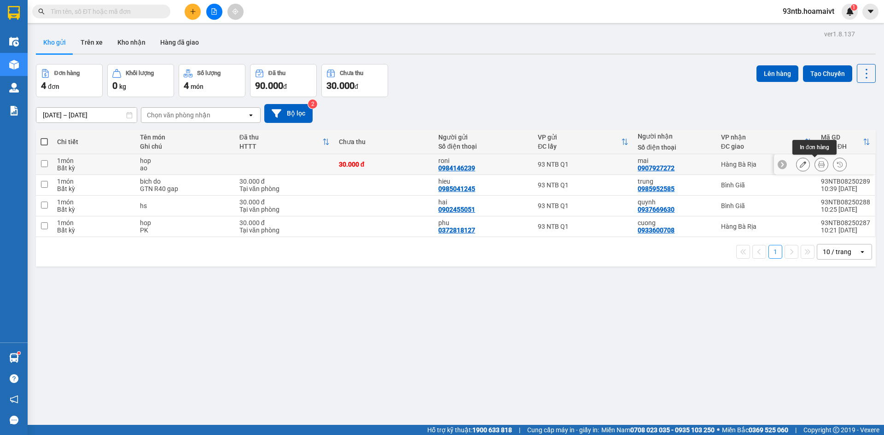
click at [818, 166] on button at bounding box center [821, 165] width 13 height 16
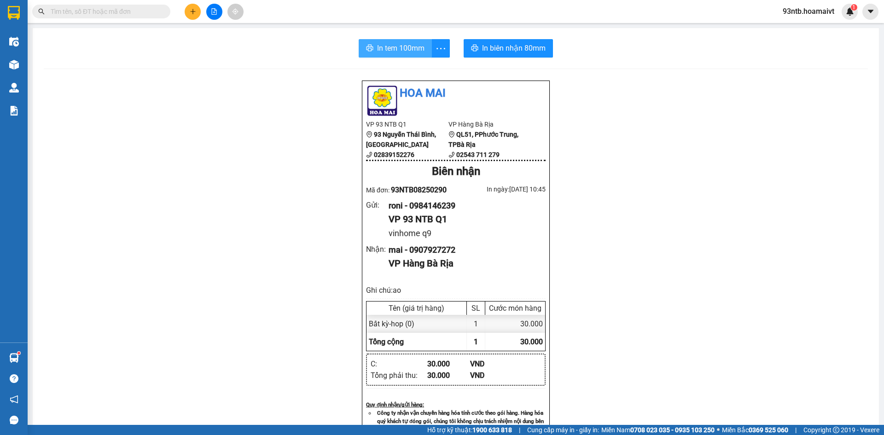
click at [390, 42] on span "In tem 100mm" at bounding box center [400, 48] width 47 height 12
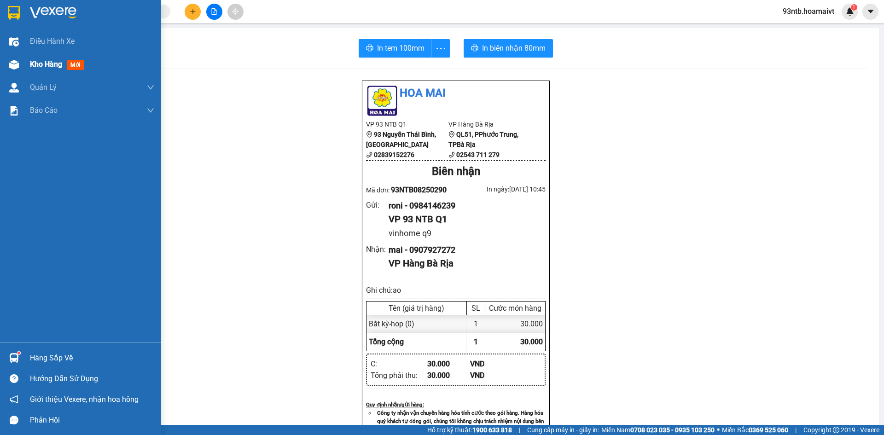
click at [27, 58] on div "Kho hàng mới" at bounding box center [80, 64] width 161 height 23
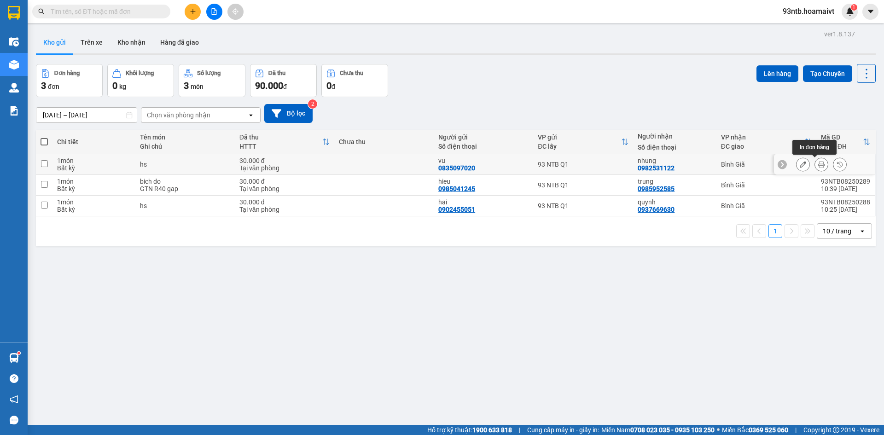
click at [818, 168] on icon at bounding box center [821, 164] width 6 height 6
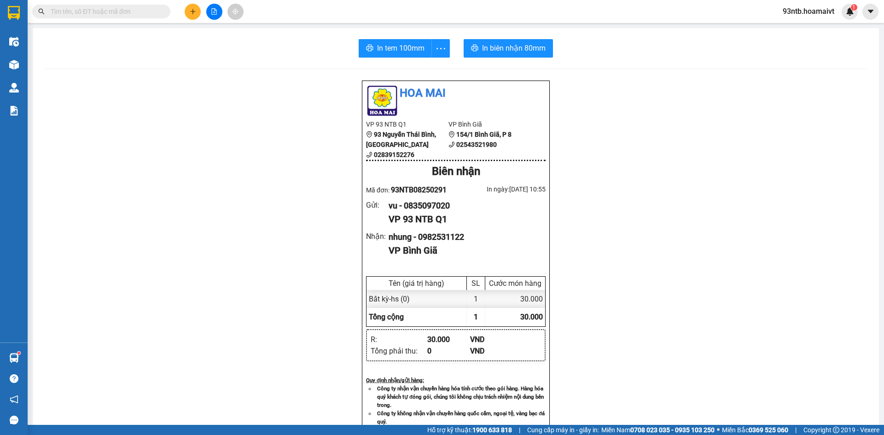
click at [401, 62] on div "In tem 100mm In biên nhận 80mm Hoa Mai VP 93 NTB Q1 93 Nguyễn Thái Bình, Quậ…" at bounding box center [456, 356] width 846 height 656
click at [397, 51] on span "In tem 100mm" at bounding box center [400, 48] width 47 height 12
click at [91, 14] on input "text" at bounding box center [105, 11] width 109 height 10
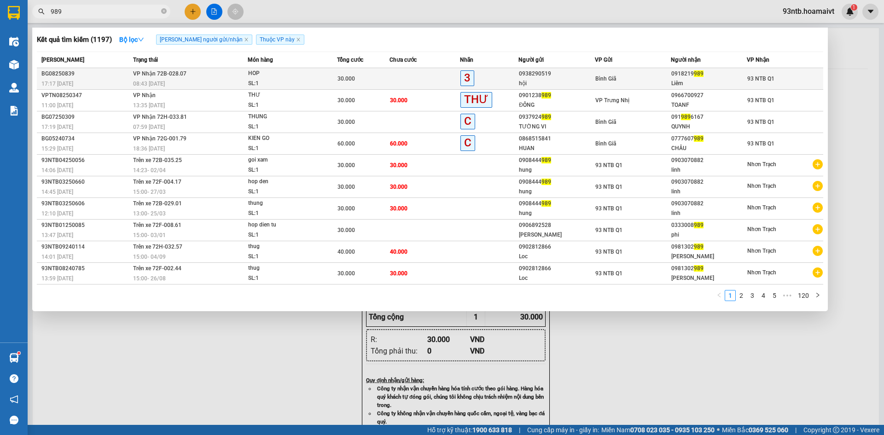
type input "989"
click at [401, 75] on td at bounding box center [424, 79] width 70 height 22
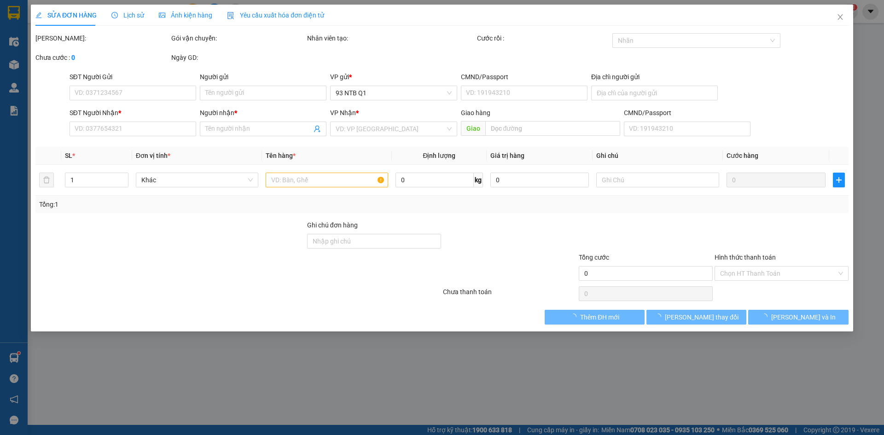
type input "0938290519"
type input "hội"
type input "0918219989"
type input "Liêm"
type input "30.000"
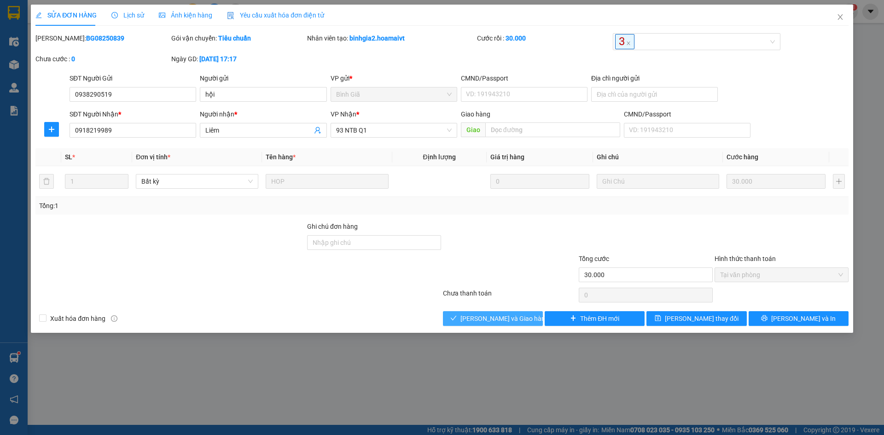
click at [480, 319] on span "[PERSON_NAME] và [PERSON_NAME] hàng" at bounding box center [504, 318] width 88 height 10
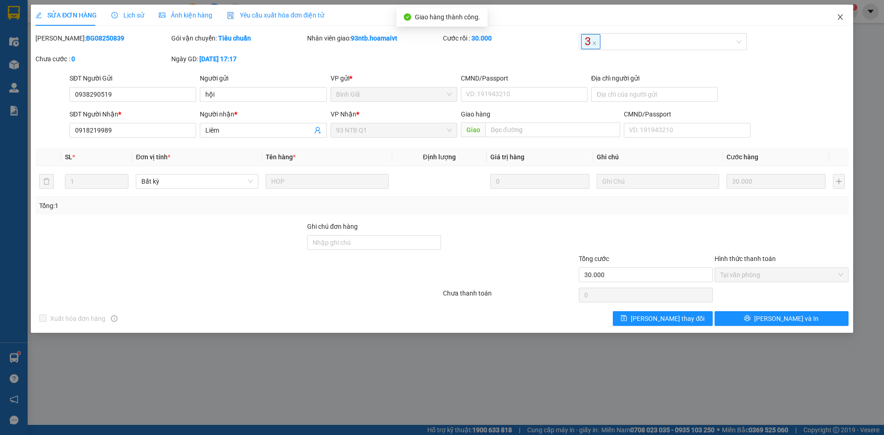
click at [840, 14] on icon "close" at bounding box center [839, 16] width 7 height 7
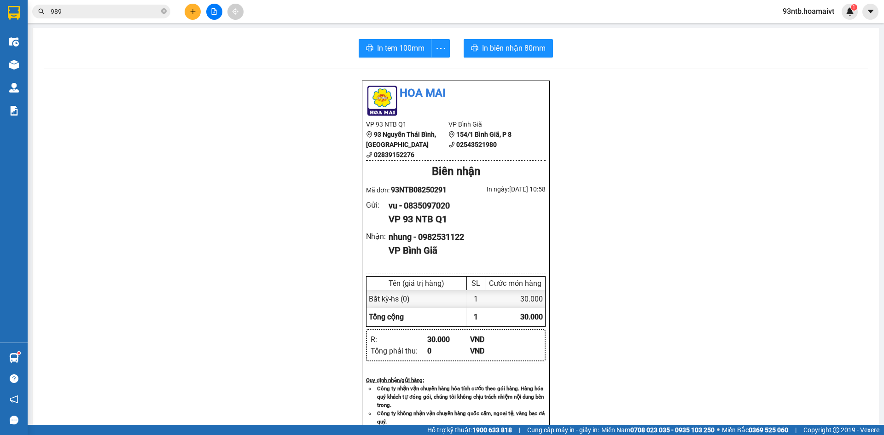
click at [114, 12] on input "989" at bounding box center [105, 11] width 109 height 10
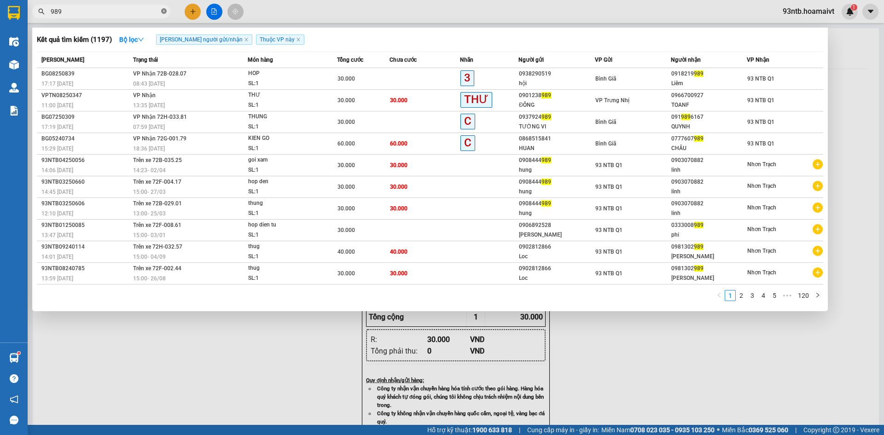
click at [163, 9] on icon "close-circle" at bounding box center [164, 11] width 6 height 6
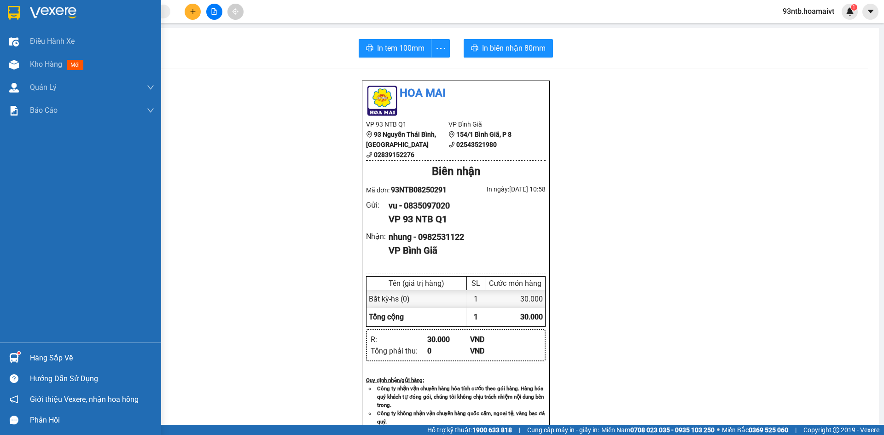
click at [14, 360] on img at bounding box center [14, 358] width 10 height 10
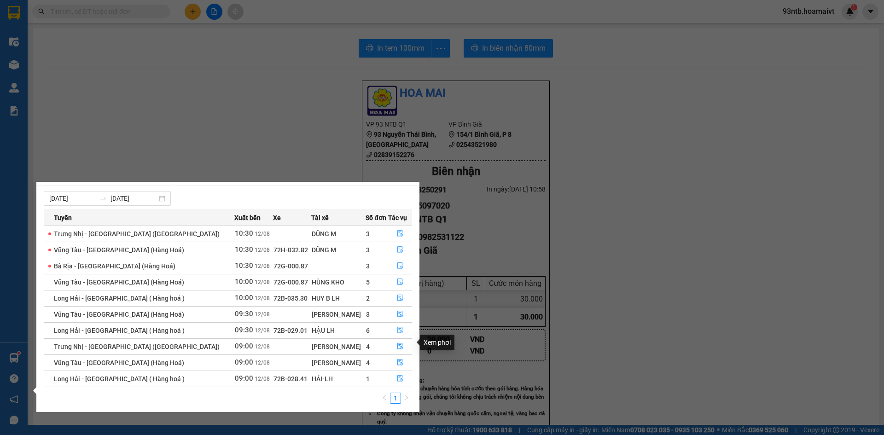
scroll to position [15, 0]
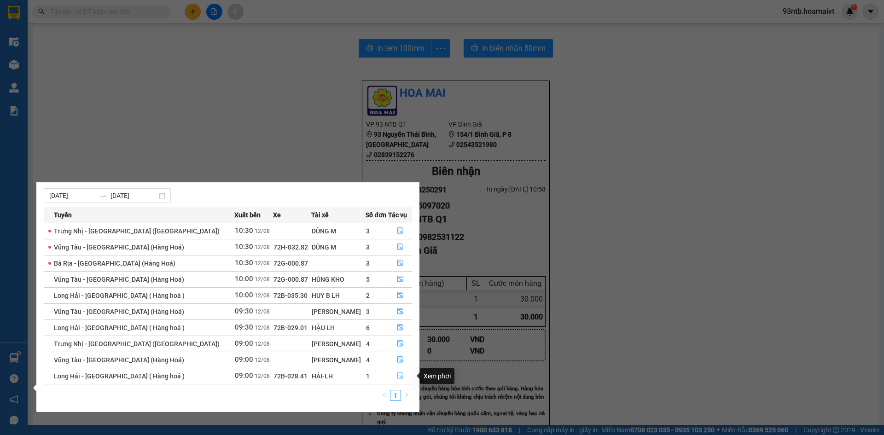
click at [397, 375] on icon "file-done" at bounding box center [400, 375] width 6 height 6
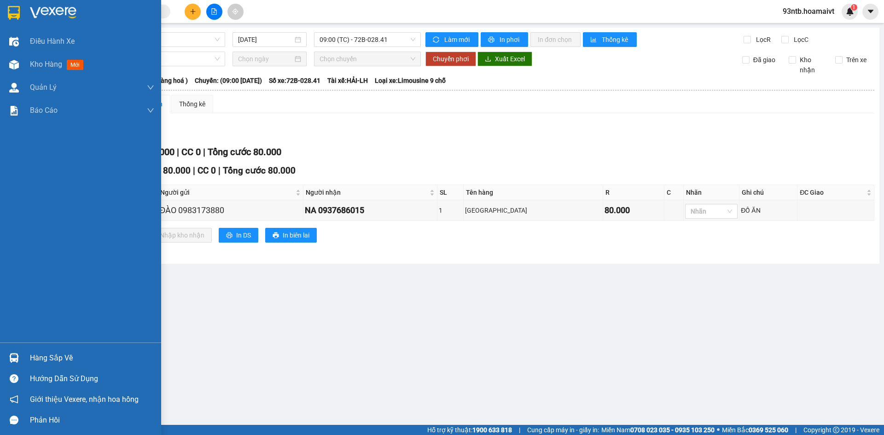
click at [14, 356] on img at bounding box center [14, 358] width 10 height 10
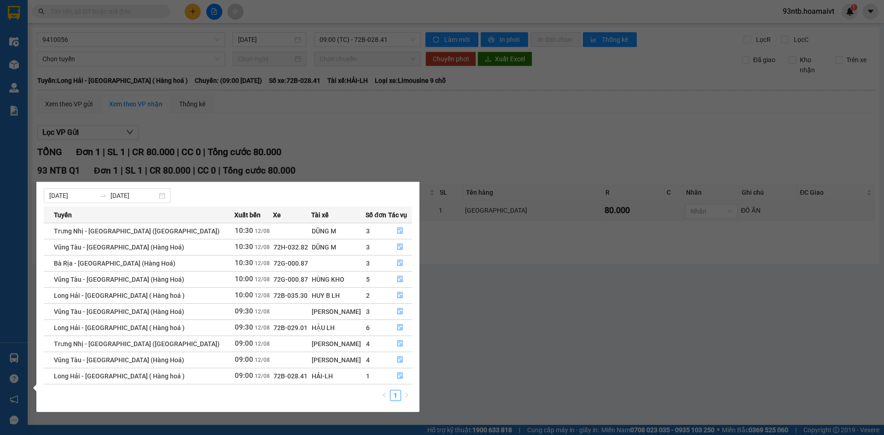
click at [360, 123] on section "Kết quả tìm kiếm ( 1197 ) Bộ lọc Tìm người gửi/nhận Thuộc VP này Mã ĐH Trạng th…" at bounding box center [442, 217] width 884 height 435
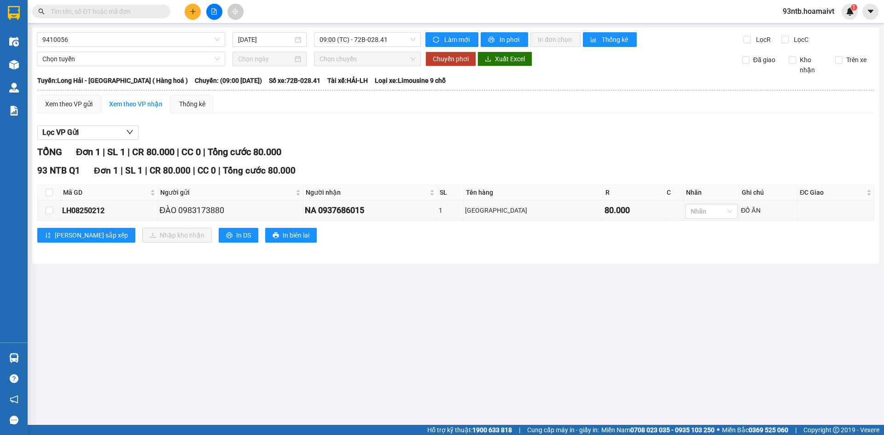
click at [69, 12] on input "text" at bounding box center [105, 11] width 109 height 10
click at [119, 11] on input "text" at bounding box center [105, 11] width 109 height 10
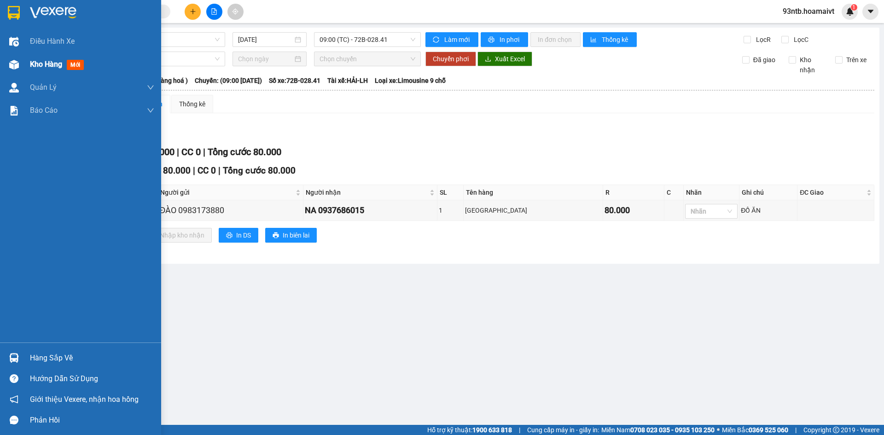
click at [53, 64] on span "Kho hàng" at bounding box center [46, 64] width 32 height 9
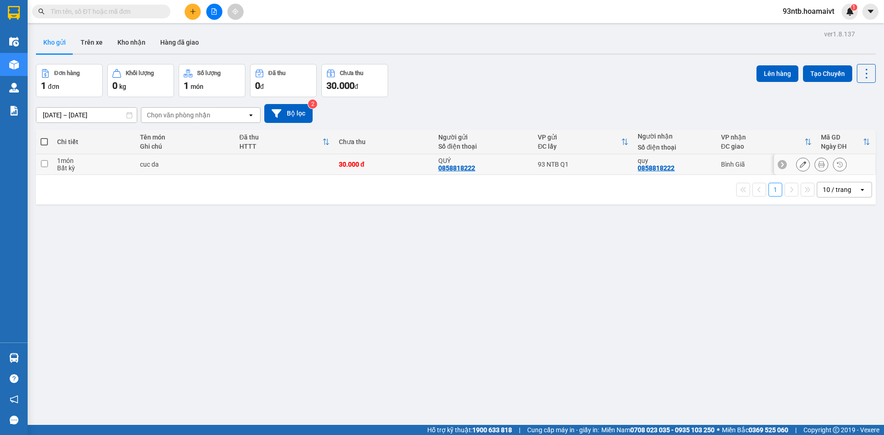
click at [818, 168] on icon at bounding box center [821, 164] width 6 height 6
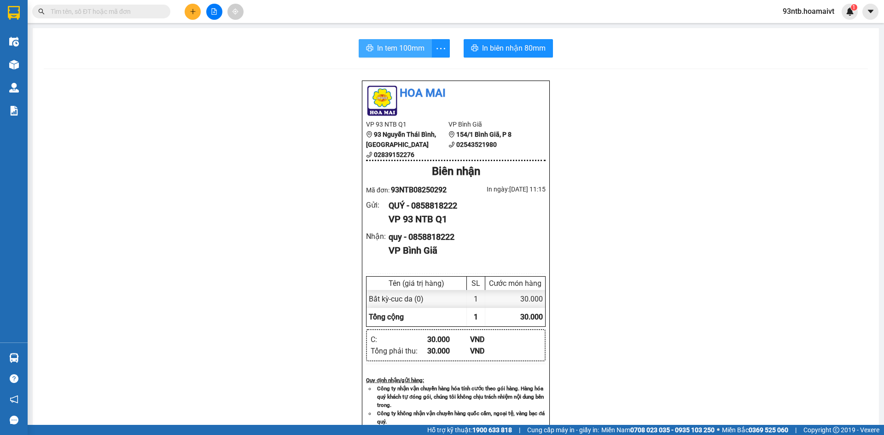
click at [383, 46] on span "In tem 100mm" at bounding box center [400, 48] width 47 height 12
click at [113, 13] on input "text" at bounding box center [105, 11] width 109 height 10
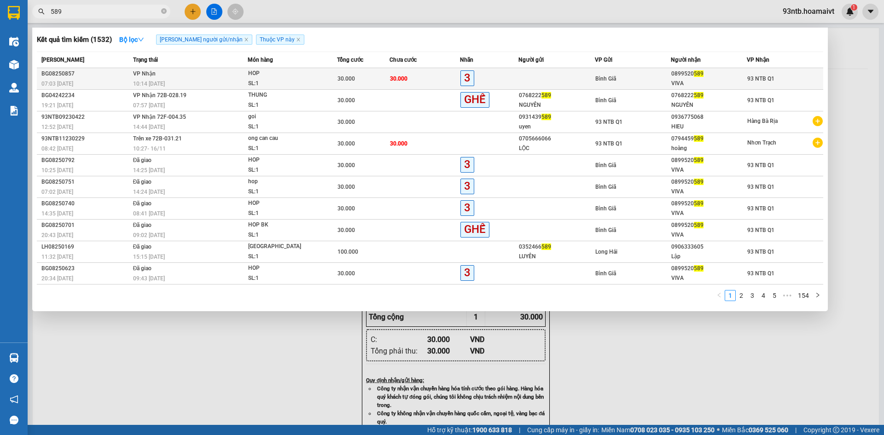
type input "589"
click at [428, 81] on td "30.000" at bounding box center [424, 79] width 70 height 22
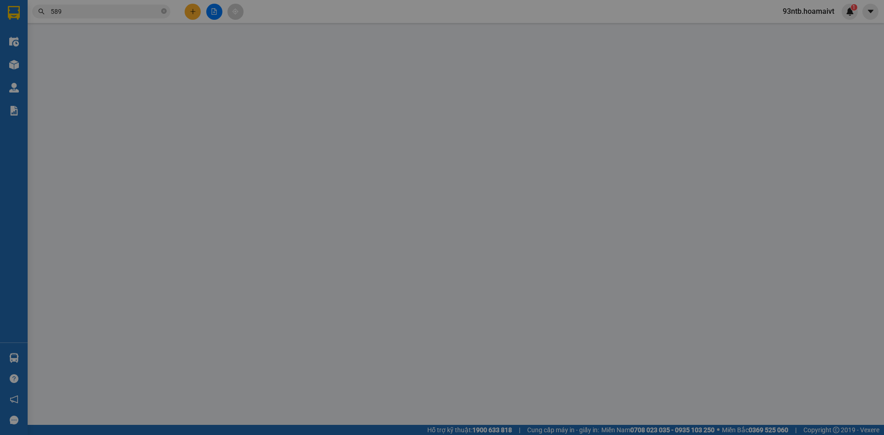
type input "0899520589"
type input "VIVA"
type input "30.000"
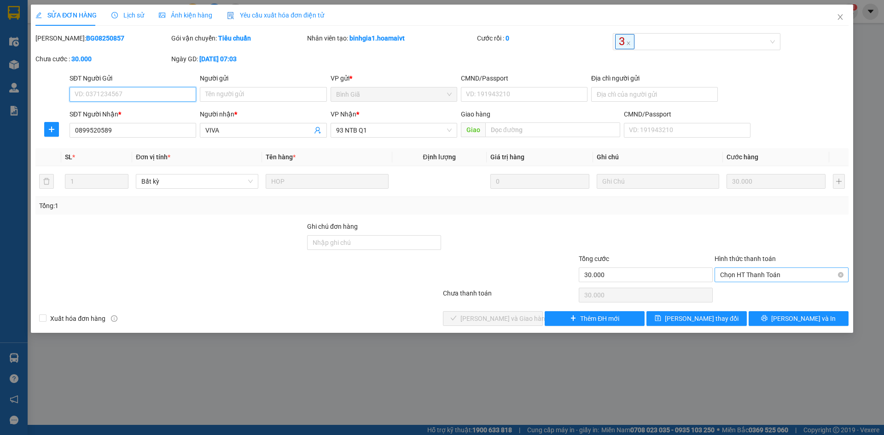
click at [764, 276] on span "Chọn HT Thanh Toán" at bounding box center [781, 275] width 123 height 14
click at [750, 291] on div "Tại văn phòng" at bounding box center [781, 293] width 123 height 10
type input "0"
click at [453, 319] on button "[PERSON_NAME] và [PERSON_NAME] hàng" at bounding box center [493, 318] width 100 height 15
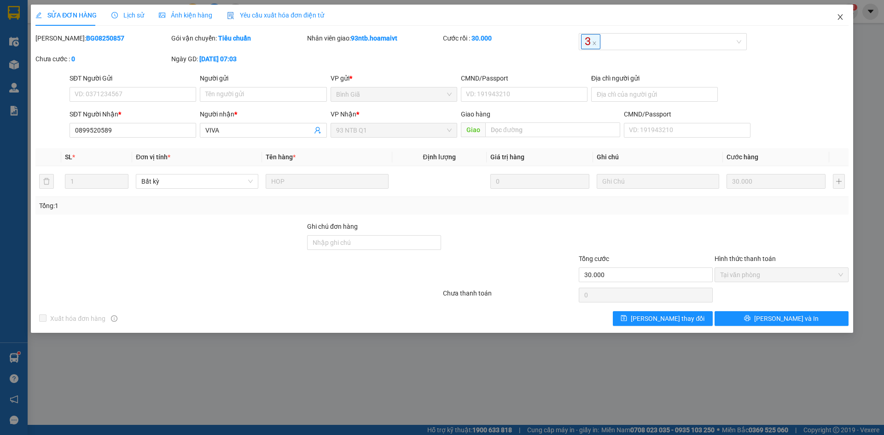
click at [846, 22] on span "Close" at bounding box center [840, 18] width 26 height 26
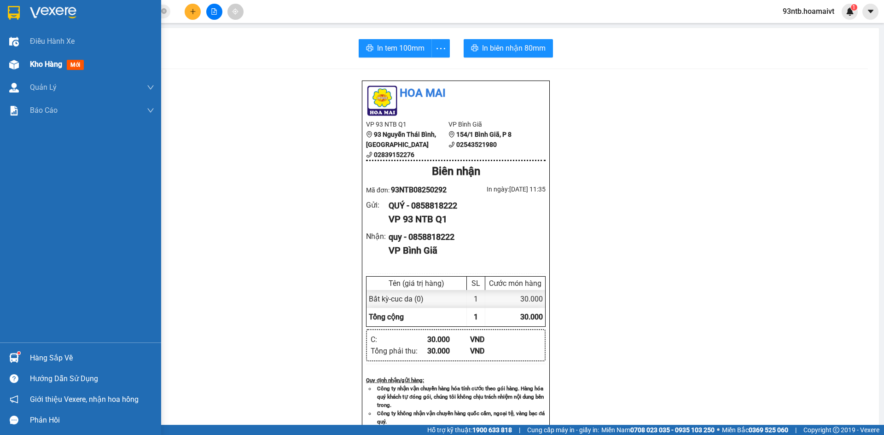
click at [55, 65] on span "Kho hàng" at bounding box center [46, 64] width 32 height 9
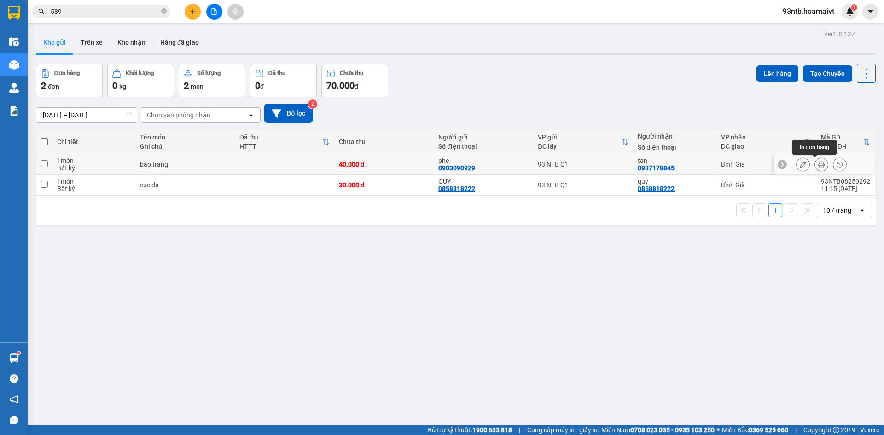
click at [818, 165] on icon at bounding box center [821, 164] width 6 height 6
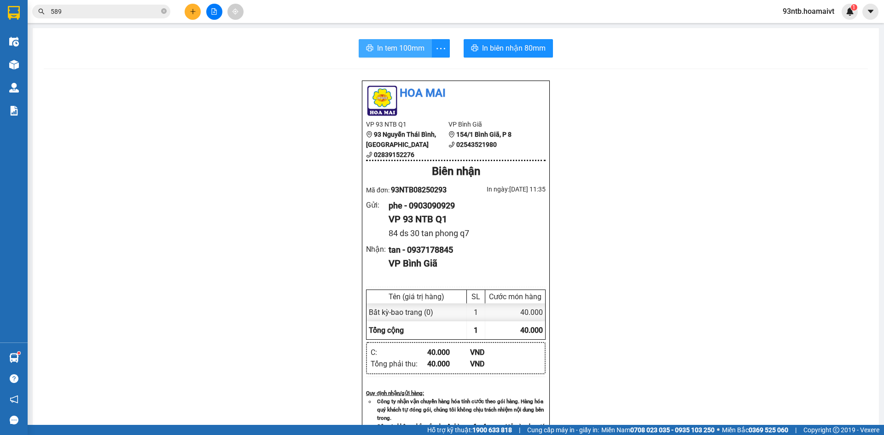
click at [401, 50] on span "In tem 100mm" at bounding box center [400, 48] width 47 height 12
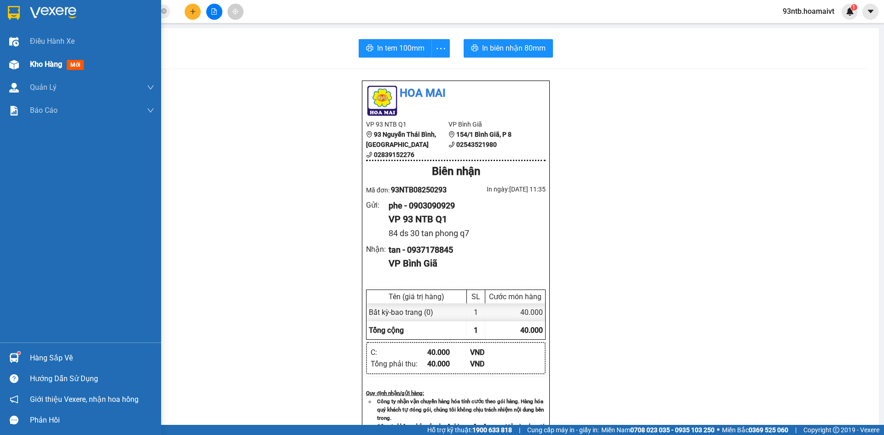
click at [48, 65] on span "Kho hàng" at bounding box center [46, 64] width 32 height 9
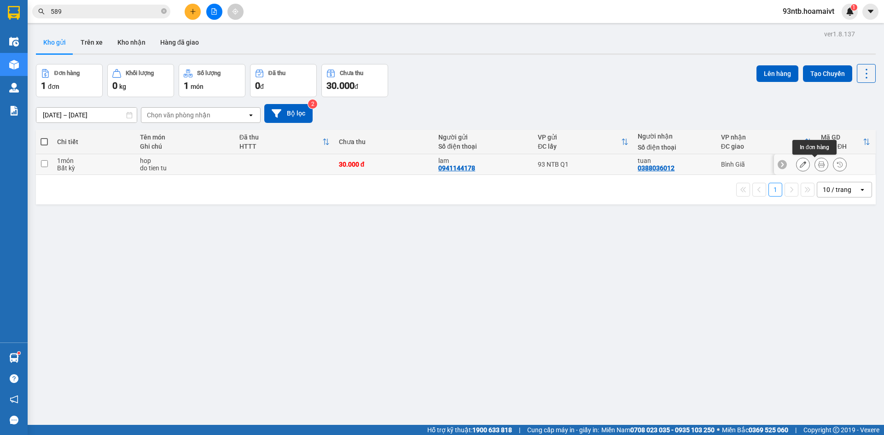
click at [818, 166] on icon at bounding box center [821, 164] width 6 height 6
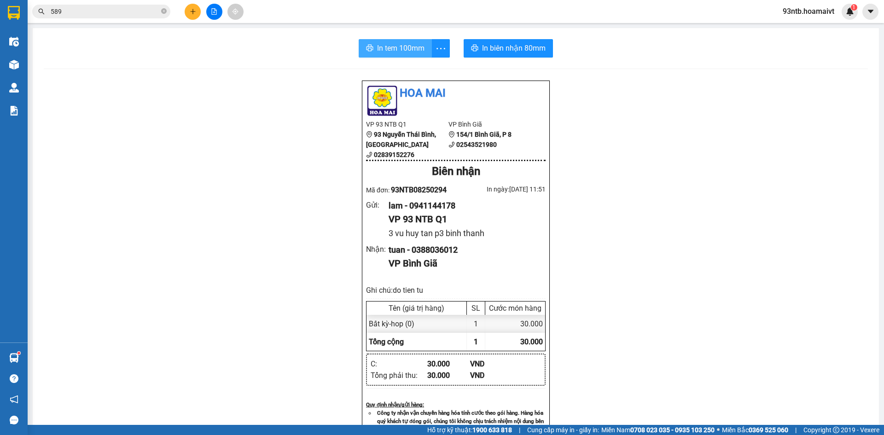
click at [406, 44] on span "In tem 100mm" at bounding box center [400, 48] width 47 height 12
click at [163, 10] on icon "close-circle" at bounding box center [164, 11] width 6 height 6
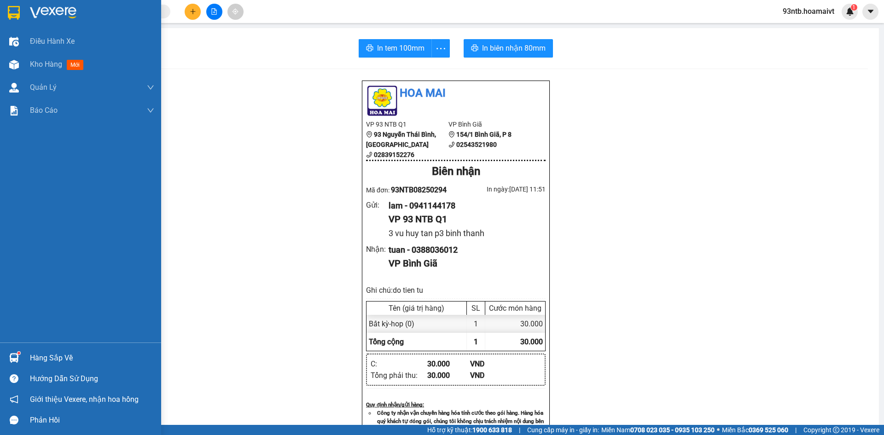
click at [15, 359] on img at bounding box center [14, 358] width 10 height 10
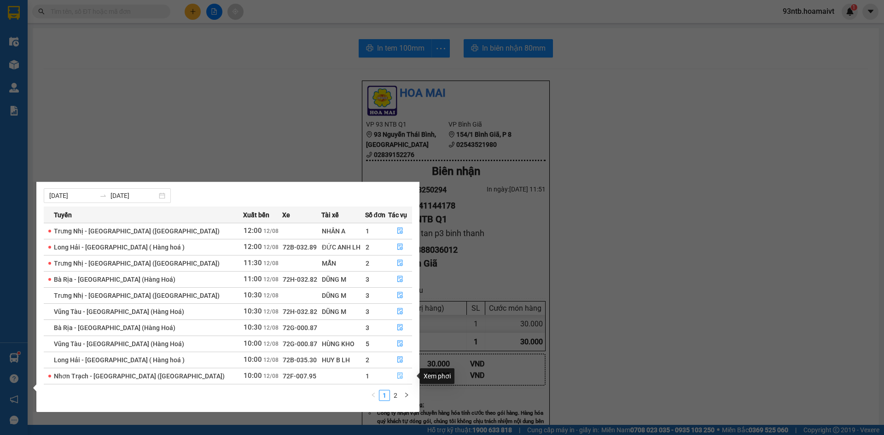
click at [397, 375] on icon "file-done" at bounding box center [400, 375] width 6 height 6
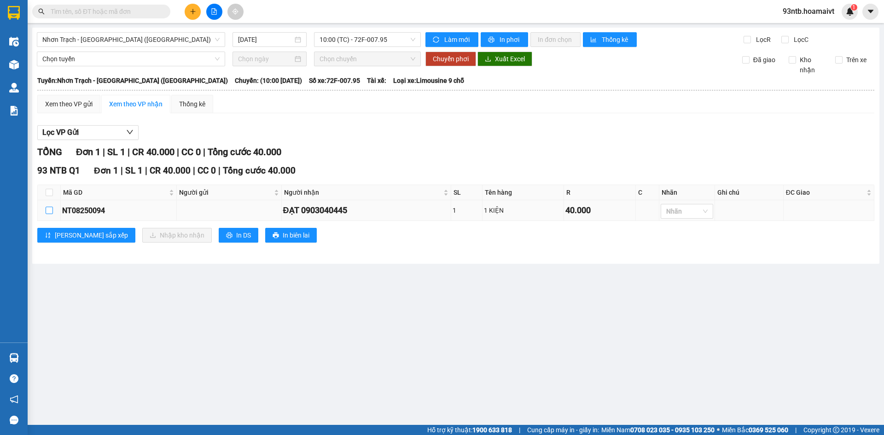
click at [50, 209] on input "checkbox" at bounding box center [49, 210] width 7 height 7
checkbox input "true"
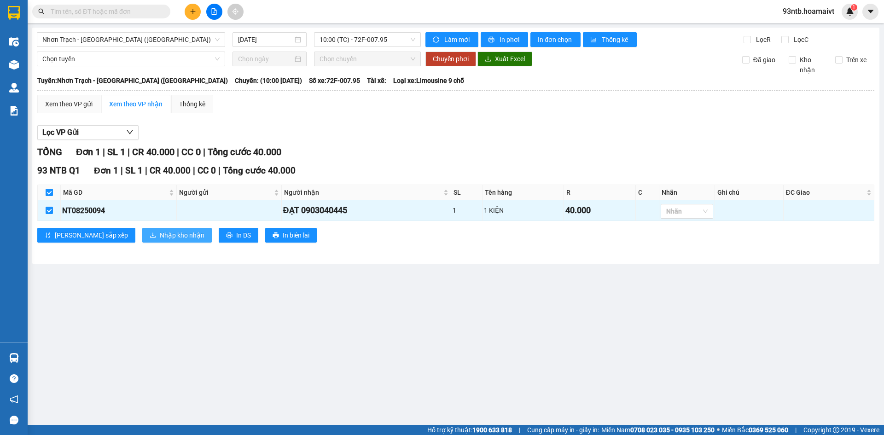
click at [160, 234] on span "Nhập kho nhận" at bounding box center [182, 235] width 45 height 10
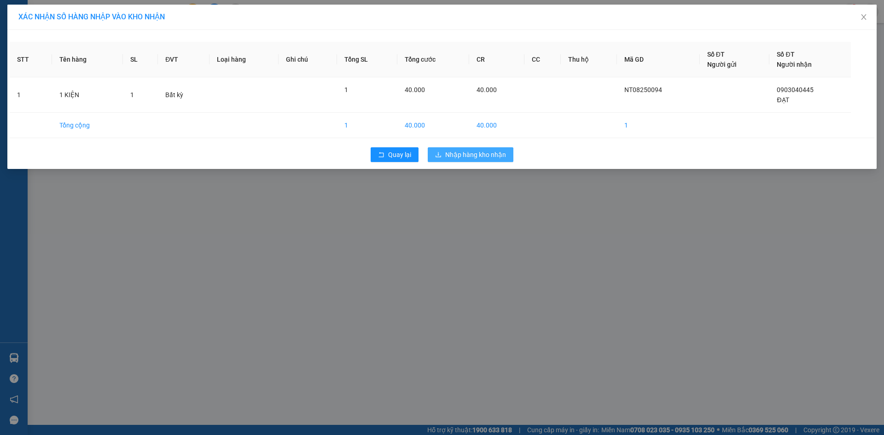
click at [469, 151] on span "Nhập hàng kho nhận" at bounding box center [475, 155] width 61 height 10
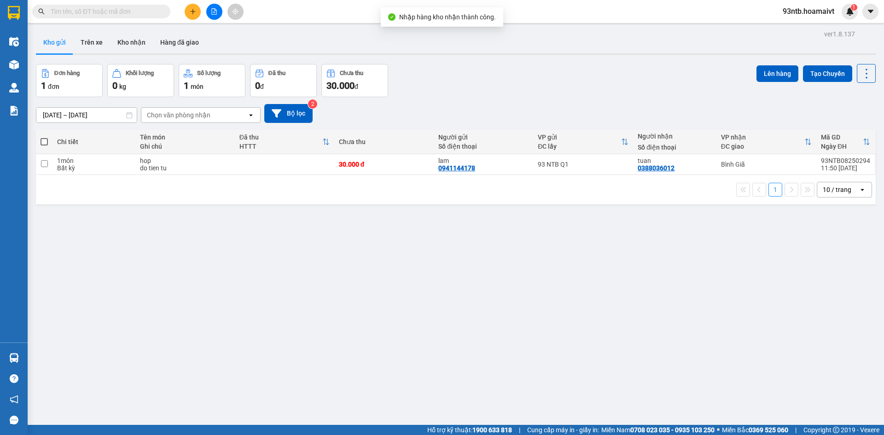
click at [99, 9] on input "text" at bounding box center [105, 11] width 109 height 10
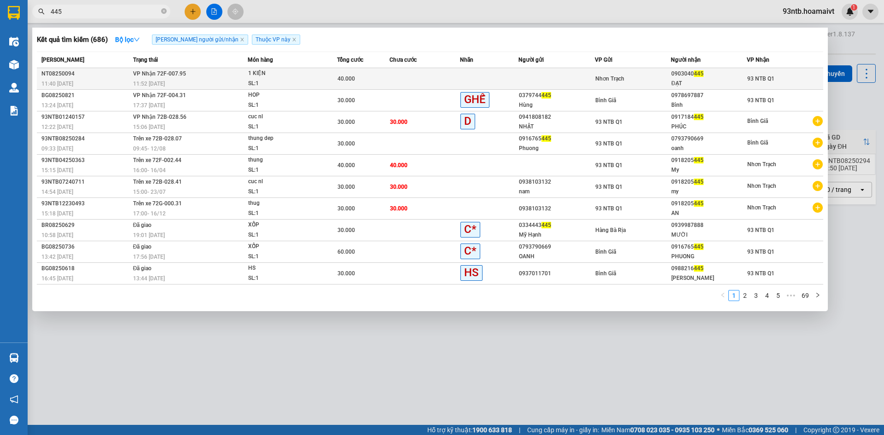
type input "445"
click at [475, 81] on td at bounding box center [489, 79] width 58 height 22
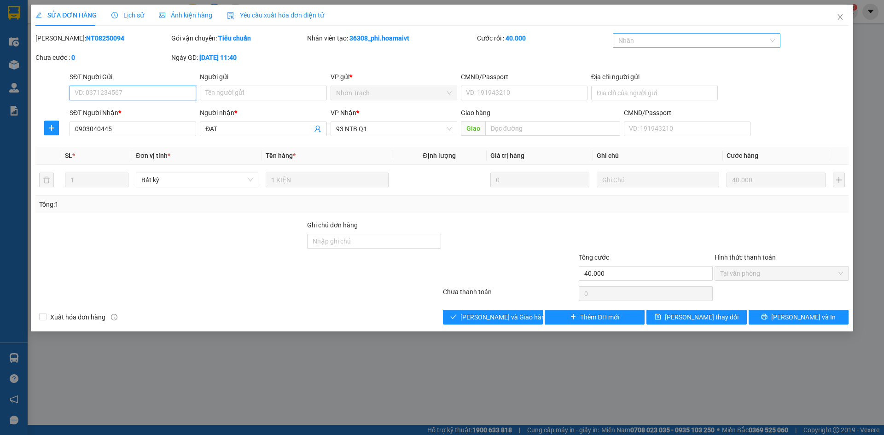
click at [649, 41] on div at bounding box center [692, 40] width 154 height 11
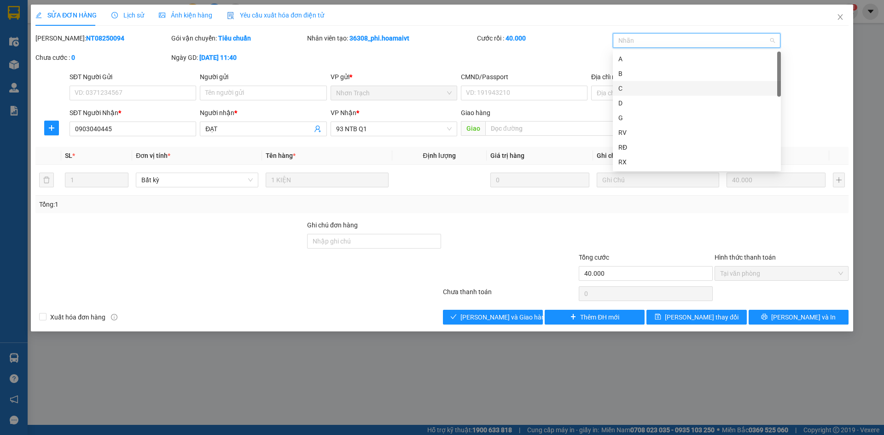
click at [636, 86] on div "C" at bounding box center [696, 88] width 157 height 10
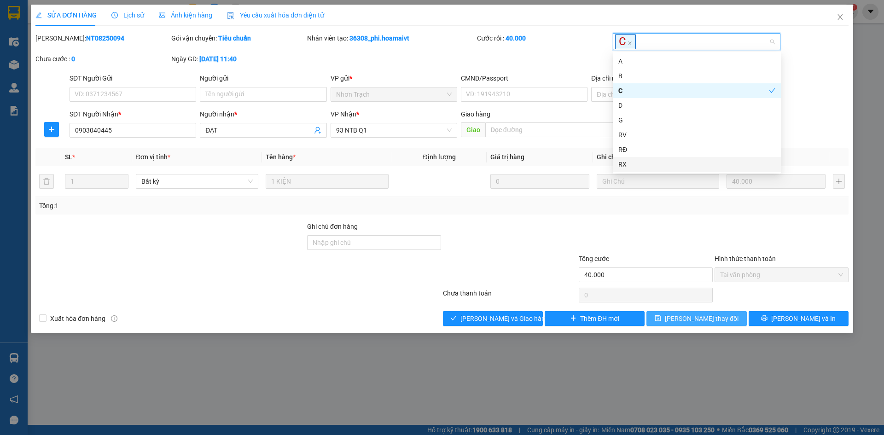
click at [663, 319] on button "[PERSON_NAME] đổi" at bounding box center [696, 318] width 100 height 15
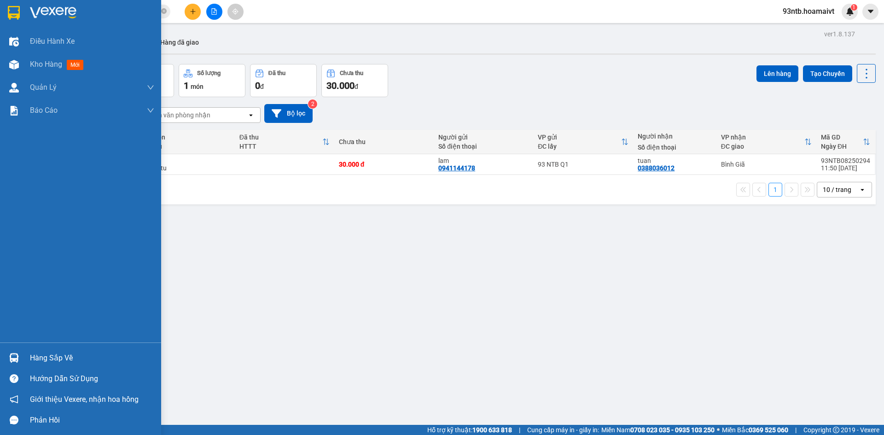
click at [13, 355] on img at bounding box center [14, 358] width 10 height 10
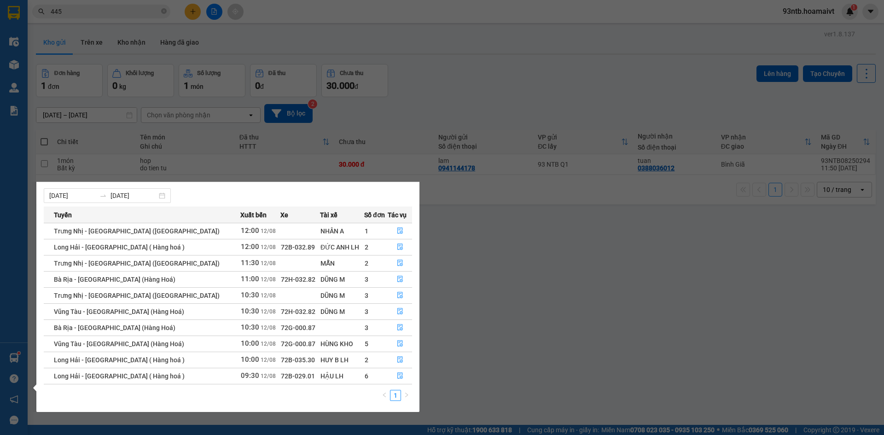
click at [455, 85] on section "Kết quả tìm kiếm ( 686 ) Bộ lọc Tìm người gửi/nhận Thuộc VP này Mã ĐH Trạng thá…" at bounding box center [442, 217] width 884 height 435
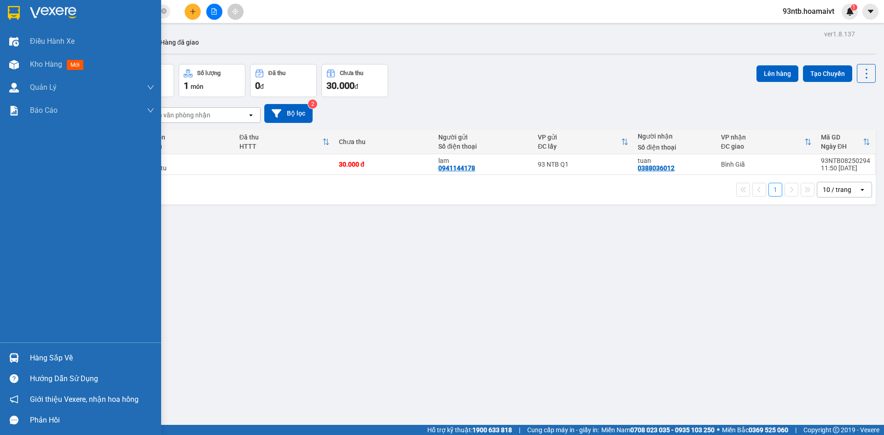
click at [15, 357] on img at bounding box center [14, 358] width 10 height 10
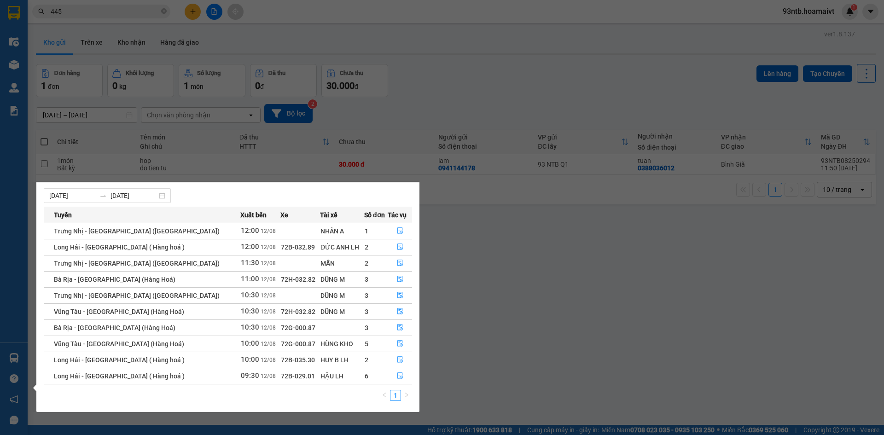
drag, startPoint x: 480, startPoint y: 84, endPoint x: 479, endPoint y: 80, distance: 4.6
click at [479, 84] on section "Kết quả tìm kiếm ( 686 ) Bộ lọc Tìm người gửi/nhận Thuộc VP này Mã ĐH Trạng thá…" at bounding box center [442, 217] width 884 height 435
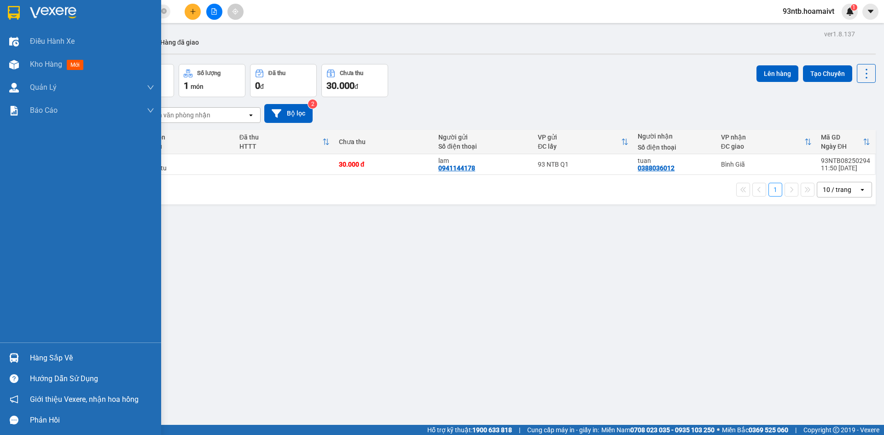
click at [12, 354] on img at bounding box center [14, 358] width 10 height 10
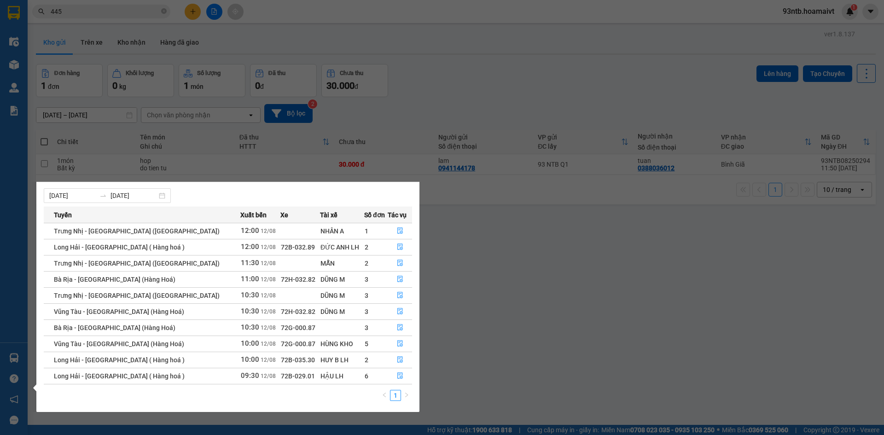
click at [444, 86] on section "Kết quả tìm kiếm ( 686 ) Bộ lọc Tìm người gửi/nhận Thuộc VP này Mã ĐH Trạng thá…" at bounding box center [442, 217] width 884 height 435
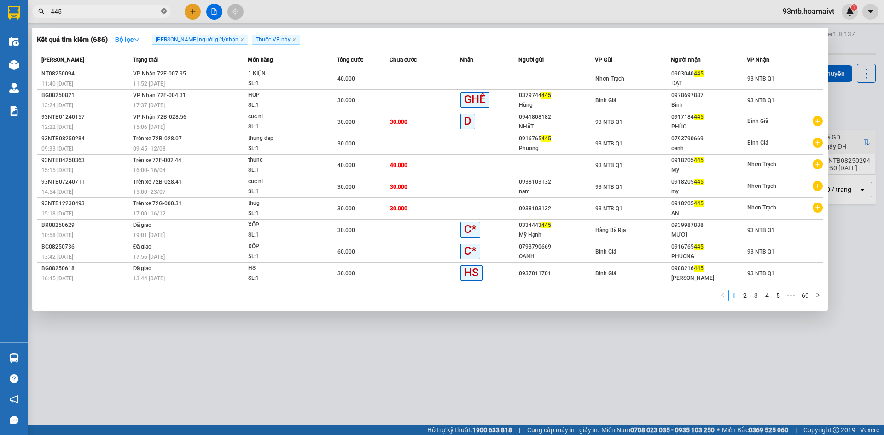
click at [165, 9] on icon "close-circle" at bounding box center [164, 11] width 6 height 6
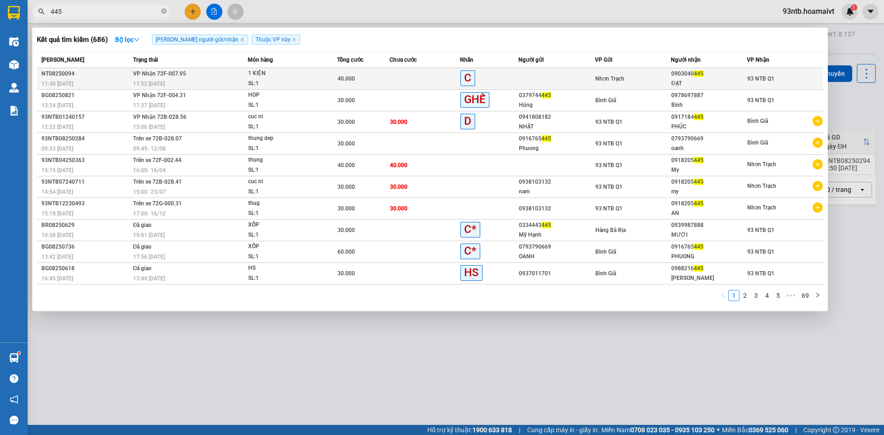
type input "445"
click at [390, 76] on td at bounding box center [424, 79] width 70 height 22
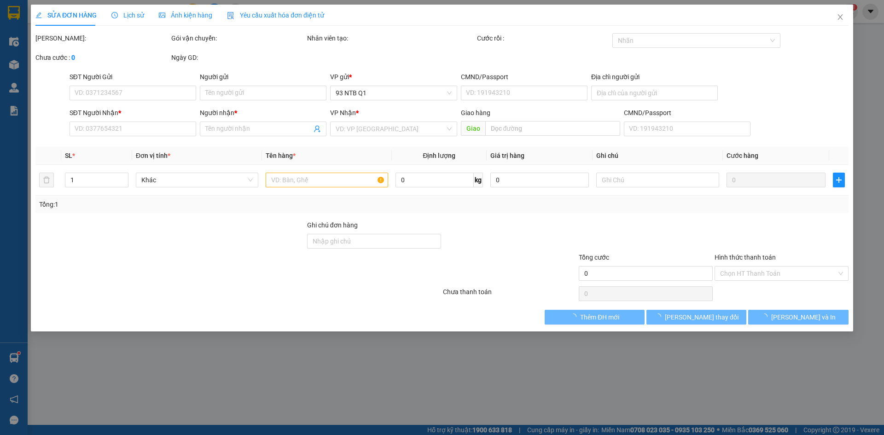
type input "0903040445"
type input "ĐẠT"
type input "40.000"
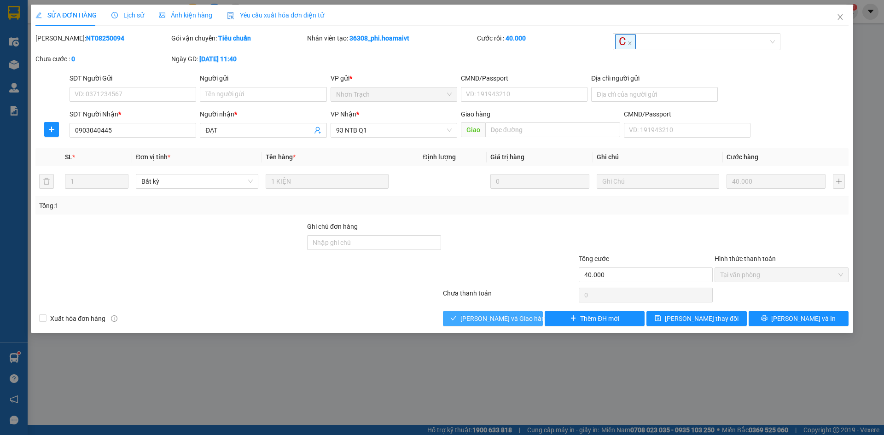
click at [479, 317] on span "[PERSON_NAME] và [PERSON_NAME] hàng" at bounding box center [504, 318] width 88 height 10
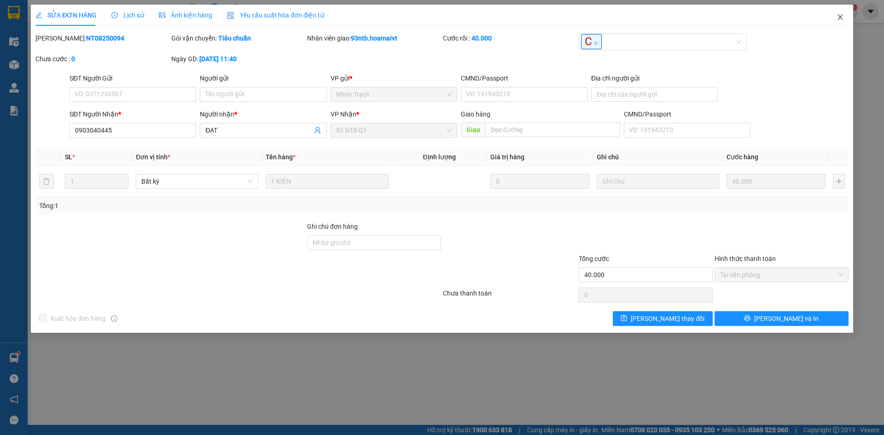
click at [842, 15] on icon "close" at bounding box center [839, 16] width 7 height 7
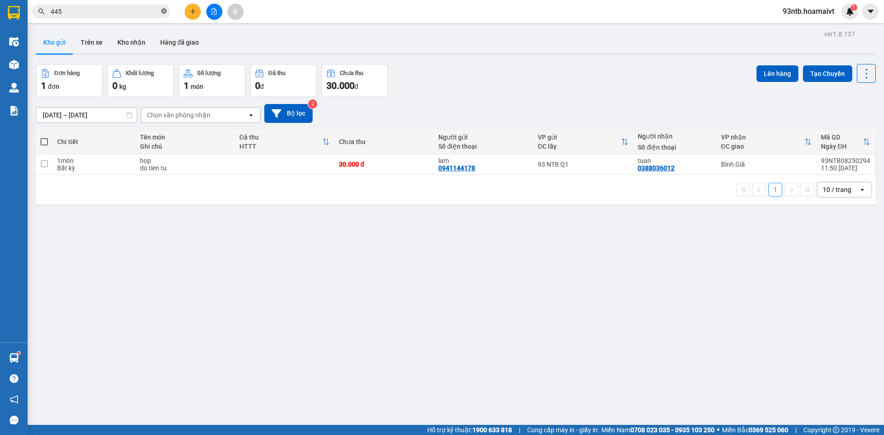
click at [165, 11] on icon "close-circle" at bounding box center [164, 11] width 6 height 6
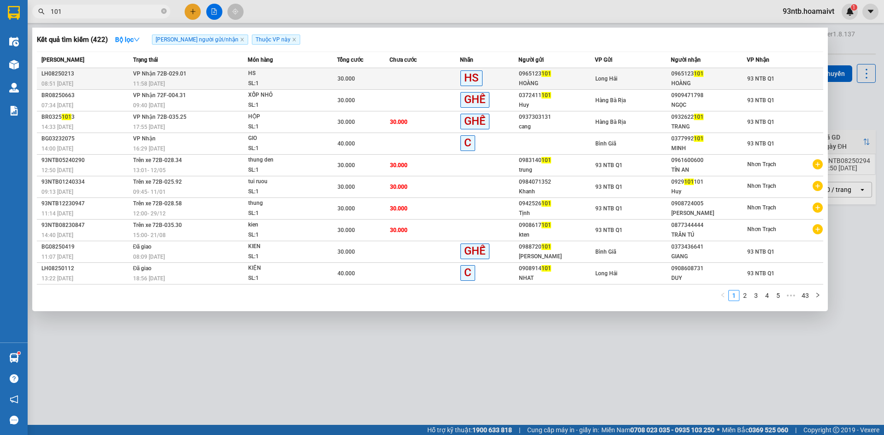
type input "101"
click at [391, 76] on td at bounding box center [424, 79] width 70 height 22
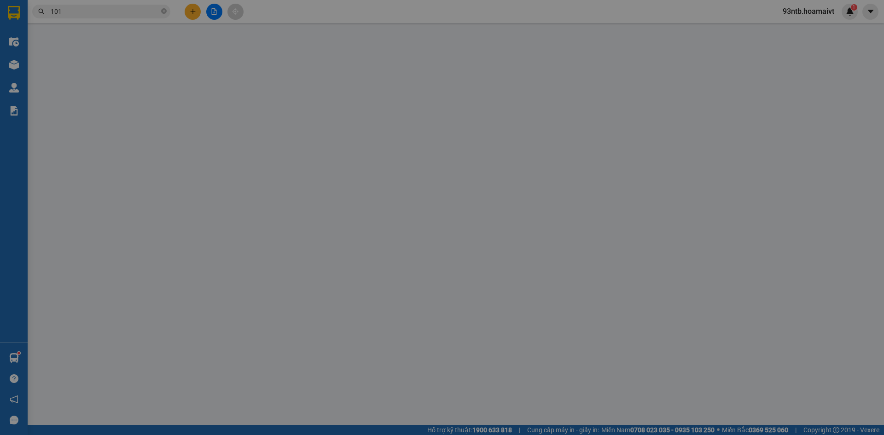
type input "0965123101"
type input "HOÀNG"
type input "0965123101"
type input "HOÀNG"
type input "30.000"
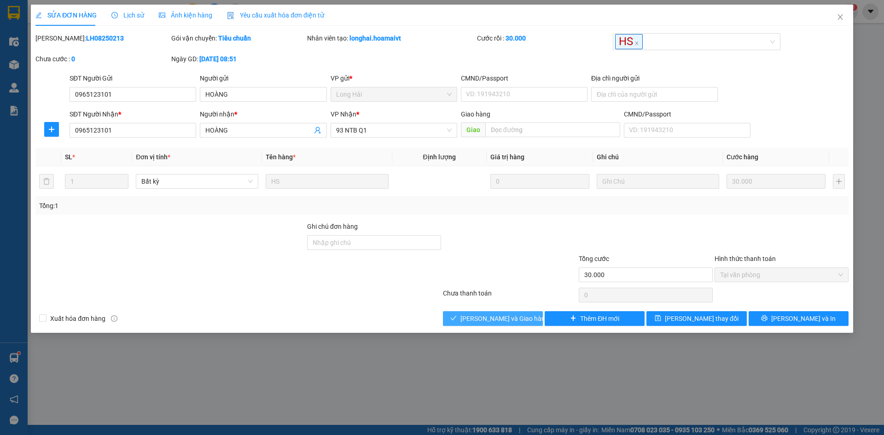
click at [485, 317] on span "[PERSON_NAME] và [PERSON_NAME] hàng" at bounding box center [504, 318] width 88 height 10
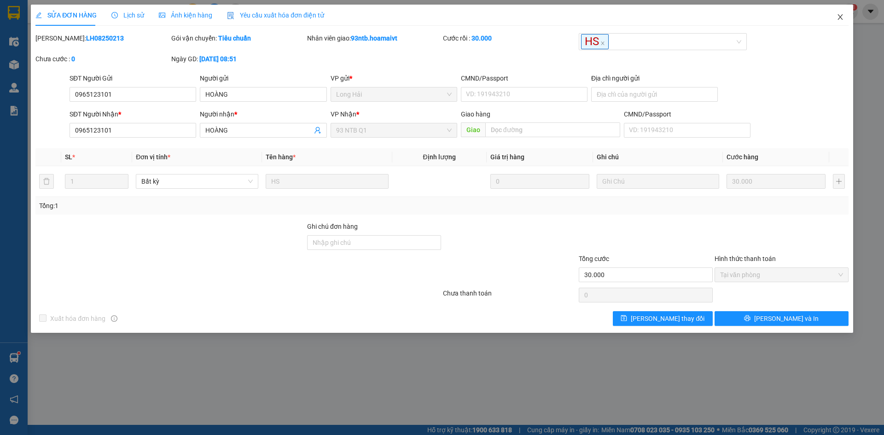
click at [840, 14] on icon "close" at bounding box center [839, 16] width 7 height 7
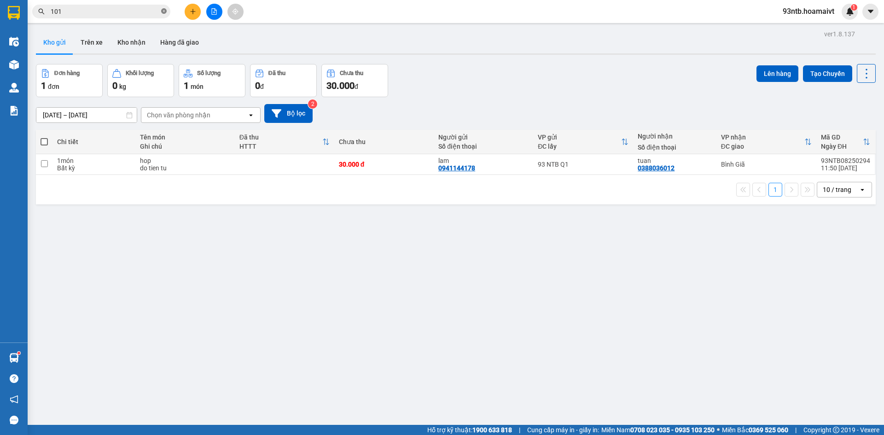
click at [165, 11] on icon "close-circle" at bounding box center [164, 11] width 6 height 6
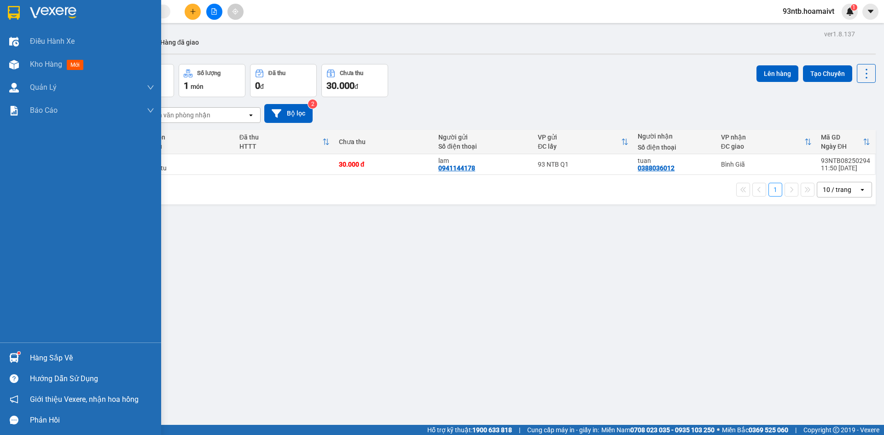
click at [11, 358] on img at bounding box center [14, 358] width 10 height 10
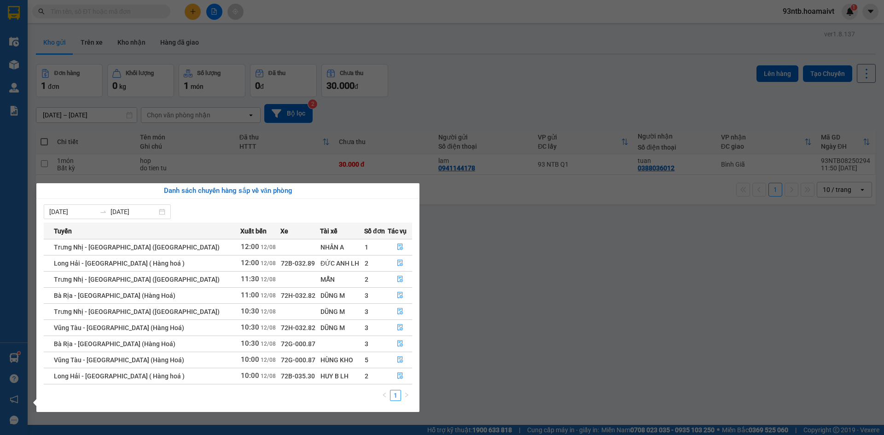
click at [468, 75] on section "Kết quả tìm kiếm ( 422 ) Bộ lọc Tìm người gửi/nhận Thuộc VP này Mã ĐH Trạng thá…" at bounding box center [442, 217] width 884 height 435
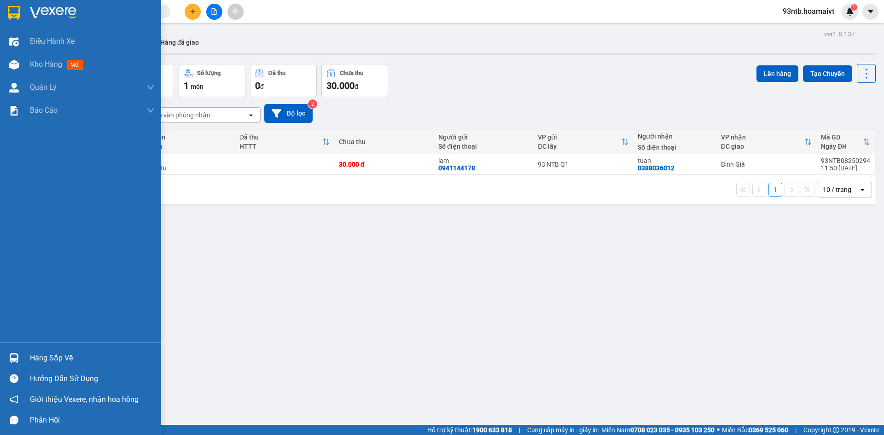
click at [12, 356] on img at bounding box center [14, 358] width 10 height 10
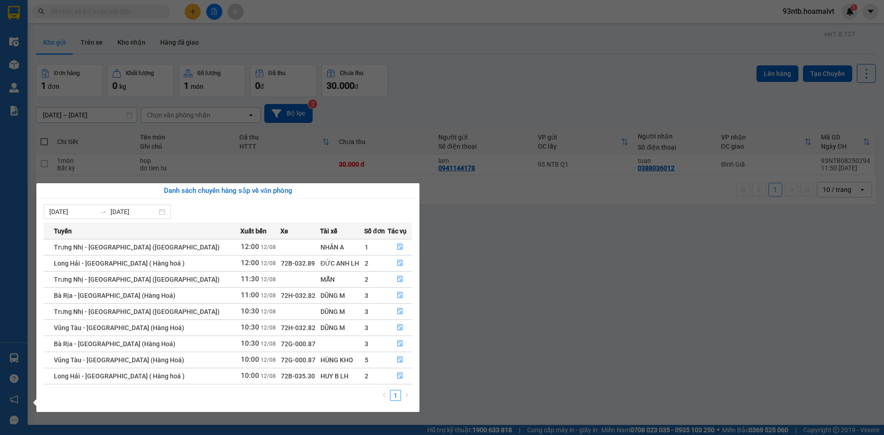
click at [443, 80] on section "Kết quả tìm kiếm ( 422 ) Bộ lọc Tìm người gửi/nhận Thuộc VP này Mã ĐH Trạng thá…" at bounding box center [442, 217] width 884 height 435
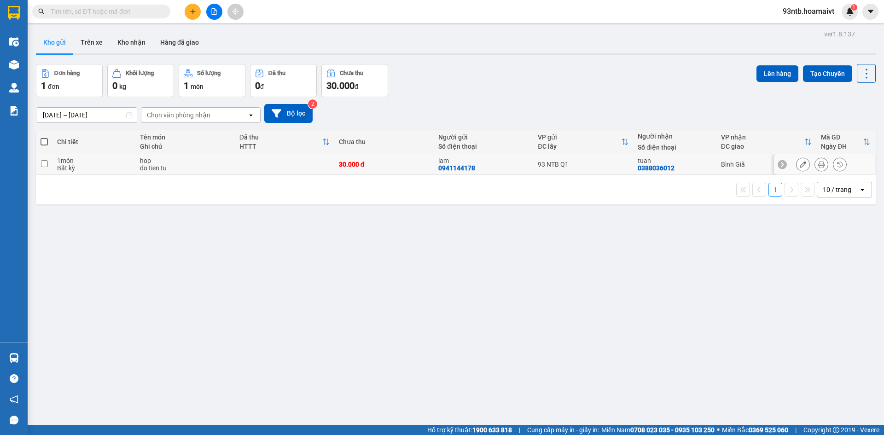
click at [46, 162] on input "checkbox" at bounding box center [44, 163] width 7 height 7
checkbox input "true"
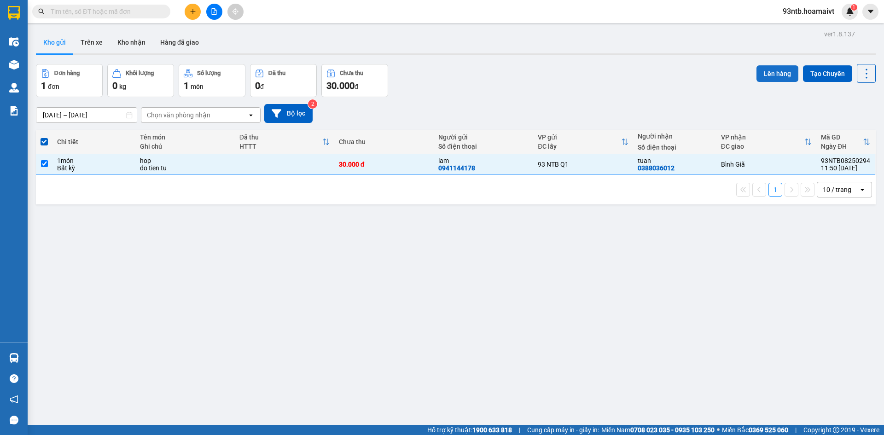
click at [772, 68] on button "Lên hàng" at bounding box center [777, 73] width 42 height 17
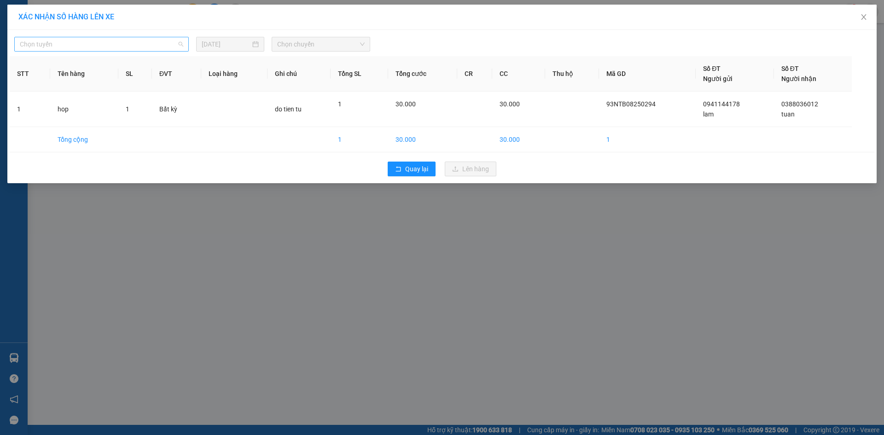
click at [86, 44] on span "Chọn tuyến" at bounding box center [101, 44] width 163 height 14
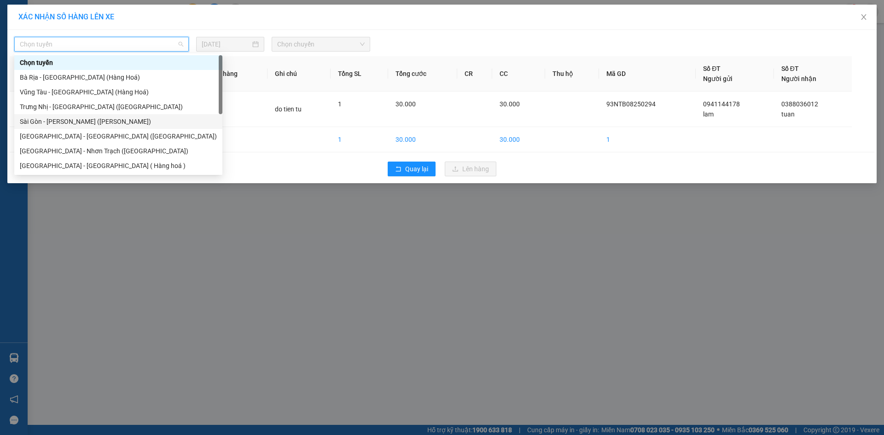
click at [57, 117] on div "Sài Gòn - Vũng Tàu (Hàng Hoá)" at bounding box center [118, 121] width 197 height 10
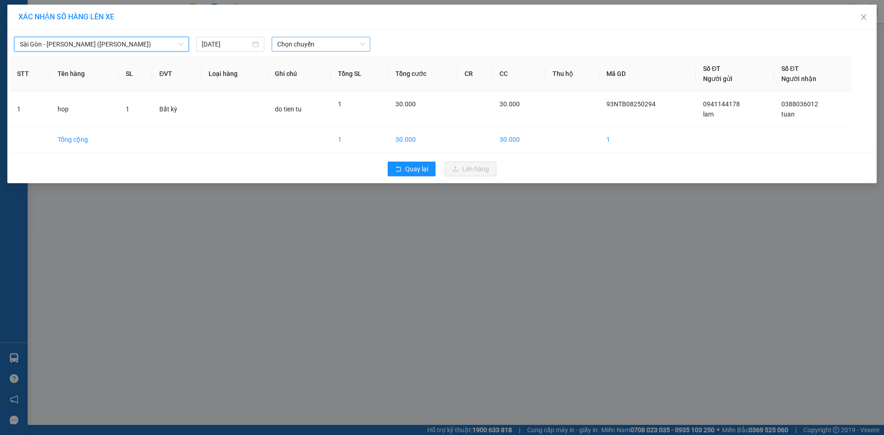
click at [333, 48] on span "Chọn chuyến" at bounding box center [320, 44] width 87 height 14
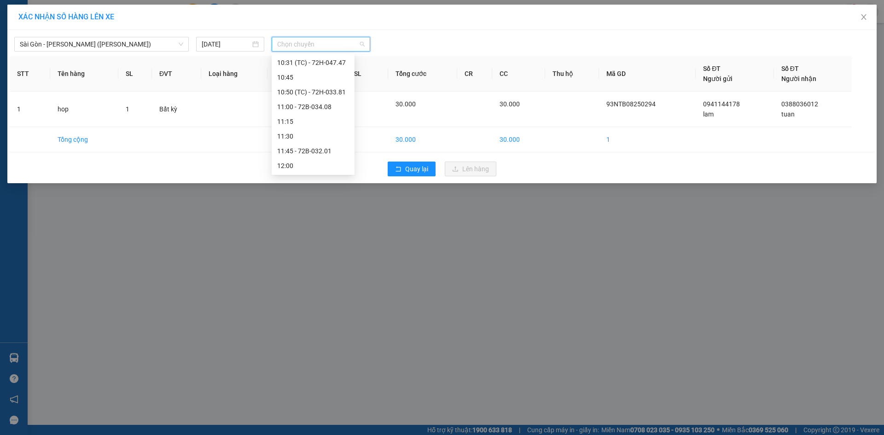
scroll to position [414, 0]
click at [313, 119] on div "12:00" at bounding box center [313, 120] width 72 height 10
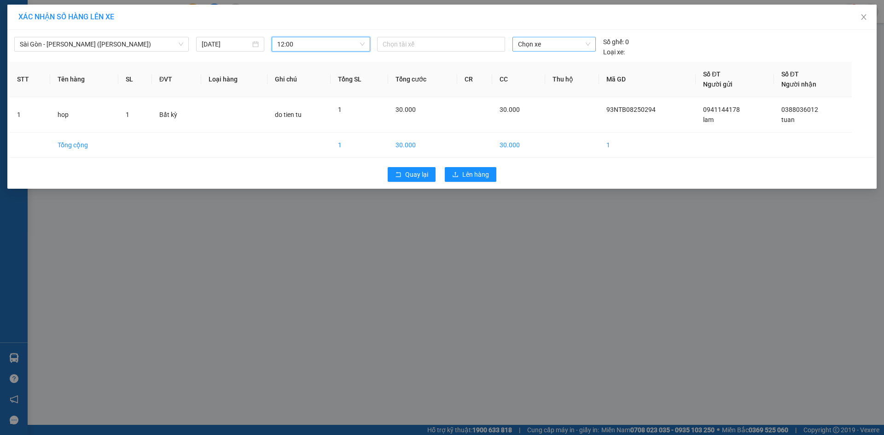
click at [559, 45] on span "Chọn xe" at bounding box center [554, 44] width 72 height 14
type input "795"
click at [563, 59] on div "72F-007.95" at bounding box center [554, 63] width 72 height 10
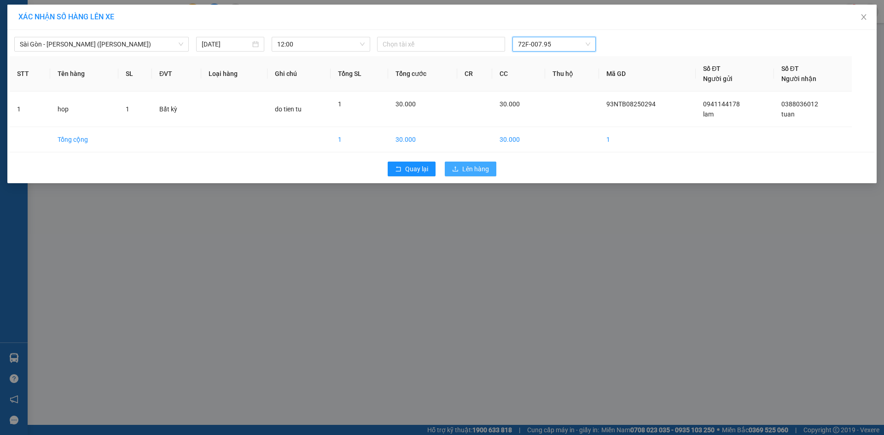
click at [474, 168] on span "Lên hàng" at bounding box center [475, 169] width 27 height 10
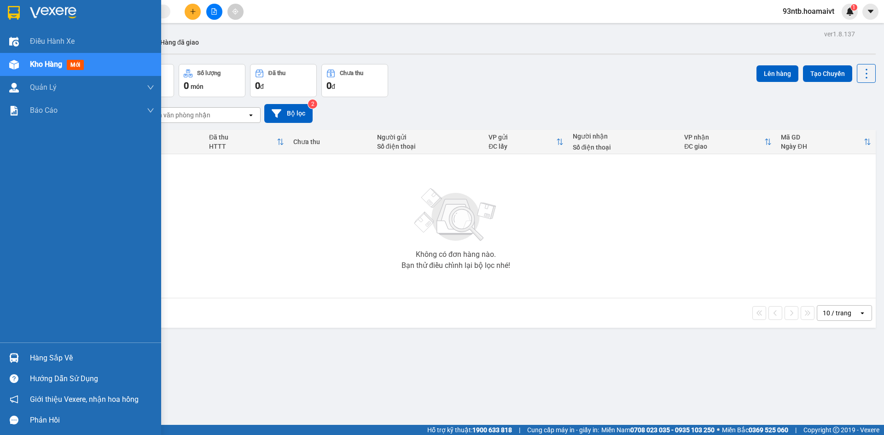
click at [14, 356] on img at bounding box center [14, 358] width 10 height 10
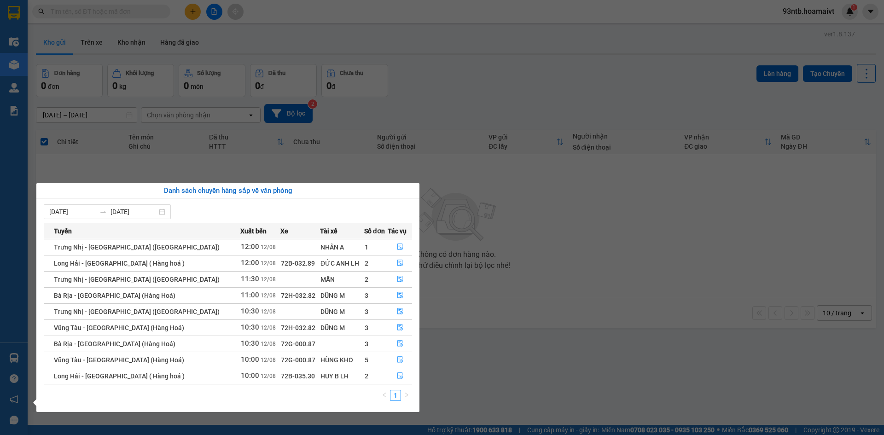
click at [434, 80] on section "Kết quả tìm kiếm ( 422 ) Bộ lọc Tìm người gửi/nhận Thuộc VP này Mã ĐH Trạng thá…" at bounding box center [442, 217] width 884 height 435
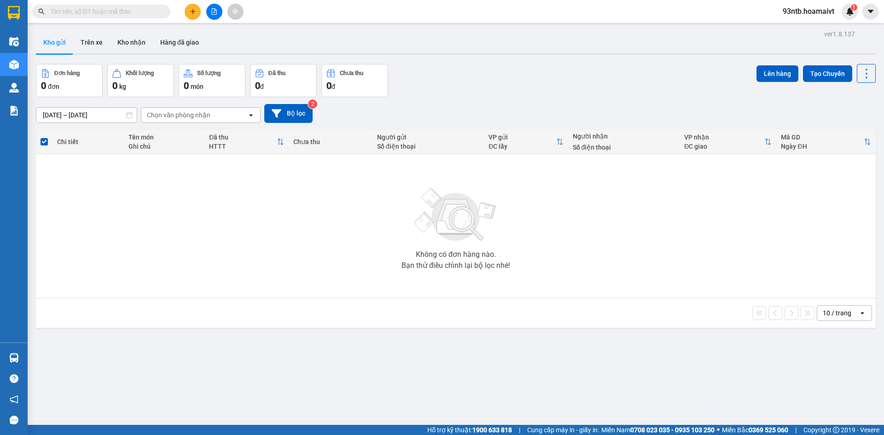
click at [75, 11] on input "text" at bounding box center [105, 11] width 109 height 10
click at [92, 11] on input "text" at bounding box center [105, 11] width 109 height 10
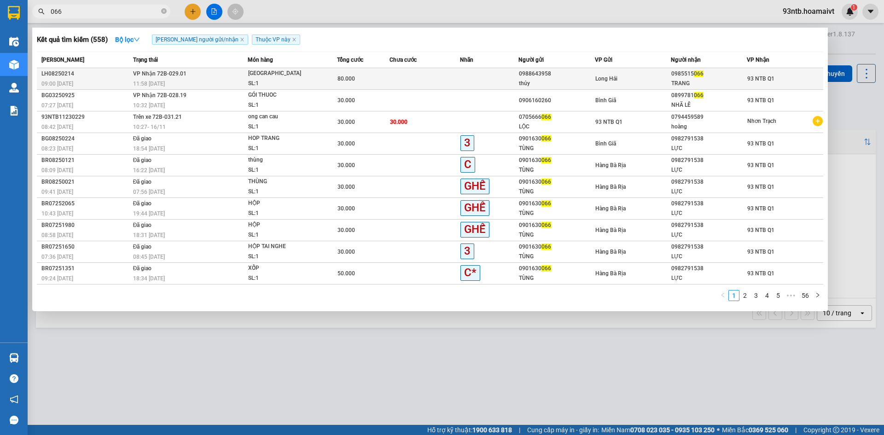
type input "066"
click at [428, 79] on td at bounding box center [424, 79] width 70 height 22
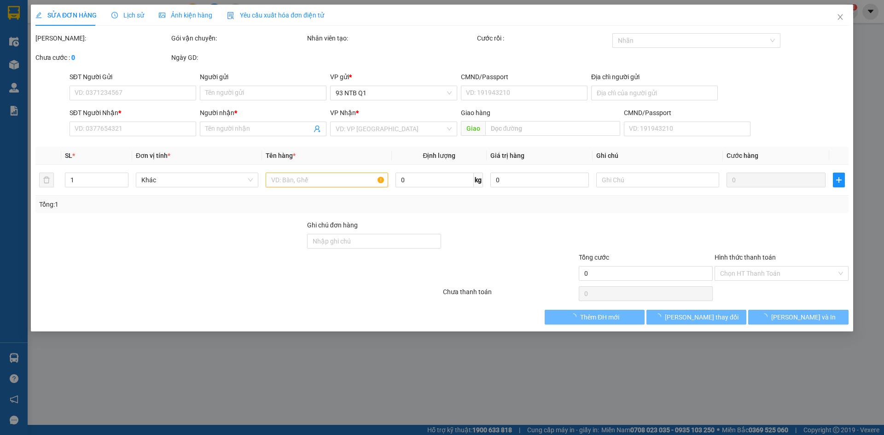
type input "0988643958"
type input "thủy"
type input "034159004851"
type input "LONG HAI"
type input "0985515066"
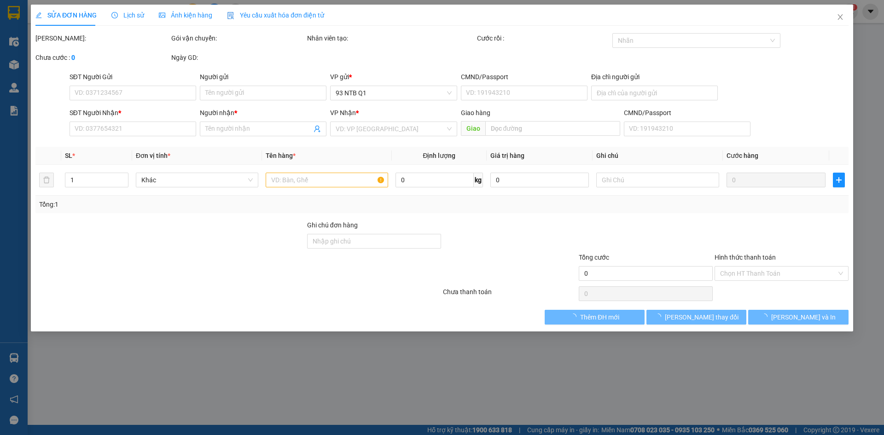
type input "TRANG"
type input "80.000"
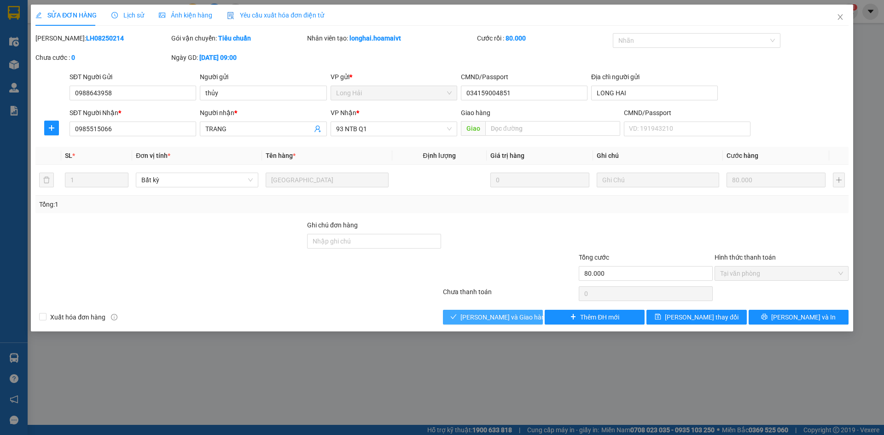
click at [501, 319] on span "[PERSON_NAME] và [PERSON_NAME] hàng" at bounding box center [504, 317] width 88 height 10
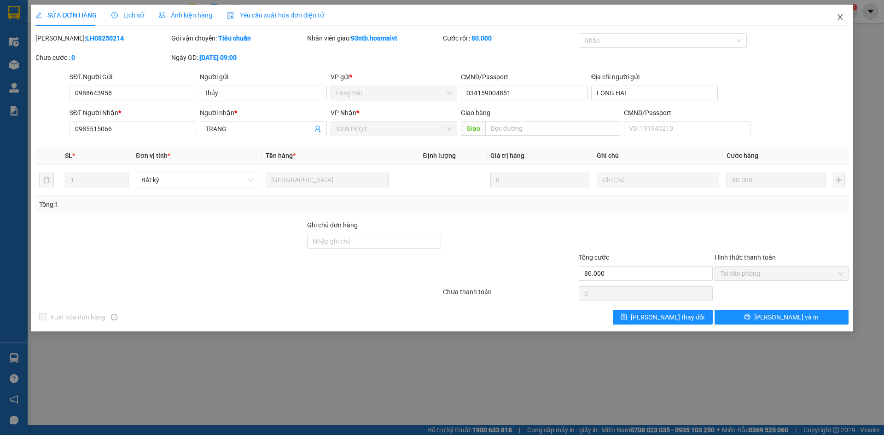
click at [840, 17] on icon "close" at bounding box center [839, 17] width 5 height 6
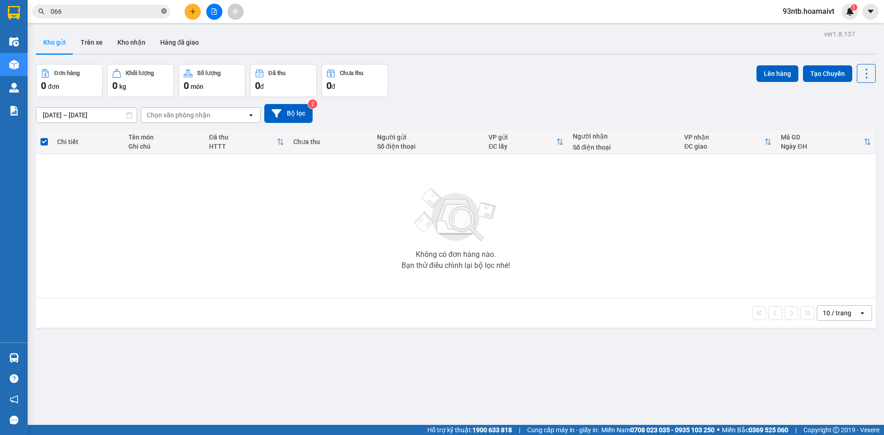
click at [162, 11] on icon "close-circle" at bounding box center [164, 11] width 6 height 6
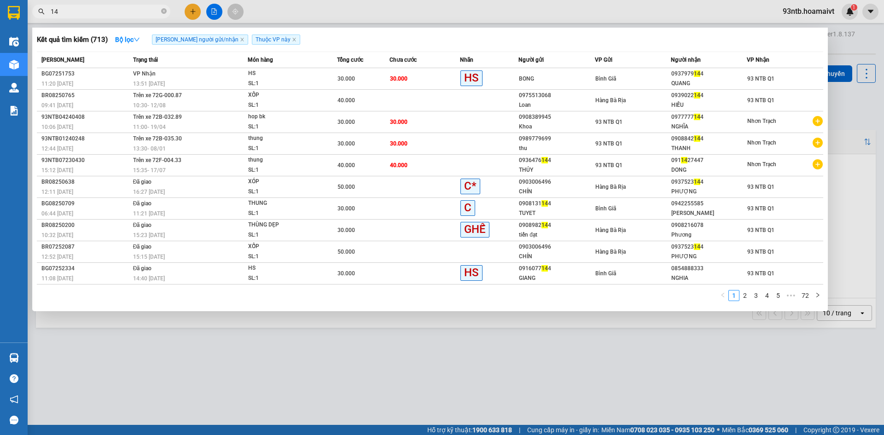
type input "1"
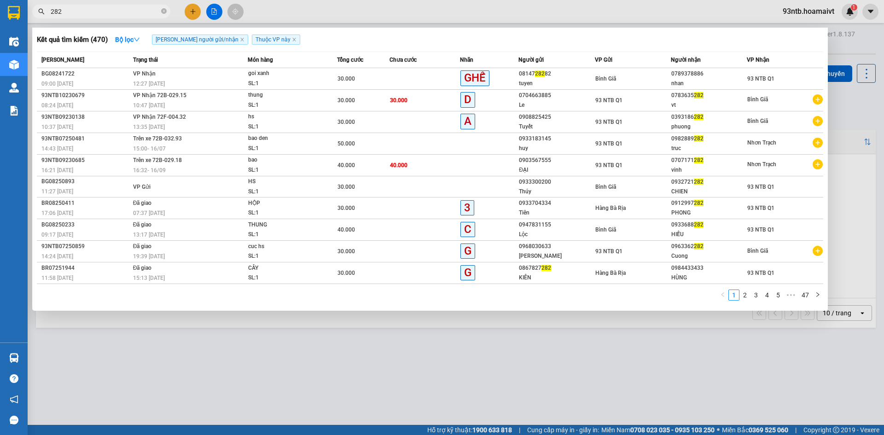
type input "282"
click at [161, 10] on icon "close-circle" at bounding box center [164, 11] width 6 height 6
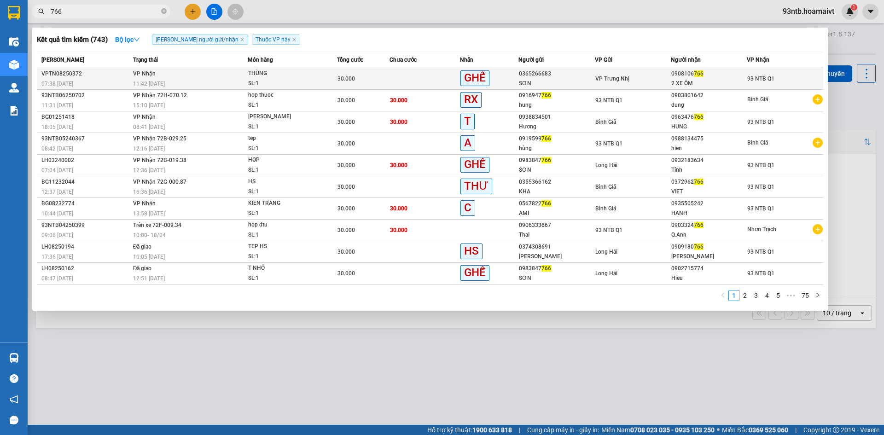
type input "766"
click at [384, 76] on div "30.000" at bounding box center [363, 79] width 52 height 10
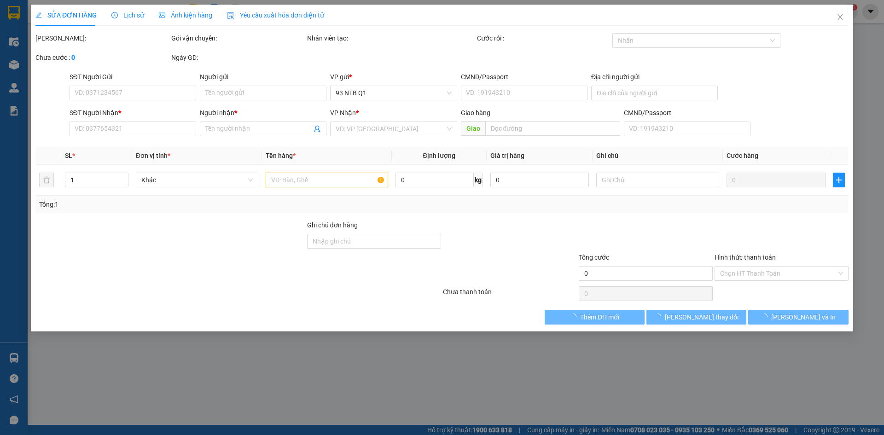
type input "0365266683"
type input "SƠN"
type input "0908106766"
type input "2 XE ÔM"
type input "30.000"
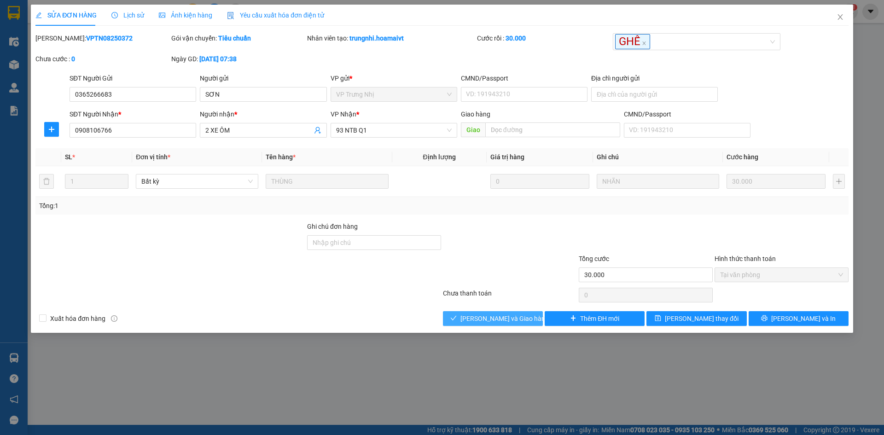
click at [491, 316] on span "[PERSON_NAME] và [PERSON_NAME] hàng" at bounding box center [504, 318] width 88 height 10
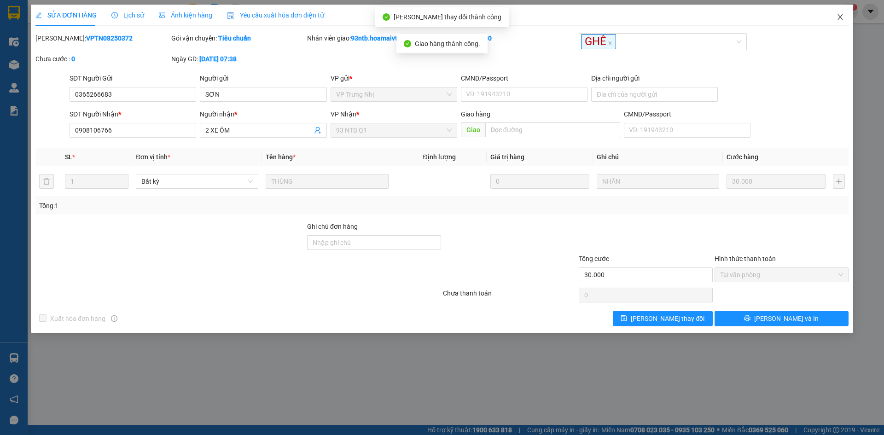
click at [840, 17] on icon "close" at bounding box center [839, 17] width 5 height 6
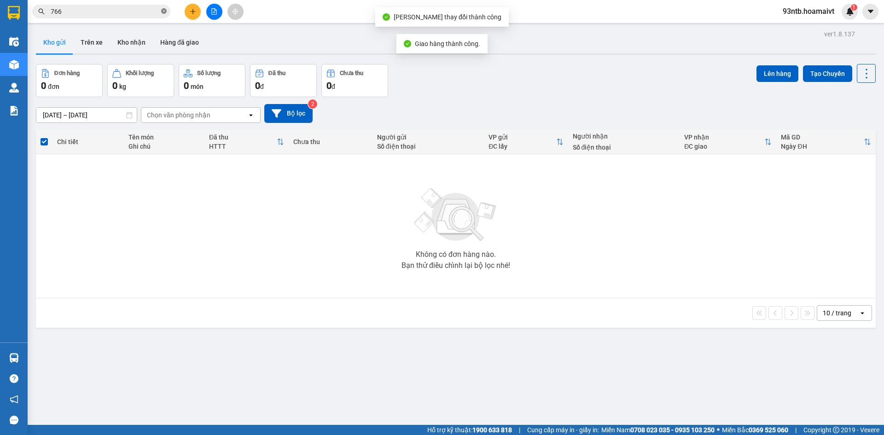
click at [164, 12] on icon "close-circle" at bounding box center [164, 11] width 6 height 6
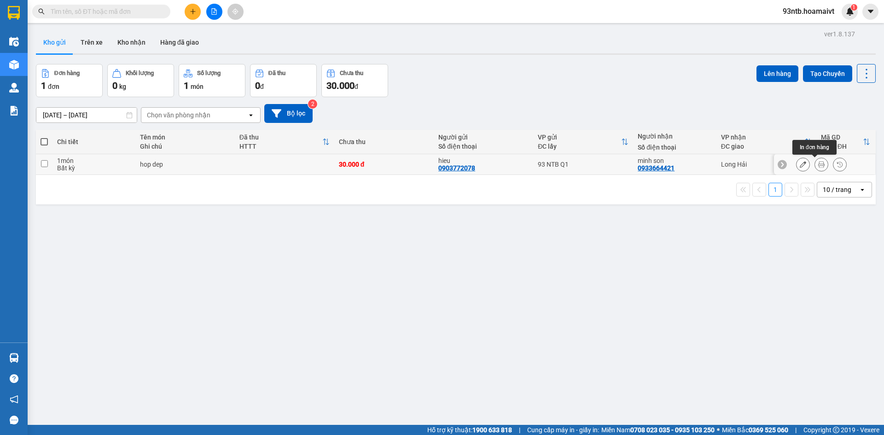
click at [818, 165] on icon at bounding box center [821, 164] width 6 height 6
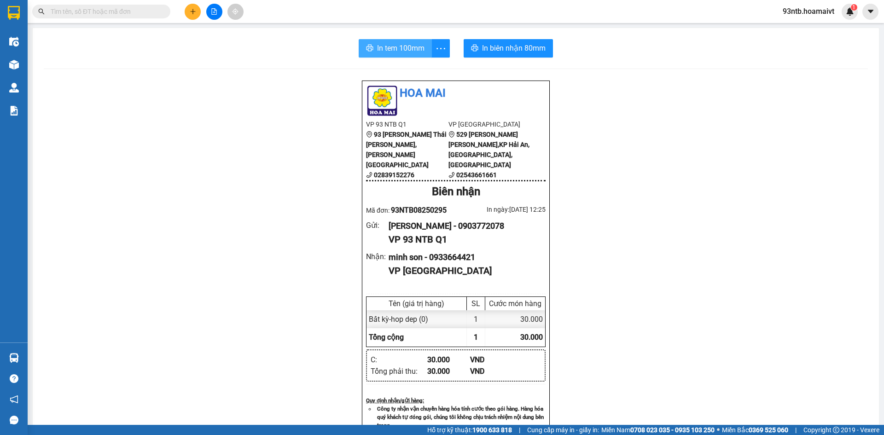
click at [380, 54] on span "In tem 100mm" at bounding box center [400, 48] width 47 height 12
drag, startPoint x: 158, startPoint y: 12, endPoint x: 141, endPoint y: 20, distance: 19.2
click at [152, 15] on input "text" at bounding box center [105, 11] width 109 height 10
click at [139, 21] on div "Kết quả tìm kiếm ( 0 ) Bộ lọc Tìm người gửi/nhận Thuộc VP này No Data 93ntb.hoa…" at bounding box center [442, 11] width 884 height 23
click at [119, 15] on input "text" at bounding box center [105, 11] width 109 height 10
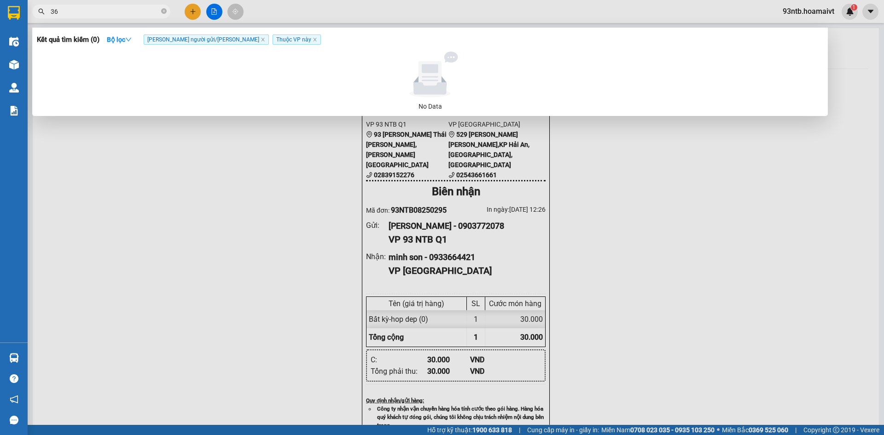
type input "360"
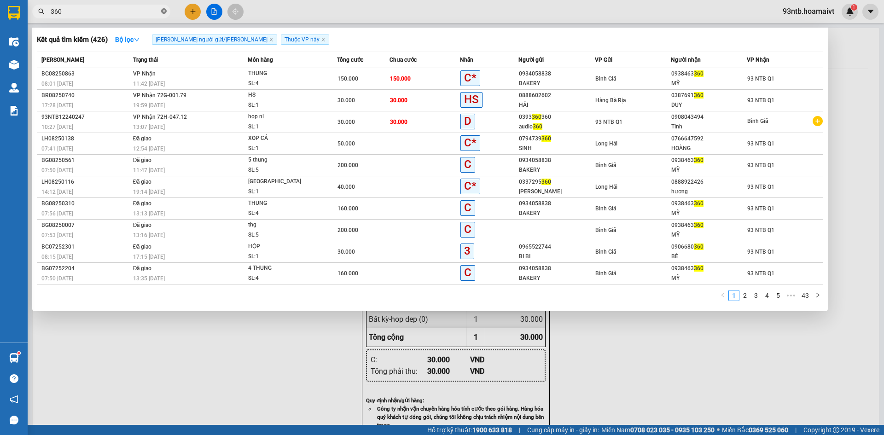
click at [162, 13] on icon "close-circle" at bounding box center [164, 11] width 6 height 6
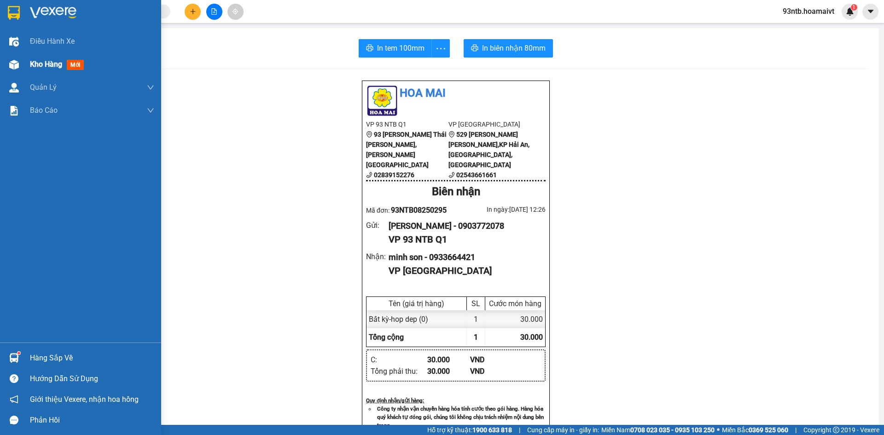
click at [36, 64] on span "Kho hàng" at bounding box center [46, 64] width 32 height 9
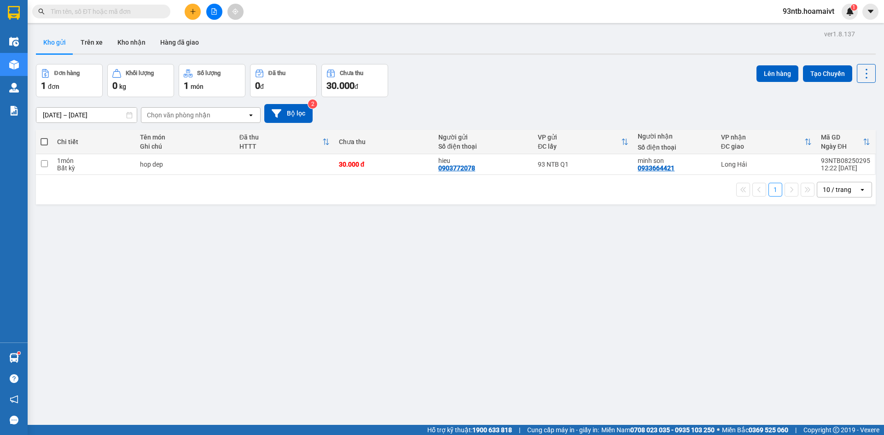
click at [43, 144] on span at bounding box center [44, 141] width 7 height 7
click at [44, 137] on input "checkbox" at bounding box center [44, 137] width 0 height 0
checkbox input "true"
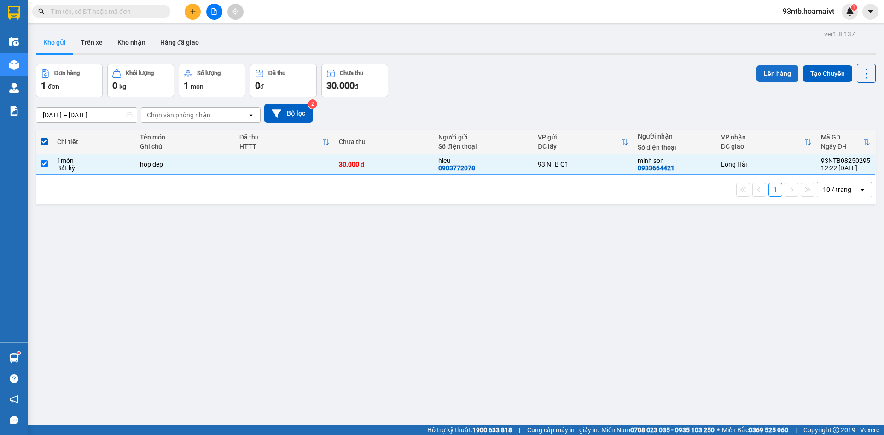
click at [780, 74] on button "Lên hàng" at bounding box center [777, 73] width 42 height 17
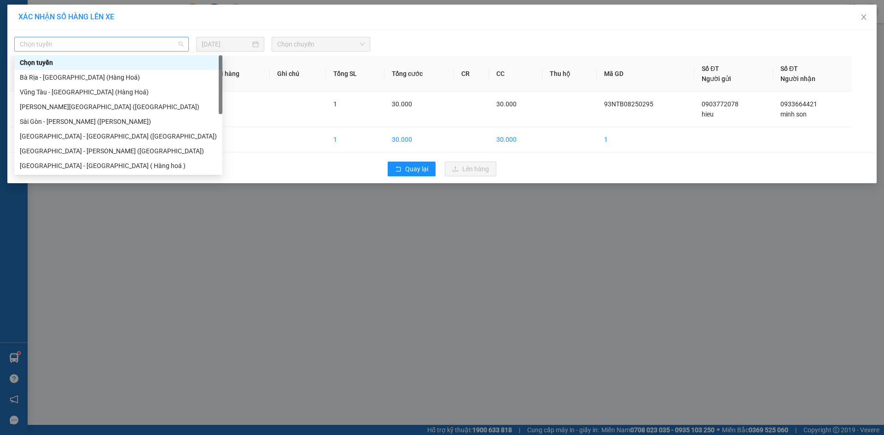
click at [82, 47] on span "Chọn tuyến" at bounding box center [101, 44] width 163 height 14
click at [74, 153] on div "Sài Gòn - Nhơn Trạch (Hàng Hoá)" at bounding box center [118, 151] width 197 height 10
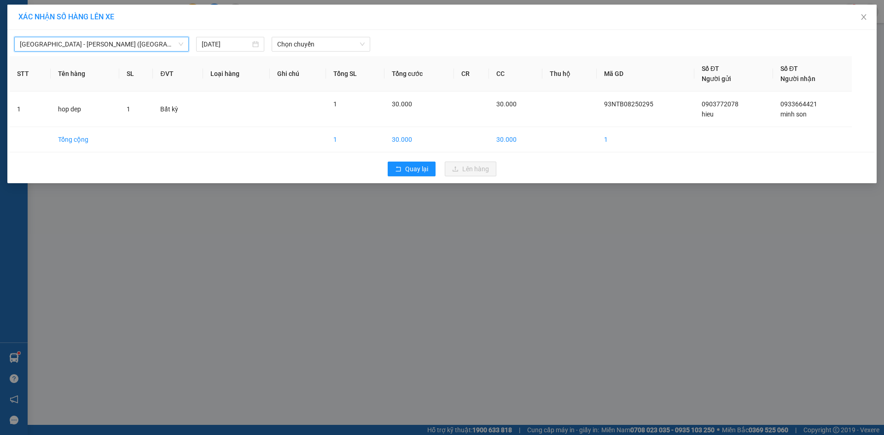
click at [119, 48] on span "Sài Gòn - Nhơn Trạch (Hàng Hoá)" at bounding box center [101, 44] width 163 height 14
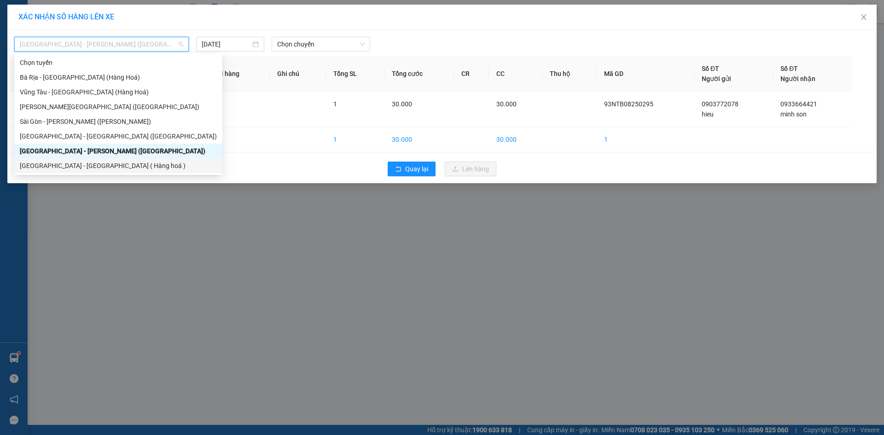
click at [78, 173] on div "Sài Gòn - Long Hải ( Hàng hoá )" at bounding box center [118, 165] width 208 height 15
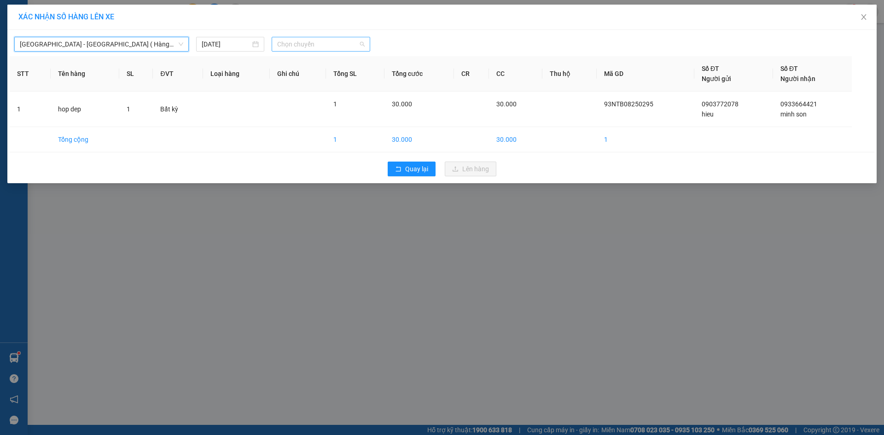
click at [311, 43] on span "Chọn chuyến" at bounding box center [320, 44] width 87 height 14
click at [313, 85] on div "12:30" at bounding box center [313, 86] width 72 height 10
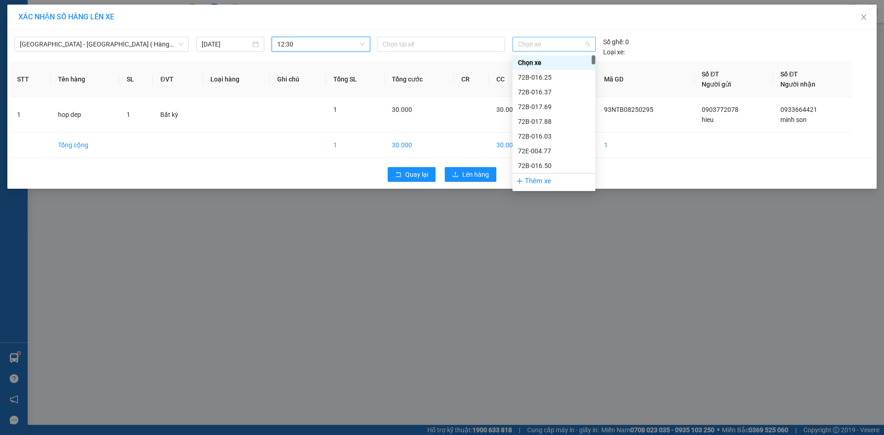
click at [525, 48] on span "Chọn xe" at bounding box center [554, 44] width 72 height 14
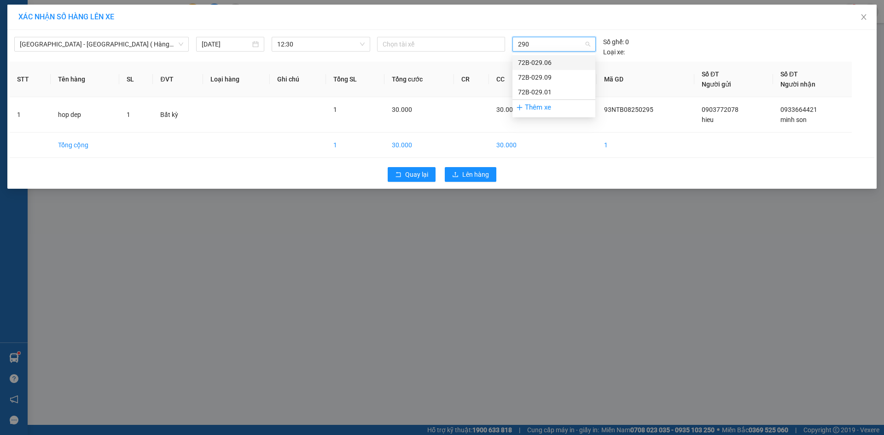
type input "2901"
click at [545, 64] on div "72B-029.01" at bounding box center [554, 63] width 72 height 10
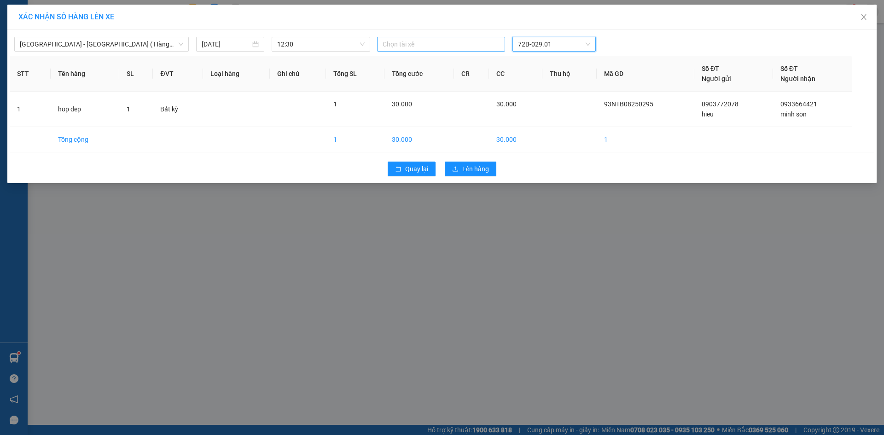
click at [429, 45] on div at bounding box center [440, 44] width 123 height 11
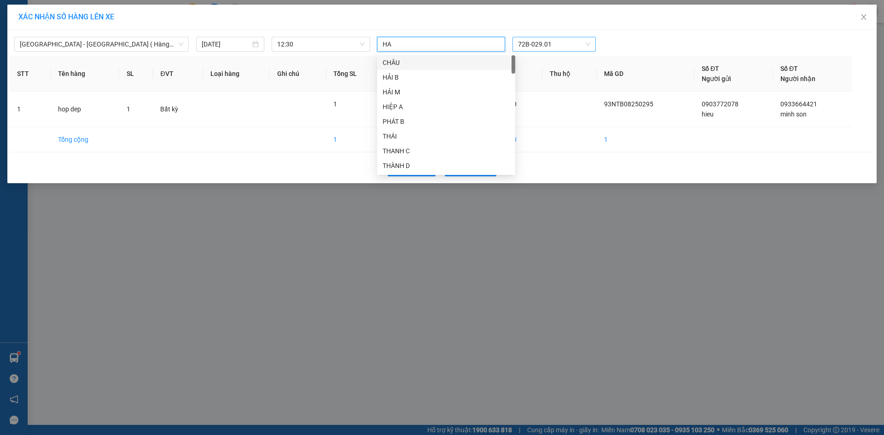
type input "HAU"
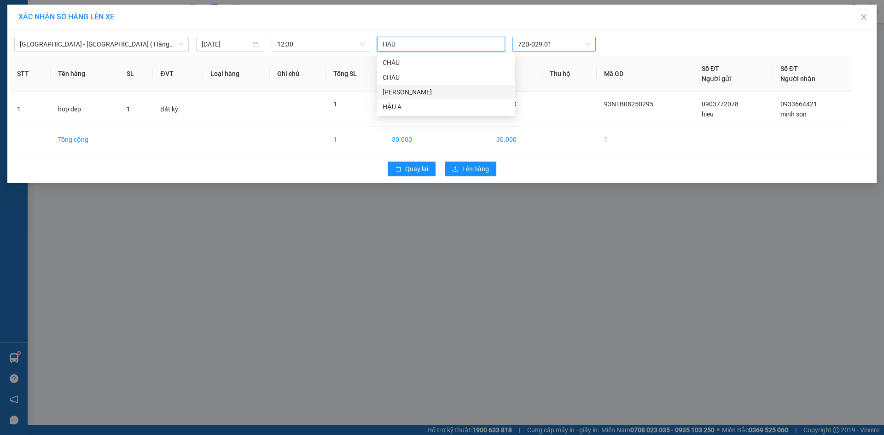
click at [407, 93] on div "HẬU LH" at bounding box center [446, 92] width 127 height 10
click at [433, 46] on div "HẬU LH" at bounding box center [440, 44] width 123 height 13
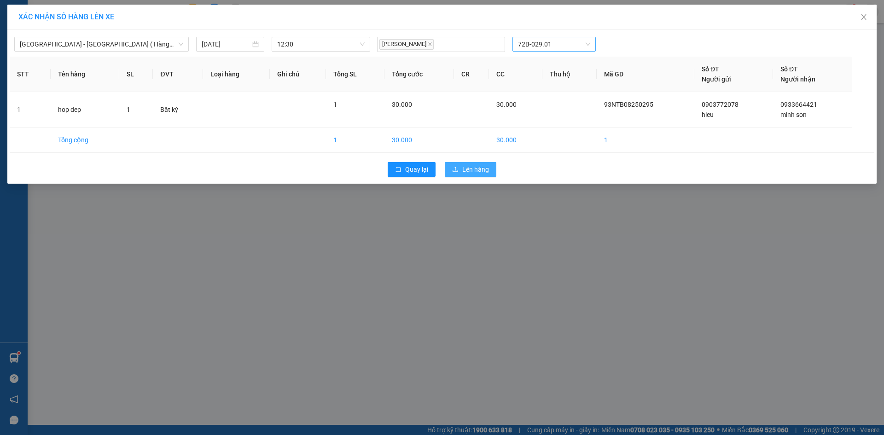
click at [470, 168] on span "Lên hàng" at bounding box center [475, 169] width 27 height 10
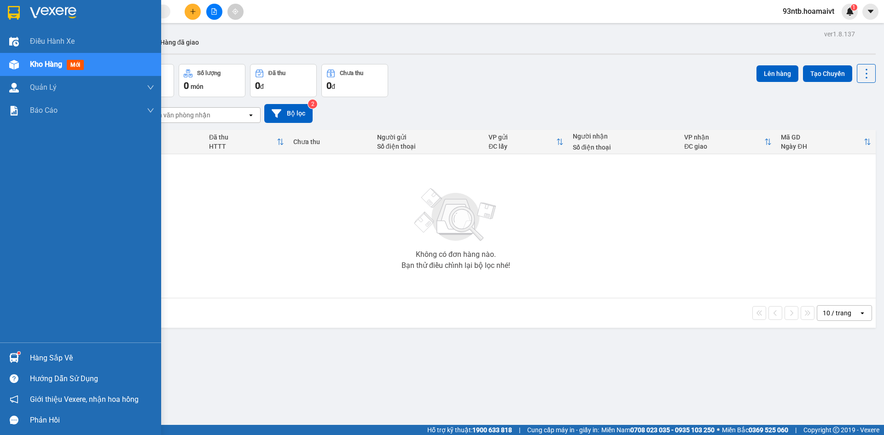
click at [11, 356] on img at bounding box center [14, 358] width 10 height 10
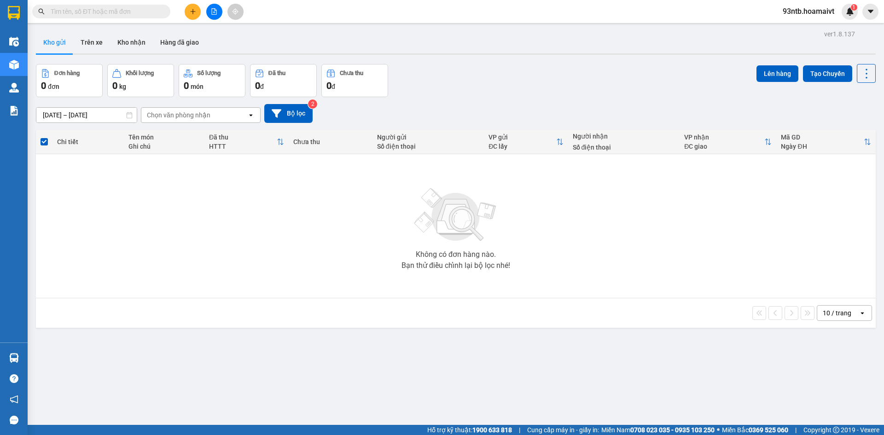
click at [469, 77] on section "Kết quả tìm kiếm ( 426 ) Bộ lọc Tìm người gửi/nhận Thuộc VP này Mã ĐH Trạng thá…" at bounding box center [442, 217] width 884 height 435
click at [86, 12] on input "text" at bounding box center [105, 11] width 109 height 10
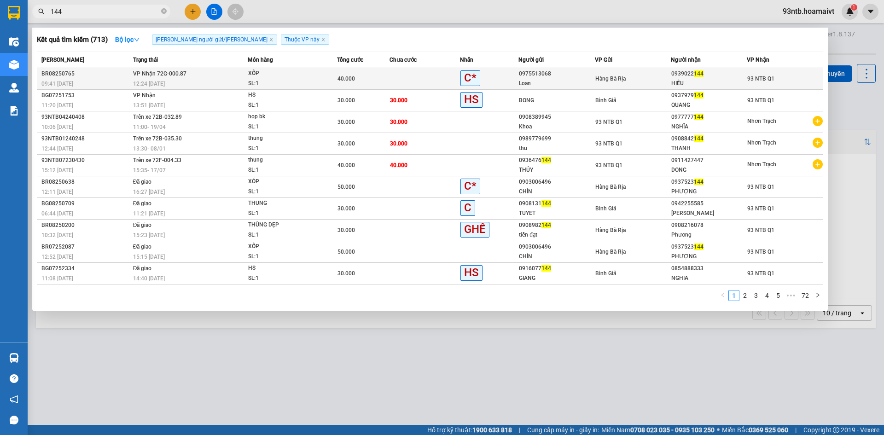
type input "144"
click at [404, 73] on td at bounding box center [424, 79] width 70 height 22
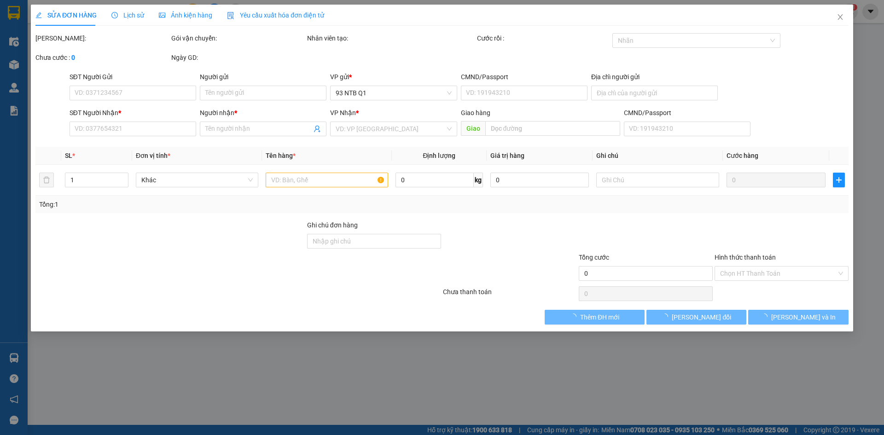
type input "0975513068"
type input "Loan"
type input "077171000628"
type input "0939022144"
type input "HIẾU"
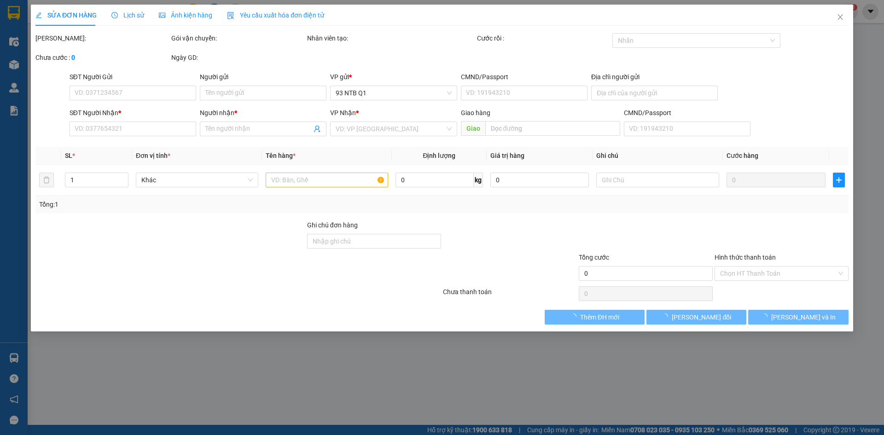
type input "40.000"
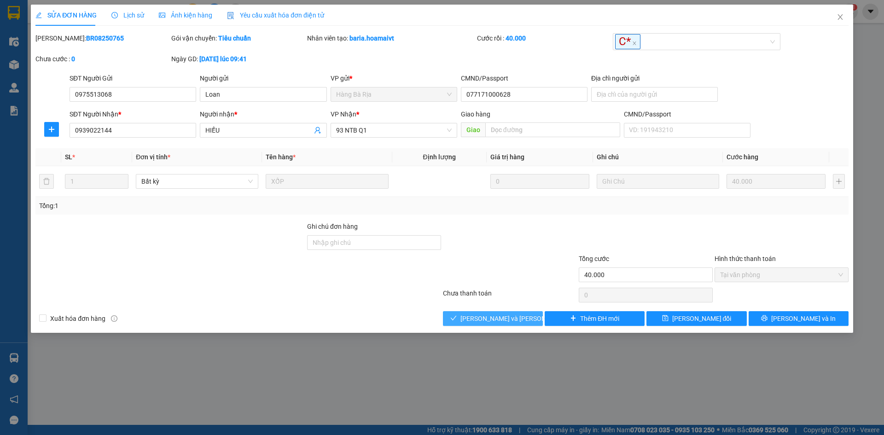
click at [481, 316] on span "[PERSON_NAME] và [PERSON_NAME] hàng" at bounding box center [522, 318] width 124 height 10
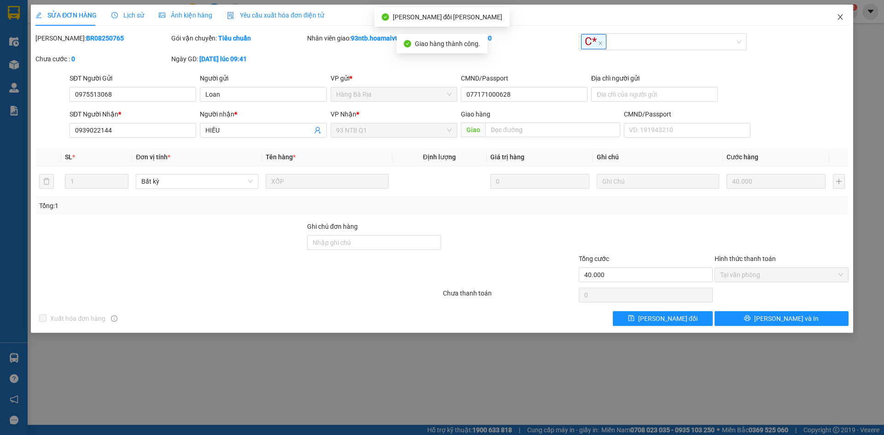
click at [841, 16] on icon "close" at bounding box center [839, 16] width 7 height 7
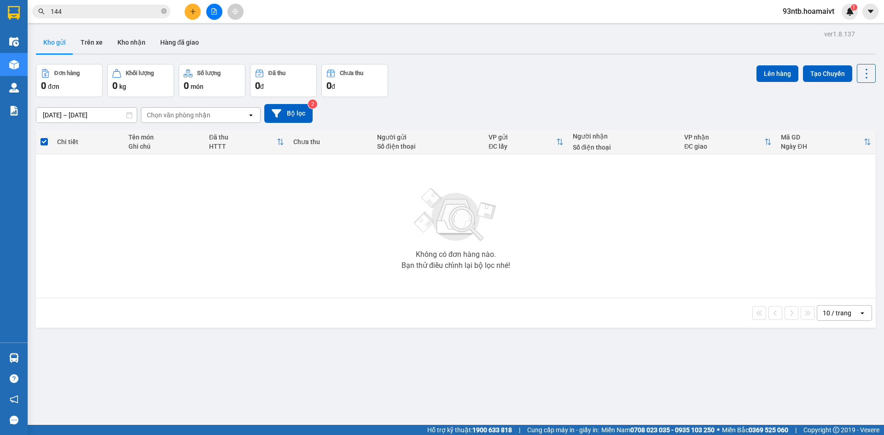
click at [139, 10] on input "144" at bounding box center [105, 11] width 109 height 10
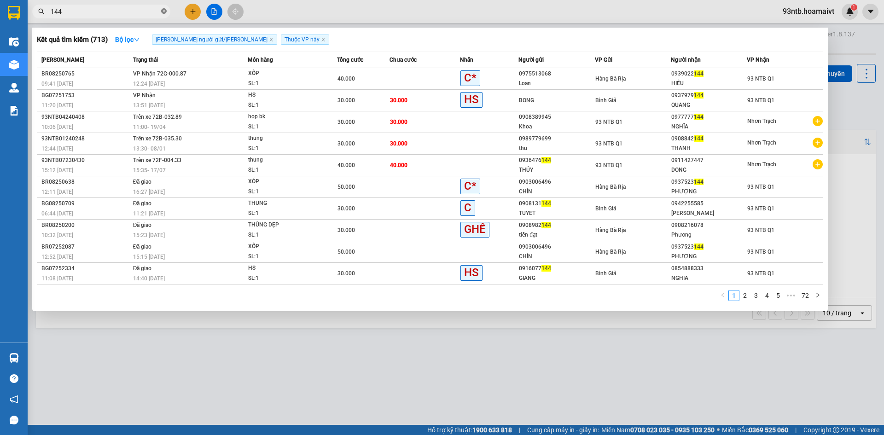
click at [164, 10] on icon "close-circle" at bounding box center [164, 11] width 6 height 6
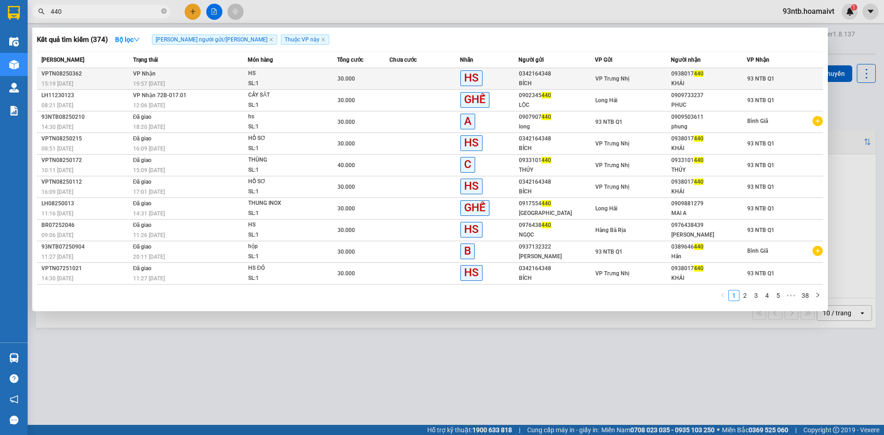
type input "440"
click at [389, 78] on div "30.000" at bounding box center [363, 79] width 52 height 10
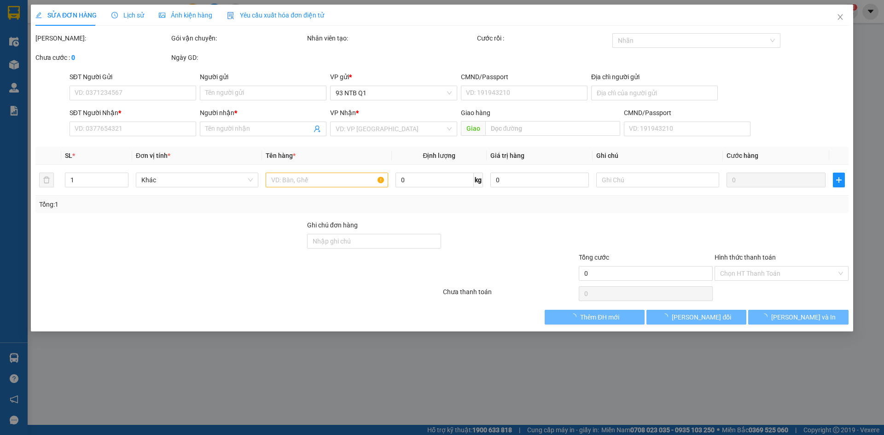
type input "0342164348"
type input "BÍCH"
type input "0938017440"
type input "KHẢI"
type input "30.000"
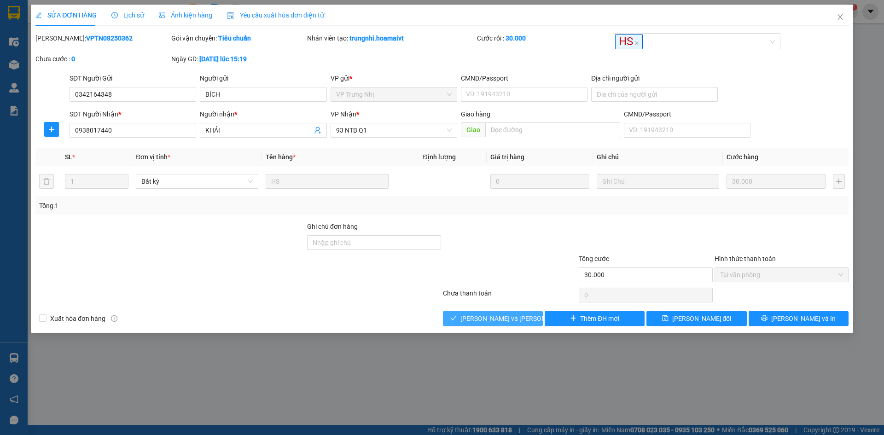
click at [479, 316] on span "[PERSON_NAME] và [PERSON_NAME] hàng" at bounding box center [522, 318] width 124 height 10
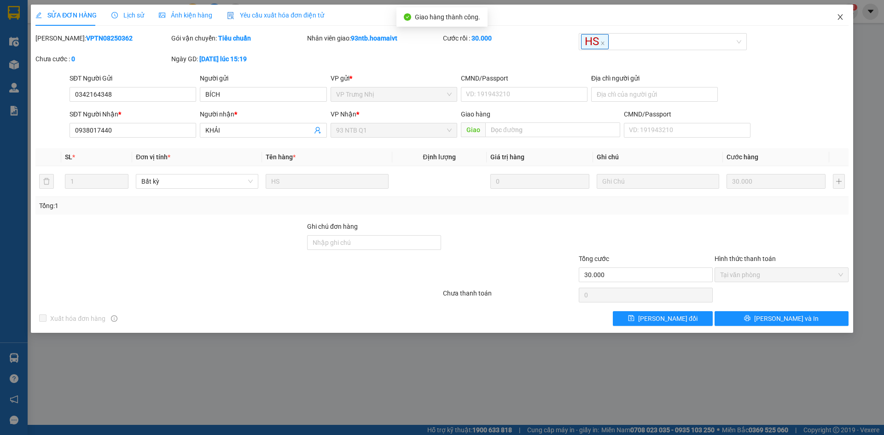
click at [840, 16] on icon "close" at bounding box center [839, 16] width 7 height 7
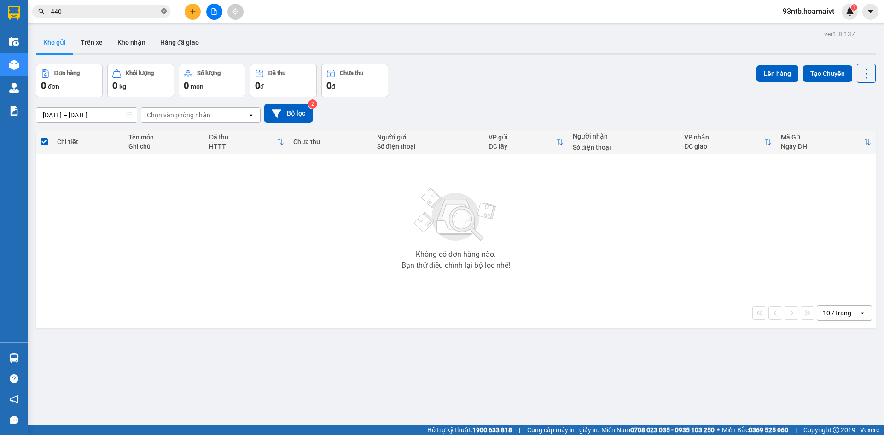
click at [164, 11] on icon "close-circle" at bounding box center [164, 11] width 6 height 6
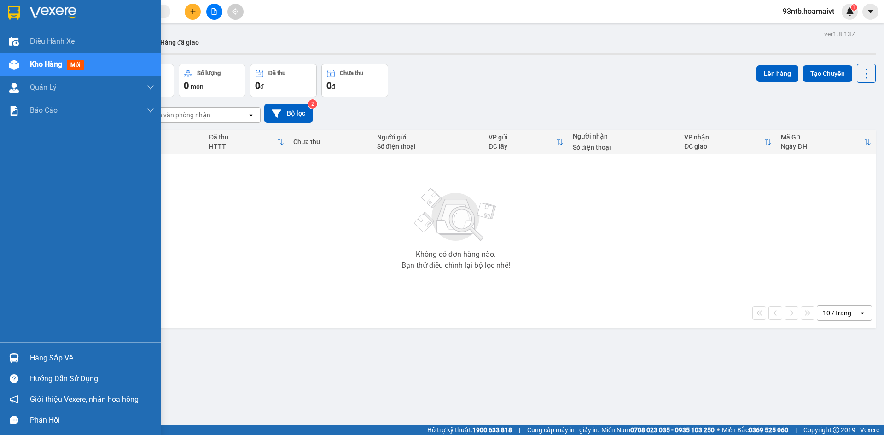
click at [16, 355] on img at bounding box center [14, 358] width 10 height 10
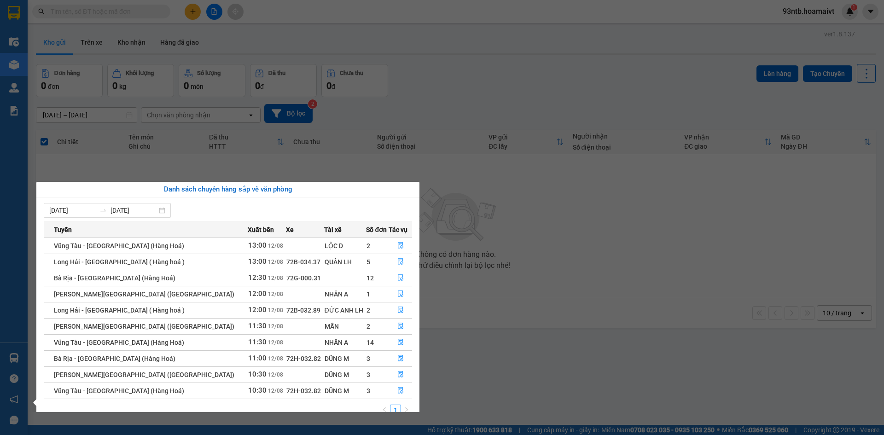
click at [428, 76] on section "Kết quả tìm kiếm ( 374 ) Bộ lọc Tìm người gửi/nhận Thuộc VP này Mã ĐH Trạng thá…" at bounding box center [442, 217] width 884 height 435
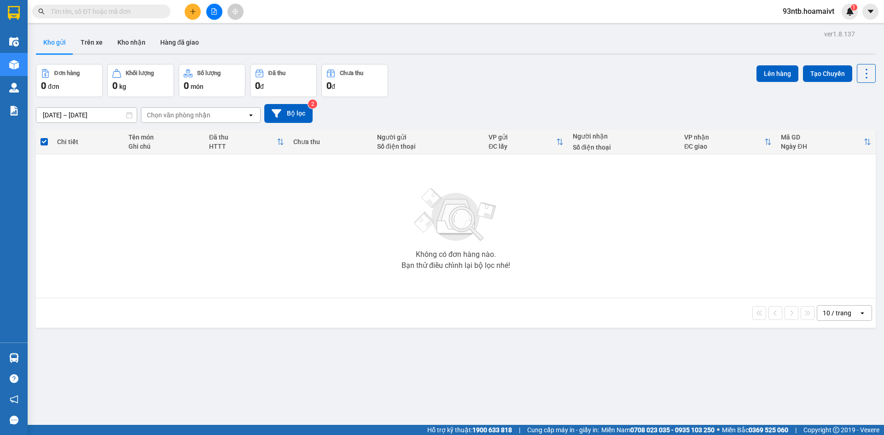
click at [102, 13] on input "text" at bounding box center [105, 11] width 109 height 10
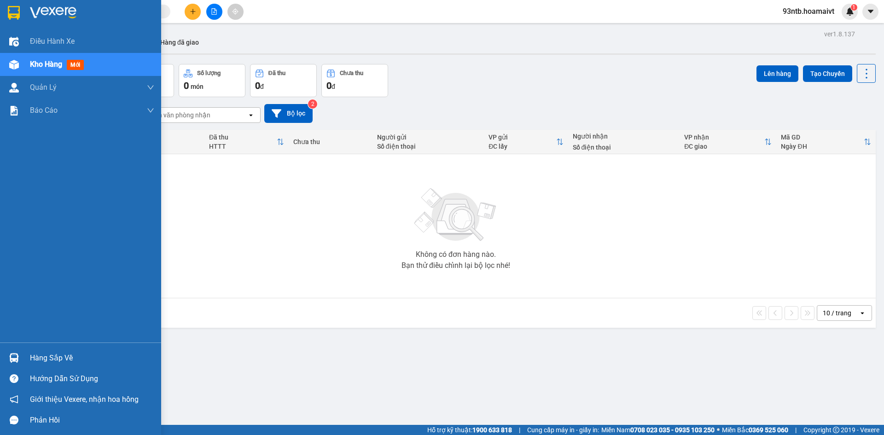
click at [14, 358] on img at bounding box center [14, 358] width 10 height 10
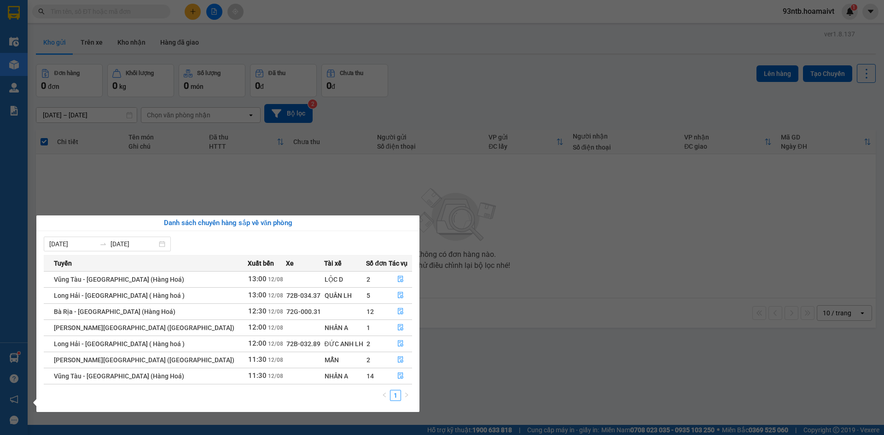
drag, startPoint x: 421, startPoint y: 92, endPoint x: 421, endPoint y: 78, distance: 14.3
click at [421, 92] on section "Kết quả tìm kiếm ( 374 ) Bộ lọc Tìm người gửi/nhận Thuộc VP này Mã ĐH Trạng thá…" at bounding box center [442, 217] width 884 height 435
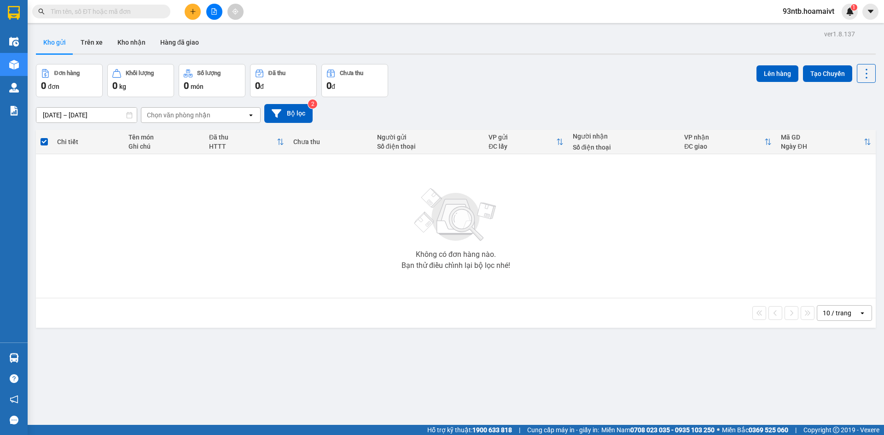
click at [58, 10] on input "text" at bounding box center [105, 11] width 109 height 10
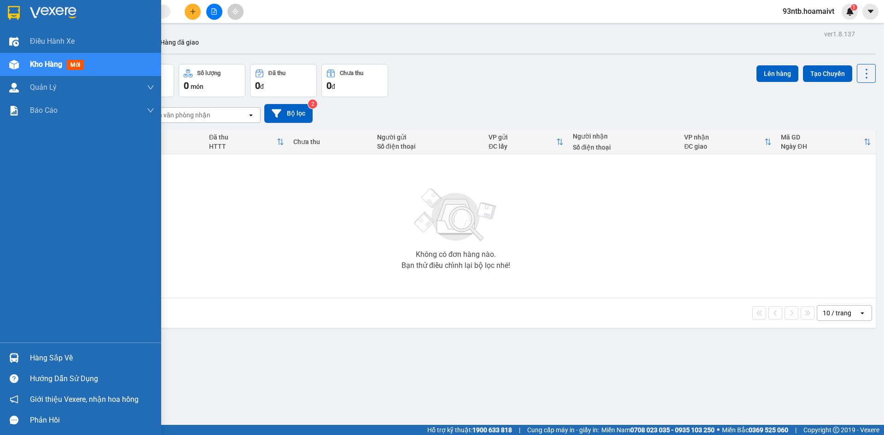
click at [15, 357] on img at bounding box center [14, 358] width 10 height 10
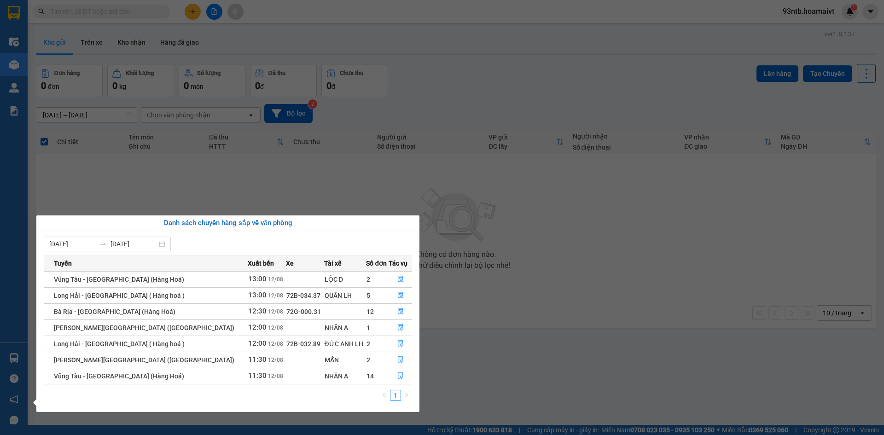
click at [479, 93] on section "Kết quả tìm kiếm ( 374 ) Bộ lọc Tìm người gửi/nhận Thuộc VP này Mã ĐH Trạng thá…" at bounding box center [442, 217] width 884 height 435
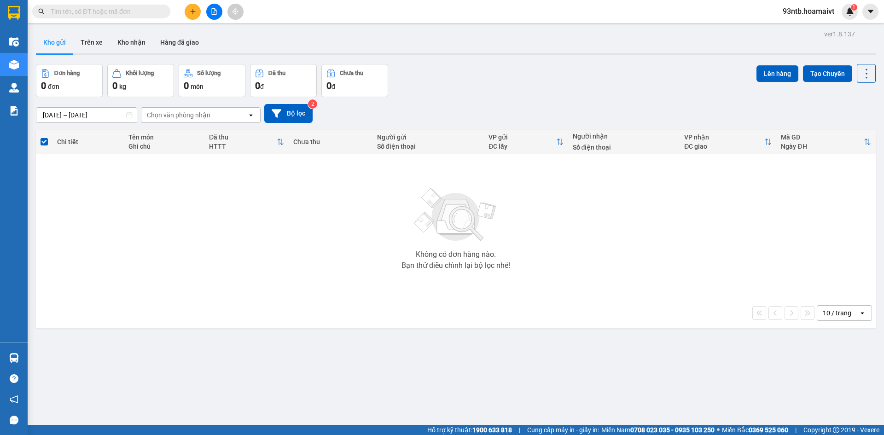
click at [108, 12] on input "text" at bounding box center [105, 11] width 109 height 10
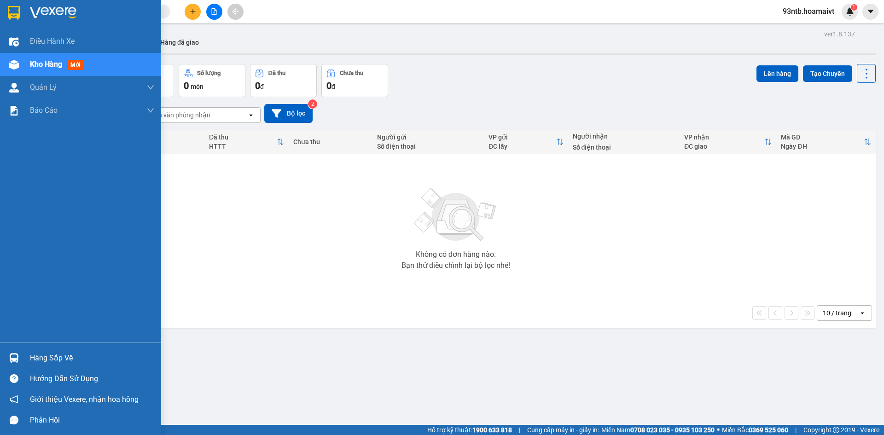
click at [14, 354] on img at bounding box center [14, 358] width 10 height 10
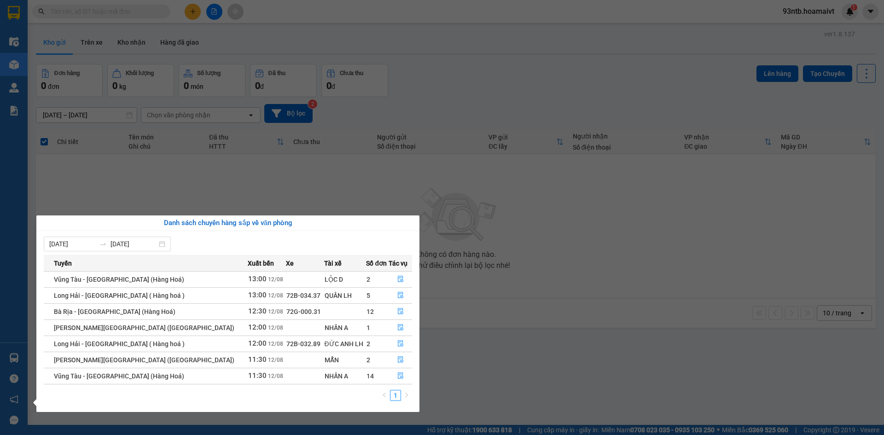
click at [104, 7] on section "Kết quả tìm kiếm ( 374 ) Bộ lọc Tìm người gửi/nhận Thuộc VP này Mã ĐH Trạng thá…" at bounding box center [442, 217] width 884 height 435
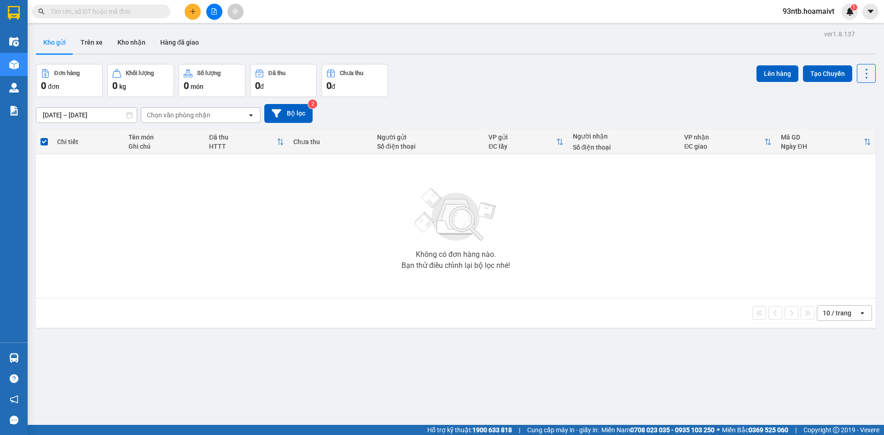
click at [102, 13] on input "text" at bounding box center [105, 11] width 109 height 10
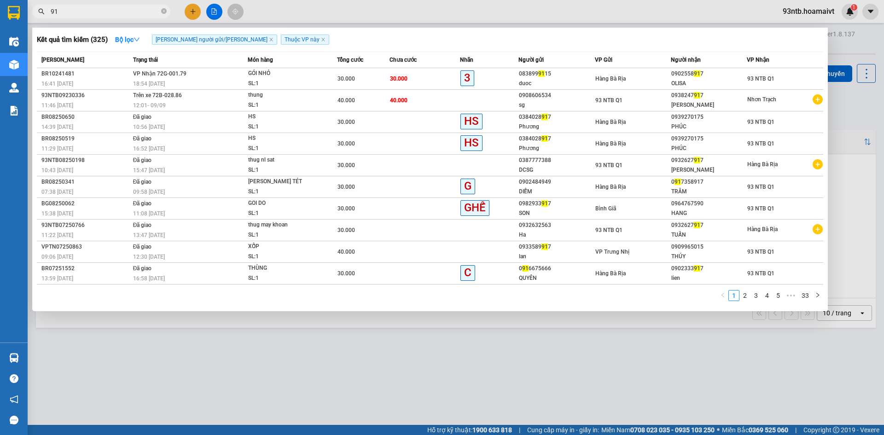
type input "9"
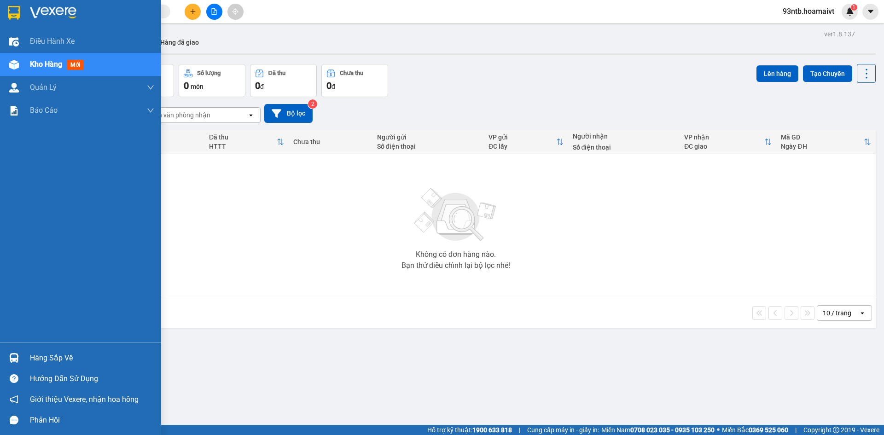
click at [12, 357] on img at bounding box center [14, 358] width 10 height 10
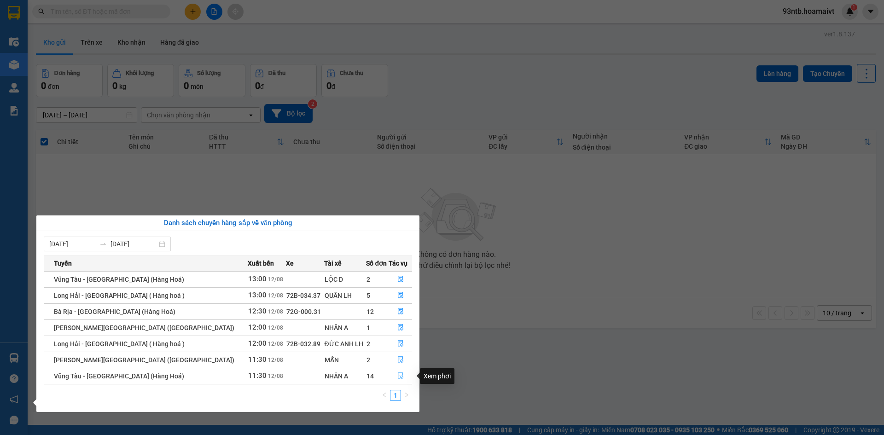
click at [398, 374] on icon "file-done" at bounding box center [401, 376] width 6 height 6
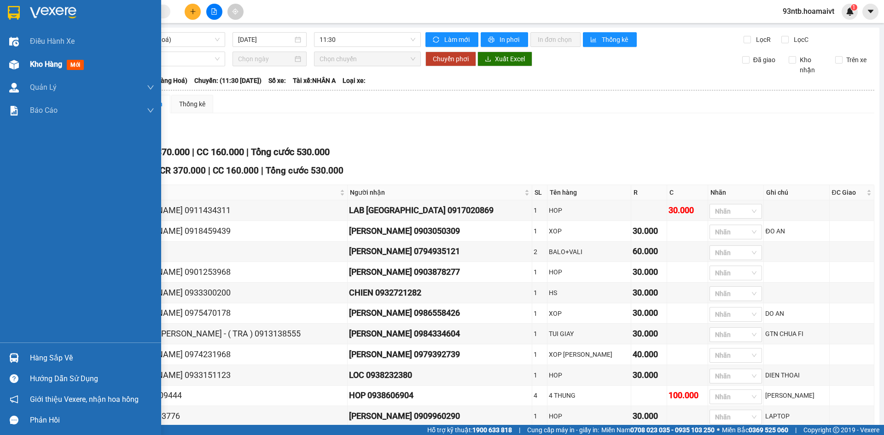
drag, startPoint x: 14, startPoint y: 63, endPoint x: 155, endPoint y: 93, distance: 144.2
click at [14, 63] on img at bounding box center [14, 65] width 10 height 10
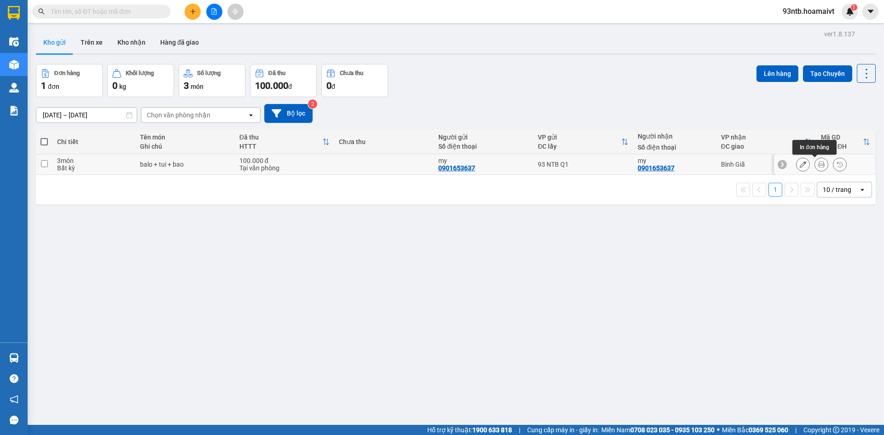
click at [818, 162] on icon at bounding box center [821, 164] width 6 height 6
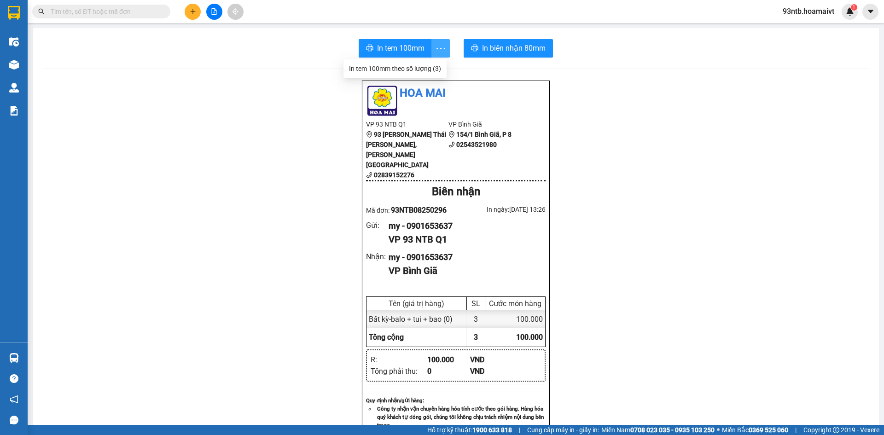
click at [437, 46] on icon "more" at bounding box center [441, 49] width 12 height 12
click at [437, 67] on div "In tem 100mm theo số lượng (3)" at bounding box center [395, 69] width 92 height 10
click at [191, 8] on icon "plus" at bounding box center [193, 11] width 6 height 6
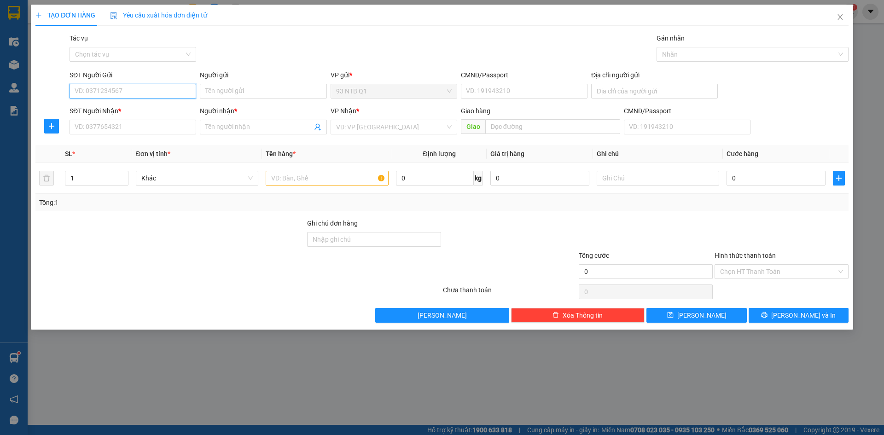
click at [119, 86] on input "SĐT Người Gửi" at bounding box center [133, 91] width 127 height 15
type input "0906438806"
type input "HUU"
type input "174/81/2b NGUYEN THIEN THUAT p3 q3"
type input "0909279996"
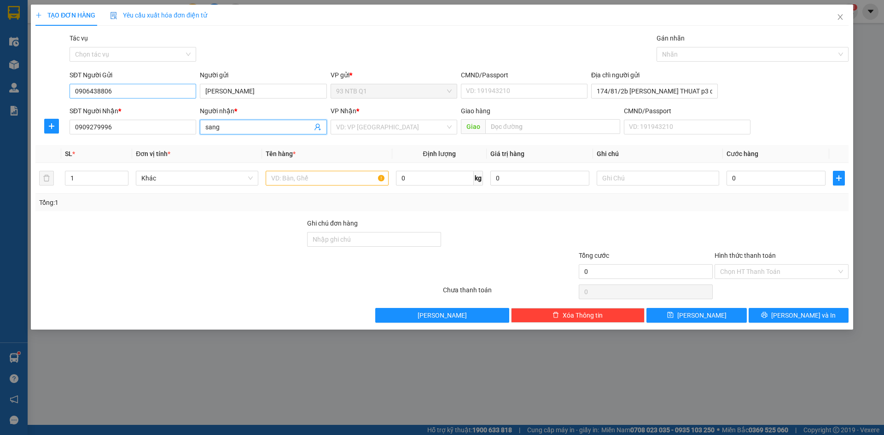
type input "sang"
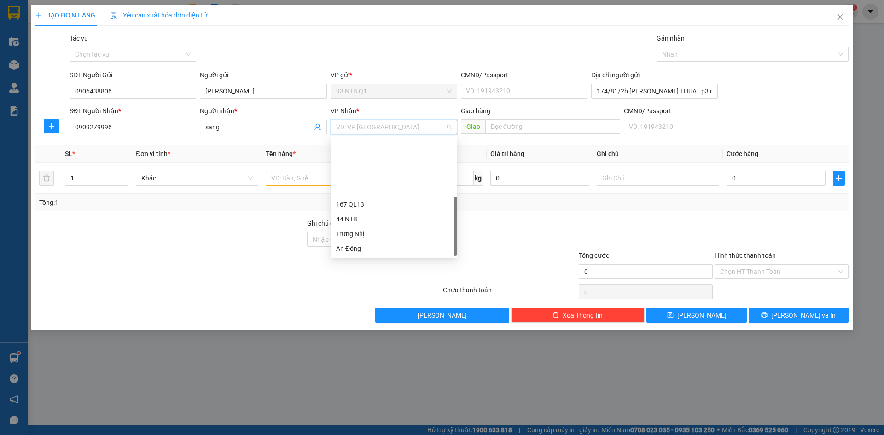
scroll to position [74, 0]
click at [374, 220] on div "Long Hải" at bounding box center [394, 219] width 116 height 10
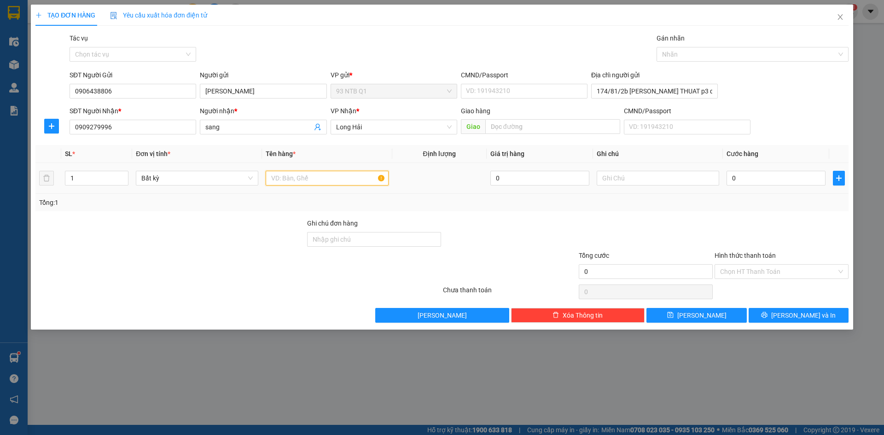
click at [327, 178] on input "text" at bounding box center [327, 178] width 122 height 15
type input "tui cam"
type input "3"
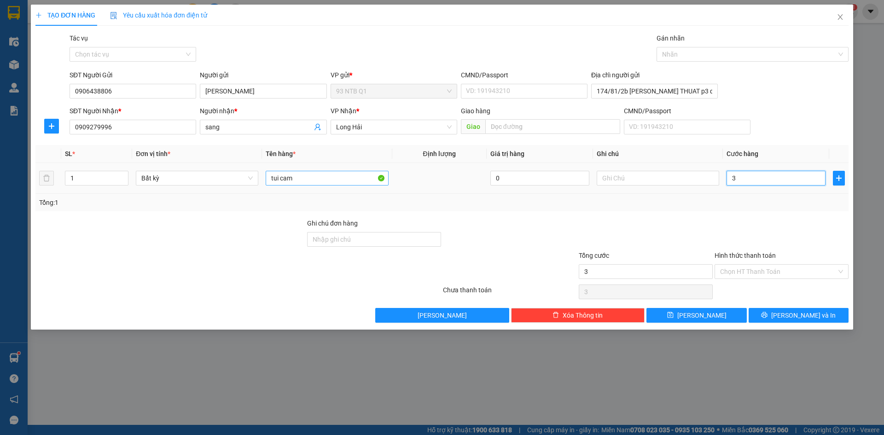
type input "30"
type input "30.000"
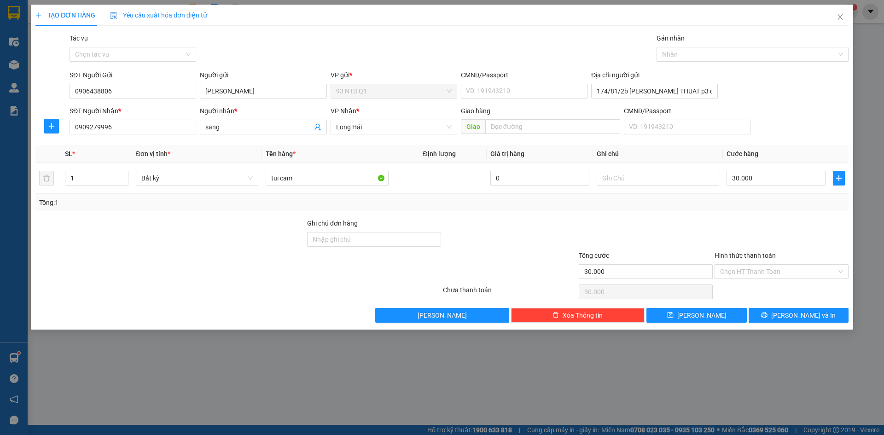
drag, startPoint x: 592, startPoint y: 236, endPoint x: 588, endPoint y: 239, distance: 4.9
click at [592, 236] on div at bounding box center [646, 234] width 136 height 32
click at [788, 271] on input "Hình thức thanh toán" at bounding box center [778, 272] width 116 height 14
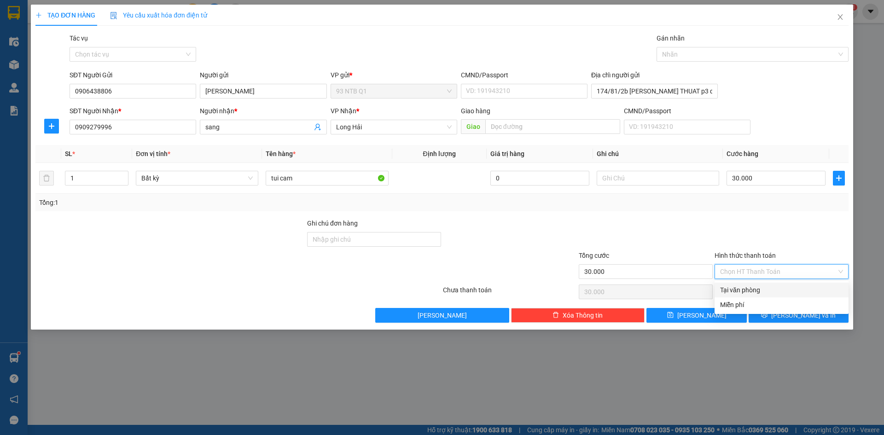
click at [787, 287] on div "Tại văn phòng" at bounding box center [781, 290] width 123 height 10
type input "0"
click at [795, 312] on span "[PERSON_NAME] và In" at bounding box center [803, 315] width 64 height 10
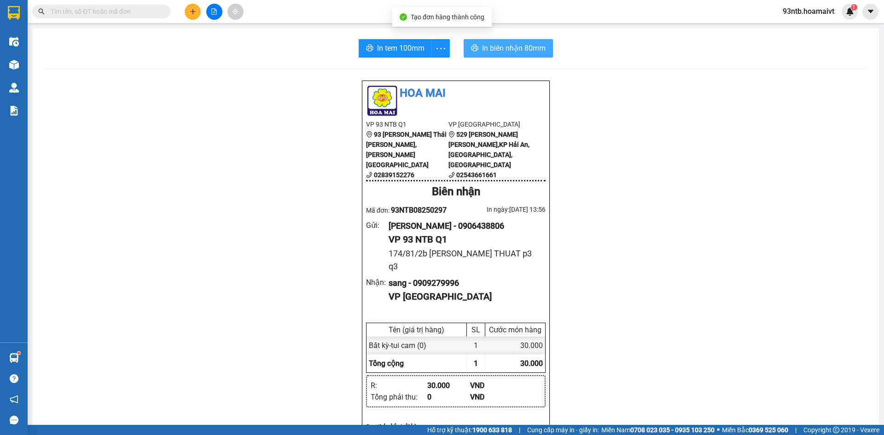
click at [464, 45] on button "In biên nhận 80mm" at bounding box center [508, 48] width 89 height 18
click at [471, 45] on icon "printer" at bounding box center [474, 47] width 7 height 7
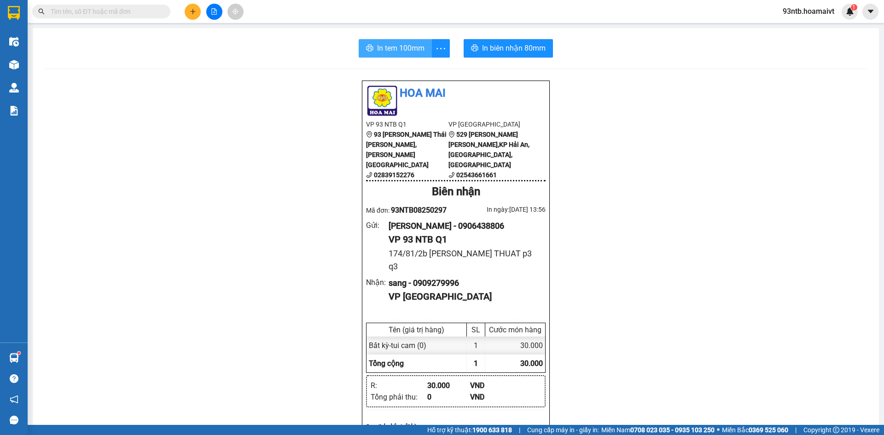
click at [397, 45] on span "In tem 100mm" at bounding box center [400, 48] width 47 height 12
click at [141, 10] on input "text" at bounding box center [105, 11] width 109 height 10
click at [116, 6] on input "text" at bounding box center [105, 11] width 109 height 10
click at [110, 11] on input "text" at bounding box center [105, 11] width 109 height 10
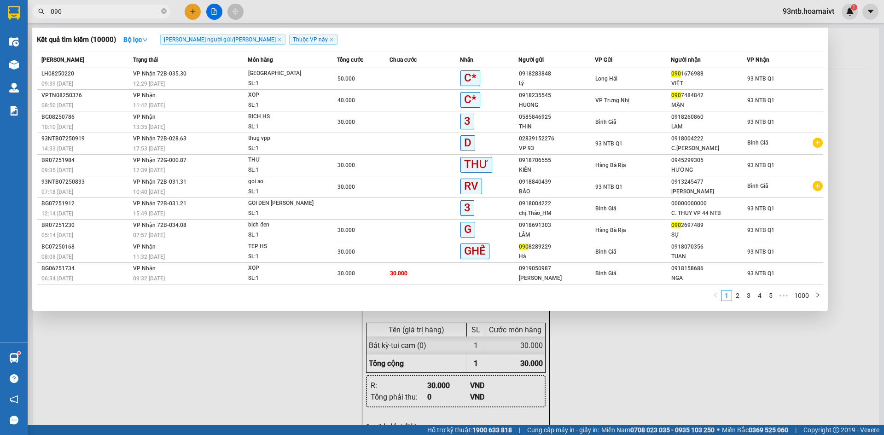
type input "0901"
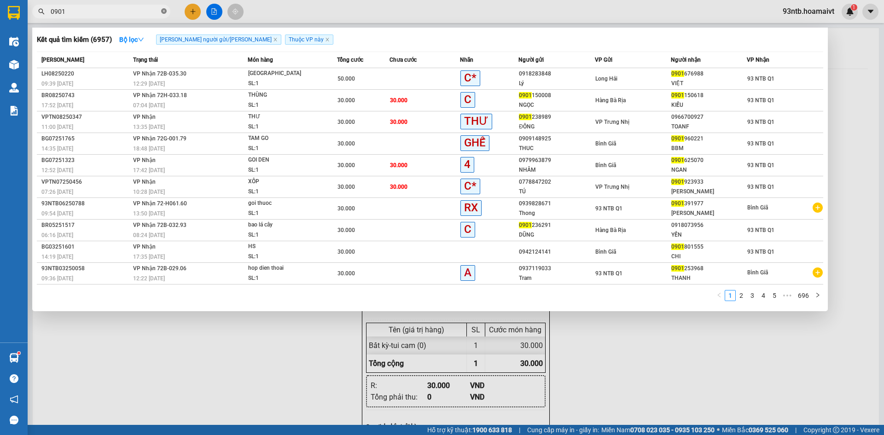
click at [164, 12] on icon "close-circle" at bounding box center [164, 11] width 6 height 6
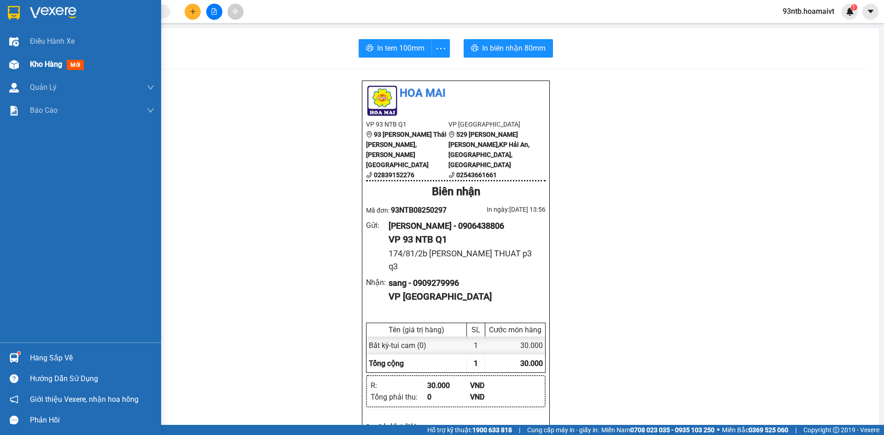
click at [39, 65] on span "Kho hàng" at bounding box center [46, 64] width 32 height 9
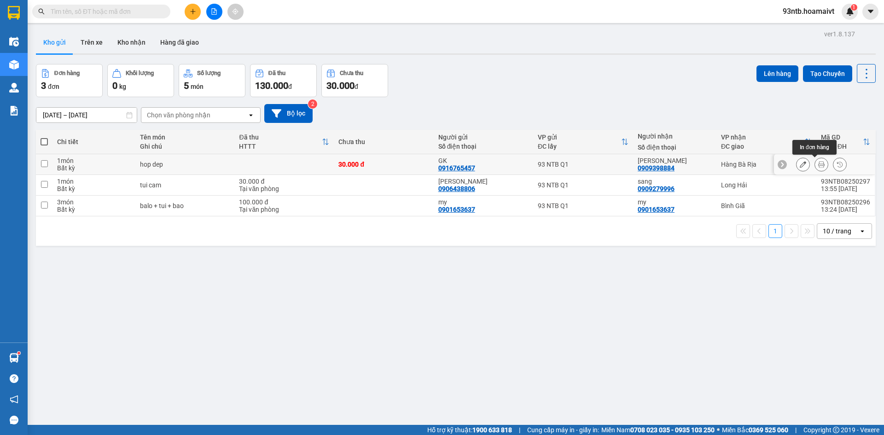
click at [818, 164] on icon at bounding box center [821, 164] width 6 height 6
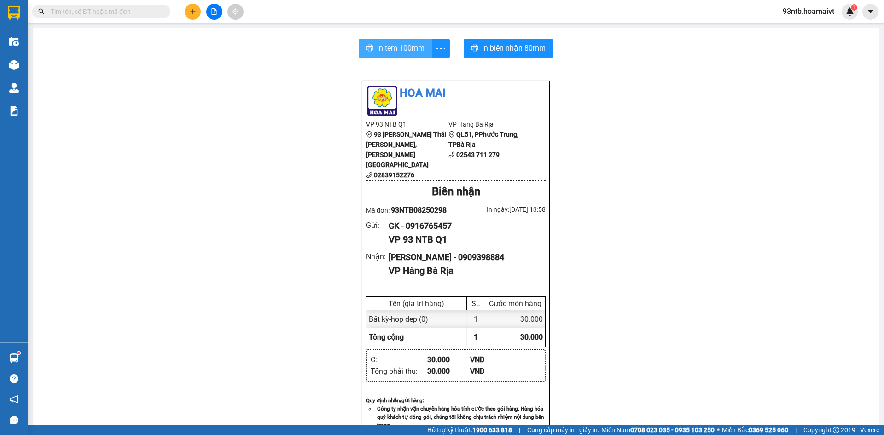
click at [372, 46] on button "In tem 100mm" at bounding box center [395, 48] width 73 height 18
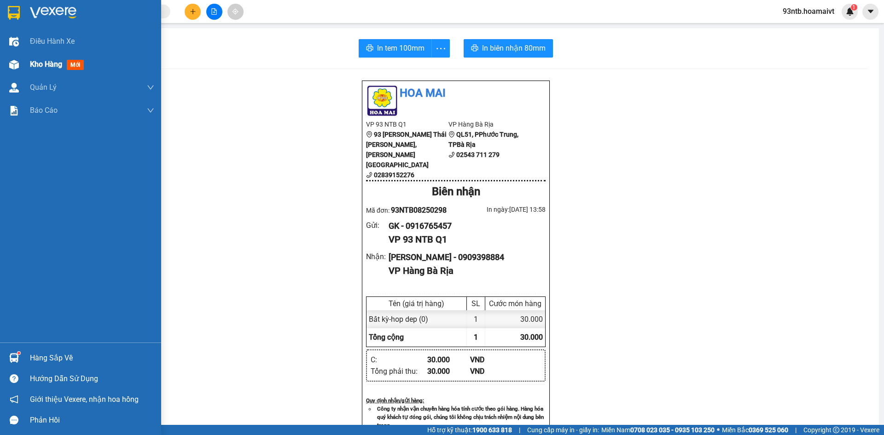
click at [44, 67] on span "Kho hàng" at bounding box center [46, 64] width 32 height 9
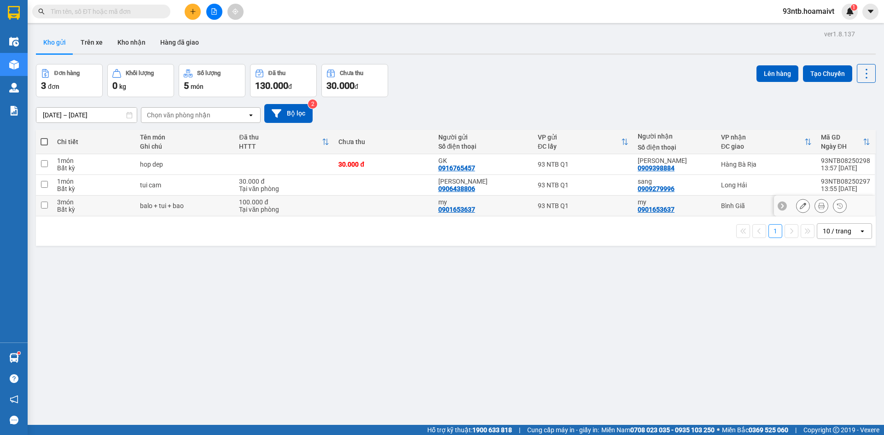
click at [41, 204] on input "checkbox" at bounding box center [44, 205] width 7 height 7
checkbox input "true"
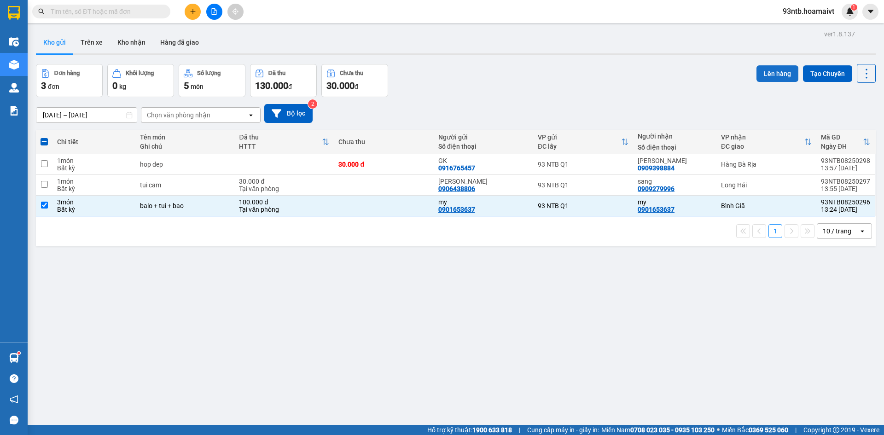
click at [765, 67] on button "Lên hàng" at bounding box center [777, 73] width 42 height 17
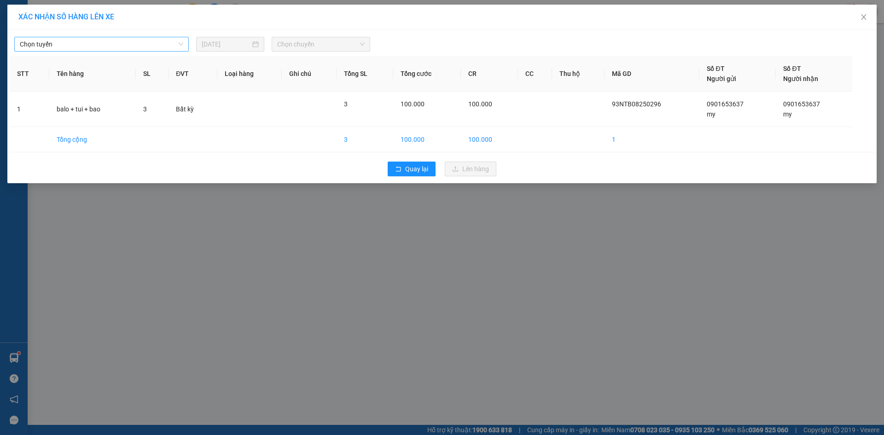
click at [134, 46] on span "Chọn tuyến" at bounding box center [101, 44] width 163 height 14
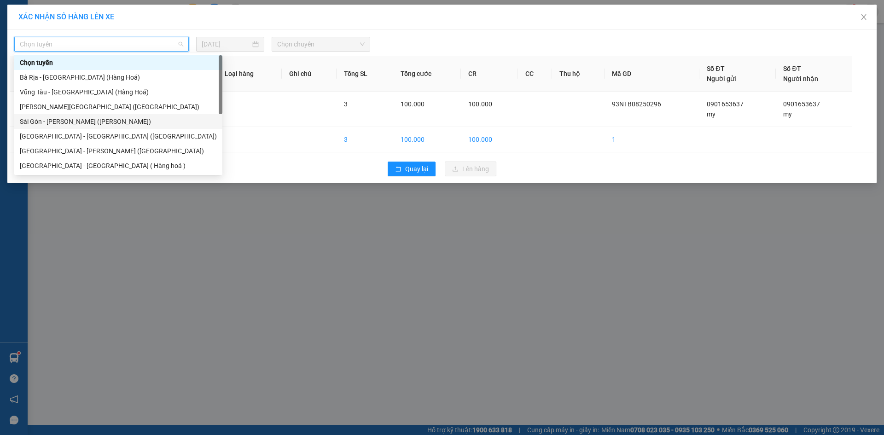
click at [66, 119] on div "Sài Gòn - Vũng Tàu (Hàng Hoá)" at bounding box center [118, 121] width 197 height 10
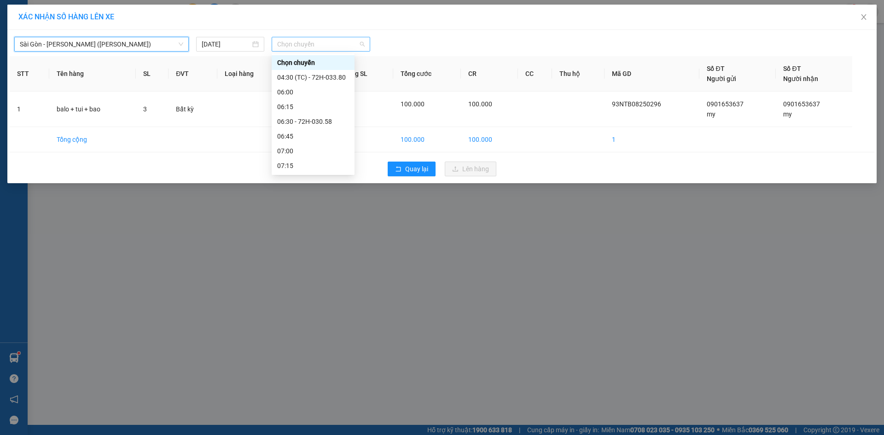
click at [322, 48] on span "Chọn chuyến" at bounding box center [320, 44] width 87 height 14
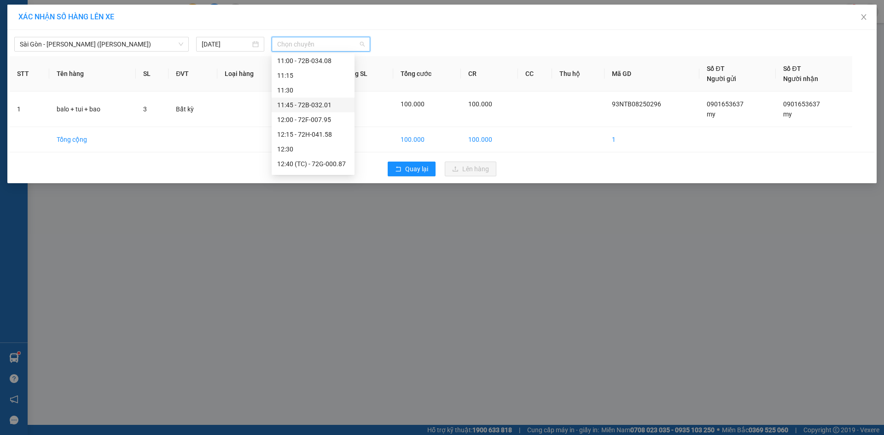
scroll to position [506, 0]
click at [301, 144] on div "13:30" at bounding box center [313, 145] width 72 height 10
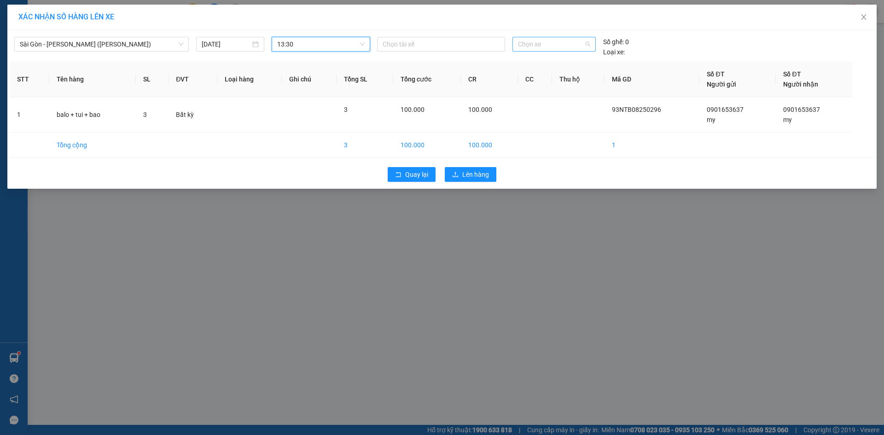
click at [532, 45] on span "Chọn xe" at bounding box center [554, 44] width 72 height 14
type input "3282"
click at [536, 67] on div "72H-032.82" at bounding box center [554, 63] width 72 height 10
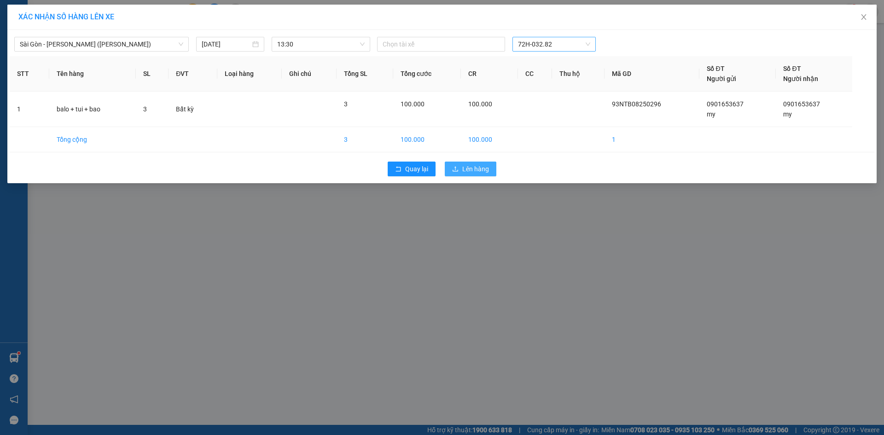
click at [477, 172] on span "Lên hàng" at bounding box center [475, 169] width 27 height 10
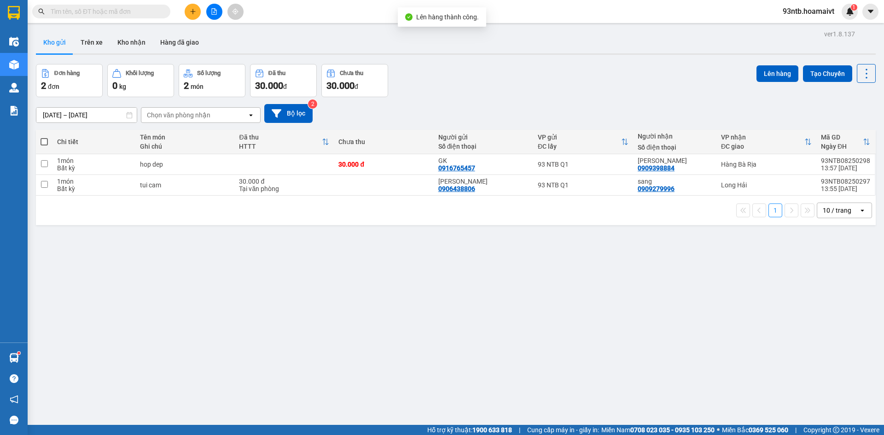
click at [139, 12] on input "text" at bounding box center [105, 11] width 109 height 10
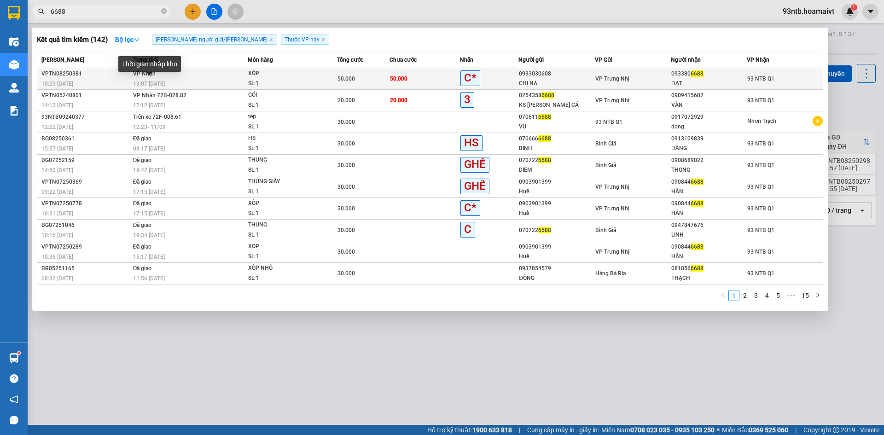
type input "6688"
click at [149, 82] on span "13:07 - 12/08" at bounding box center [149, 84] width 32 height 6
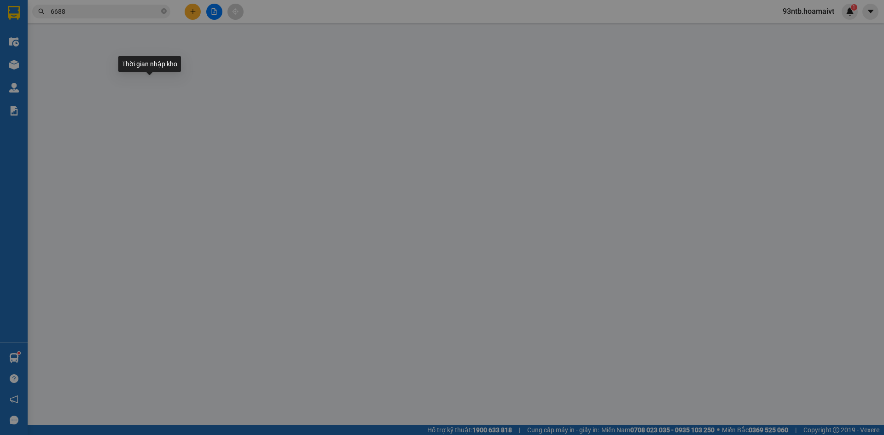
type input "0933030608"
type input "CHỊ NA"
type input "0933806688"
type input "ĐẠT"
type input "50.000"
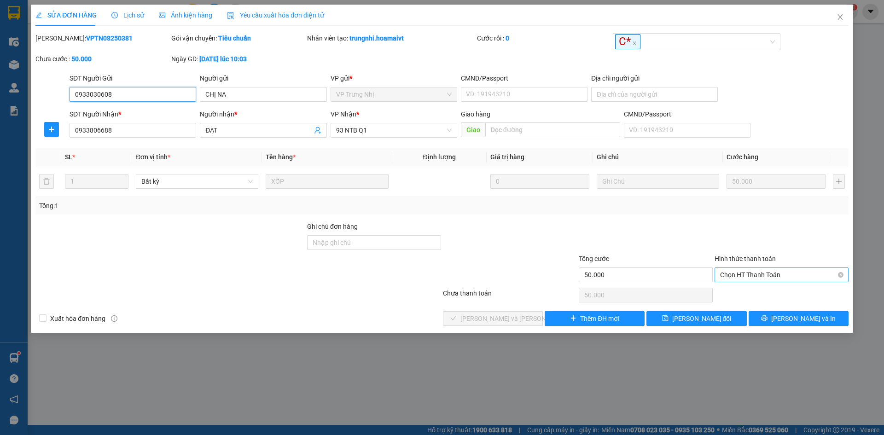
click at [751, 278] on span "Chọn HT Thanh Toán" at bounding box center [781, 275] width 123 height 14
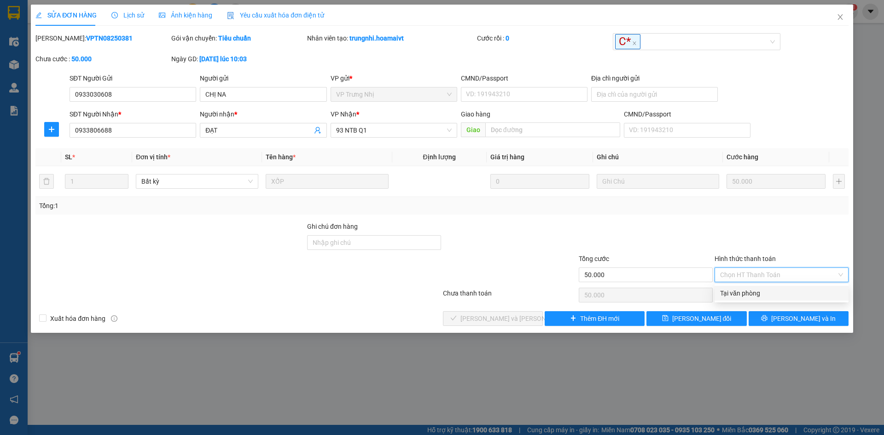
click at [748, 296] on div "Tại văn phòng" at bounding box center [781, 293] width 123 height 10
type input "0"
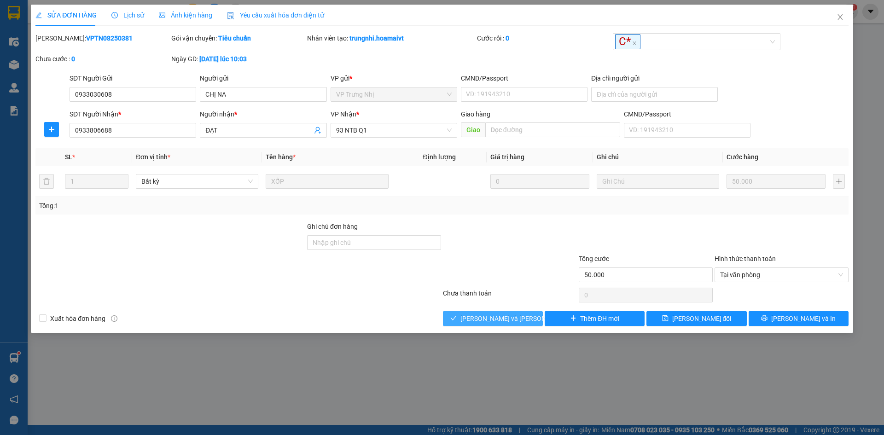
click at [498, 317] on span "[PERSON_NAME] và [PERSON_NAME] hàng" at bounding box center [522, 318] width 124 height 10
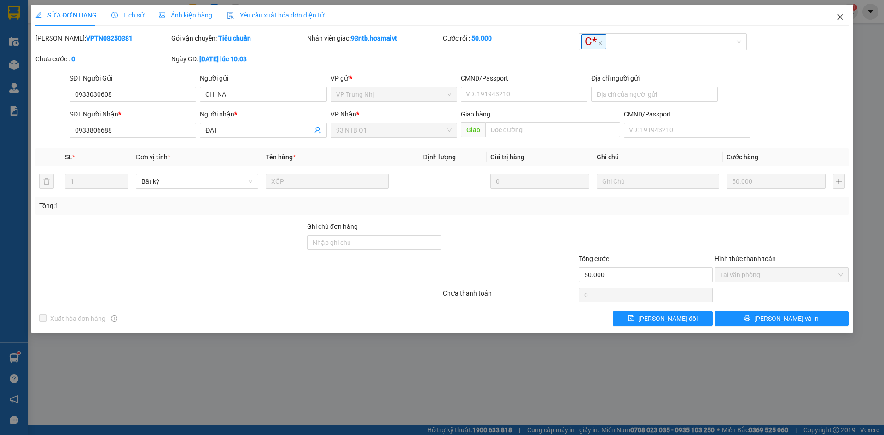
click at [836, 17] on icon "close" at bounding box center [839, 16] width 7 height 7
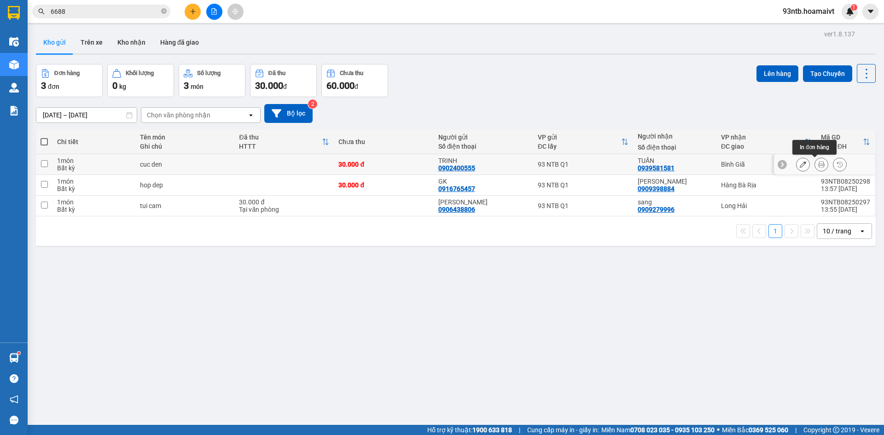
click at [818, 162] on icon at bounding box center [821, 164] width 6 height 6
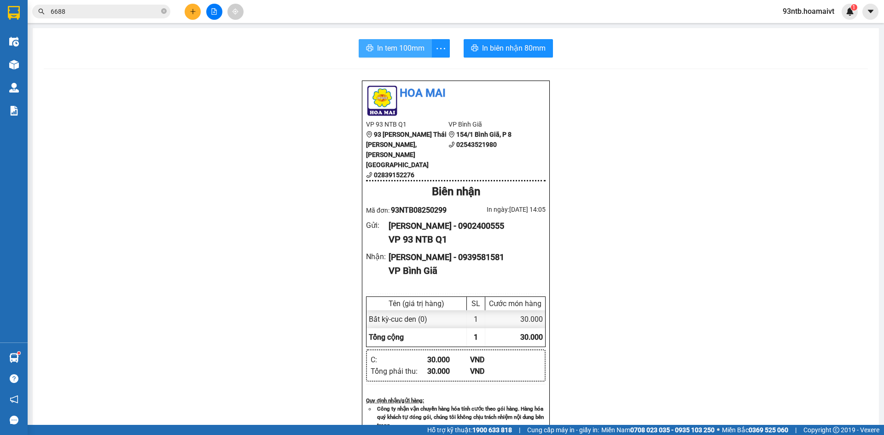
click at [393, 46] on span "In tem 100mm" at bounding box center [400, 48] width 47 height 12
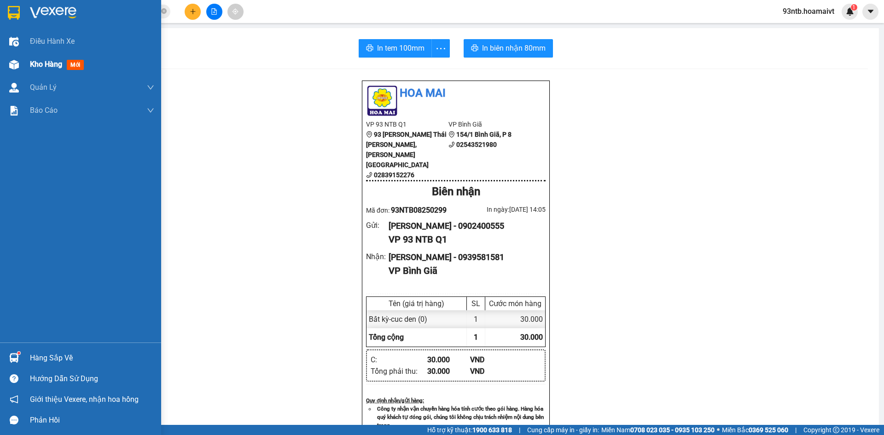
click at [43, 74] on div "Kho hàng mới" at bounding box center [92, 64] width 124 height 23
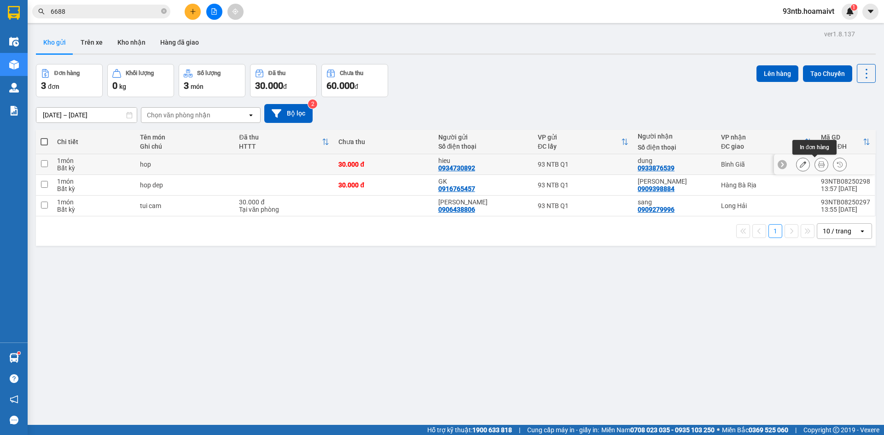
click at [818, 167] on icon at bounding box center [821, 164] width 6 height 6
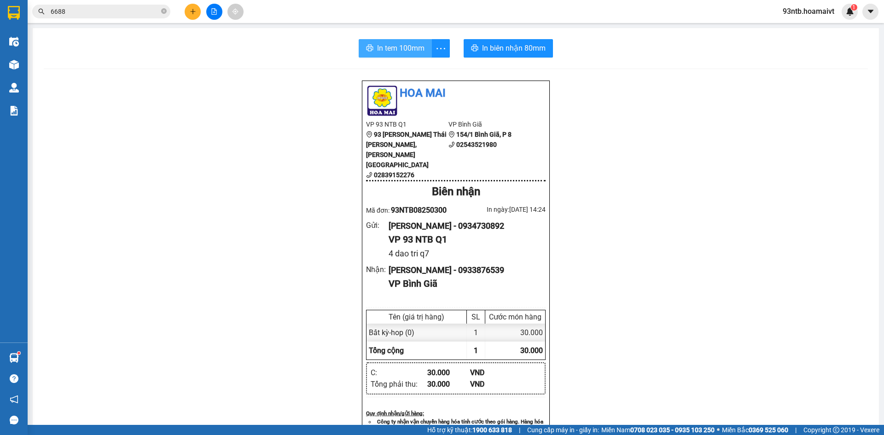
click at [401, 43] on span "In tem 100mm" at bounding box center [400, 48] width 47 height 12
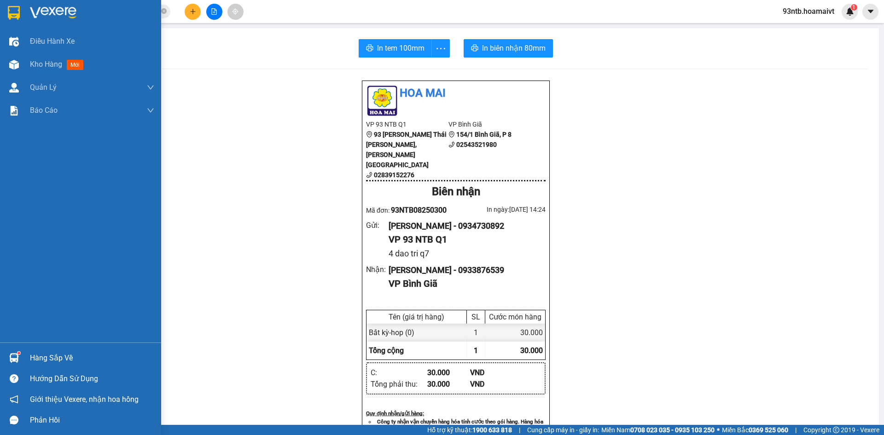
click at [65, 356] on div "Hàng sắp về" at bounding box center [92, 358] width 124 height 14
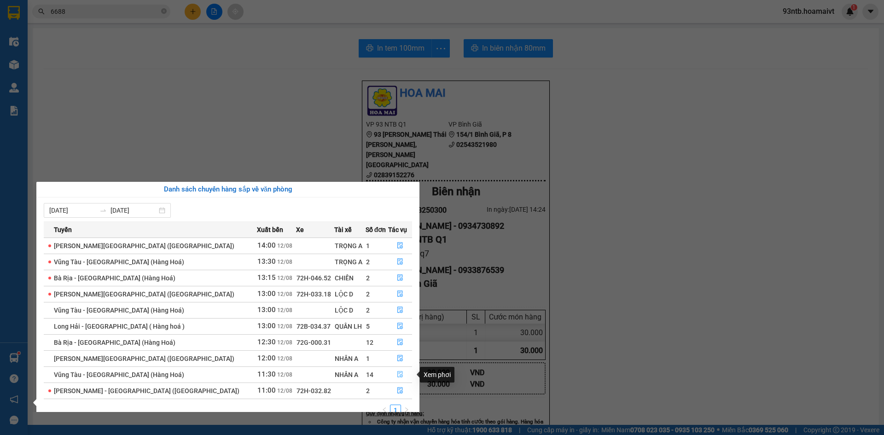
click at [398, 374] on icon "file-done" at bounding box center [400, 374] width 6 height 6
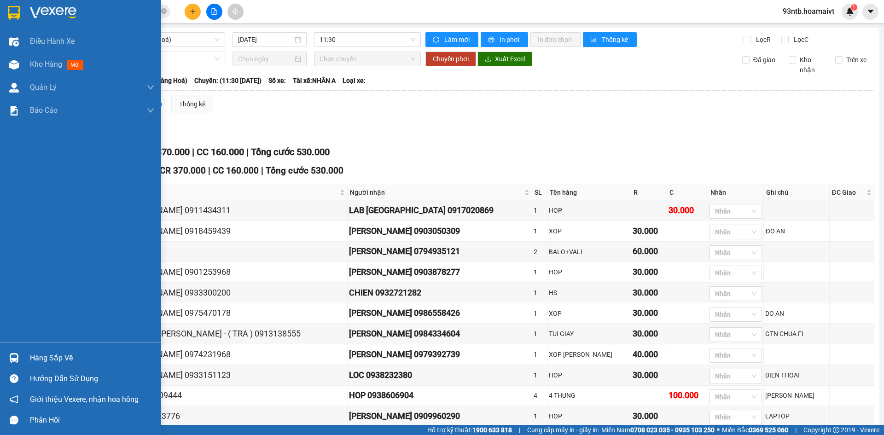
click at [66, 358] on div "Hàng sắp về" at bounding box center [92, 358] width 124 height 14
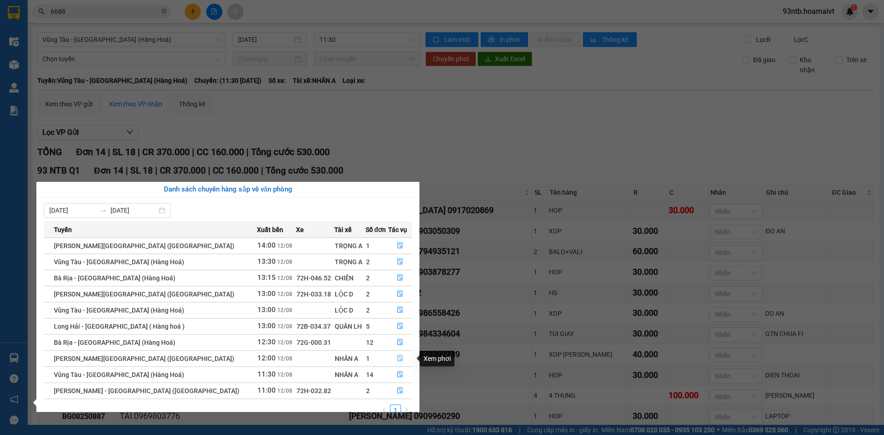
click at [397, 355] on icon "file-done" at bounding box center [400, 358] width 6 height 6
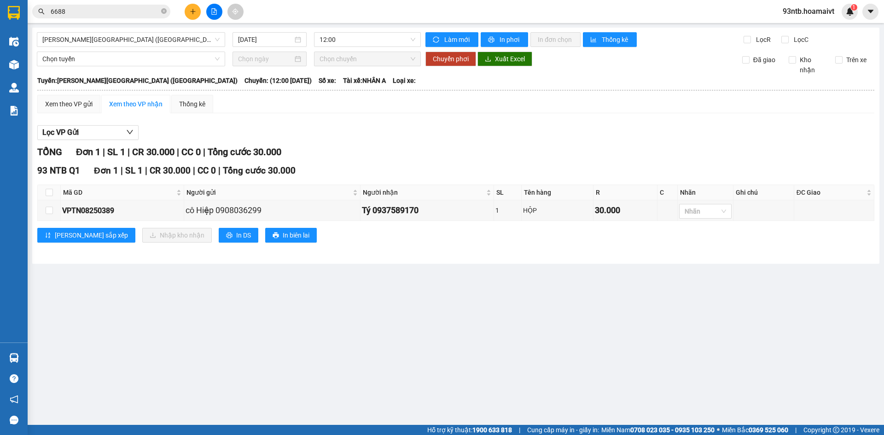
drag, startPoint x: 45, startPoint y: 355, endPoint x: 20, endPoint y: 357, distance: 25.0
click at [24, 356] on section "Kết quả tìm kiếm ( 142 ) Bộ lọc Tìm người gửi/nhận Thuộc VP này Mã ĐH Trạng thá…" at bounding box center [442, 217] width 884 height 435
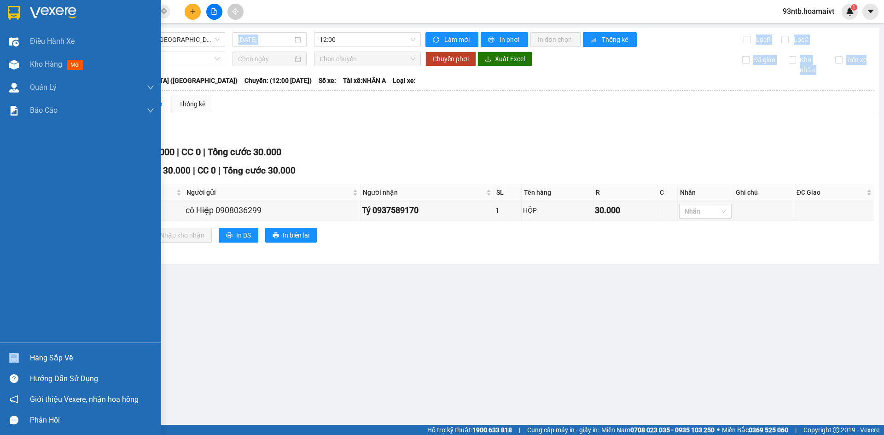
click at [61, 357] on div "Hàng sắp về" at bounding box center [92, 358] width 124 height 14
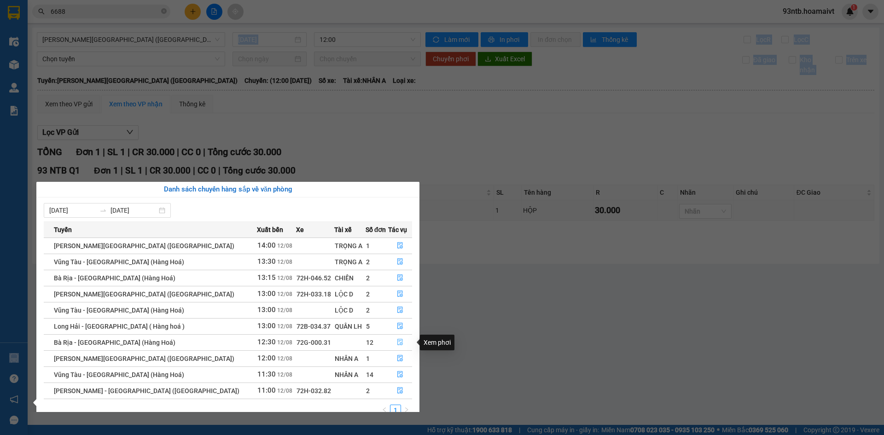
click at [400, 345] on button "button" at bounding box center [400, 342] width 23 height 15
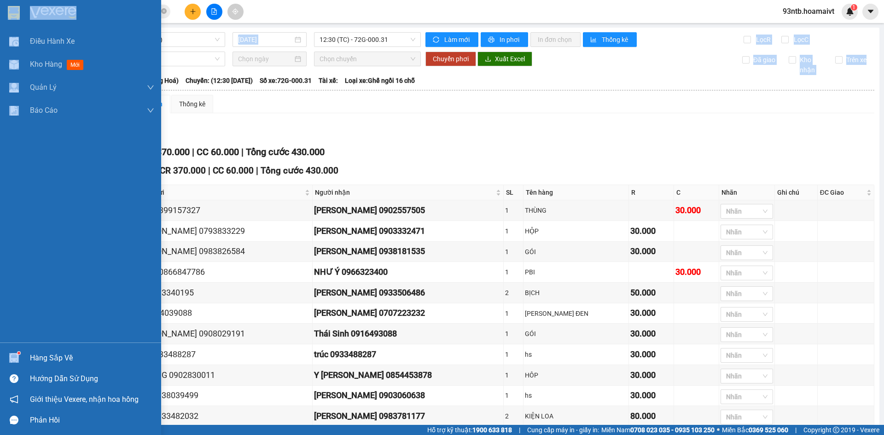
click at [49, 360] on div "Hàng sắp về" at bounding box center [92, 358] width 124 height 14
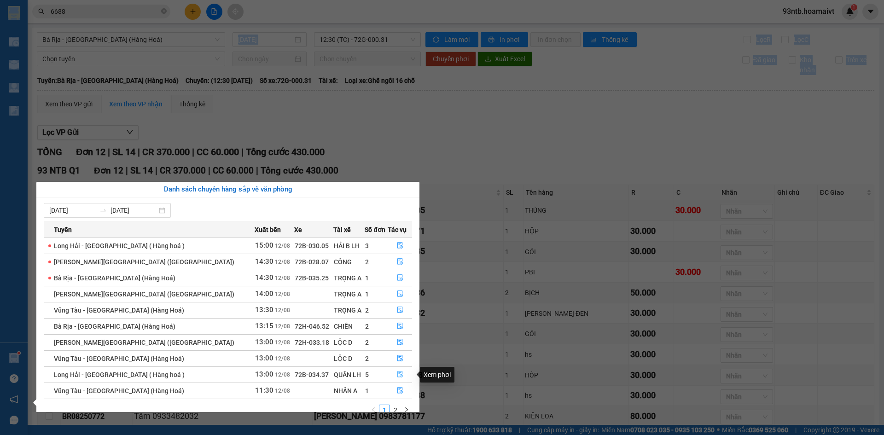
click at [397, 374] on icon "file-done" at bounding box center [400, 374] width 6 height 6
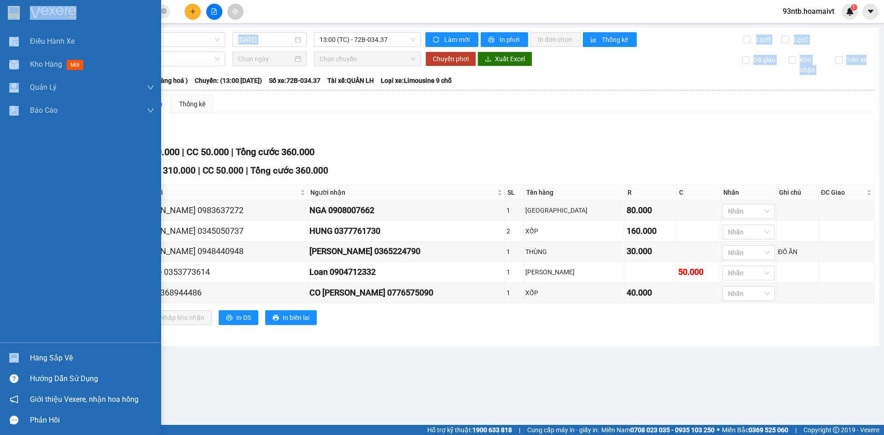
click at [44, 357] on div "Hàng sắp về" at bounding box center [92, 358] width 124 height 14
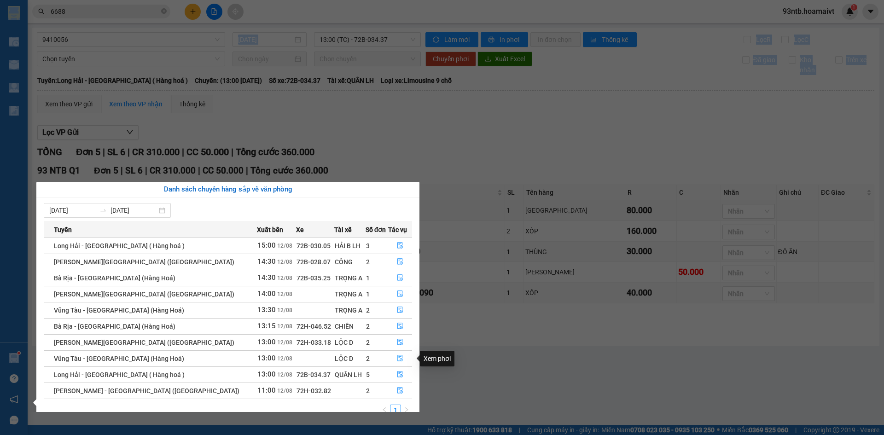
click at [397, 362] on span "file-done" at bounding box center [400, 358] width 6 height 7
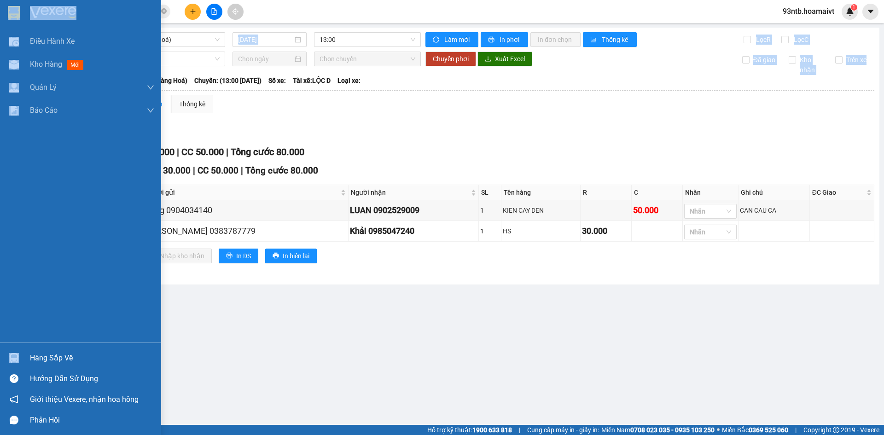
click at [46, 355] on div "Hàng sắp về" at bounding box center [92, 358] width 124 height 14
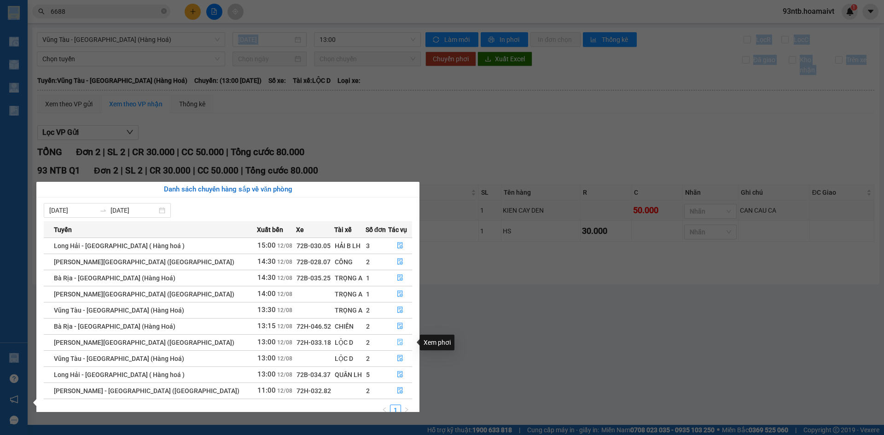
click at [403, 341] on button "button" at bounding box center [400, 342] width 23 height 15
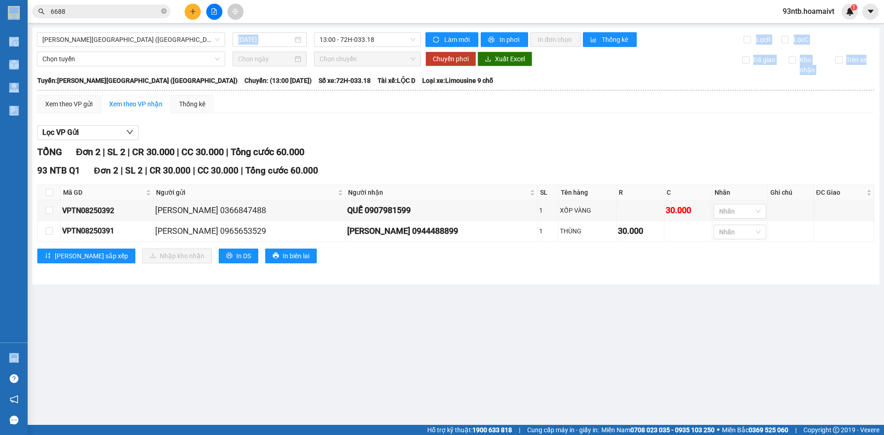
click at [54, 356] on main "Trưng Nhị - Sài Gòn (Hàng Hoá) 12/08/2025 13:00 - 72H-033.18 Làm mới In phơi In…" at bounding box center [442, 212] width 884 height 425
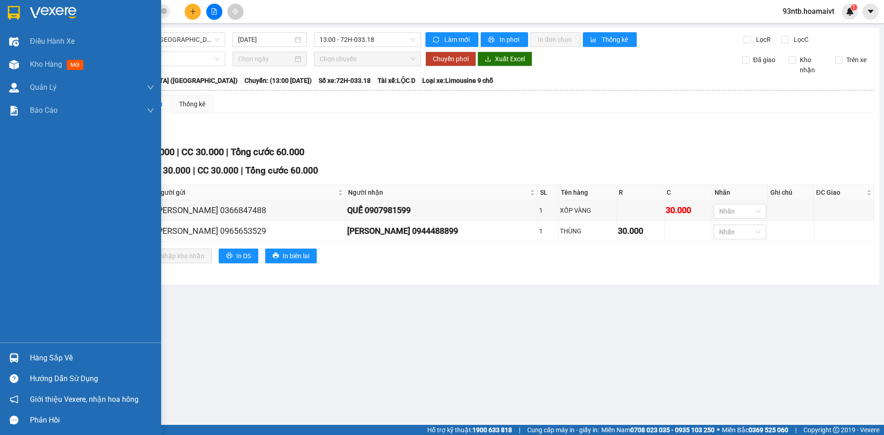
click at [59, 356] on div "Hàng sắp về" at bounding box center [92, 358] width 124 height 14
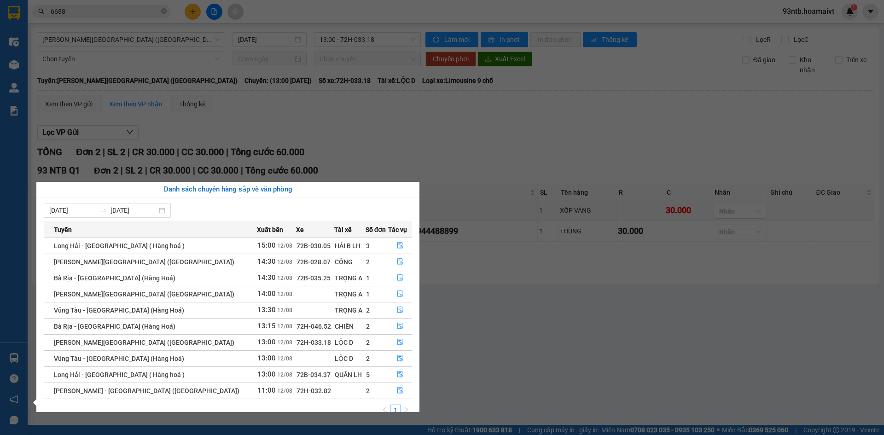
click at [437, 145] on section "Kết quả tìm kiếm ( 142 ) Bộ lọc Tìm người gửi/nhận Thuộc VP này Mã ĐH Trạng thá…" at bounding box center [442, 217] width 884 height 435
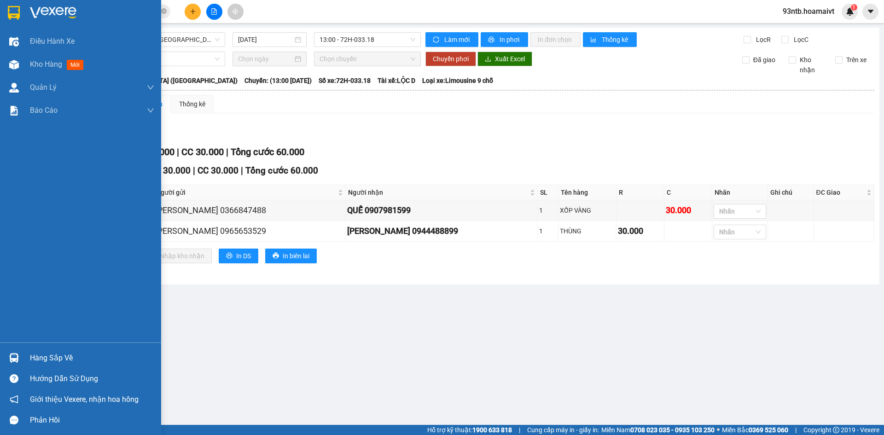
click at [54, 358] on div "Hàng sắp về" at bounding box center [92, 358] width 124 height 14
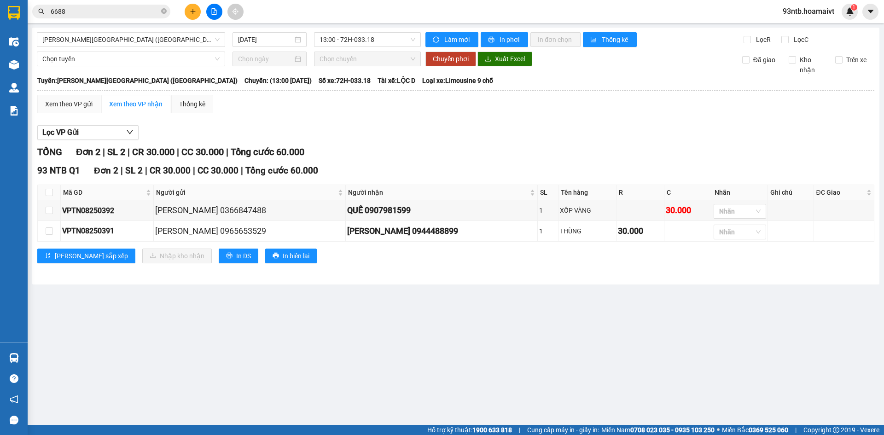
click at [190, 12] on section "Kết quả tìm kiếm ( 142 ) Bộ lọc Tìm người gửi/nhận Thuộc VP này Mã ĐH Trạng thá…" at bounding box center [442, 217] width 884 height 435
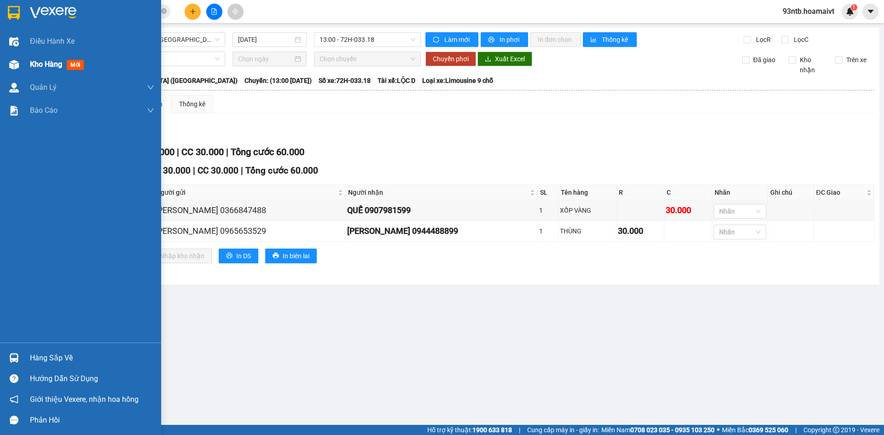
drag, startPoint x: 55, startPoint y: 64, endPoint x: 64, endPoint y: 64, distance: 9.7
click at [55, 64] on span "Kho hàng" at bounding box center [46, 64] width 32 height 9
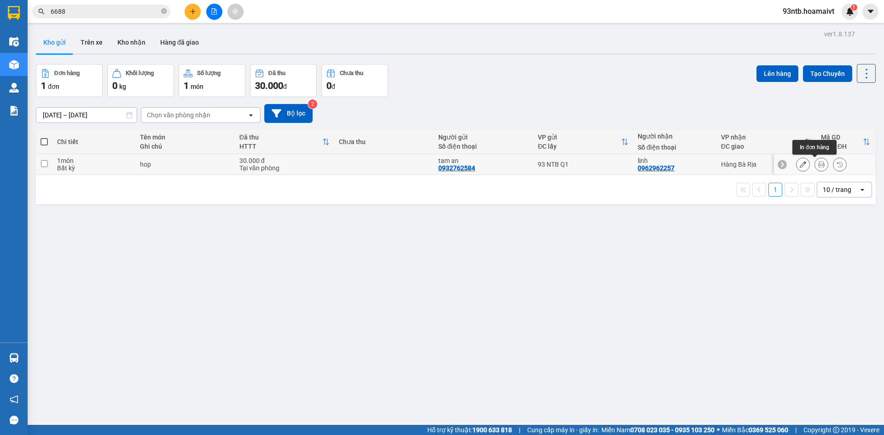
click at [818, 168] on icon at bounding box center [821, 164] width 6 height 6
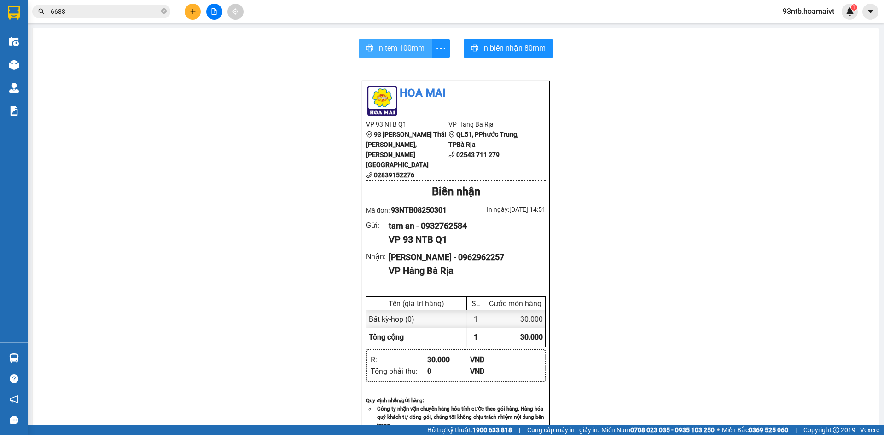
click at [409, 53] on span "In tem 100mm" at bounding box center [400, 48] width 47 height 12
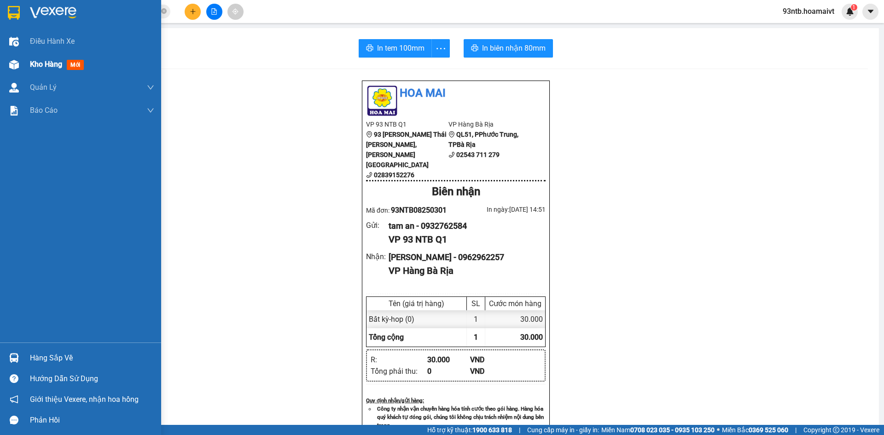
click at [41, 63] on span "Kho hàng" at bounding box center [46, 64] width 32 height 9
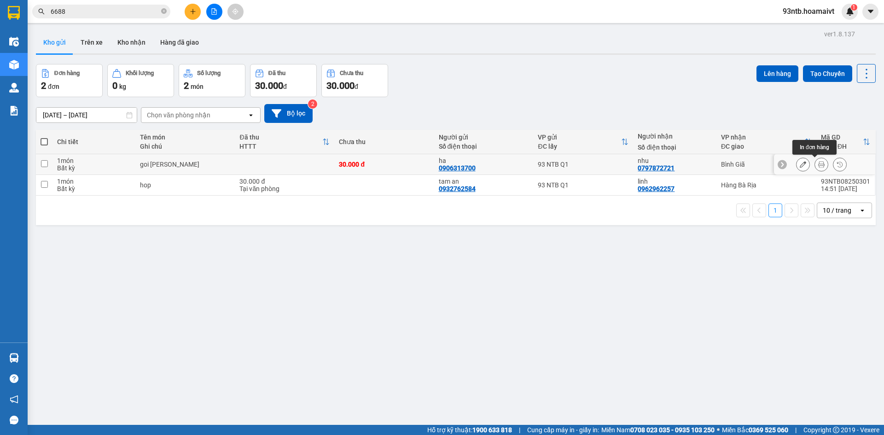
click at [821, 160] on div at bounding box center [821, 164] width 14 height 14
click at [818, 167] on icon at bounding box center [821, 164] width 6 height 6
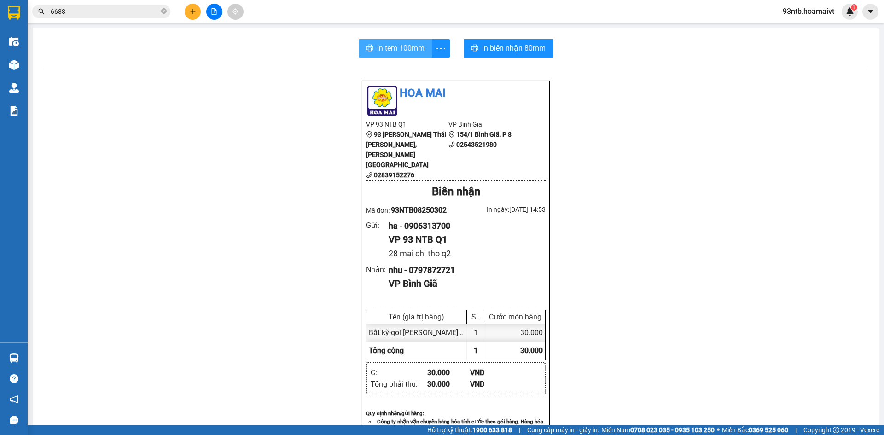
click at [413, 52] on span "In tem 100mm" at bounding box center [400, 48] width 47 height 12
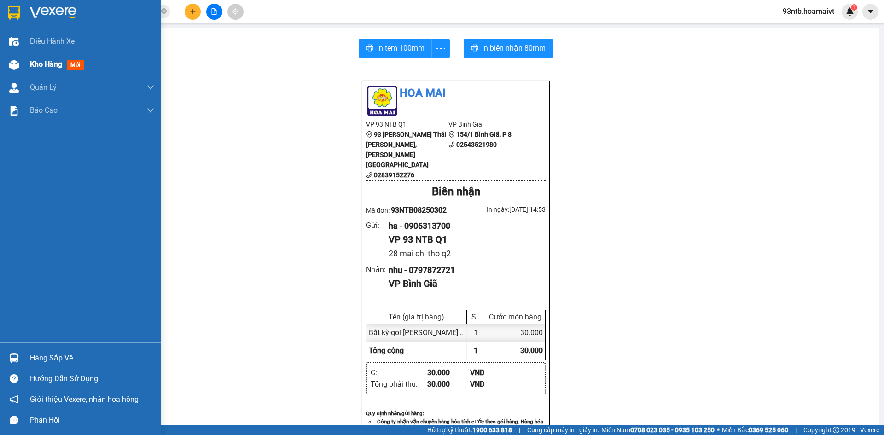
click at [34, 63] on span "Kho hàng" at bounding box center [46, 64] width 32 height 9
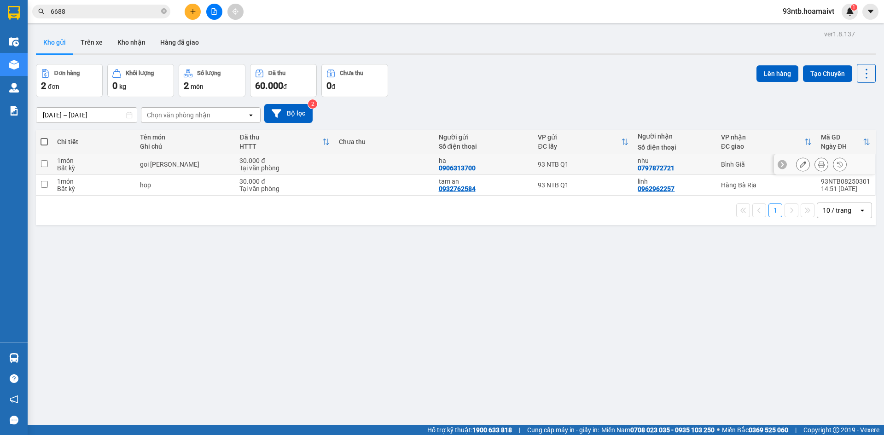
click at [818, 163] on icon at bounding box center [821, 164] width 6 height 6
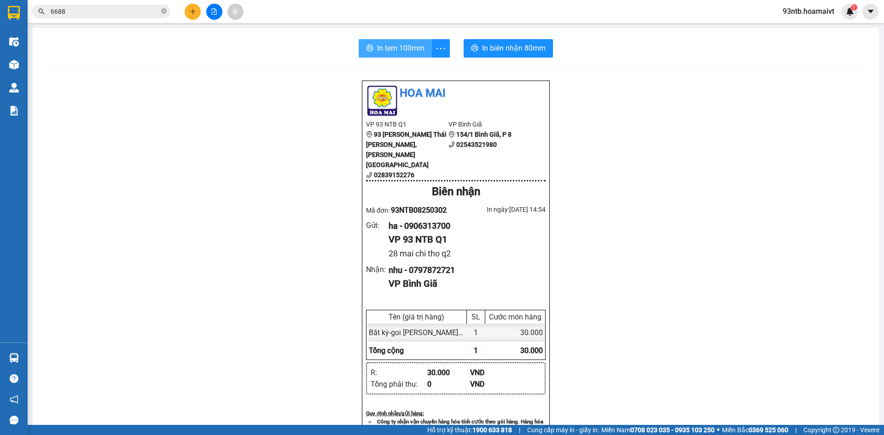
click at [394, 52] on span "In tem 100mm" at bounding box center [400, 48] width 47 height 12
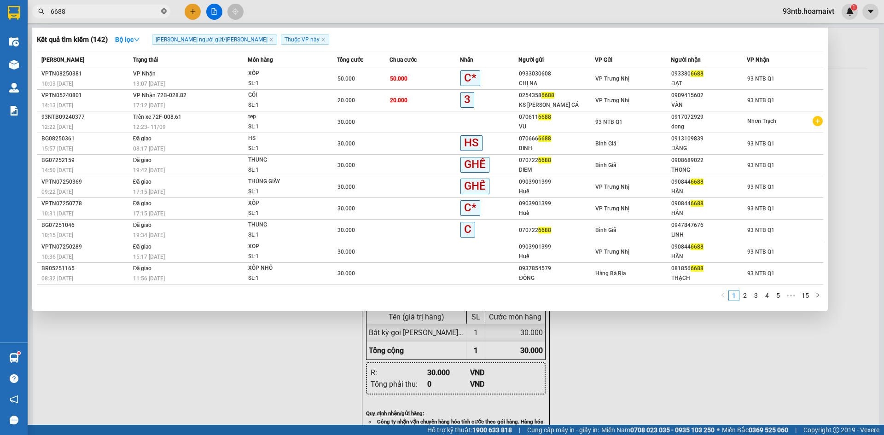
click at [162, 12] on icon "close-circle" at bounding box center [164, 11] width 6 height 6
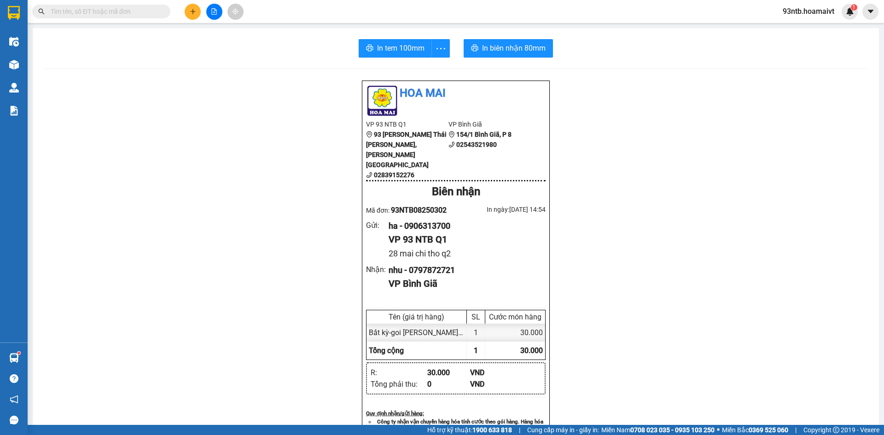
click at [156, 12] on input "text" at bounding box center [105, 11] width 109 height 10
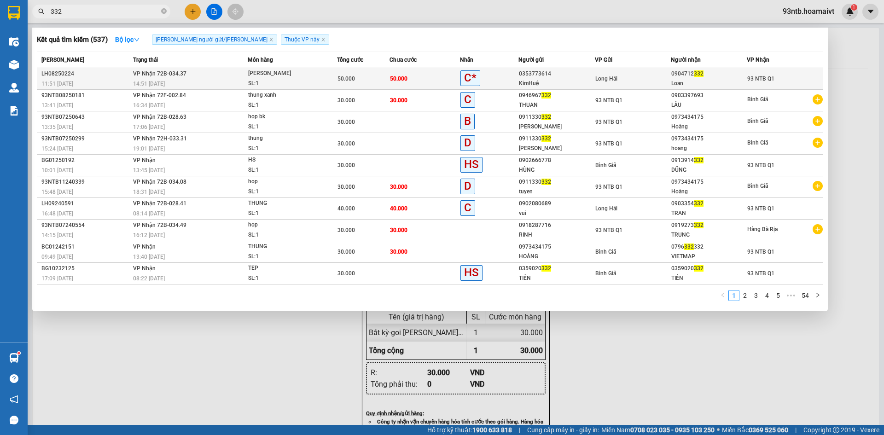
type input "332"
click at [173, 79] on div "14:51 - 12/08" at bounding box center [190, 84] width 115 height 10
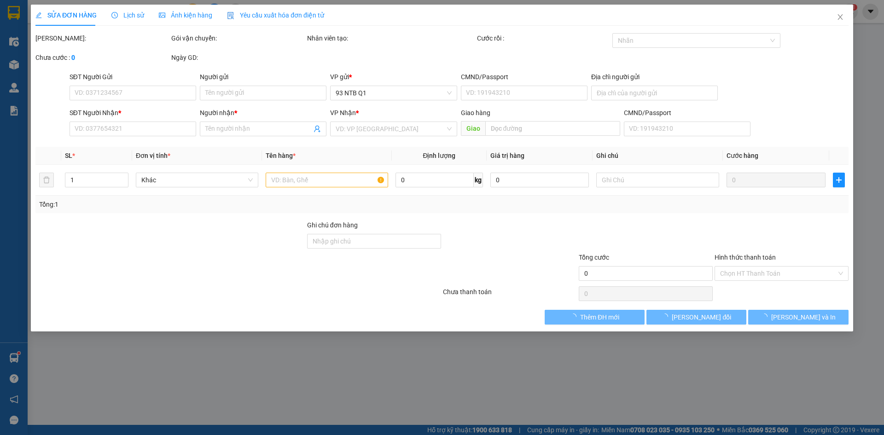
type input "0353773614"
type input "KimHuệ"
type input "0904712332"
type input "Loan"
type input "50.000"
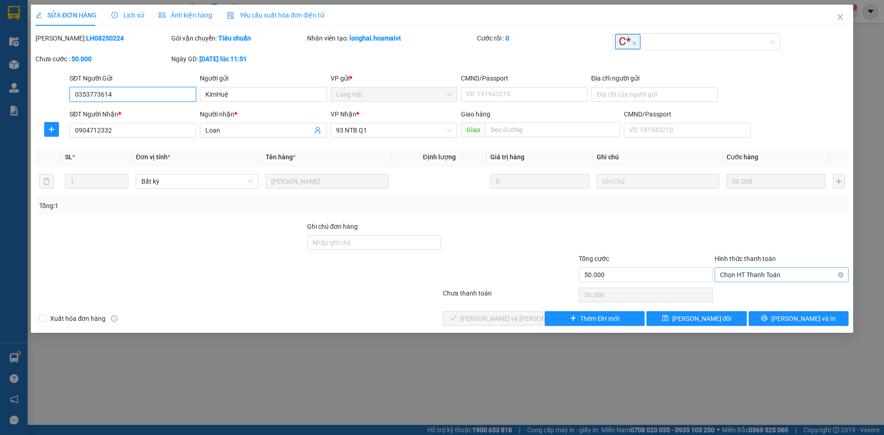
click at [763, 276] on span "Chọn HT Thanh Toán" at bounding box center [781, 275] width 123 height 14
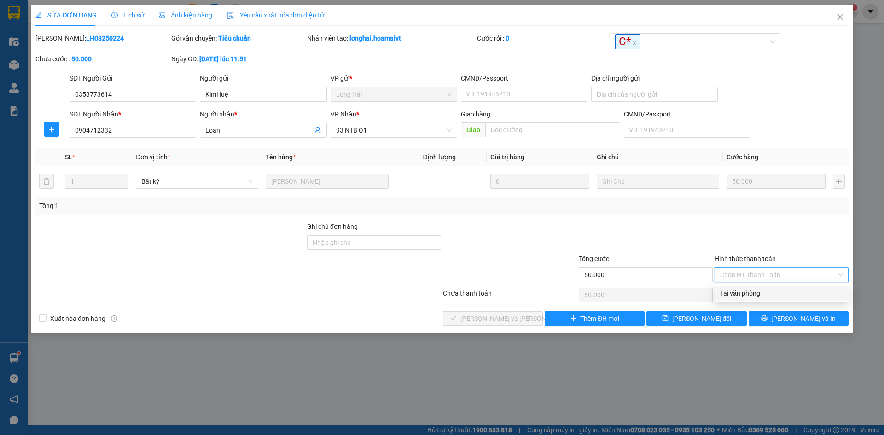
click at [755, 293] on div "Tại văn phòng" at bounding box center [781, 293] width 123 height 10
type input "0"
click at [760, 294] on div "Tại văn phòng" at bounding box center [781, 293] width 123 height 10
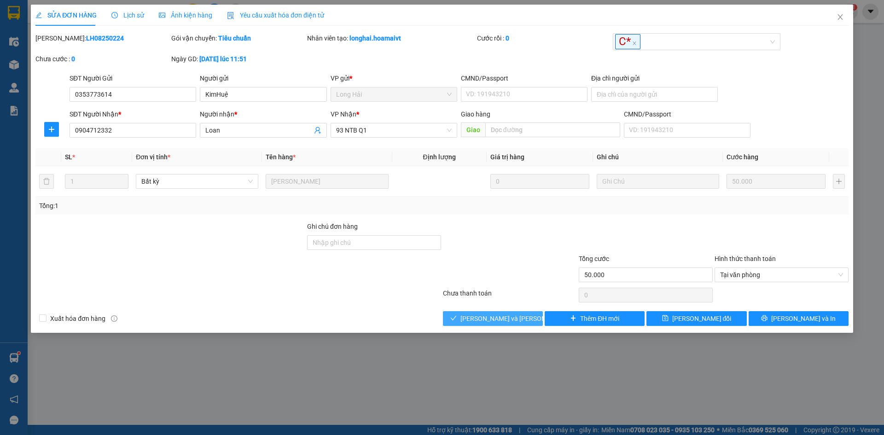
click at [500, 322] on span "[PERSON_NAME] và [PERSON_NAME] hàng" at bounding box center [522, 318] width 124 height 10
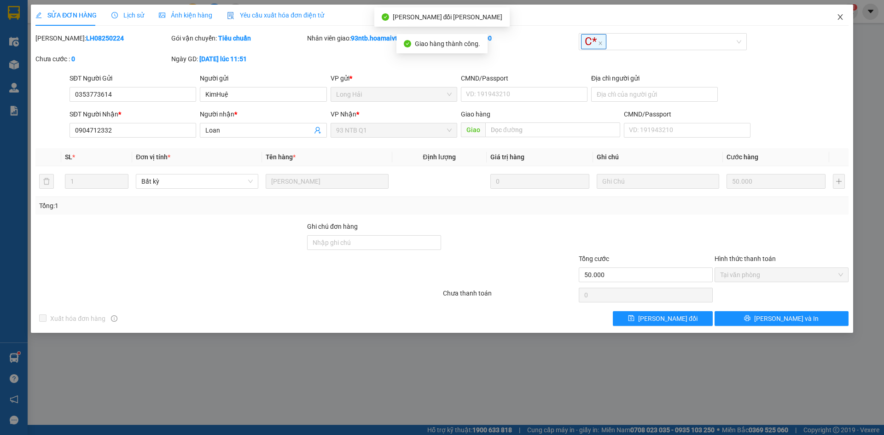
click at [841, 18] on icon "close" at bounding box center [839, 16] width 7 height 7
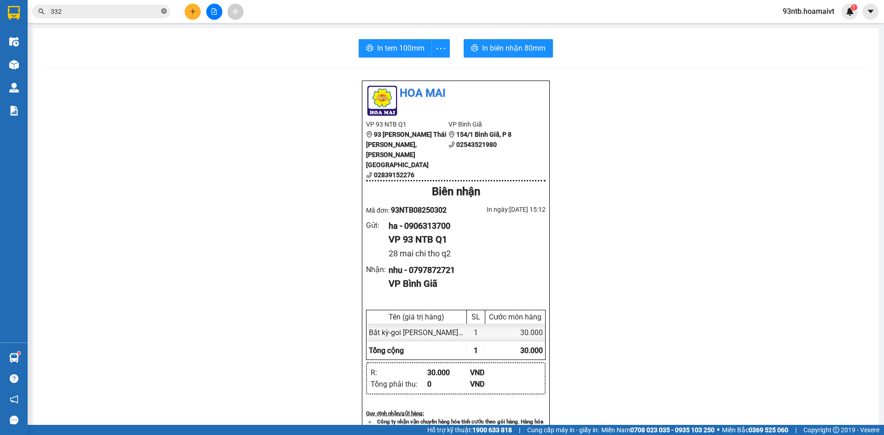
click at [163, 11] on icon "close-circle" at bounding box center [164, 11] width 6 height 6
click at [104, 13] on input "text" at bounding box center [105, 11] width 109 height 10
click at [63, 12] on input "text" at bounding box center [105, 11] width 109 height 10
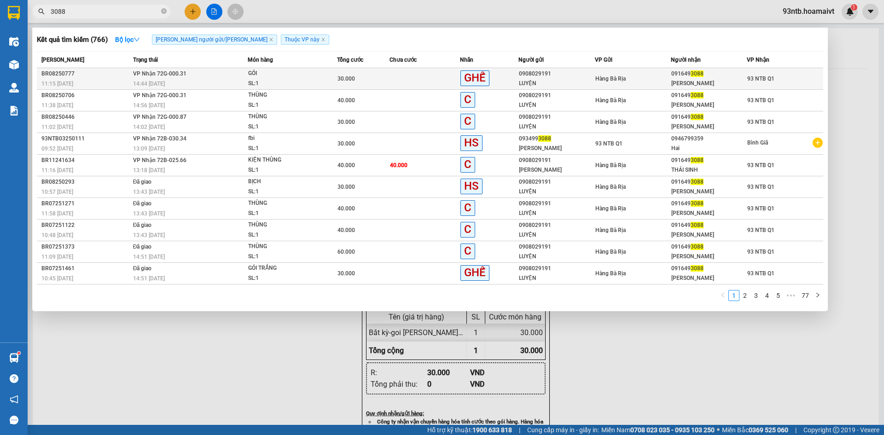
type input "3088"
click at [174, 77] on span "[PERSON_NAME] 72G-000.31" at bounding box center [159, 73] width 53 height 7
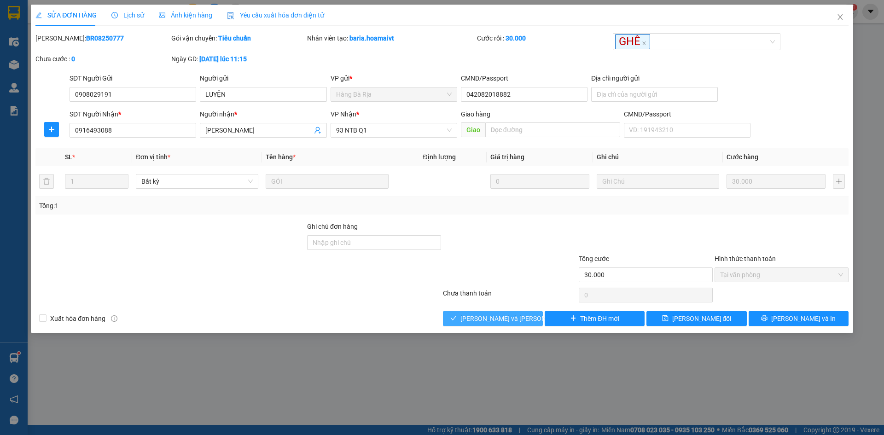
click at [511, 318] on span "[PERSON_NAME] và [PERSON_NAME] hàng" at bounding box center [522, 318] width 124 height 10
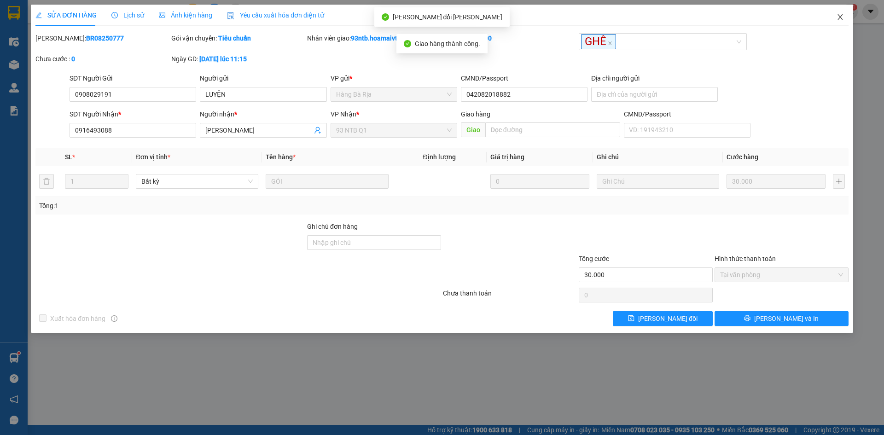
click at [841, 18] on icon "close" at bounding box center [839, 17] width 5 height 6
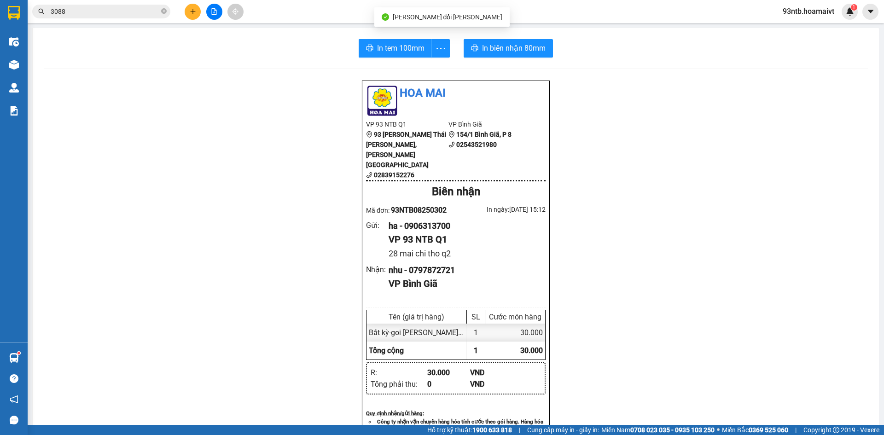
click at [167, 12] on span "3088" at bounding box center [101, 12] width 138 height 14
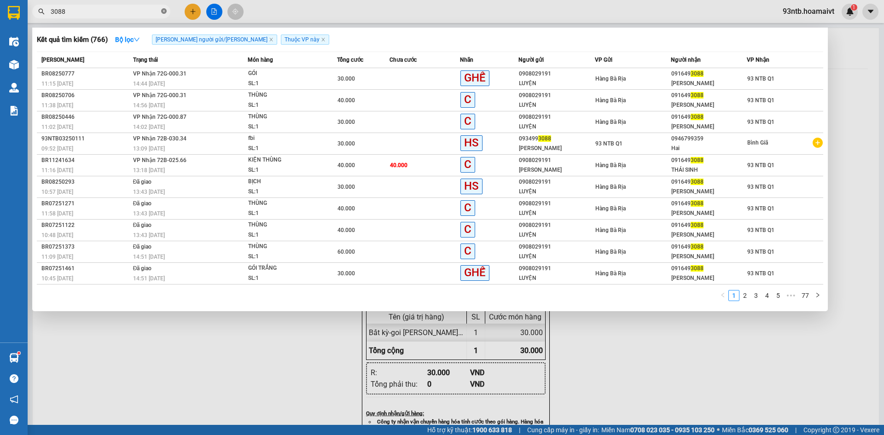
click at [164, 10] on icon "close-circle" at bounding box center [164, 11] width 6 height 6
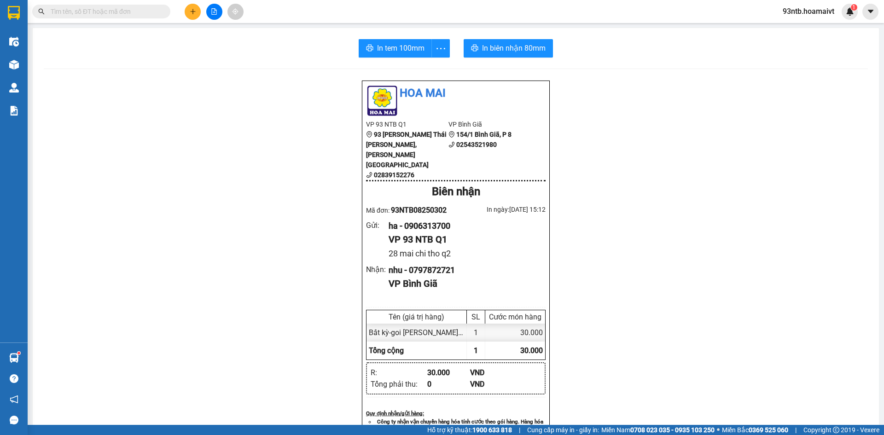
click at [143, 12] on input "text" at bounding box center [105, 11] width 109 height 10
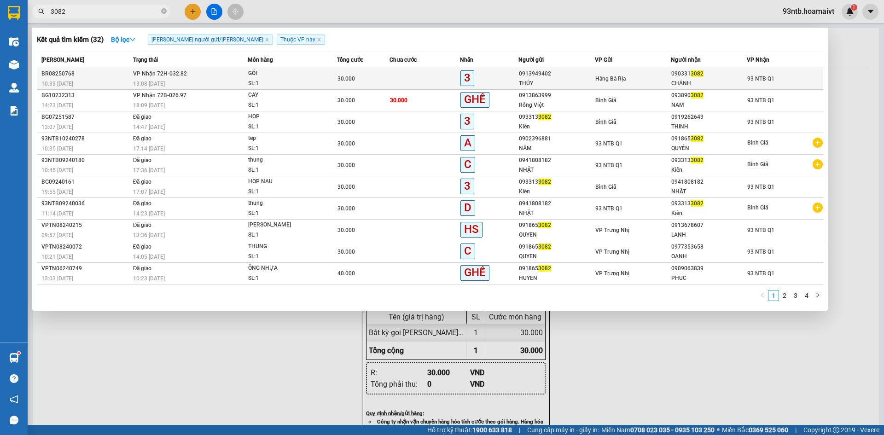
type input "3082"
click at [174, 72] on span "VP Nhận 72H-032.82" at bounding box center [160, 73] width 54 height 6
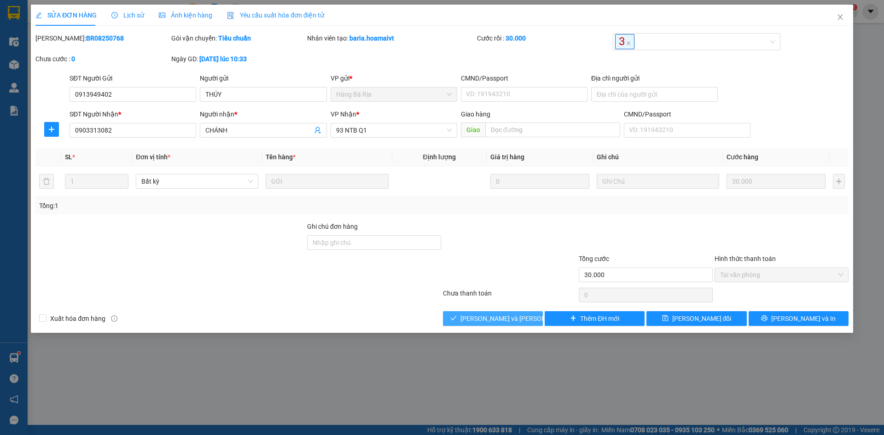
click at [474, 323] on span "[PERSON_NAME] và [PERSON_NAME] hàng" at bounding box center [522, 318] width 124 height 10
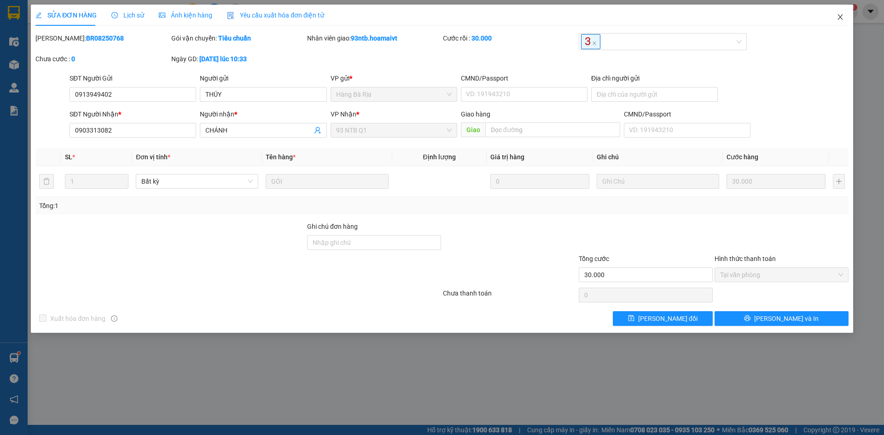
click at [839, 16] on icon "close" at bounding box center [839, 17] width 5 height 6
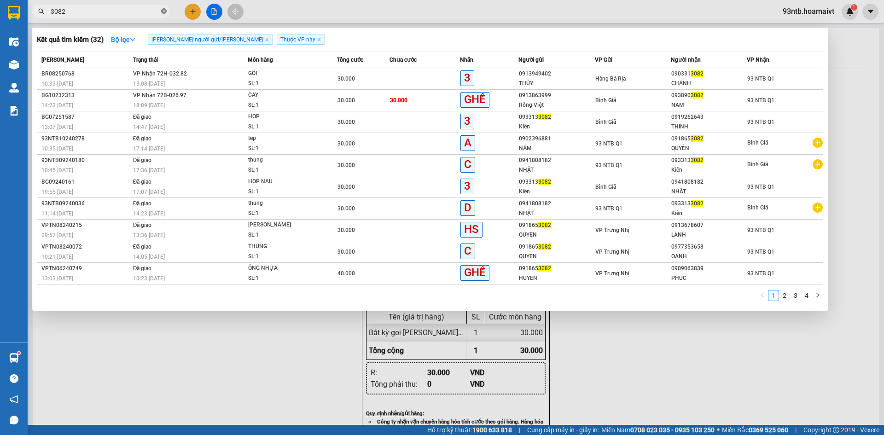
click at [163, 11] on icon "close-circle" at bounding box center [164, 11] width 6 height 6
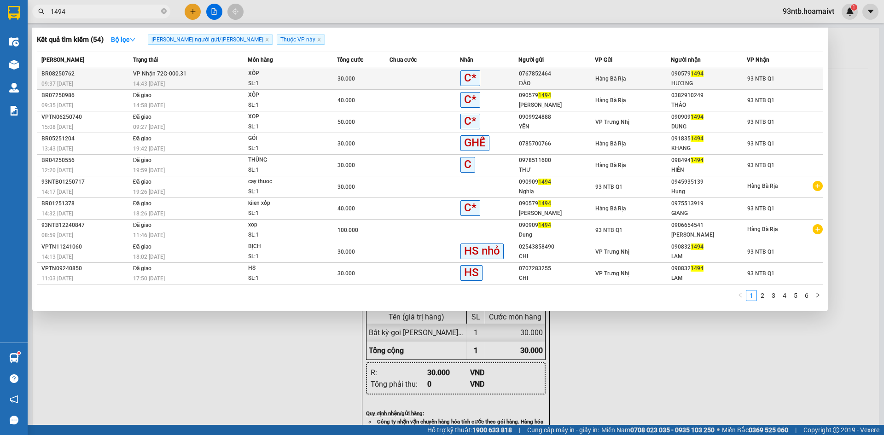
type input "1494"
click at [154, 79] on div "14:43 - 12/08" at bounding box center [190, 84] width 115 height 10
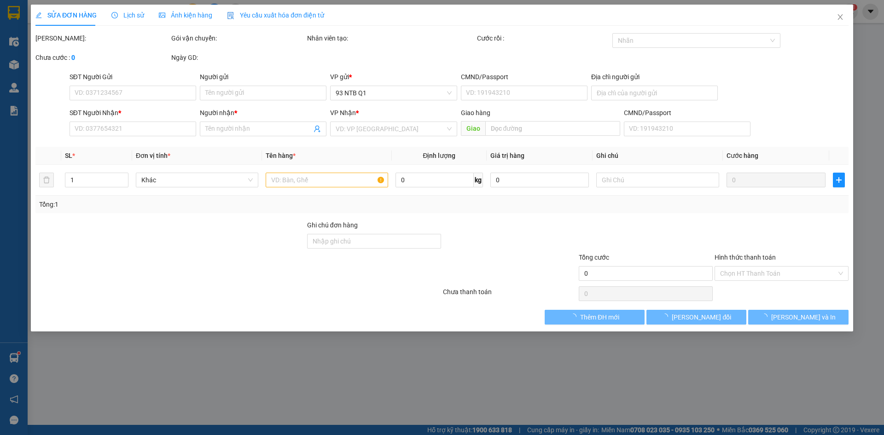
type input "0767852464"
type input "ĐÀO"
type input "0905791494"
type input "HƯƠNG"
type input "30.000"
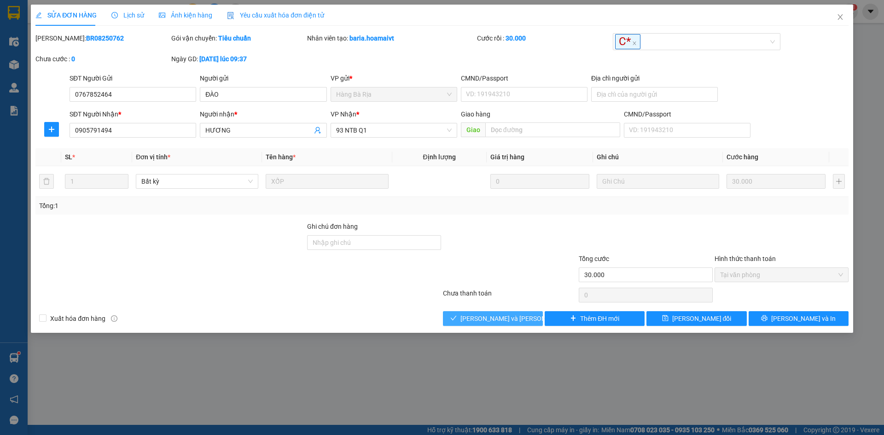
click at [484, 321] on span "[PERSON_NAME] và [PERSON_NAME] hàng" at bounding box center [522, 318] width 124 height 10
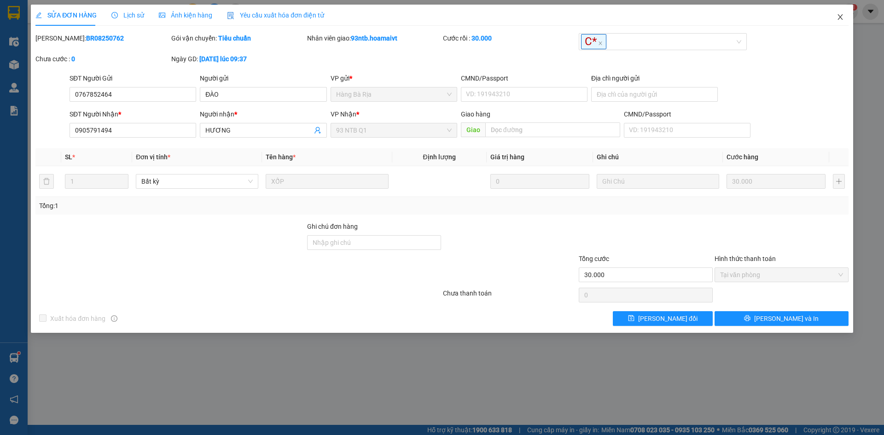
click at [840, 13] on span "Close" at bounding box center [840, 18] width 26 height 26
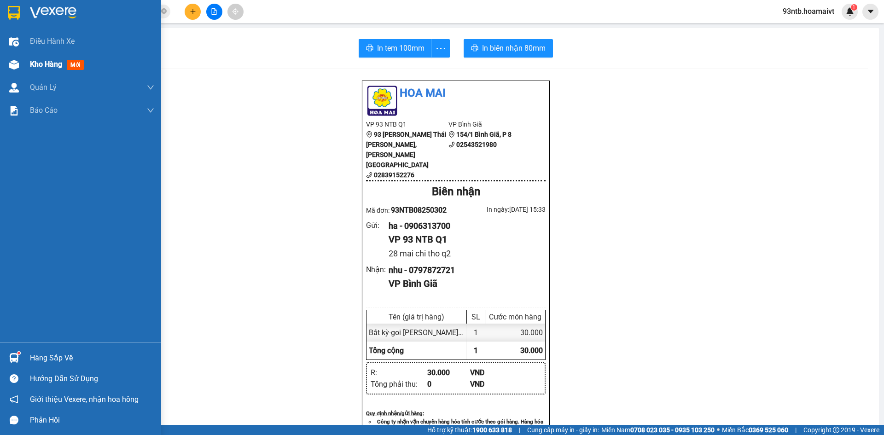
click at [39, 58] on div "Kho hàng mới" at bounding box center [92, 64] width 124 height 23
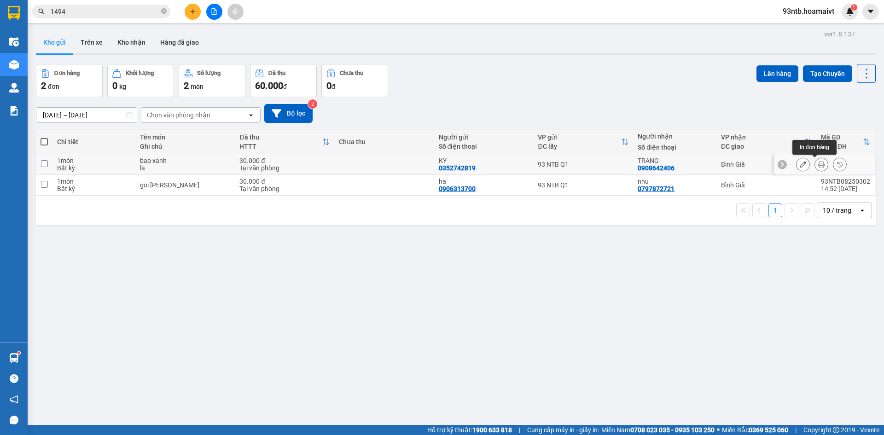
click at [818, 164] on icon at bounding box center [821, 164] width 6 height 6
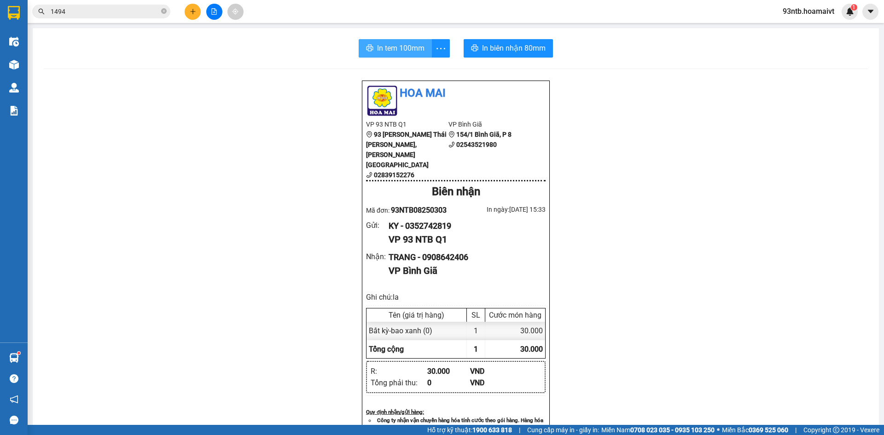
click at [388, 52] on span "In tem 100mm" at bounding box center [400, 48] width 47 height 12
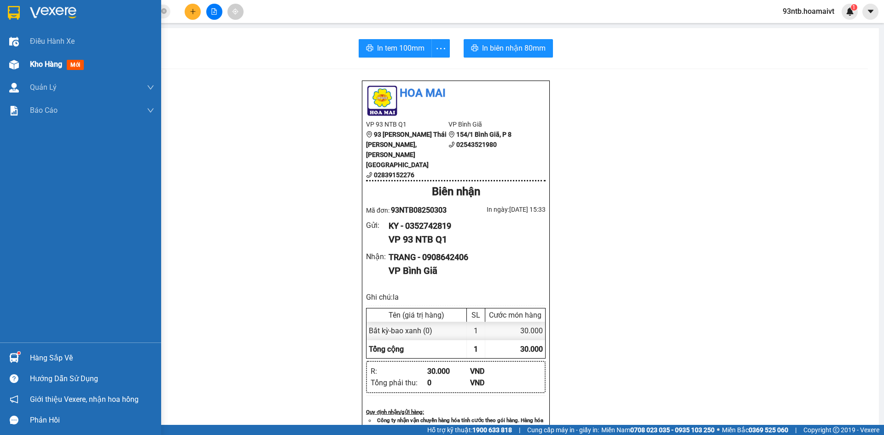
click at [58, 62] on span "Kho hàng" at bounding box center [46, 64] width 32 height 9
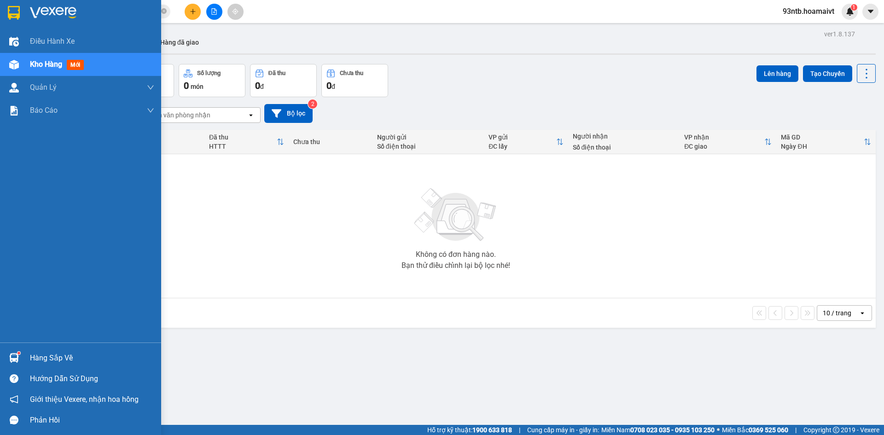
click at [31, 358] on div "Hàng sắp về" at bounding box center [92, 358] width 124 height 14
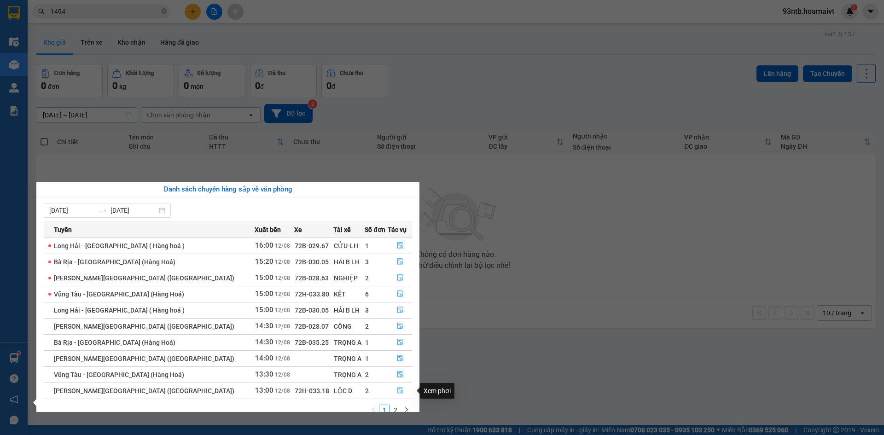
click at [397, 391] on icon "file-done" at bounding box center [400, 391] width 6 height 6
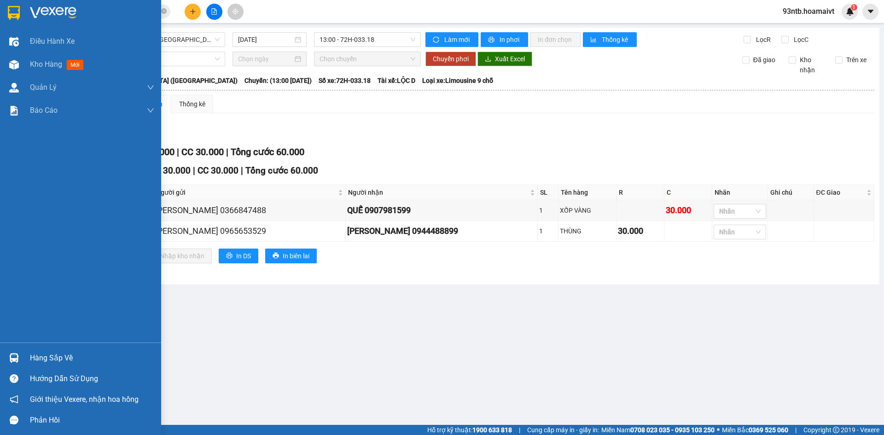
click at [42, 359] on div "Hàng sắp về" at bounding box center [92, 358] width 124 height 14
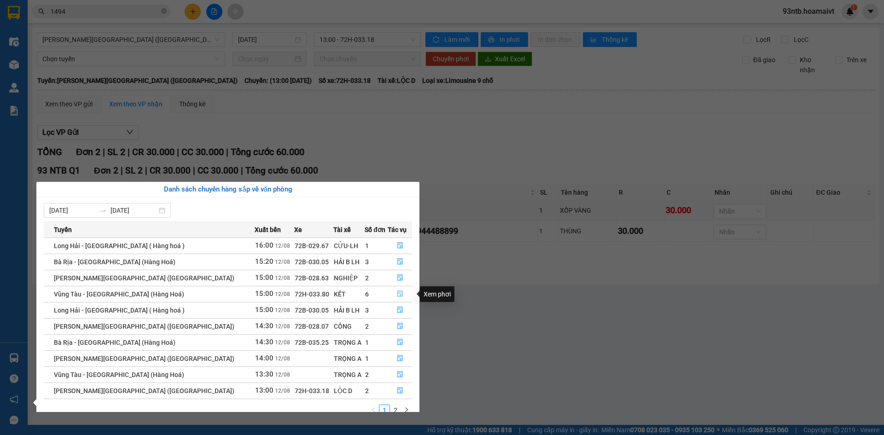
click at [391, 295] on button "button" at bounding box center [399, 294] width 23 height 15
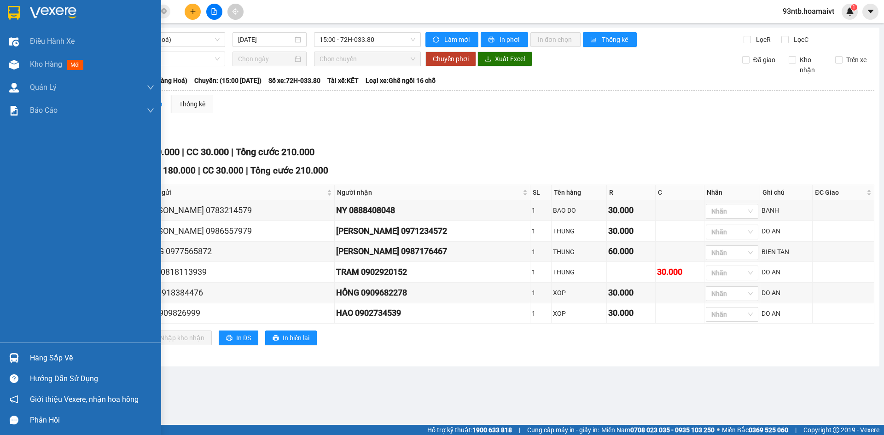
click at [41, 355] on div "Hàng sắp về" at bounding box center [92, 358] width 124 height 14
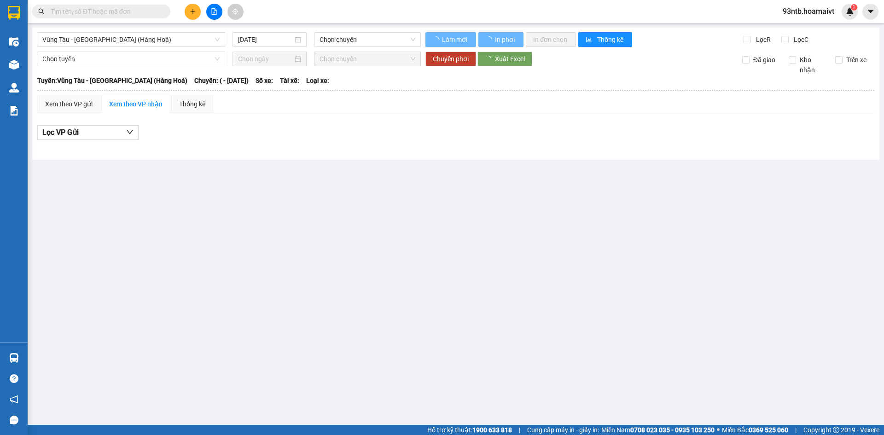
type input "[DATE]"
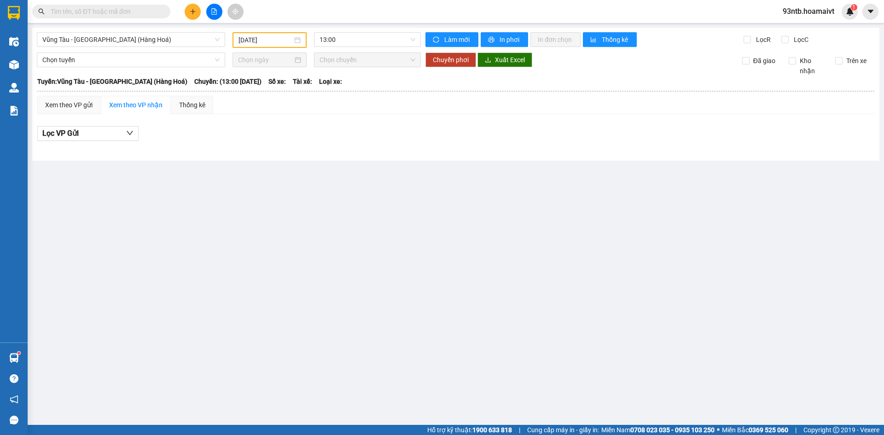
click at [145, 10] on input "text" at bounding box center [105, 11] width 109 height 10
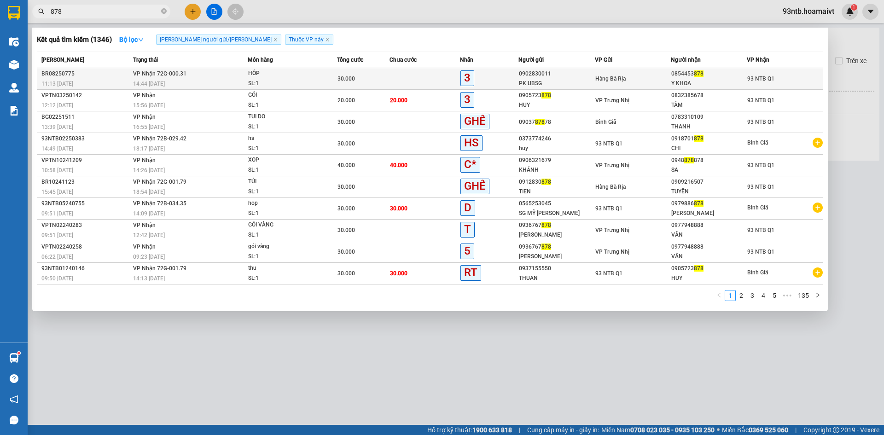
type input "878"
click at [147, 75] on span "[PERSON_NAME] 72G-000.31" at bounding box center [159, 73] width 53 height 6
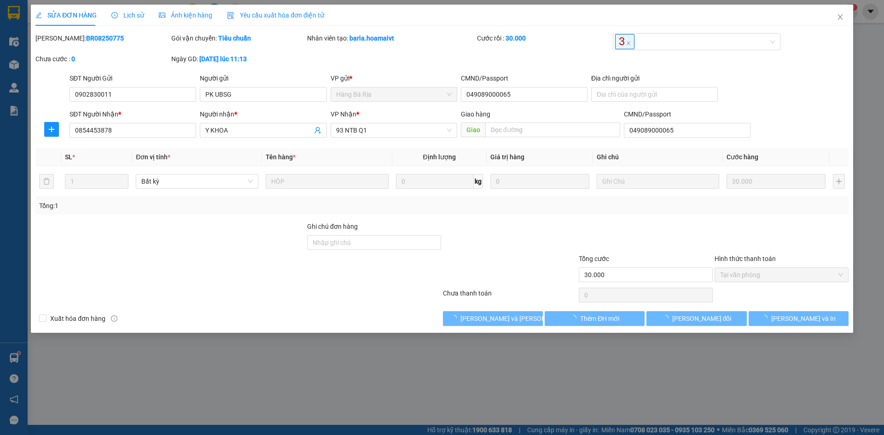
type input "0902830011"
type input "PK UBSG"
type input "049089000065"
type input "0854453878"
type input "Y KHOA"
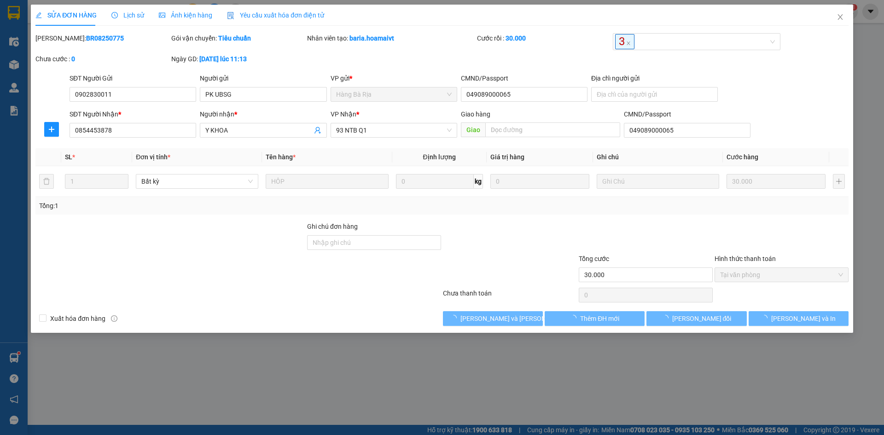
type input "049089000065"
type input "30.000"
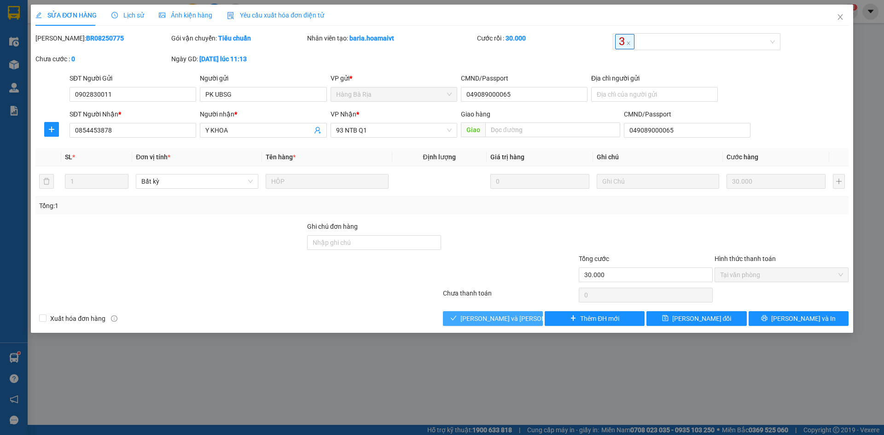
click at [501, 318] on span "[PERSON_NAME] và [PERSON_NAME] hàng" at bounding box center [522, 318] width 124 height 10
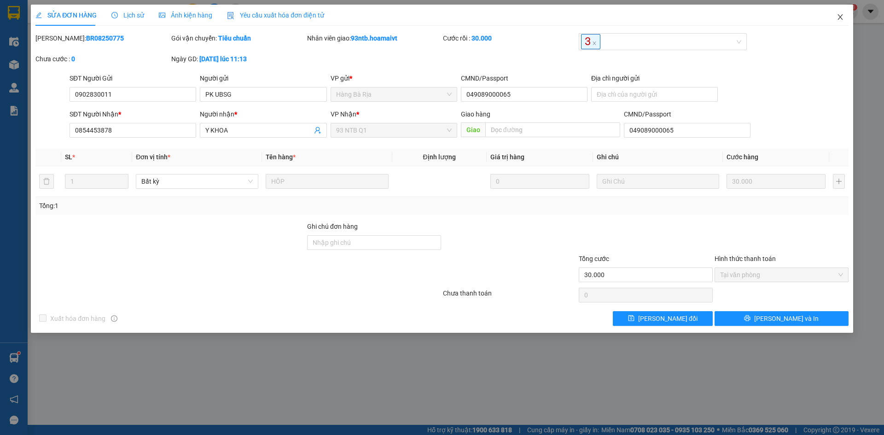
click at [840, 17] on icon "close" at bounding box center [839, 16] width 7 height 7
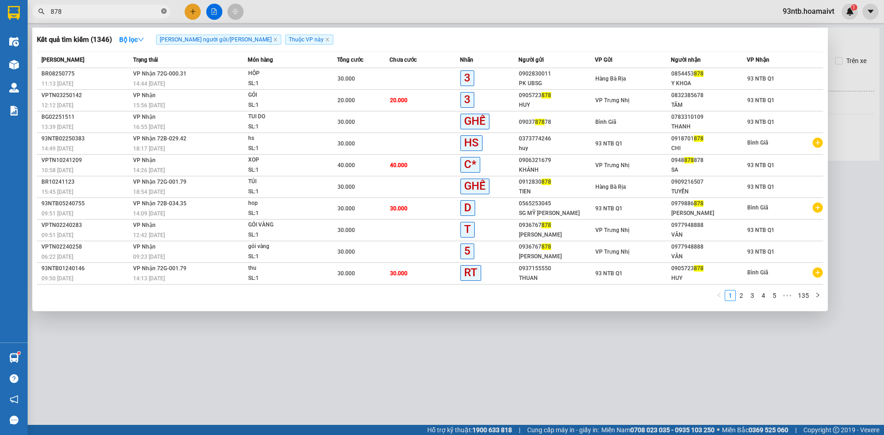
click at [162, 11] on icon "close-circle" at bounding box center [164, 11] width 6 height 6
type input "952"
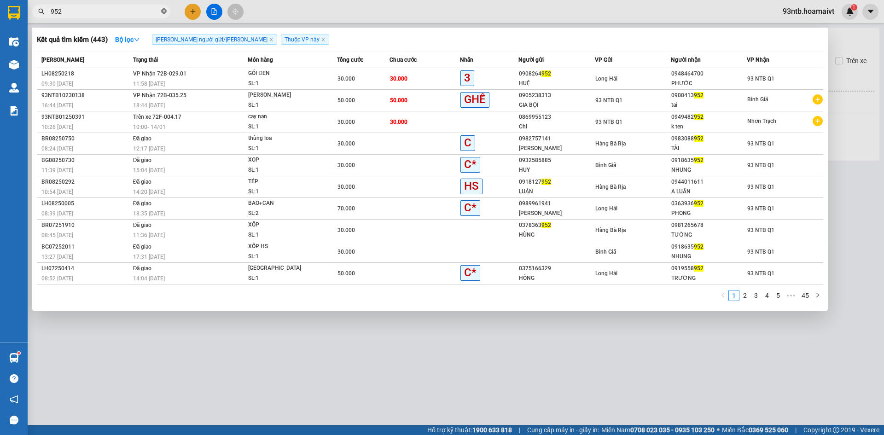
click at [163, 9] on icon "close-circle" at bounding box center [164, 11] width 6 height 6
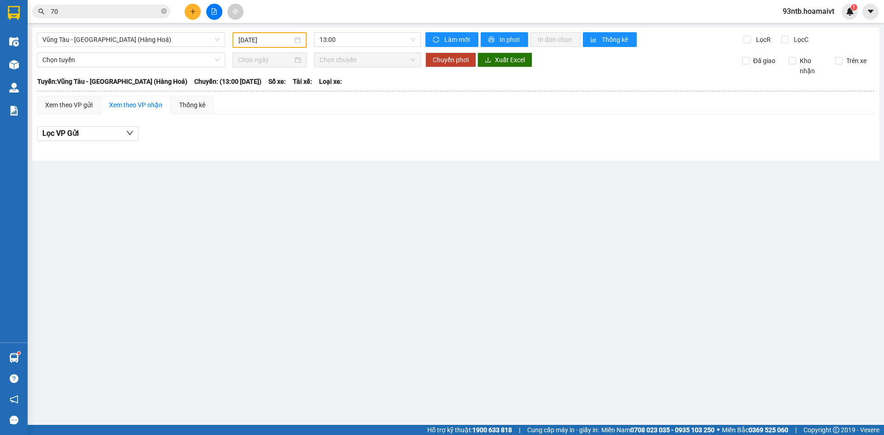
type input "700"
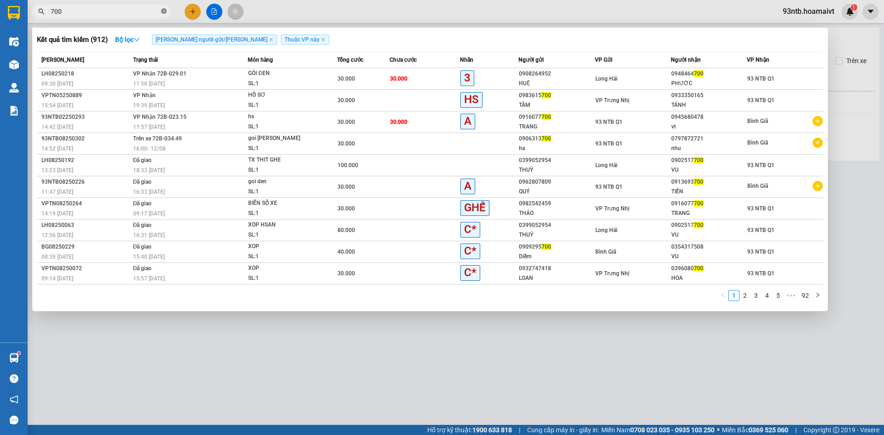
click at [164, 10] on icon "close-circle" at bounding box center [164, 11] width 6 height 6
